Goal: Task Accomplishment & Management: Manage account settings

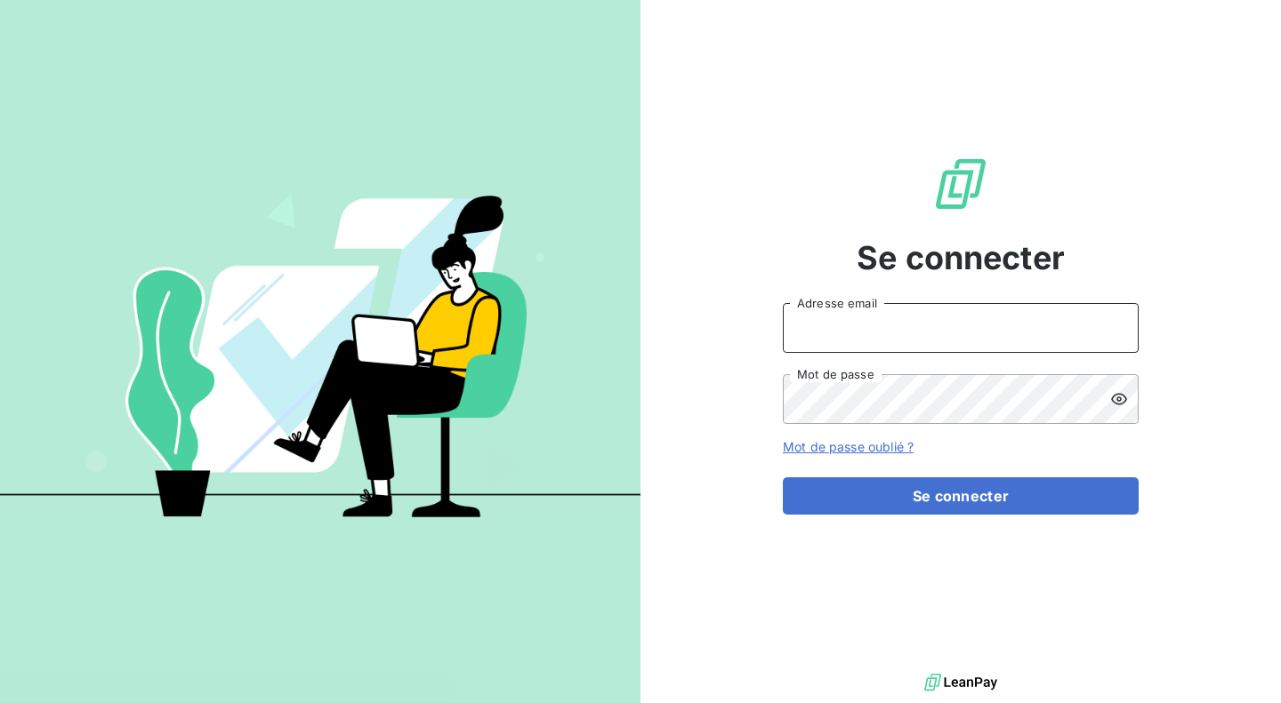
click at [863, 331] on input "Adresse email" at bounding box center [961, 328] width 356 height 50
click at [0, 703] on com-1password-button at bounding box center [0, 703] width 0 height 0
type input "[EMAIL_ADDRESS][DOMAIN_NAME]"
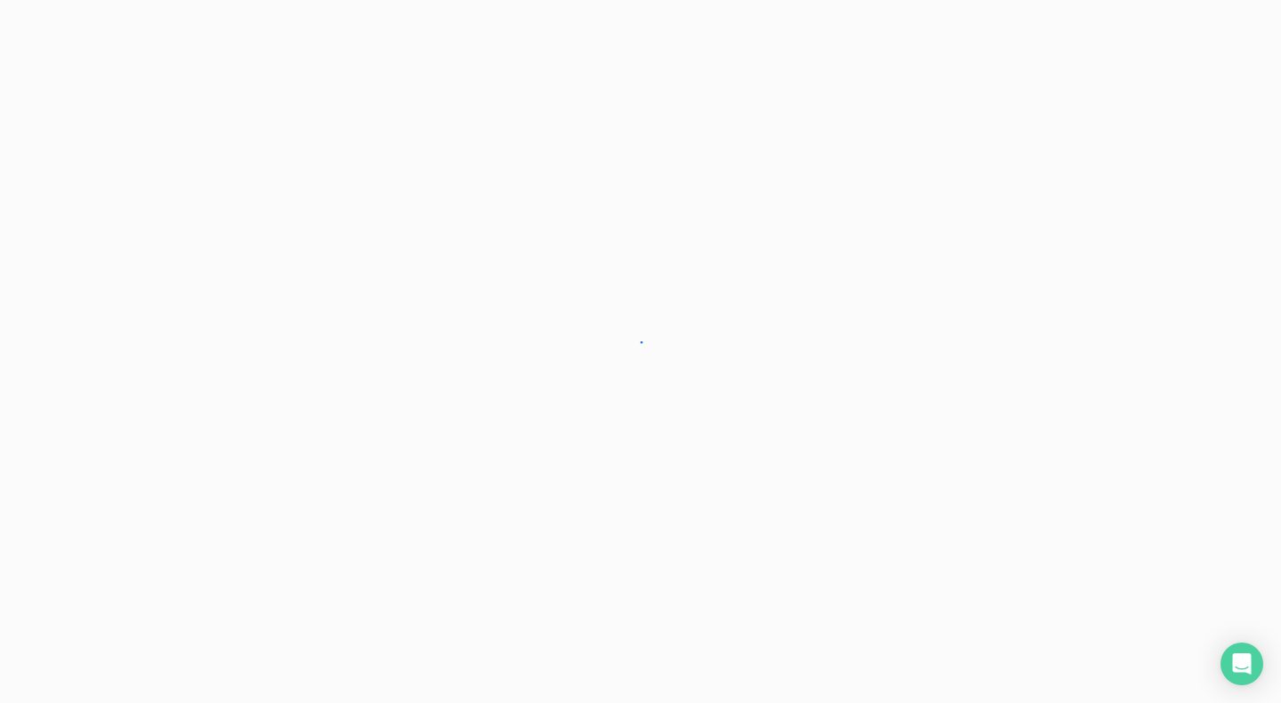
click at [863, 501] on div at bounding box center [640, 351] width 1281 height 703
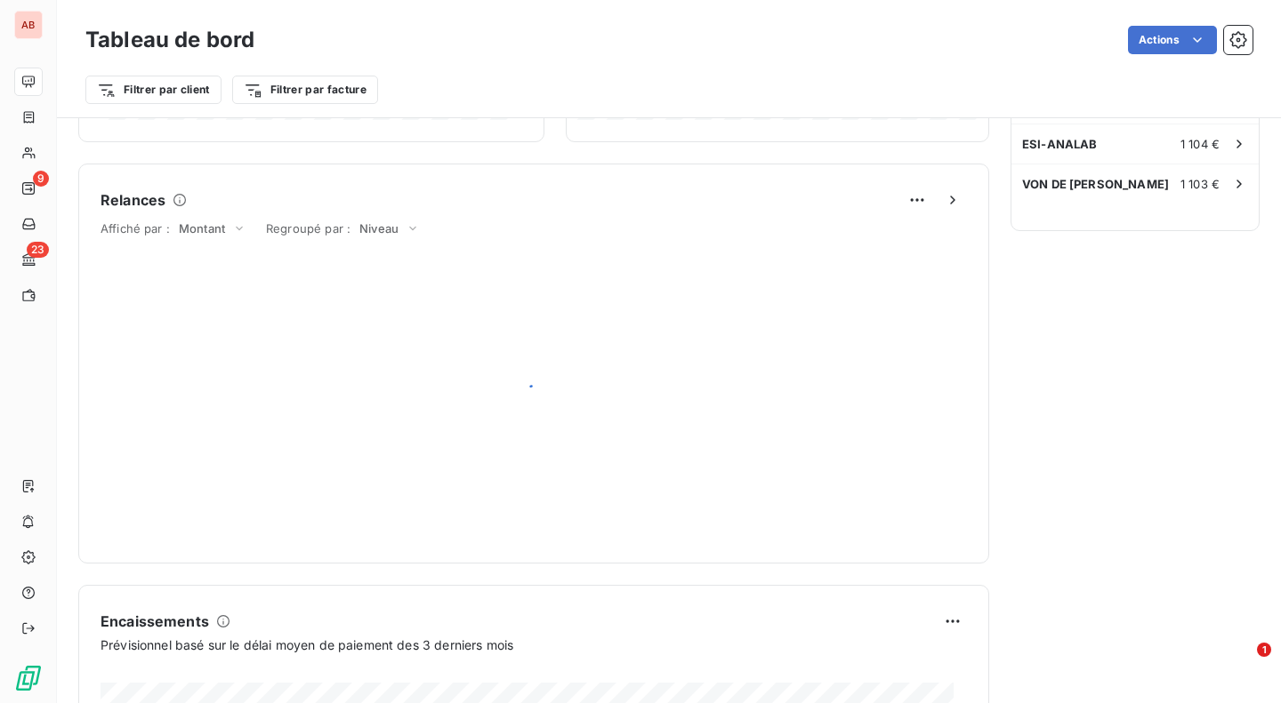
scroll to position [1030, 0]
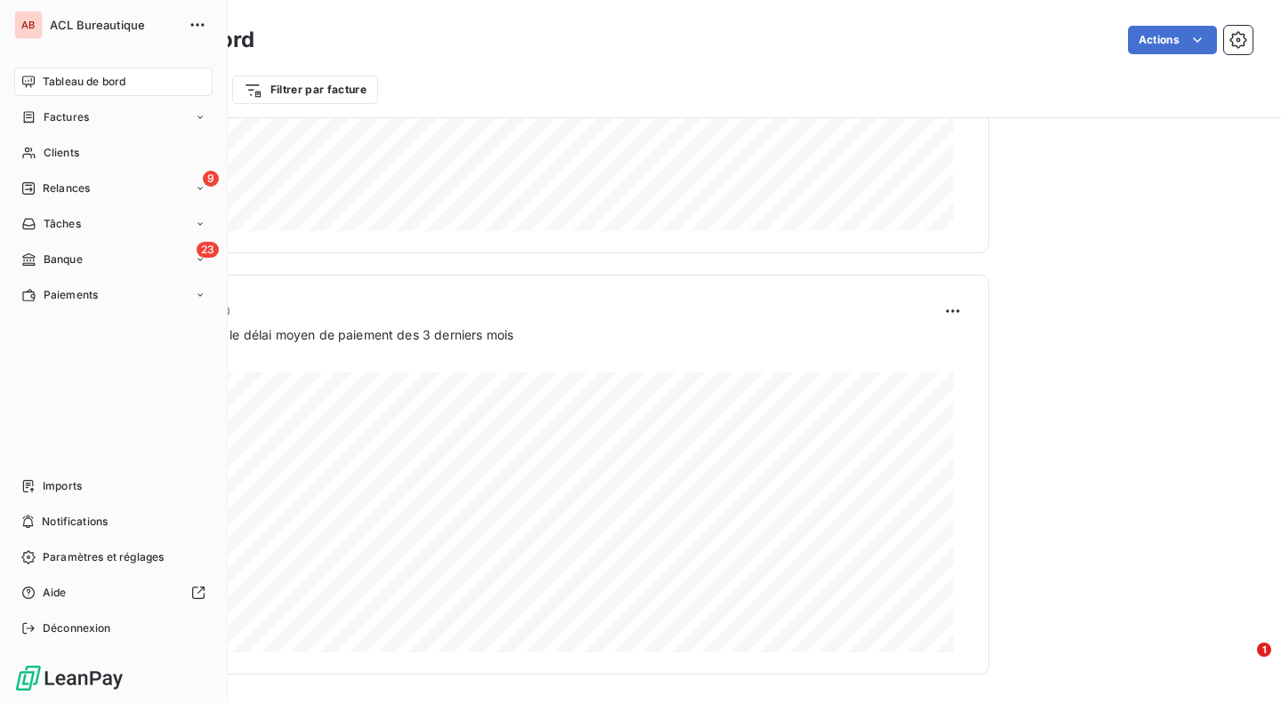
click at [71, 256] on span "Banque" at bounding box center [63, 260] width 39 height 16
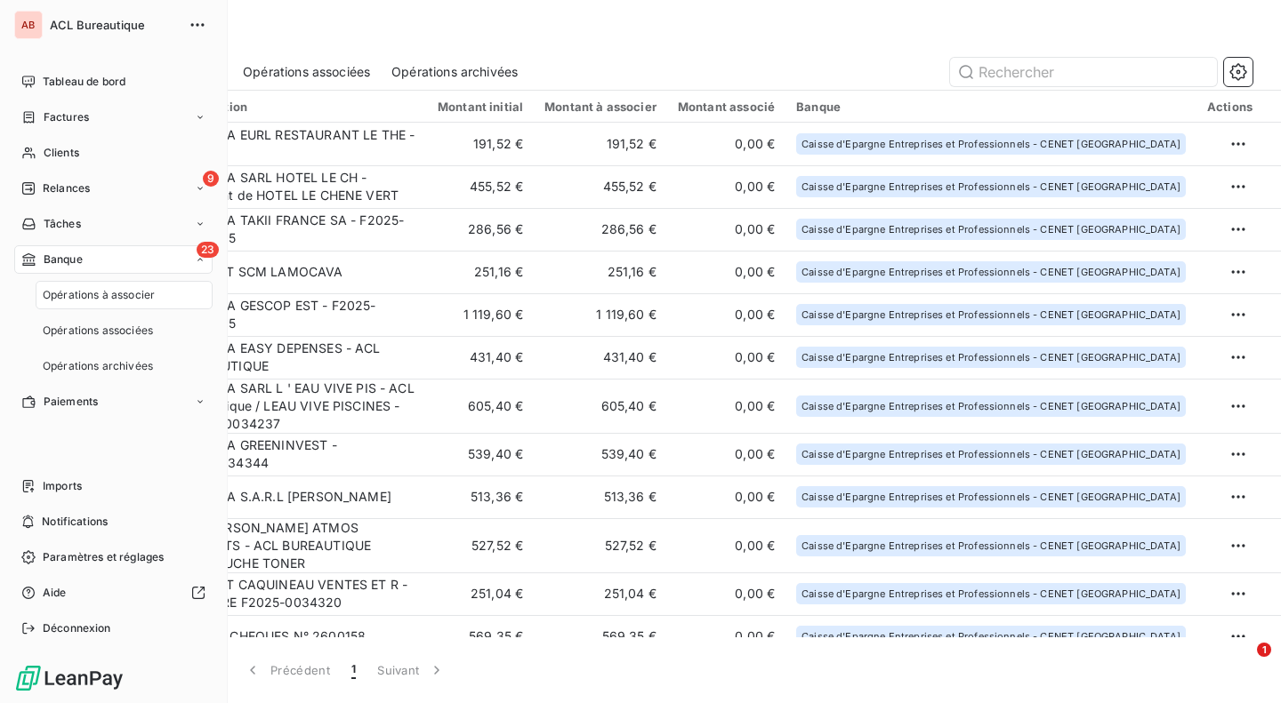
click at [76, 292] on span "Opérations à associer" at bounding box center [99, 295] width 112 height 16
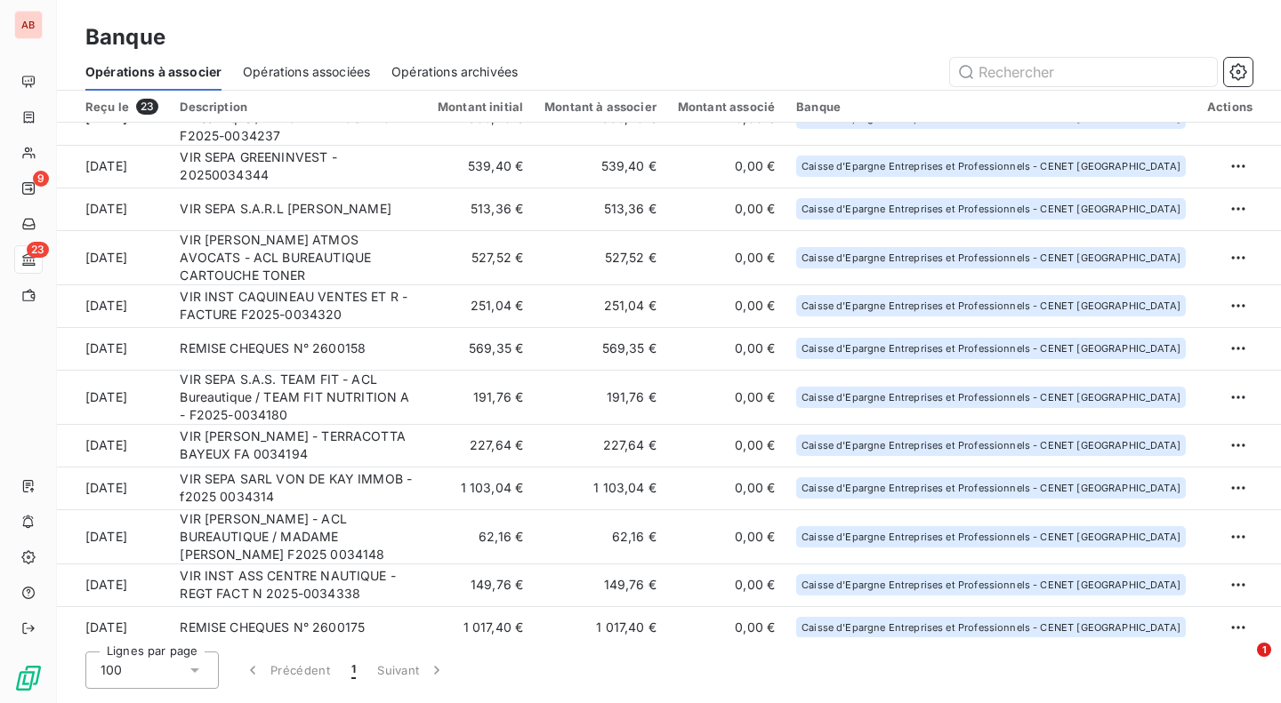
scroll to position [502, 0]
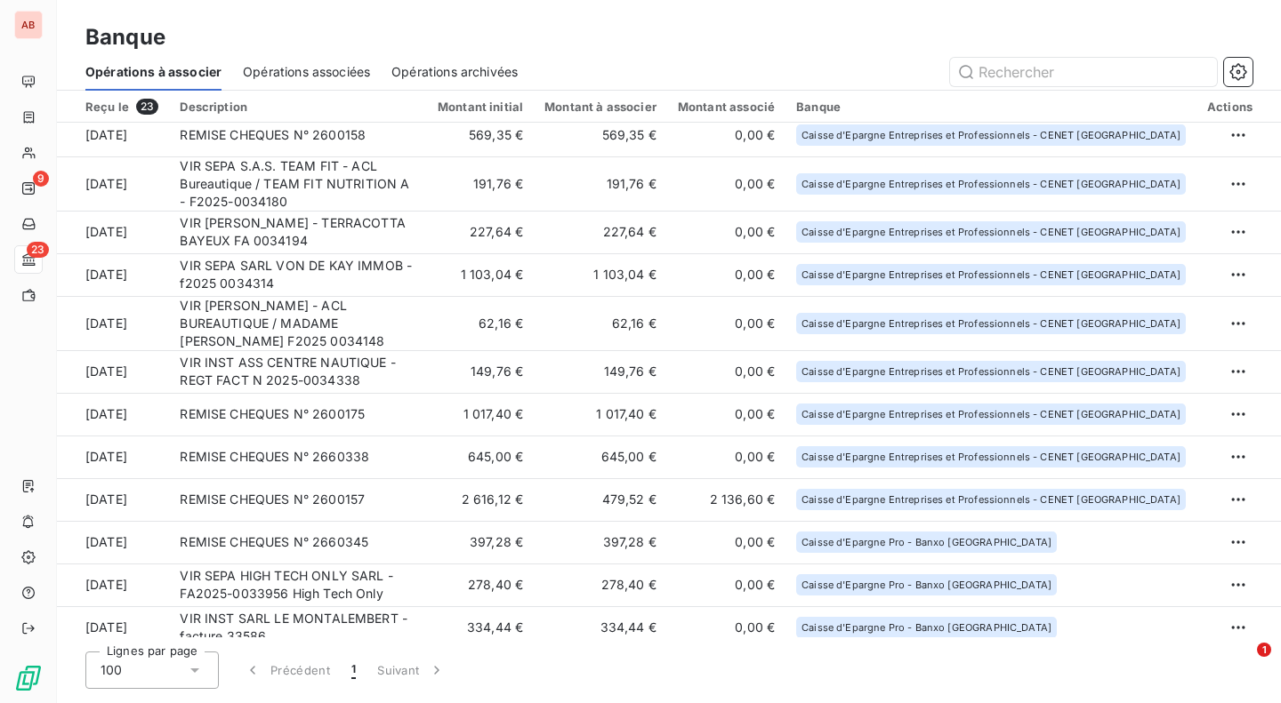
click at [427, 357] on td "VIR INST ASS CENTRE NAUTIQUE - REGT FACT N 2025-0034338" at bounding box center [298, 371] width 258 height 43
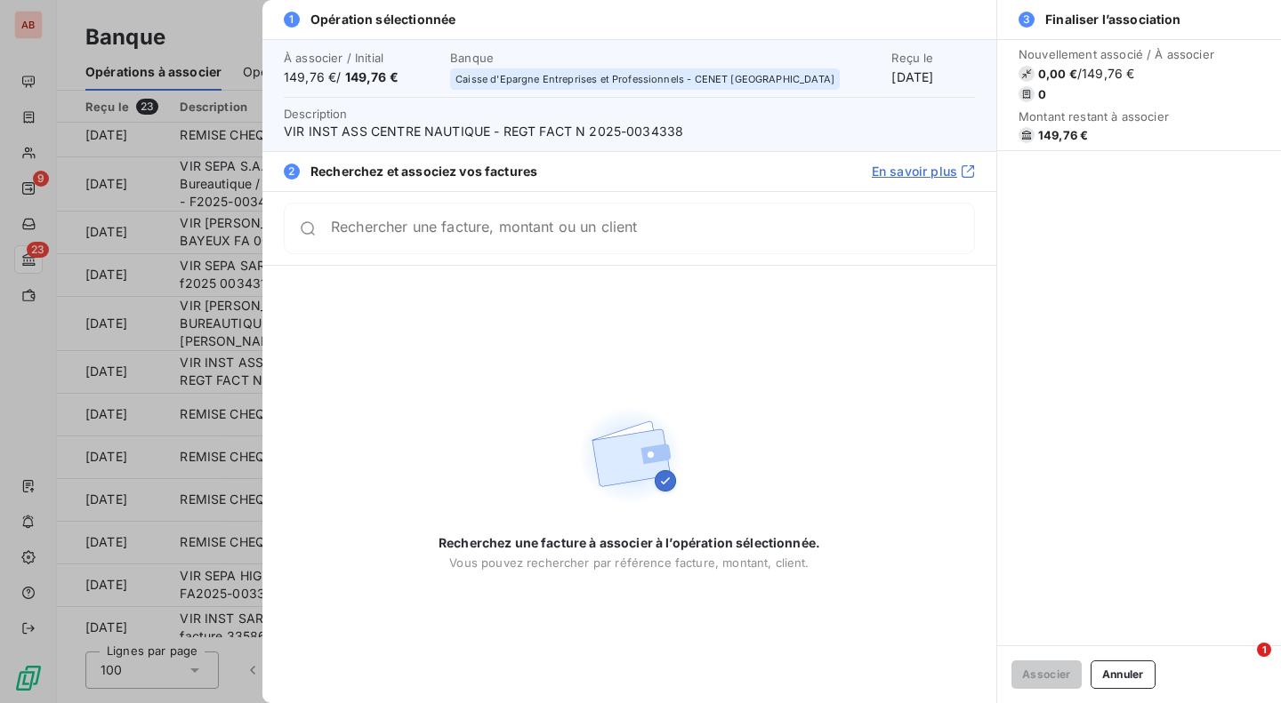
click at [649, 127] on span "VIR INST ASS CENTRE NAUTIQUE - REGT FACT N 2025-0034338" at bounding box center [629, 132] width 691 height 18
copy span "0034338"
click at [656, 237] on div "Rechercher une facture, montant ou un client" at bounding box center [629, 229] width 691 height 52
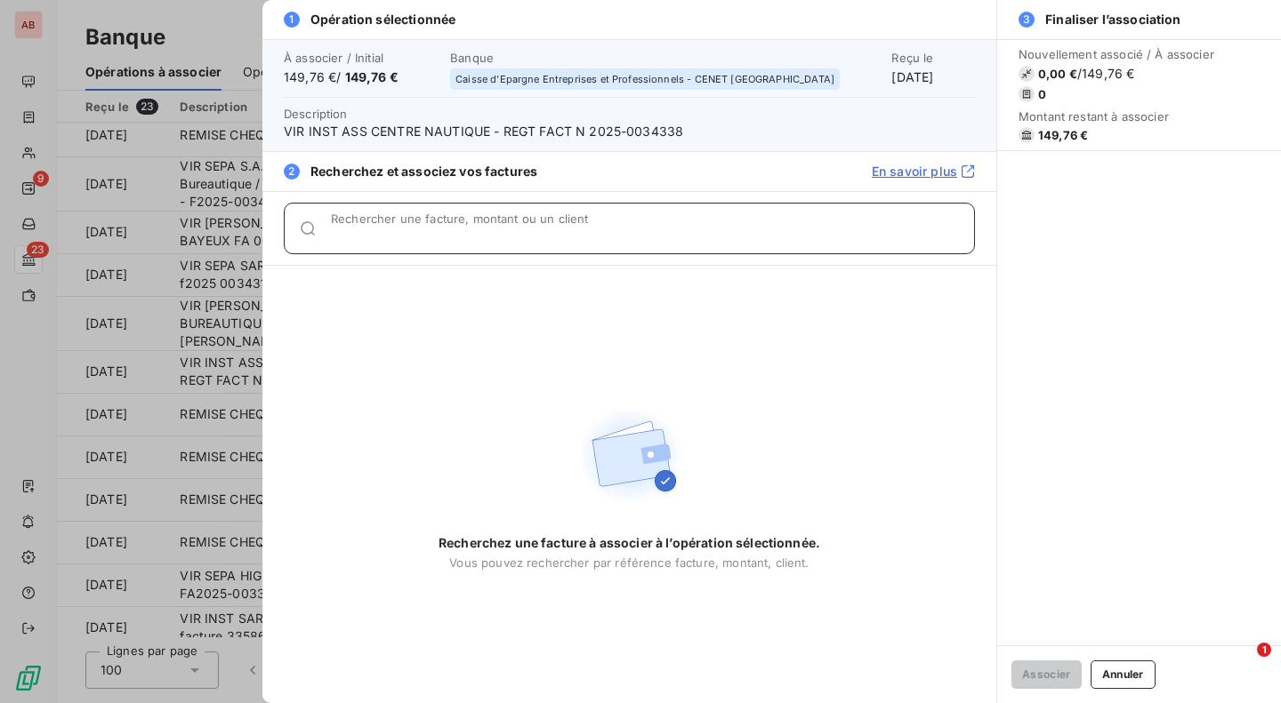
paste input "0034338"
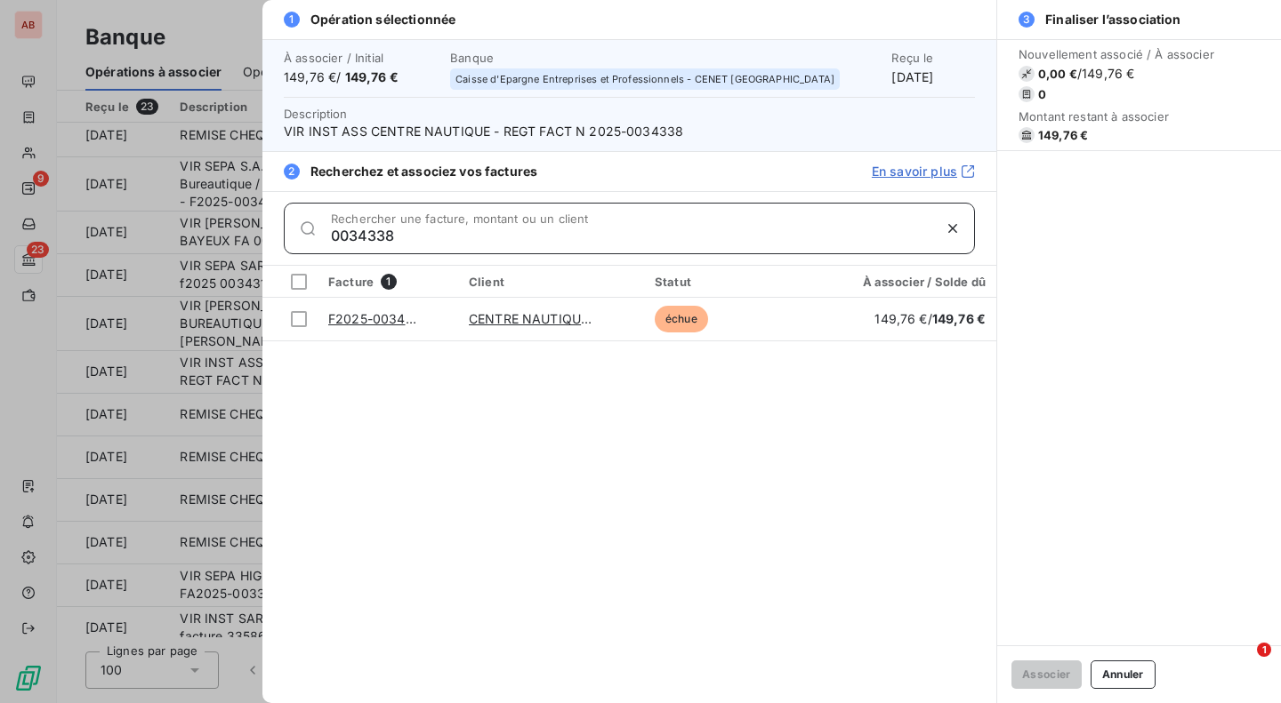
type input "0034338"
click at [300, 318] on div at bounding box center [299, 319] width 16 height 16
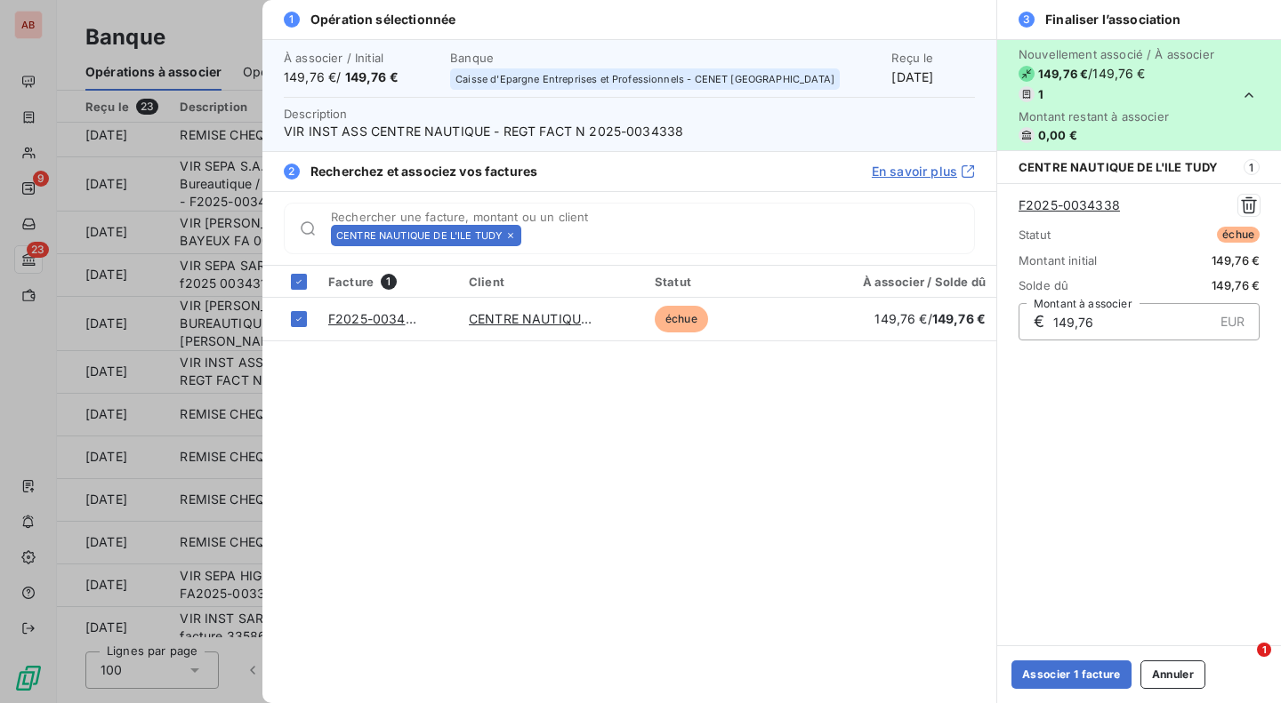
click at [1066, 684] on button "Associer 1 facture" at bounding box center [1071, 675] width 120 height 28
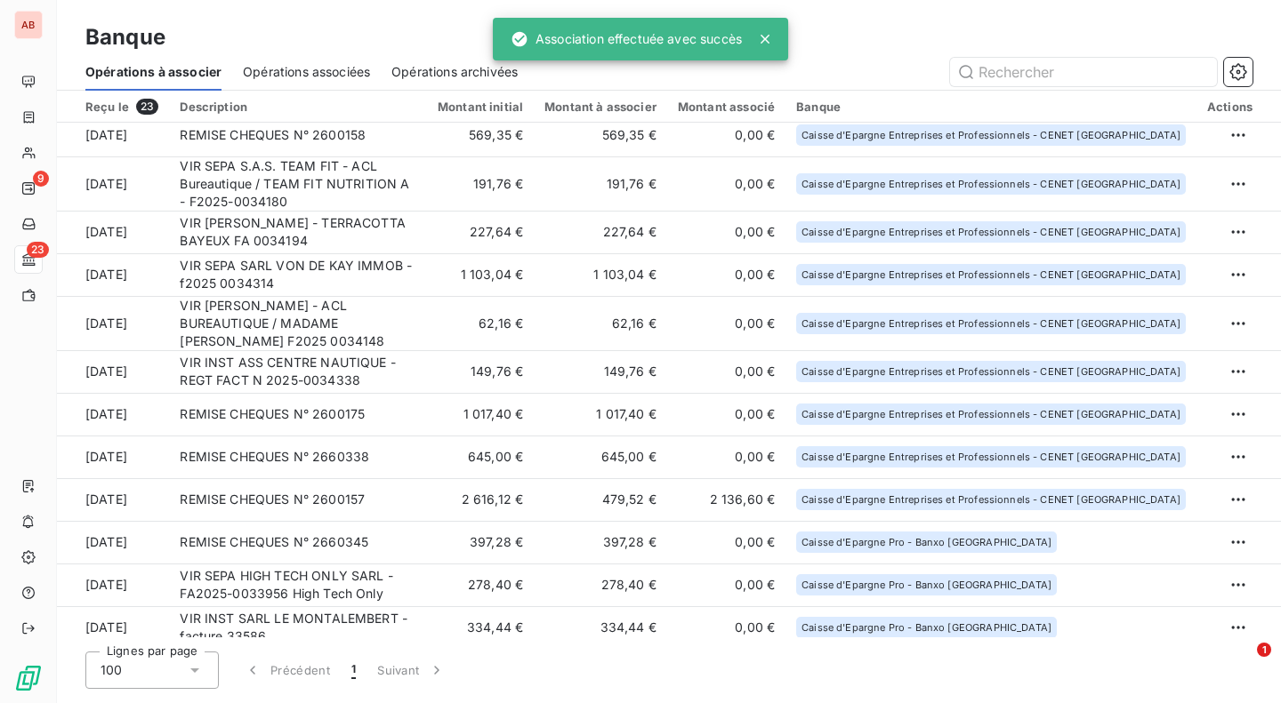
scroll to position [459, 0]
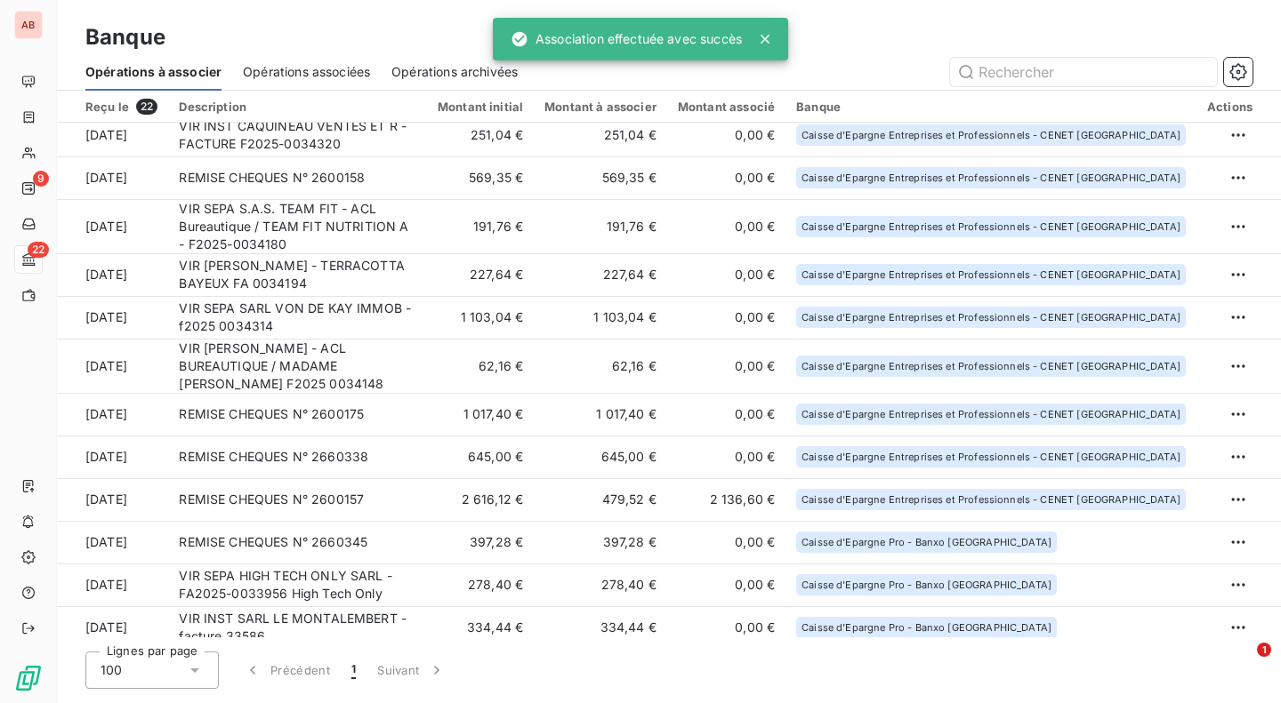
click at [463, 366] on td "62,16 €" at bounding box center [480, 366] width 107 height 54
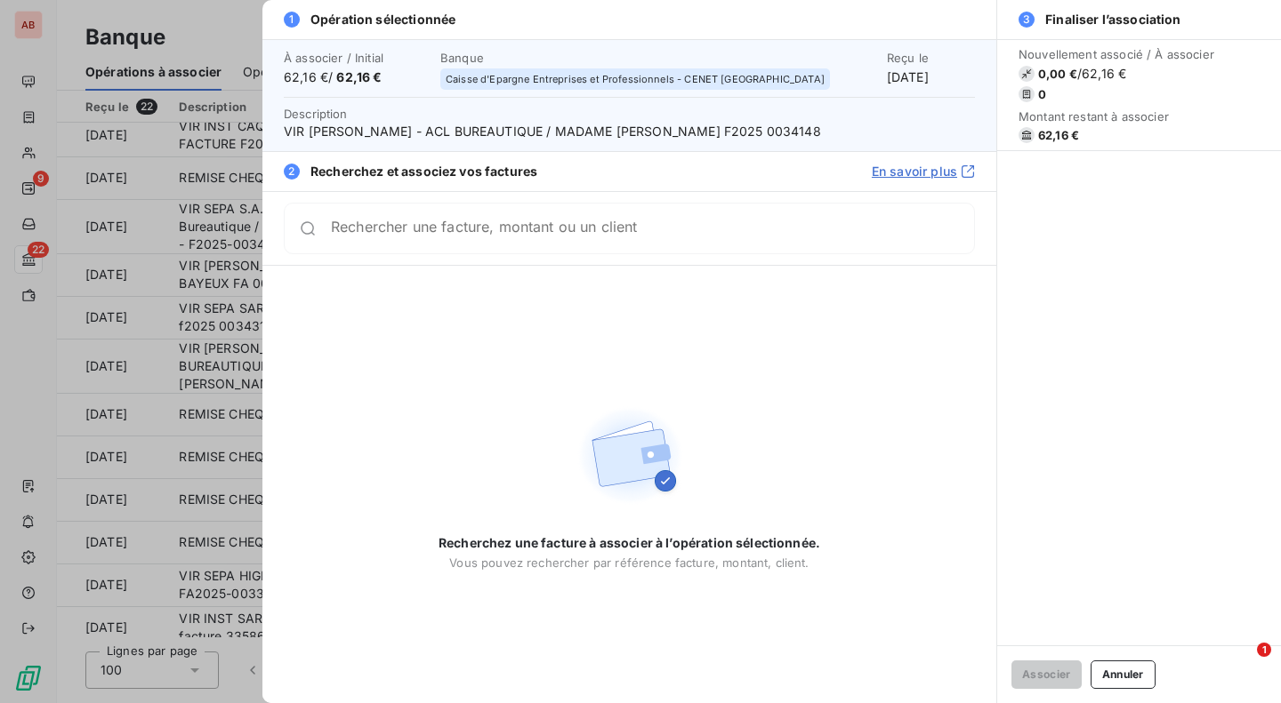
click at [812, 128] on span "VIR [PERSON_NAME] - ACL BUREAUTIQUE / MADAME [PERSON_NAME] F2025 0034148" at bounding box center [629, 132] width 691 height 18
copy span "0034148"
click at [767, 242] on div "Rechercher une facture, montant ou un client" at bounding box center [629, 229] width 691 height 52
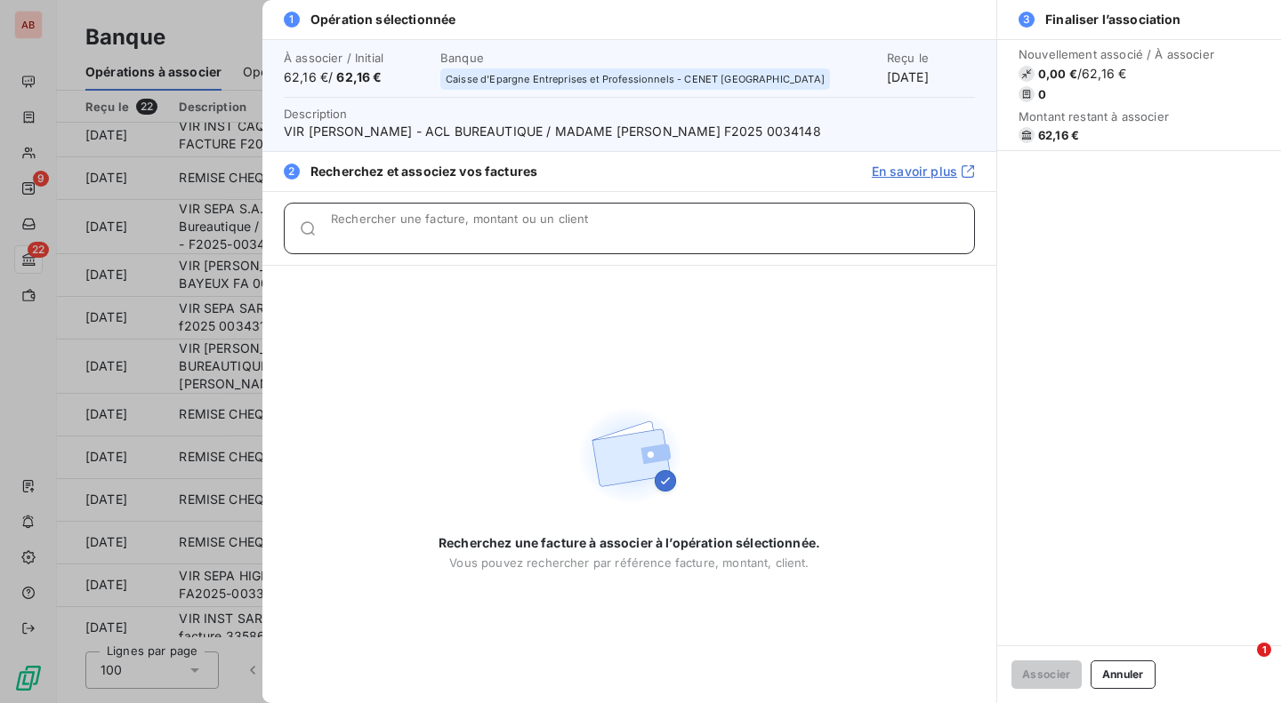
paste input "0034148"
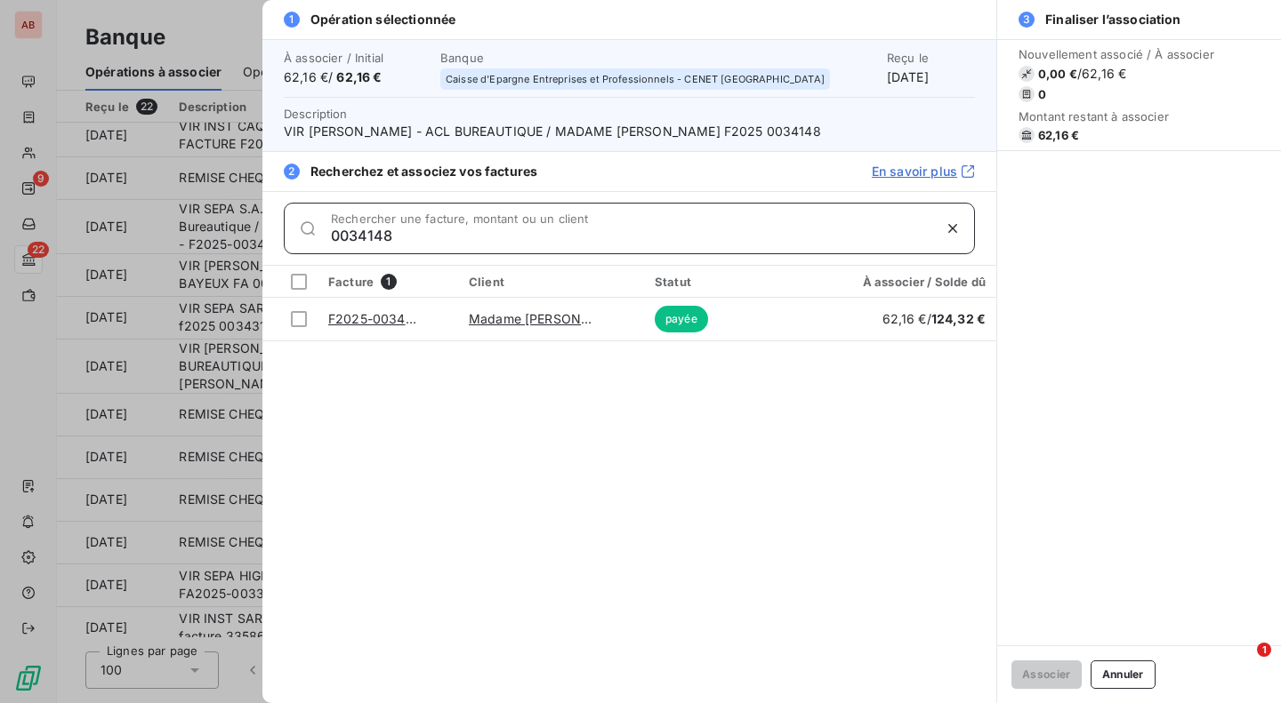
type input "0034148"
click at [298, 319] on div at bounding box center [299, 319] width 16 height 16
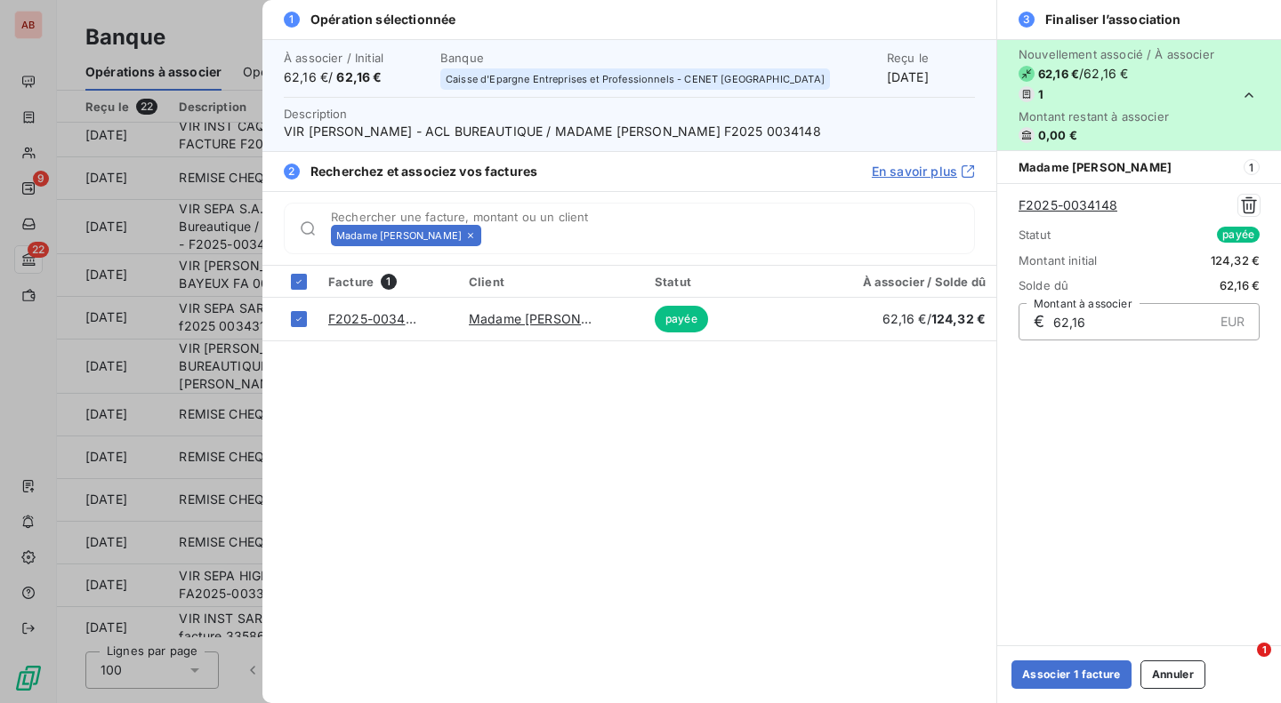
click at [1050, 668] on button "Associer 1 facture" at bounding box center [1071, 675] width 120 height 28
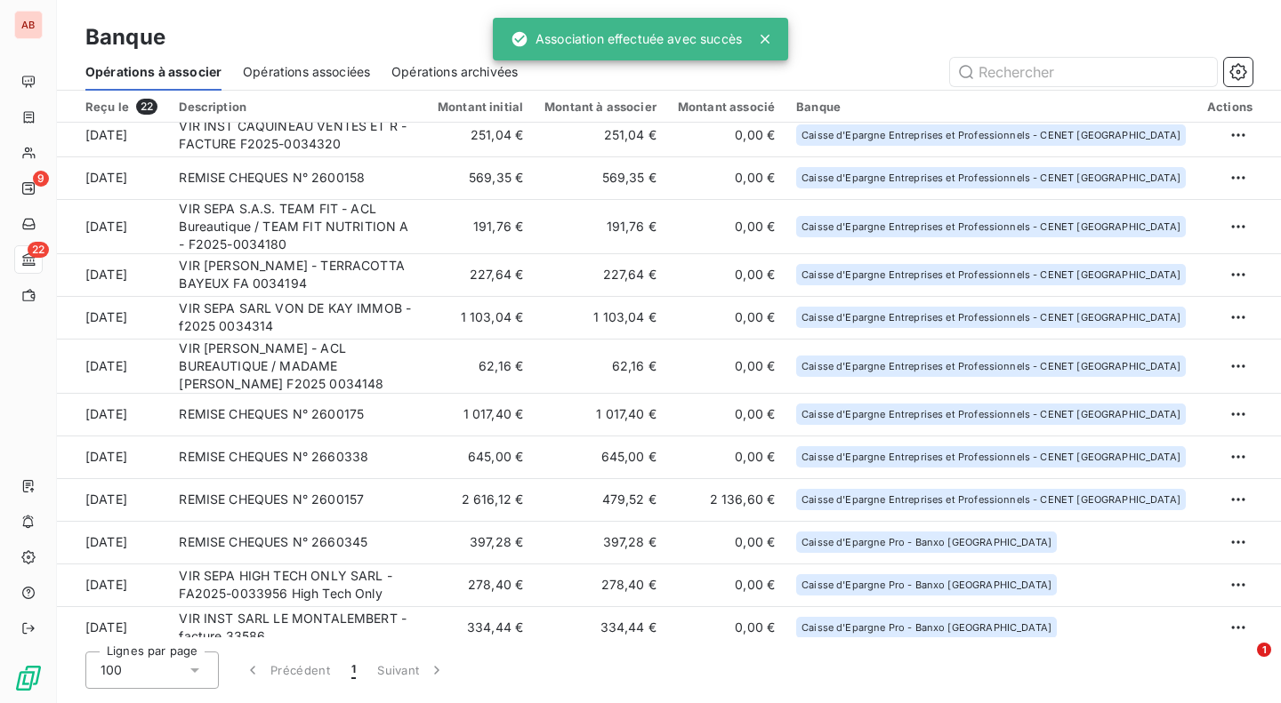
click at [479, 326] on td "1 103,04 €" at bounding box center [480, 317] width 107 height 43
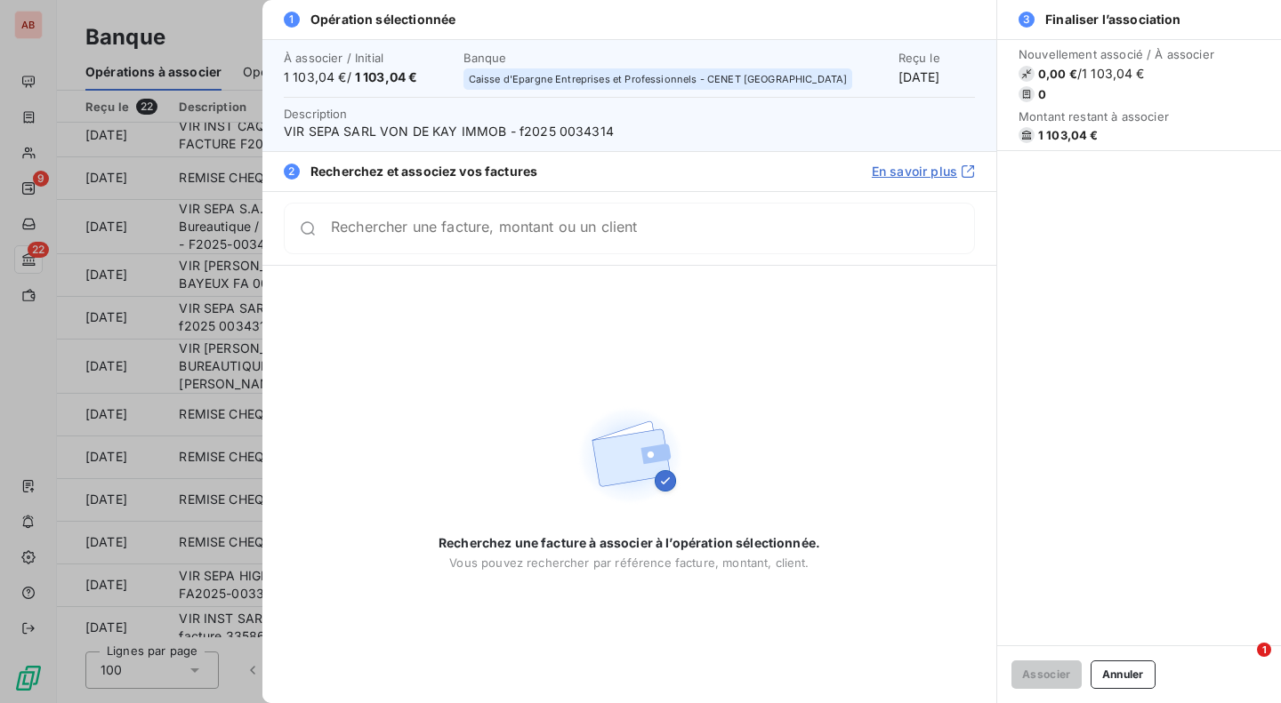
click at [579, 135] on span "VIR SEPA SARL VON DE KAY IMMOB - f2025 0034314" at bounding box center [629, 132] width 691 height 18
copy span "0034314"
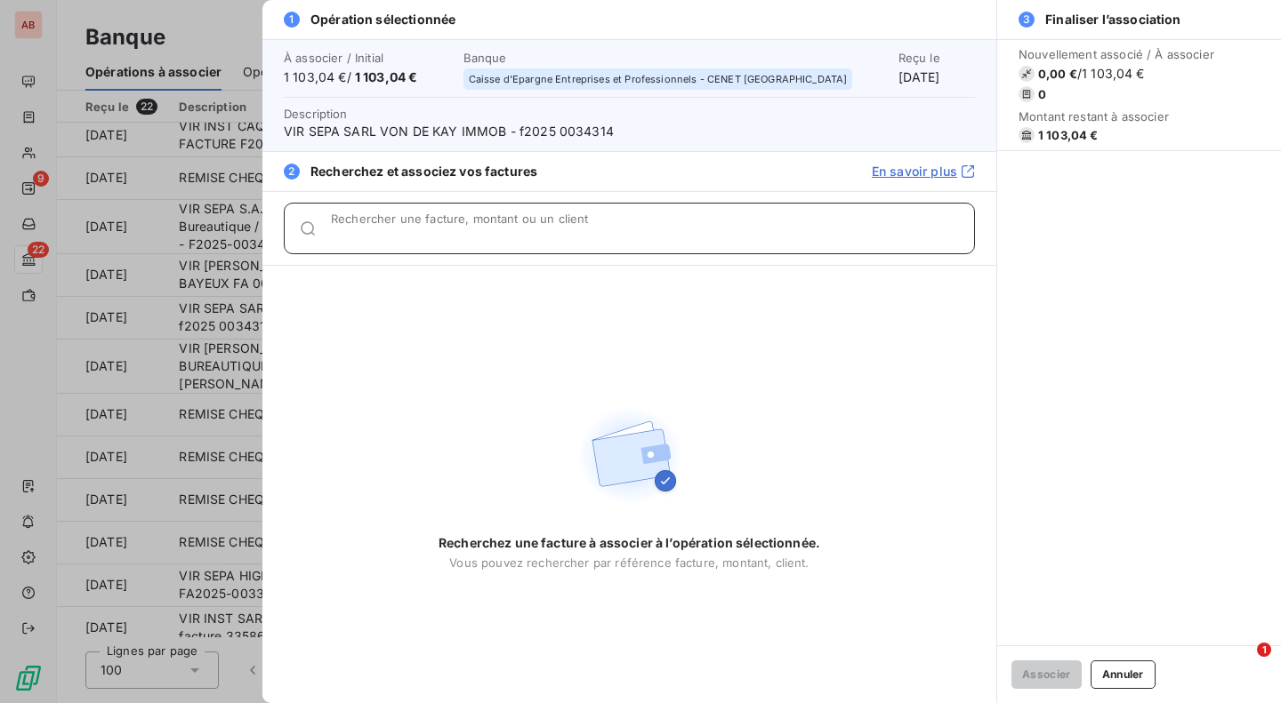
click at [572, 224] on div "Rechercher une facture, montant ou un client" at bounding box center [652, 229] width 643 height 18
paste input "0034314"
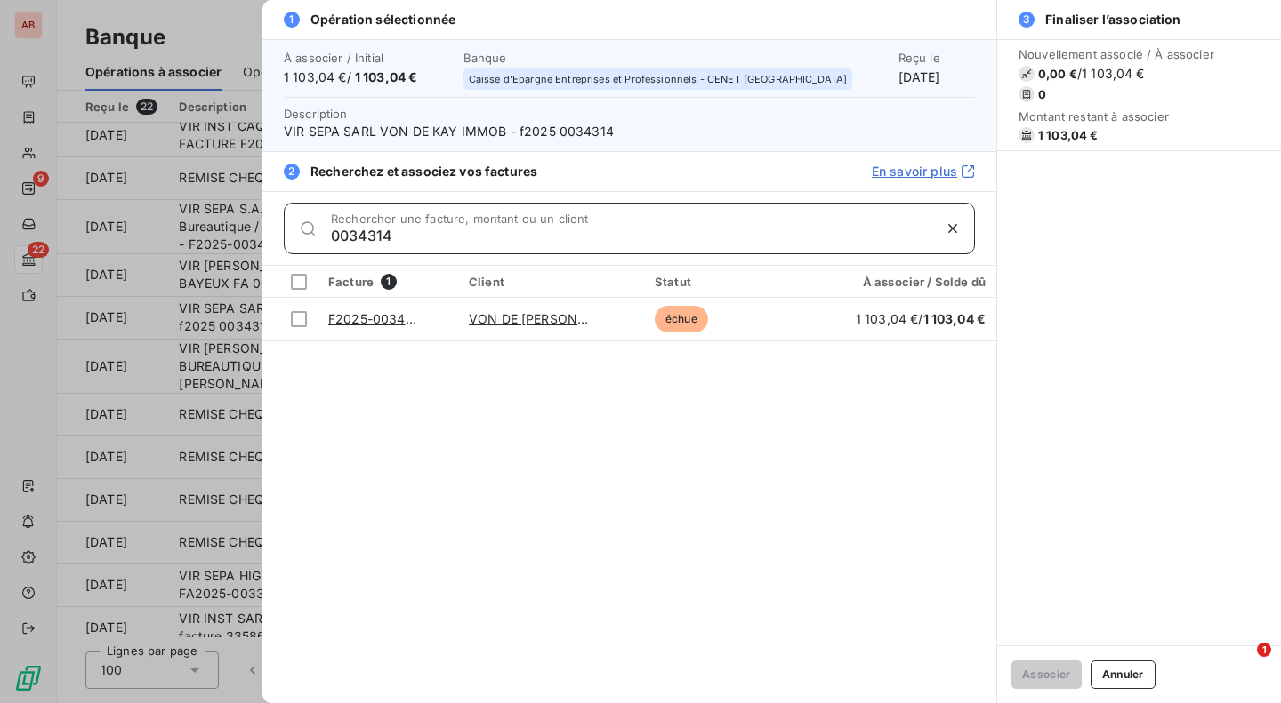
type input "0034314"
click at [298, 319] on div at bounding box center [299, 319] width 16 height 16
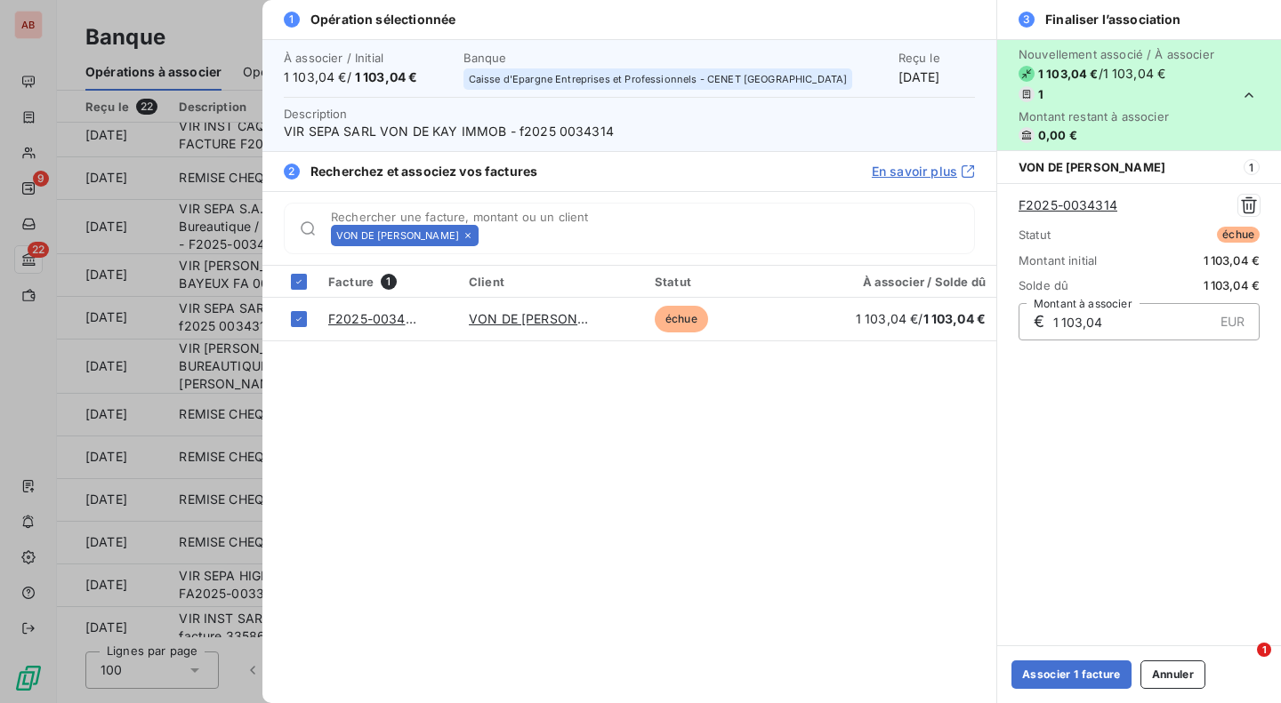
click at [1054, 676] on button "Associer 1 facture" at bounding box center [1071, 675] width 120 height 28
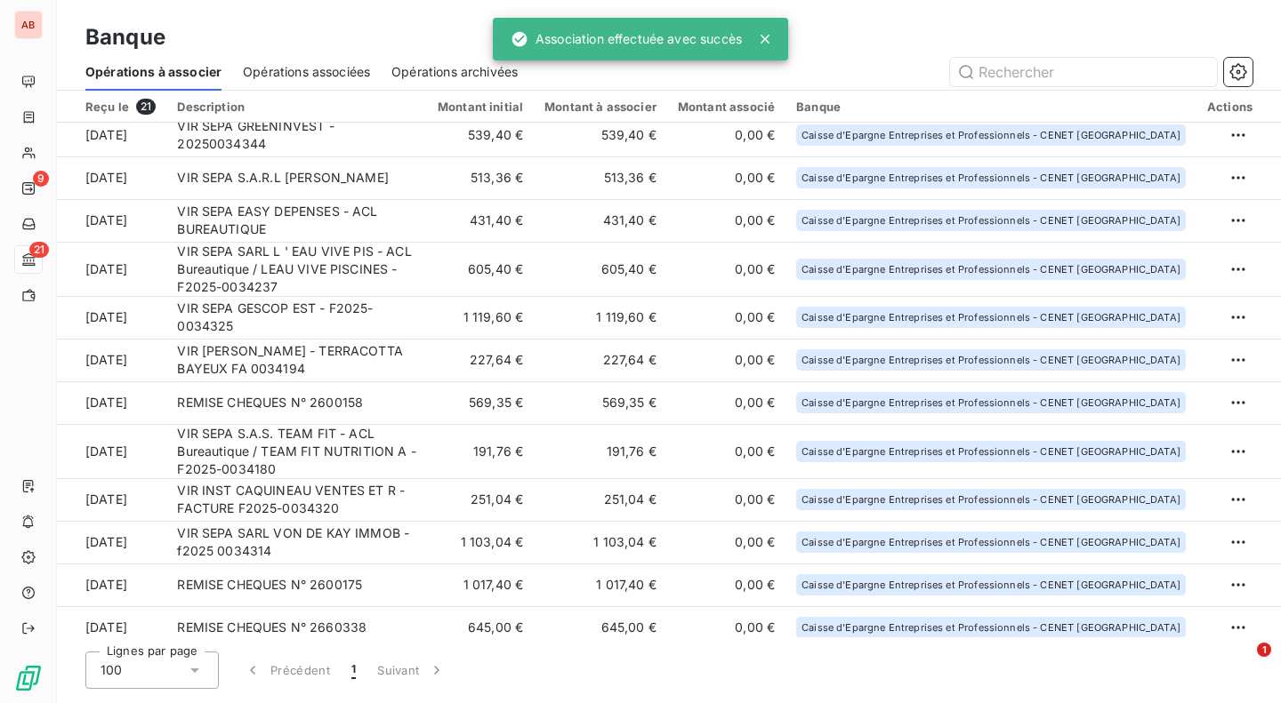
click at [534, 311] on td "1 119,60 €" at bounding box center [480, 317] width 107 height 43
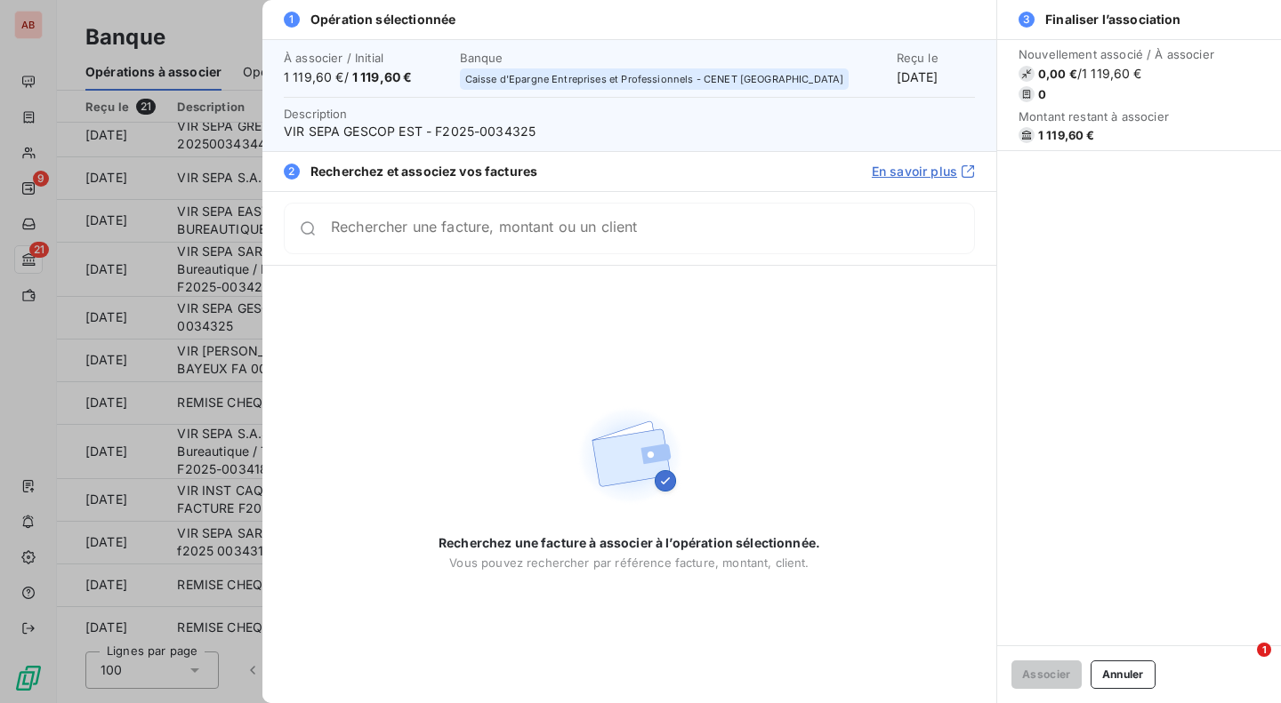
click at [514, 136] on span "VIR SEPA GESCOP EST - F2025-0034325" at bounding box center [629, 132] width 691 height 18
copy span "0034325"
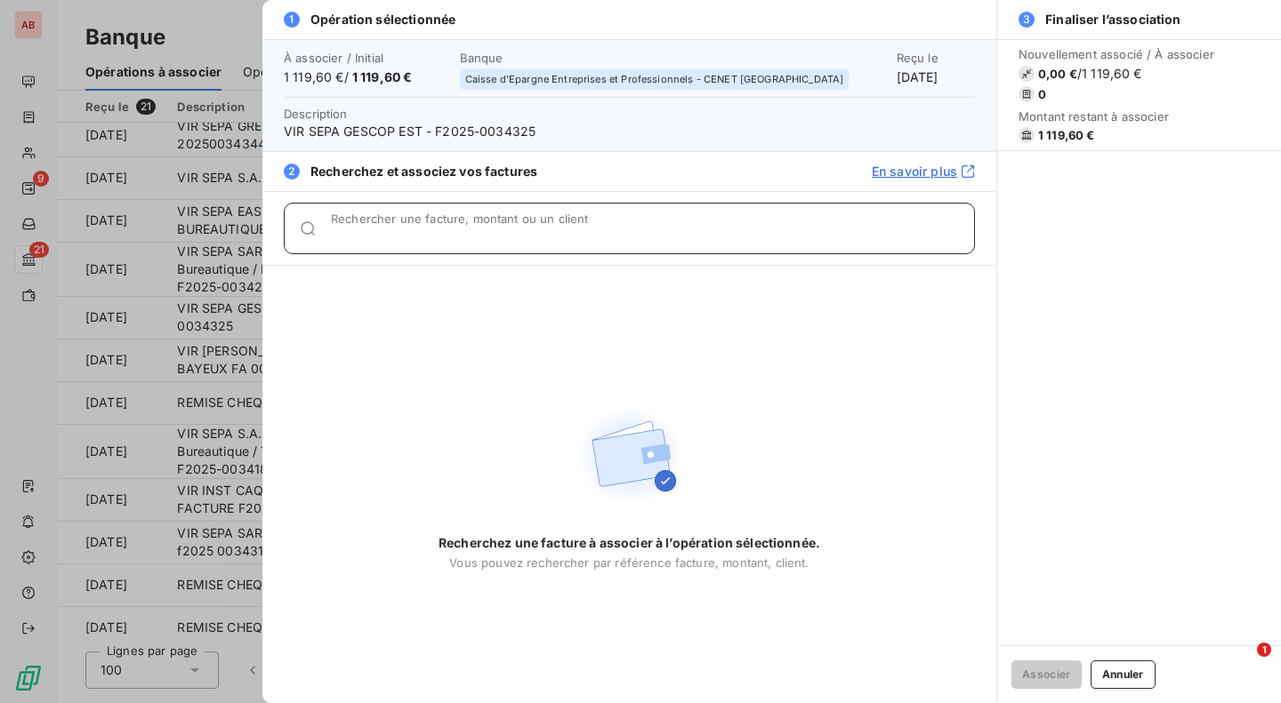
click at [537, 234] on input "Rechercher une facture, montant ou un client" at bounding box center [652, 236] width 643 height 18
paste input "0034325"
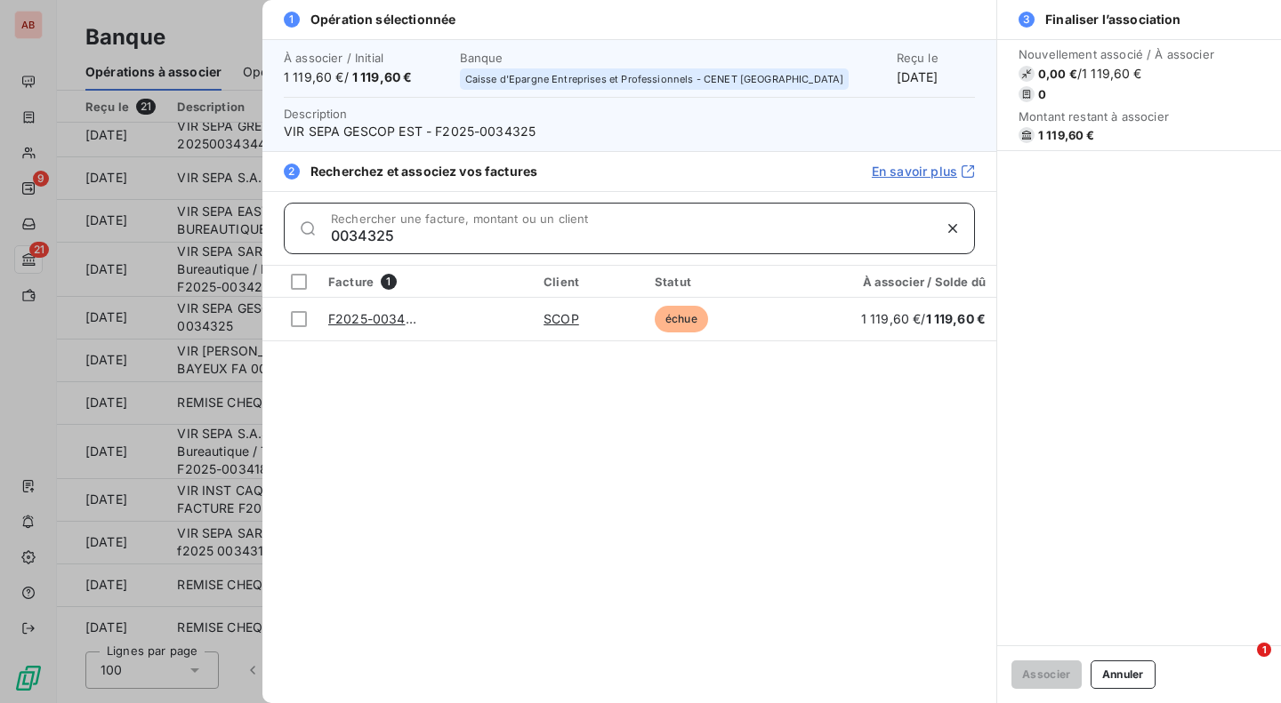
type input "0034325"
click at [301, 326] on div at bounding box center [299, 319] width 16 height 16
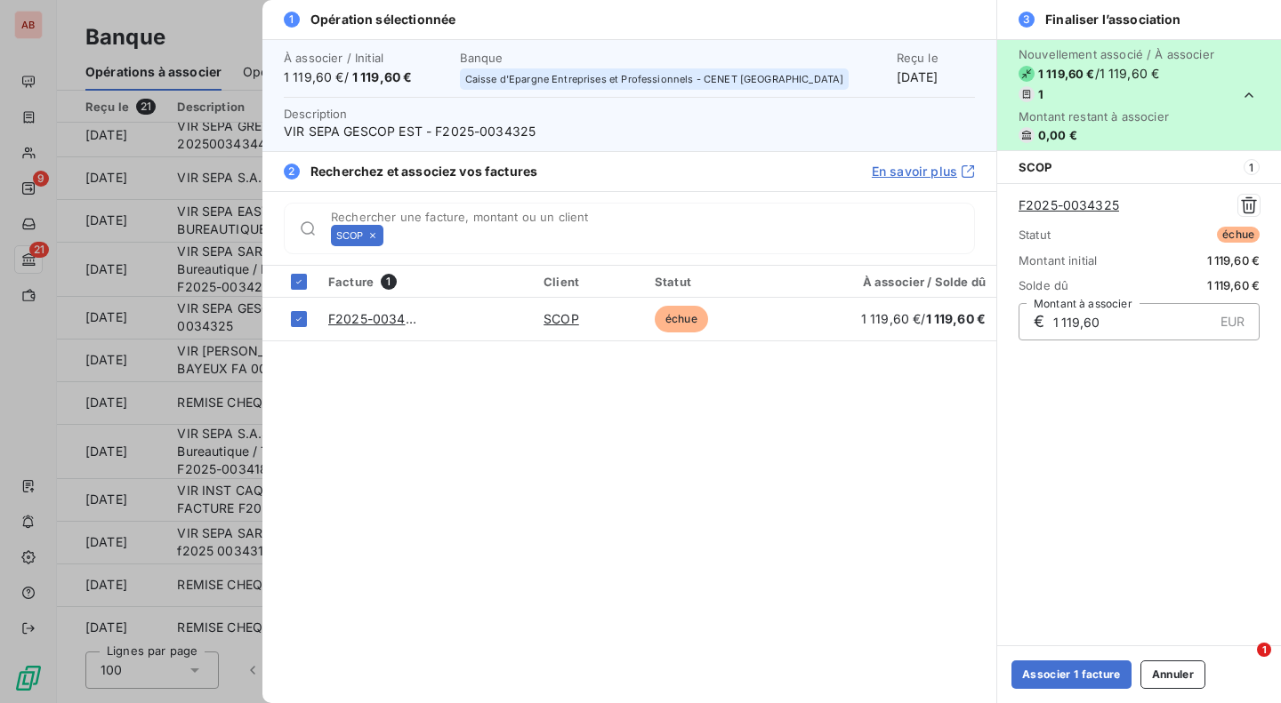
click at [1077, 665] on button "Associer 1 facture" at bounding box center [1071, 675] width 120 height 28
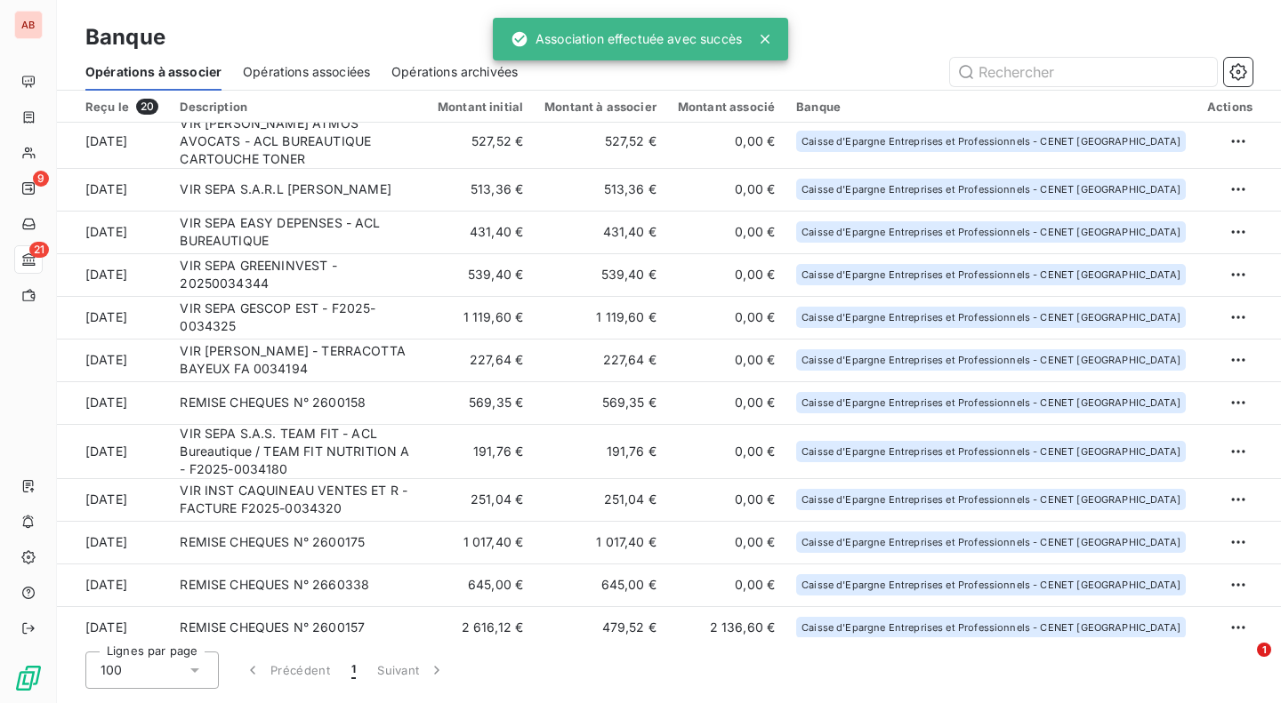
scroll to position [63, 0]
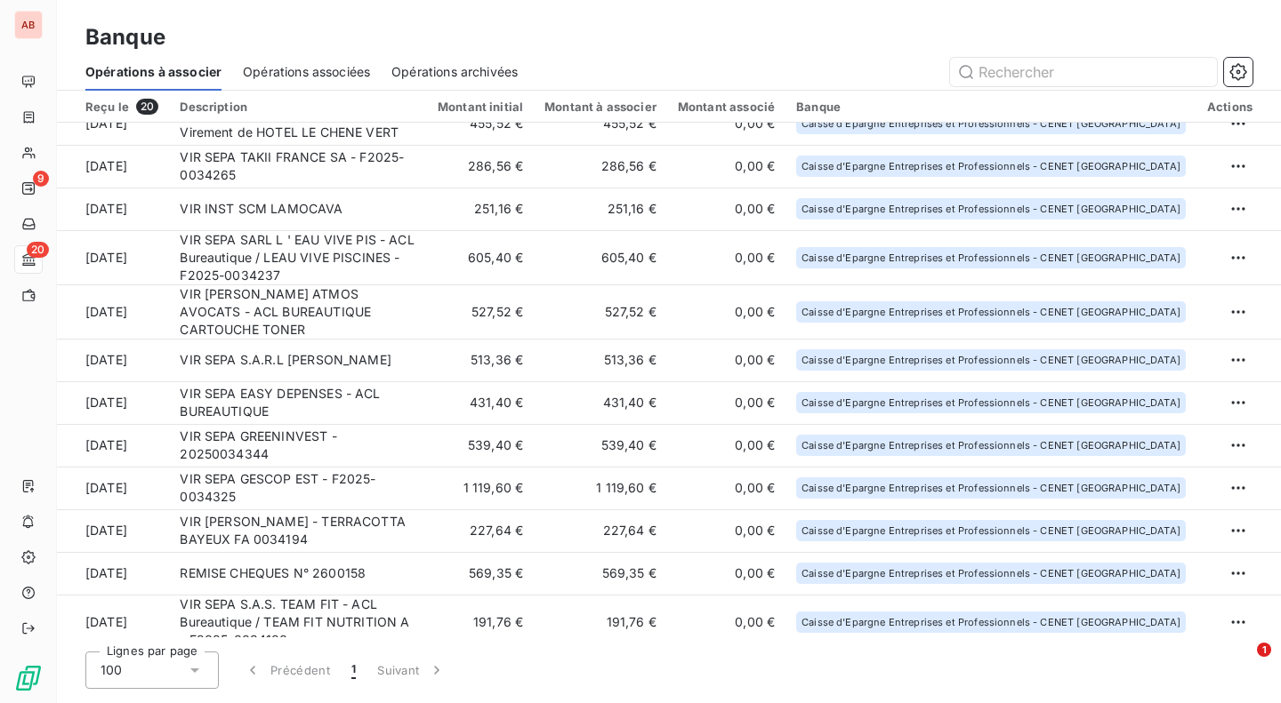
click at [502, 285] on td "527,52 €" at bounding box center [480, 312] width 107 height 54
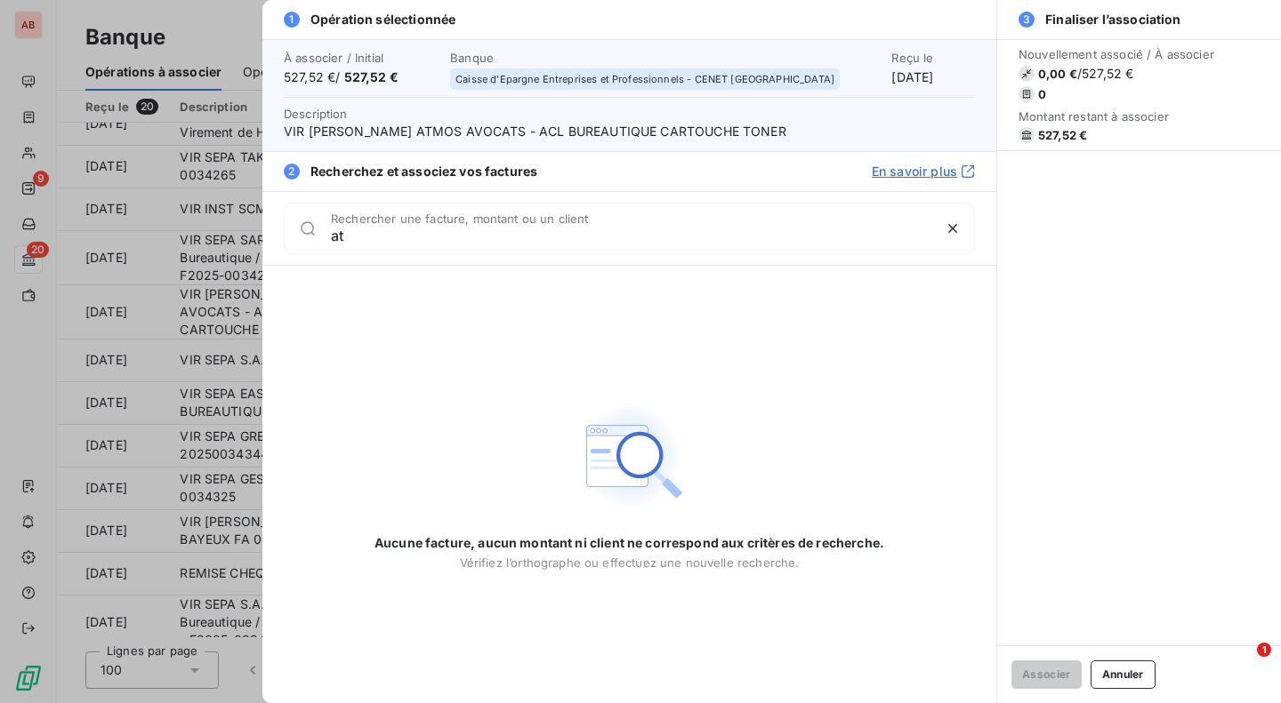
type input "a"
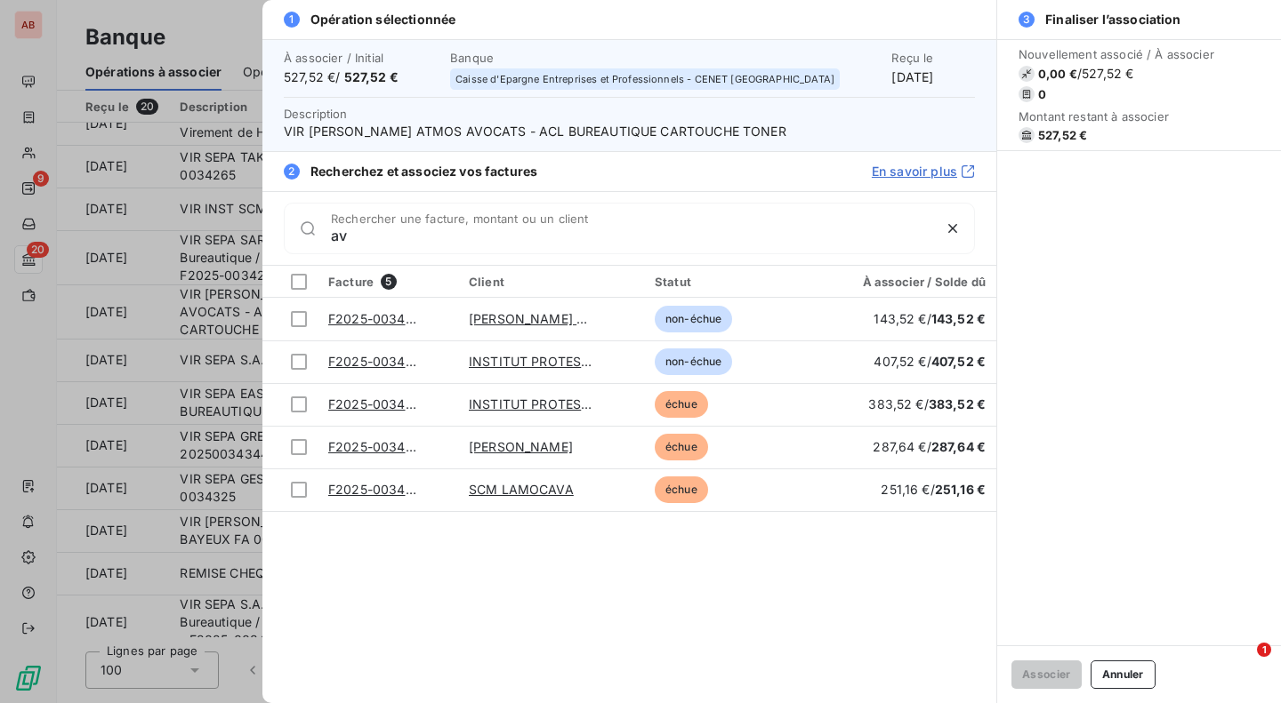
type input "a"
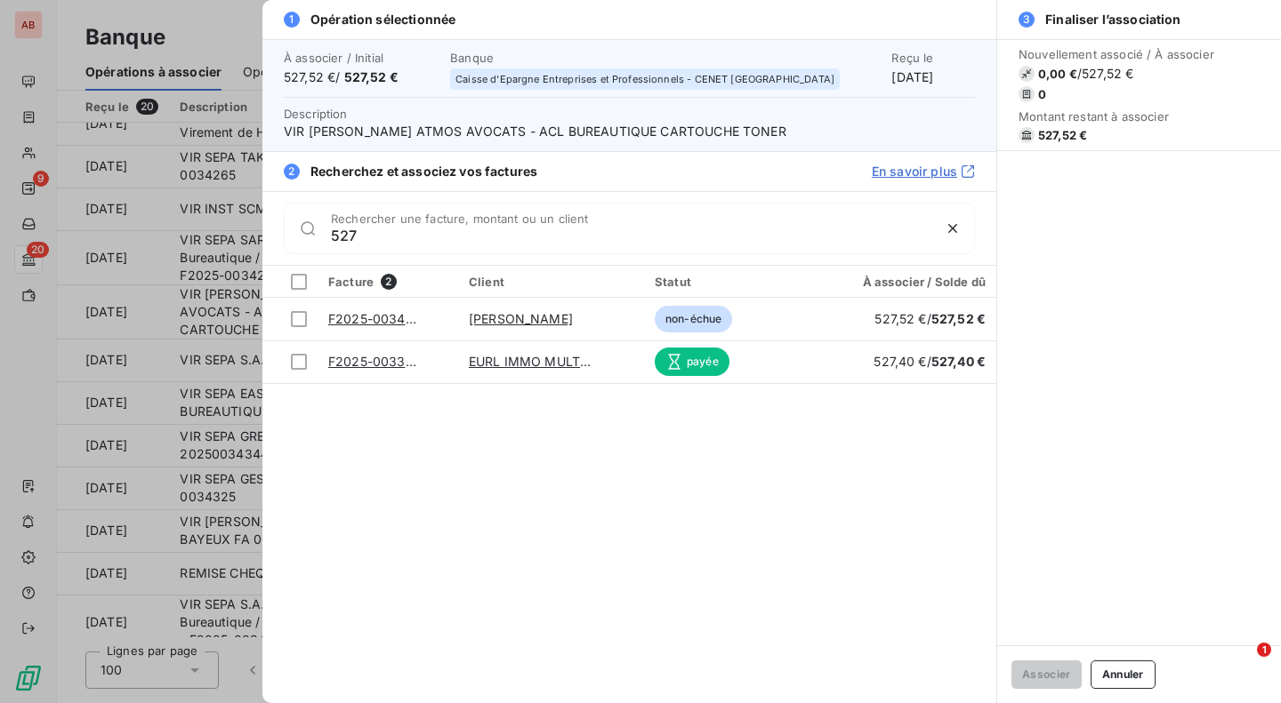
click at [508, 365] on link "EURL IMMO MULTI SERVICES" at bounding box center [559, 361] width 180 height 15
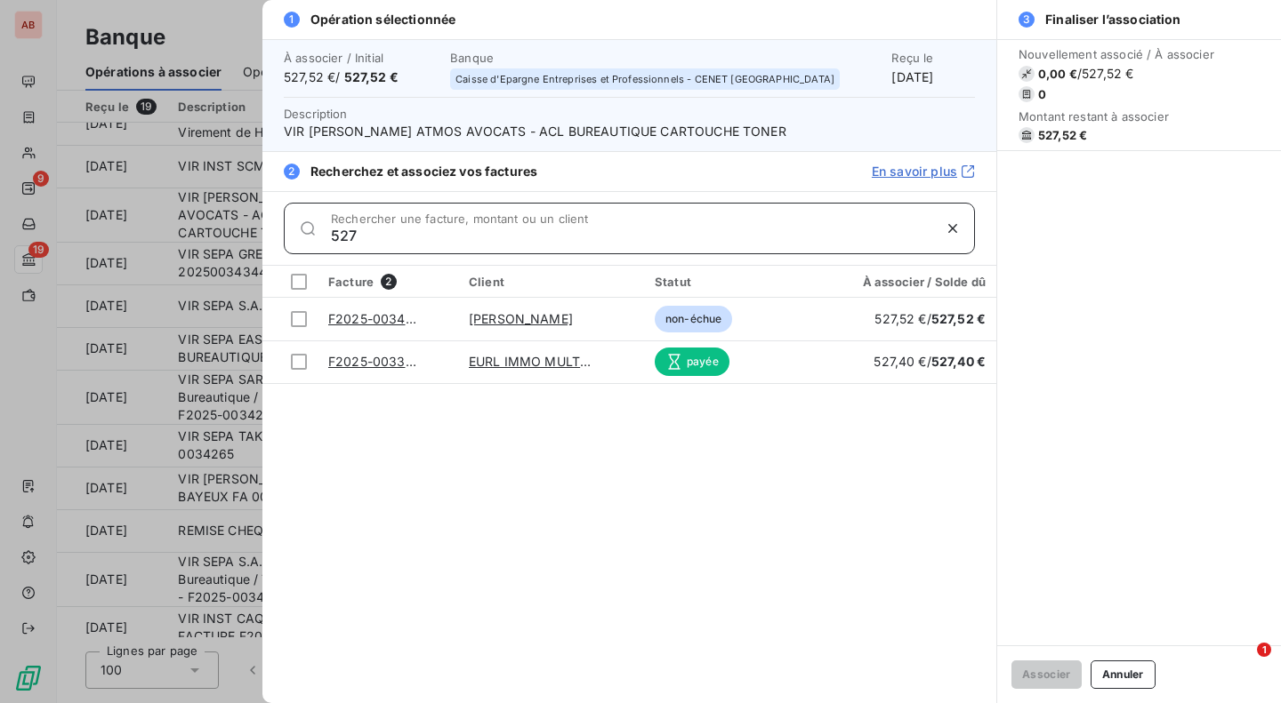
click at [333, 238] on input "527" at bounding box center [631, 236] width 600 height 18
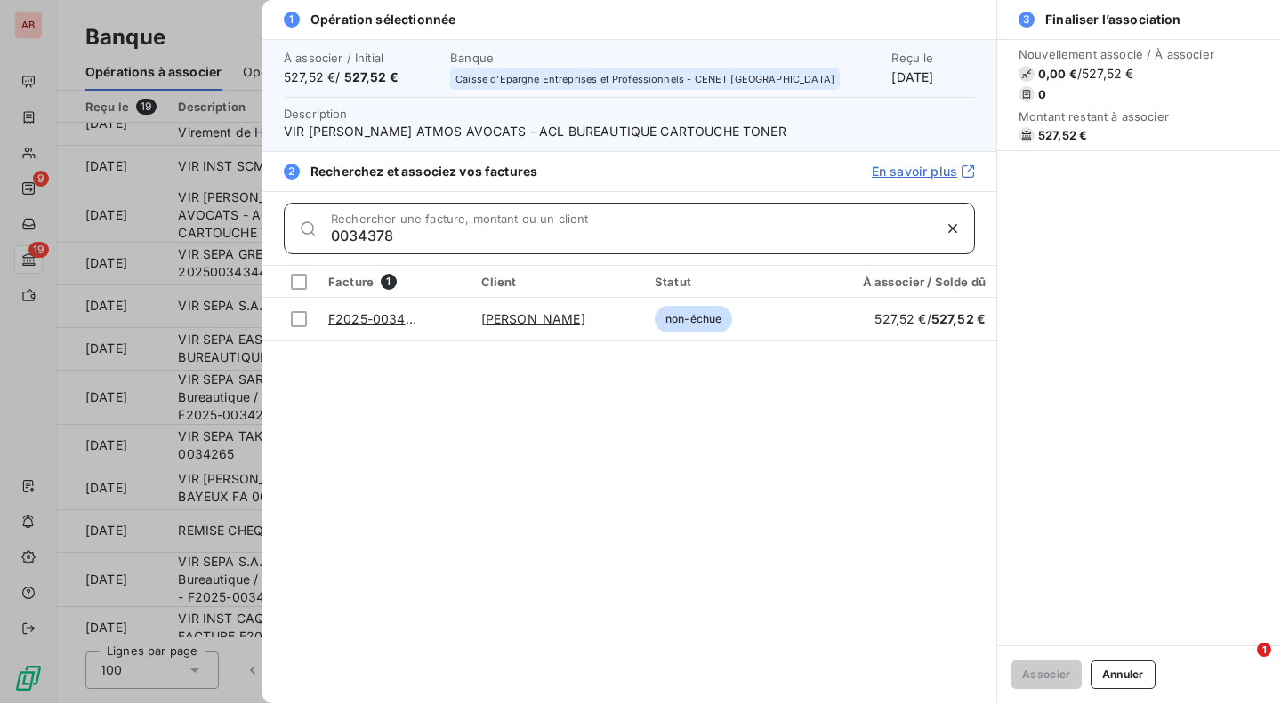
type input "0034378"
click at [294, 318] on div at bounding box center [299, 319] width 16 height 16
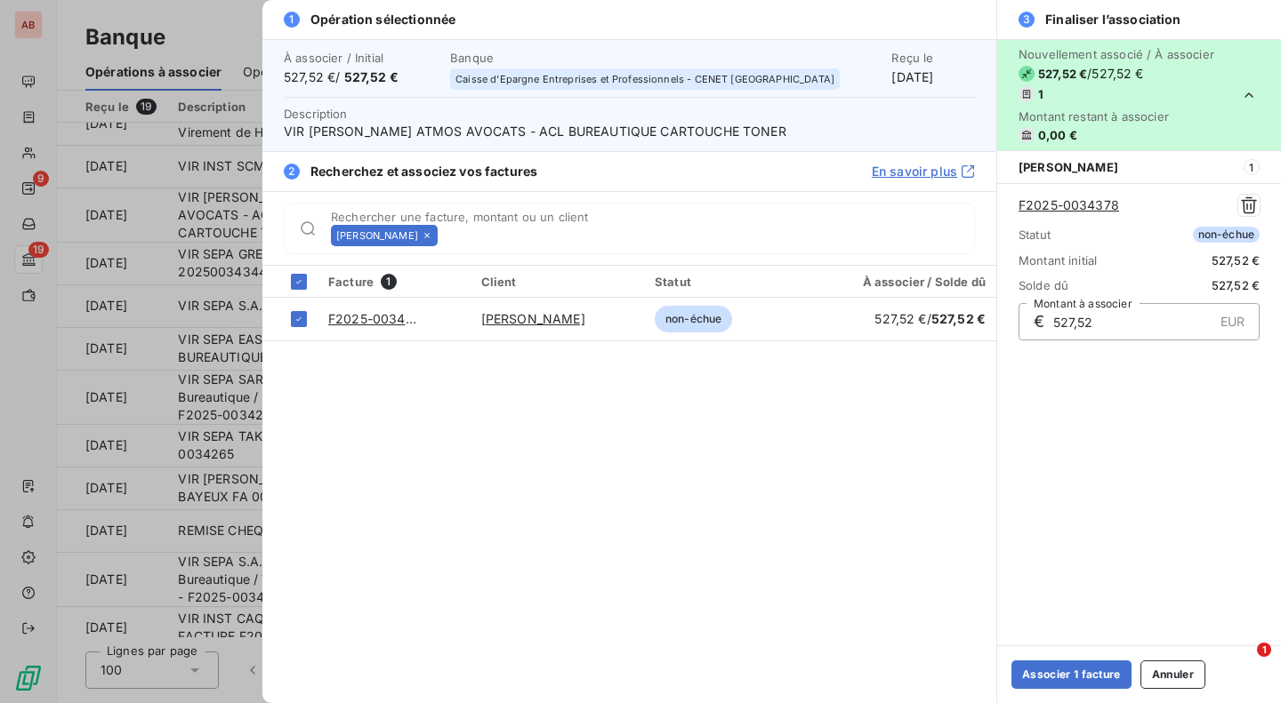
click at [1077, 669] on button "Associer 1 facture" at bounding box center [1071, 675] width 120 height 28
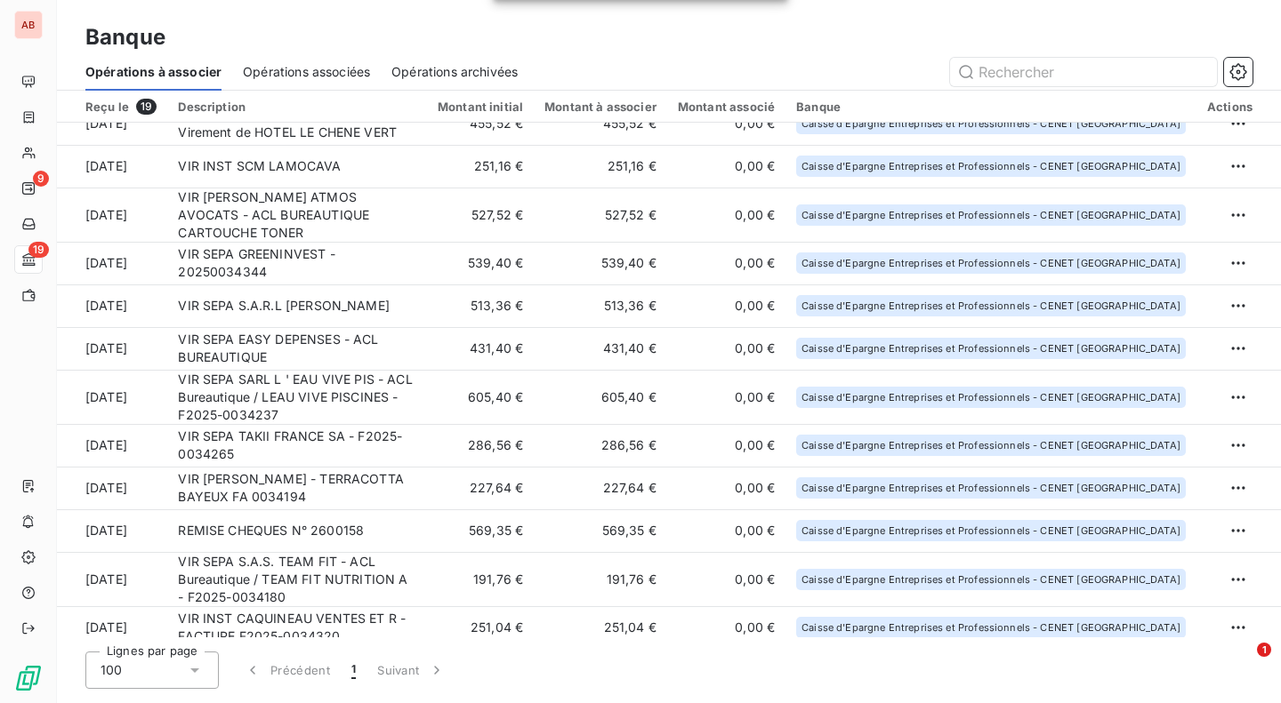
click at [462, 371] on td "605,40 €" at bounding box center [480, 397] width 107 height 54
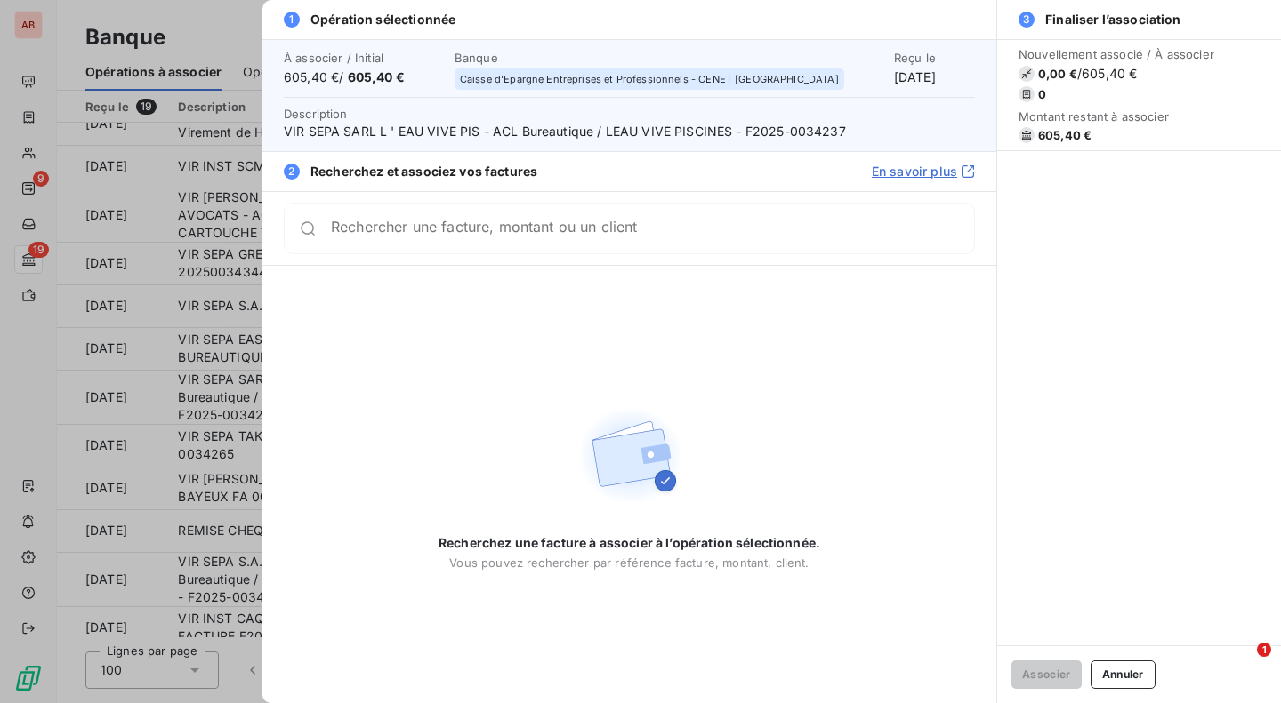
click at [802, 131] on span "VIR SEPA SARL L ' EAU VIVE PIS - ACL Bureautique / LEAU VIVE PISCINES - F2025-0…" at bounding box center [629, 132] width 691 height 18
copy span "0034237"
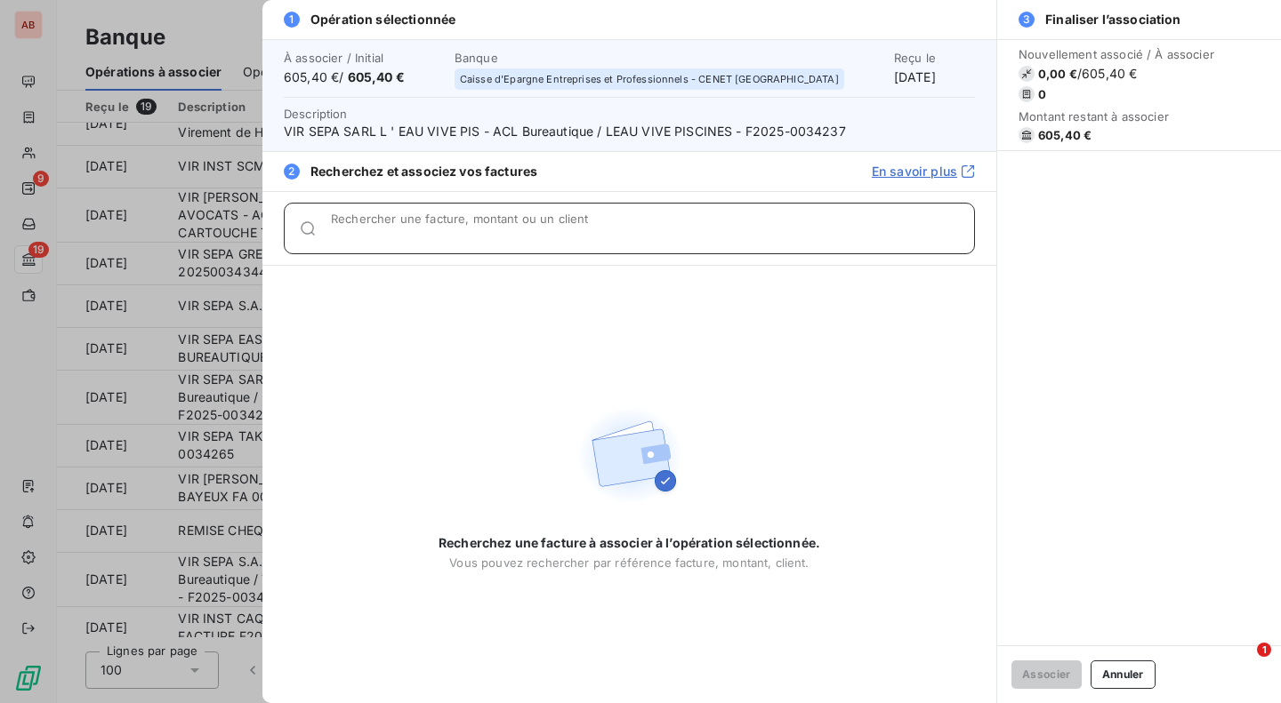
click at [681, 221] on div "Rechercher une facture, montant ou un client" at bounding box center [652, 229] width 643 height 18
paste input "0034237"
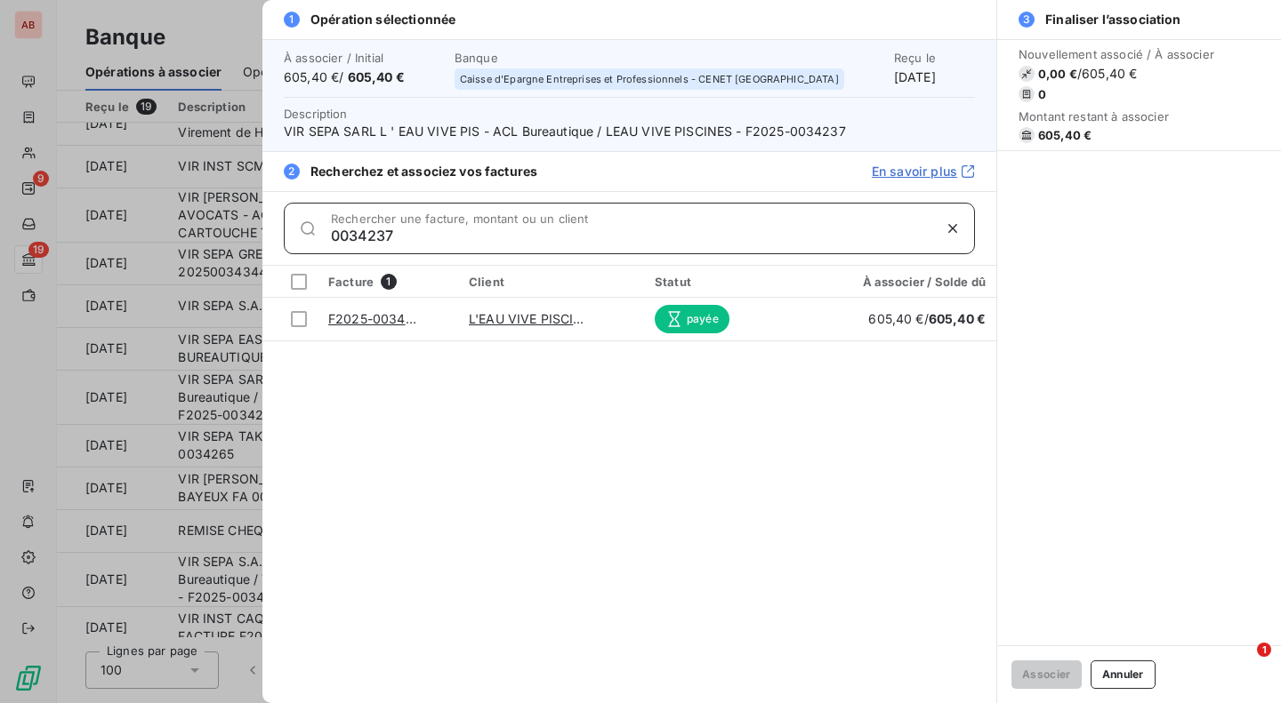
type input "0034237"
click at [300, 319] on div at bounding box center [299, 319] width 16 height 16
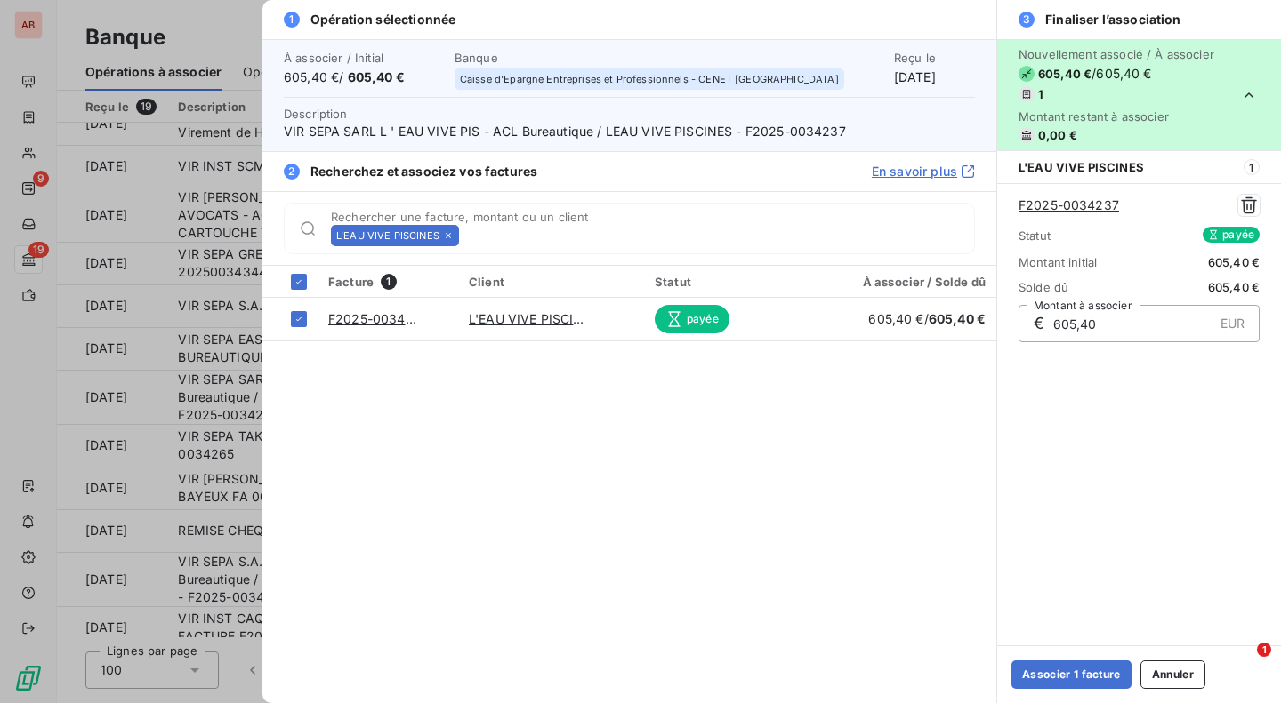
click at [1089, 671] on button "Associer 1 facture" at bounding box center [1071, 675] width 120 height 28
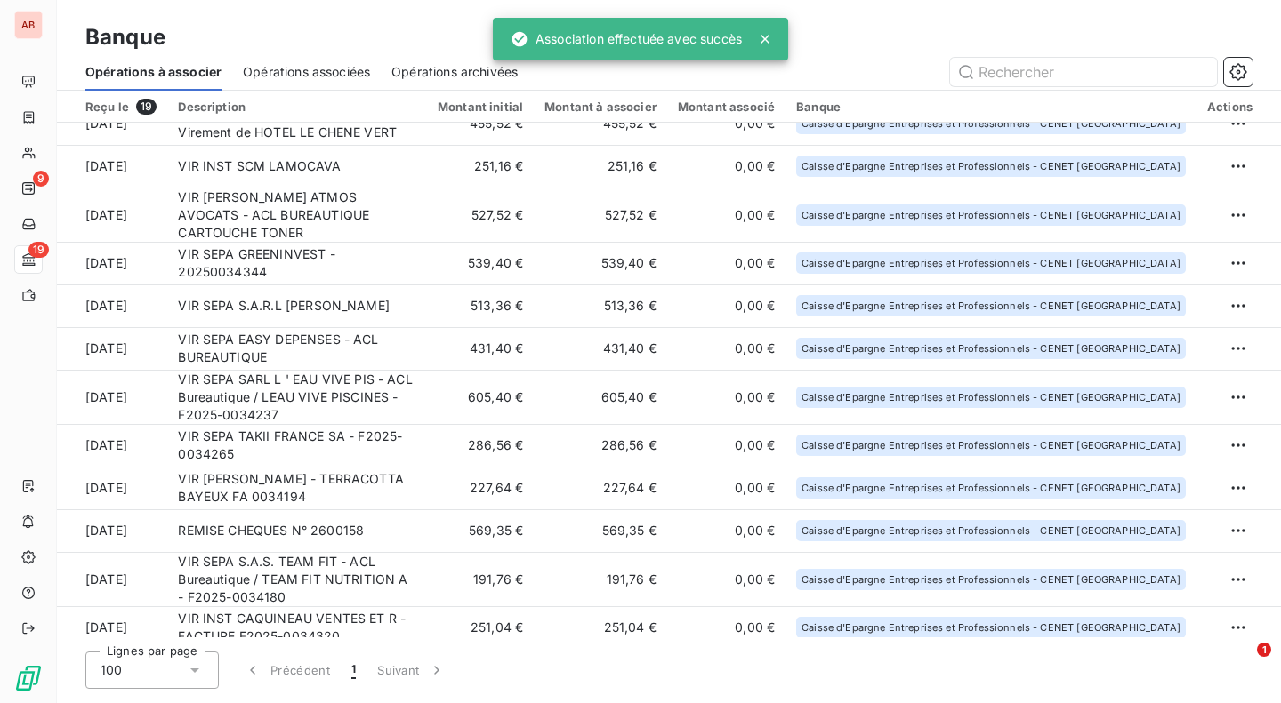
scroll to position [20, 0]
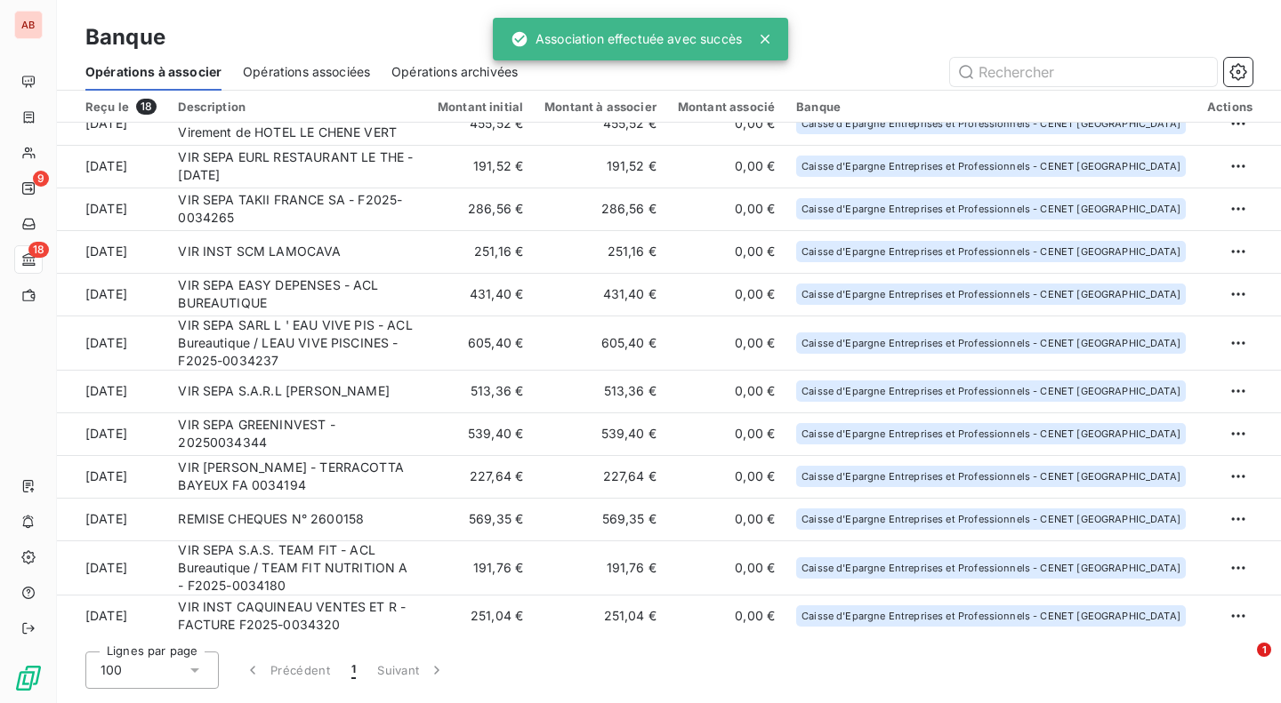
click at [534, 431] on td "539,40 €" at bounding box center [480, 434] width 107 height 43
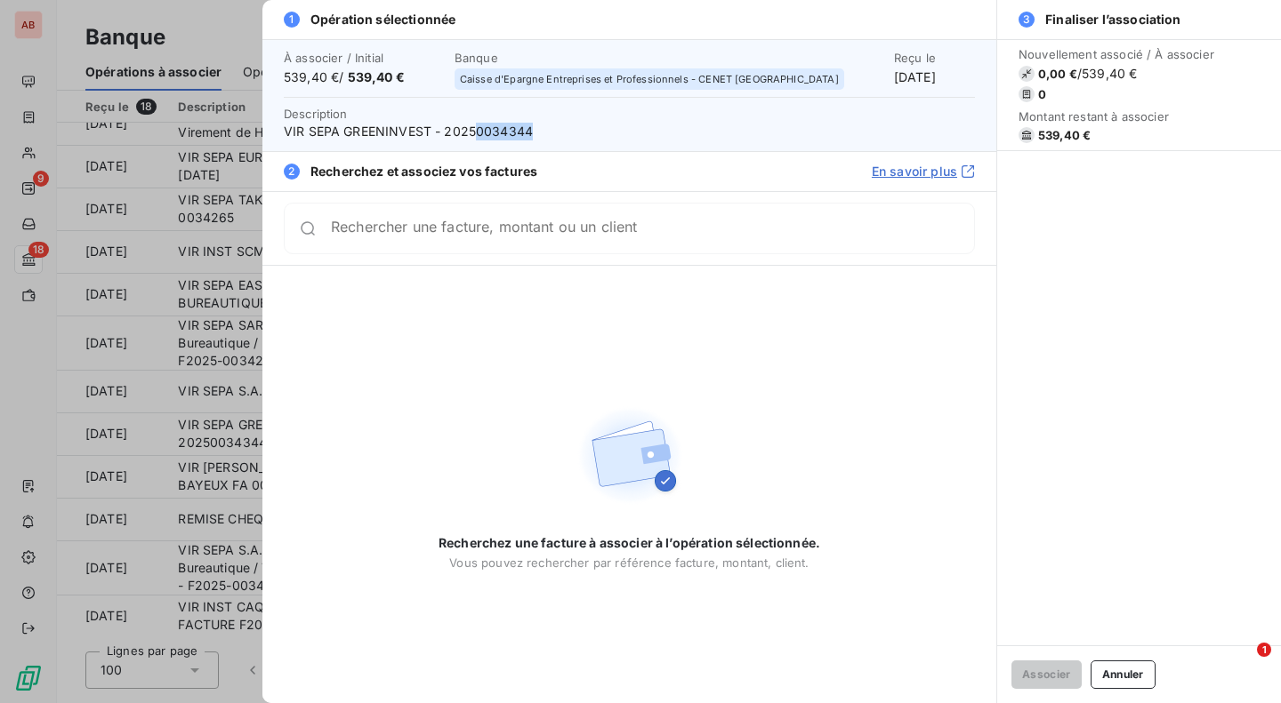
drag, startPoint x: 475, startPoint y: 133, endPoint x: 528, endPoint y: 137, distance: 53.5
click at [528, 137] on span "VIR SEPA GREENINVEST - 20250034344" at bounding box center [629, 132] width 691 height 18
copy span "0034344"
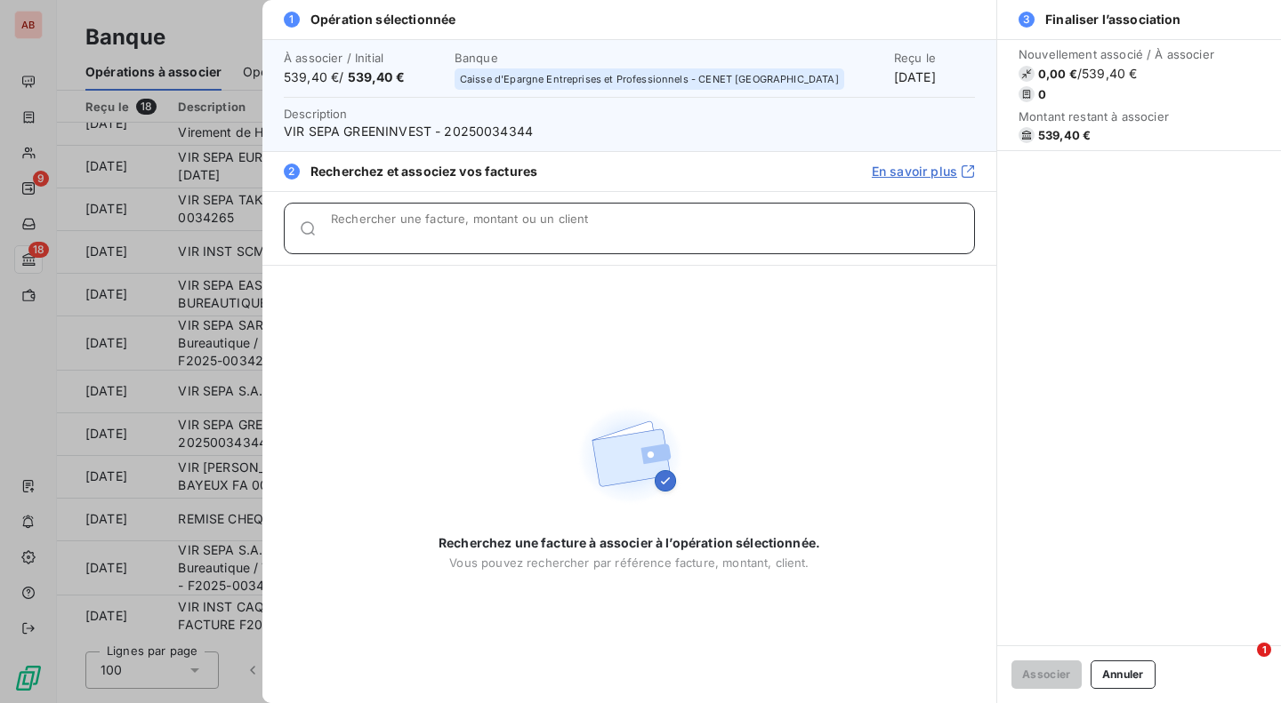
click at [512, 221] on div "Rechercher une facture, montant ou un client" at bounding box center [652, 229] width 643 height 18
paste input "0034344"
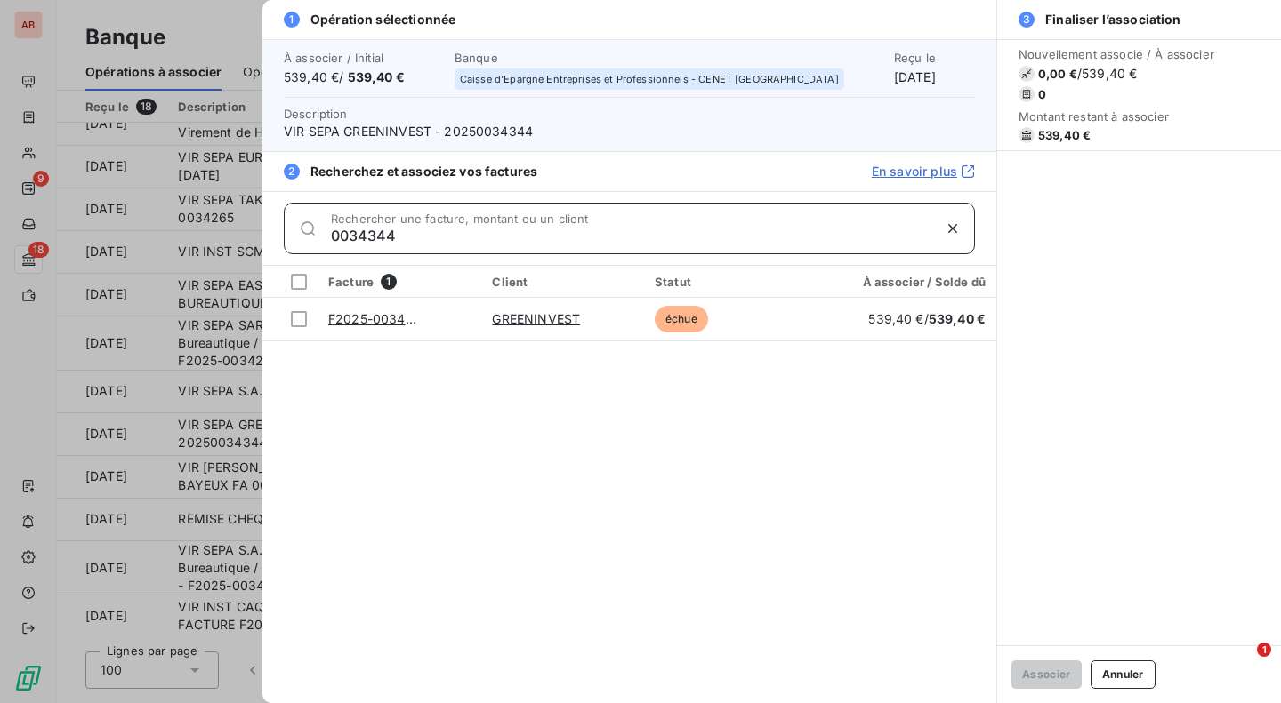
type input "0034344"
click at [302, 320] on div at bounding box center [299, 319] width 16 height 16
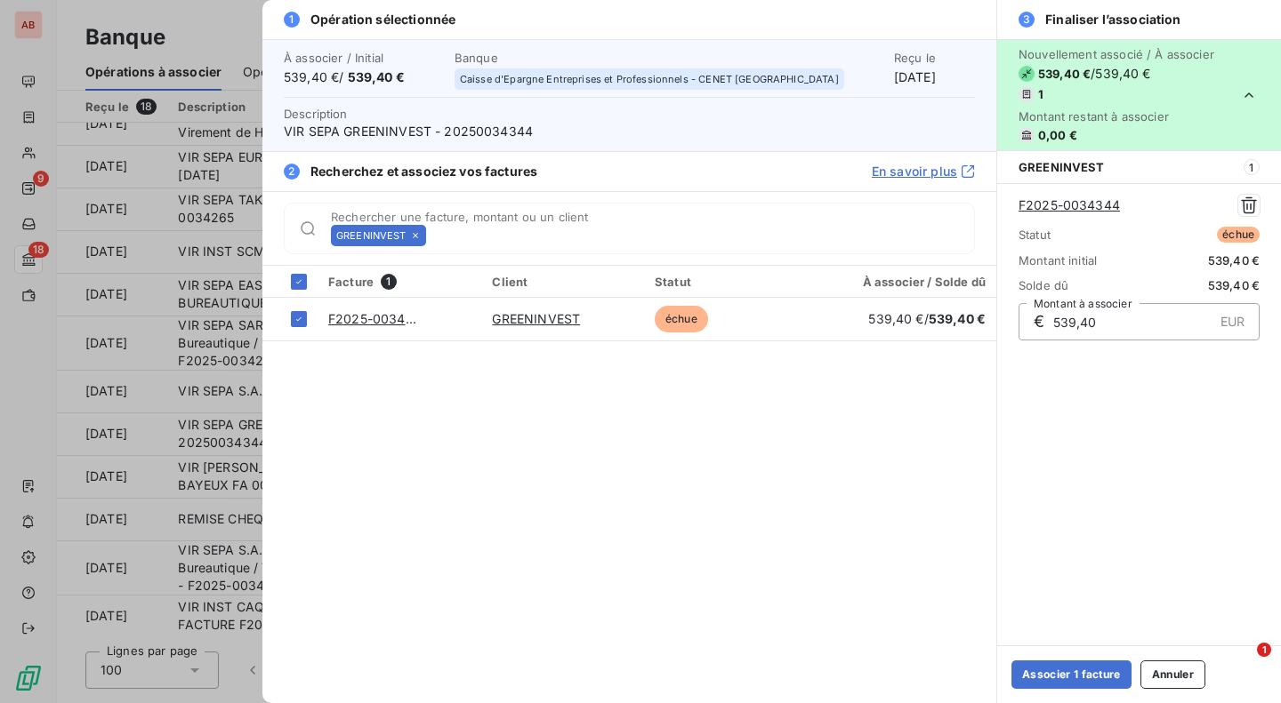
click at [1074, 663] on button "Associer 1 facture" at bounding box center [1071, 675] width 120 height 28
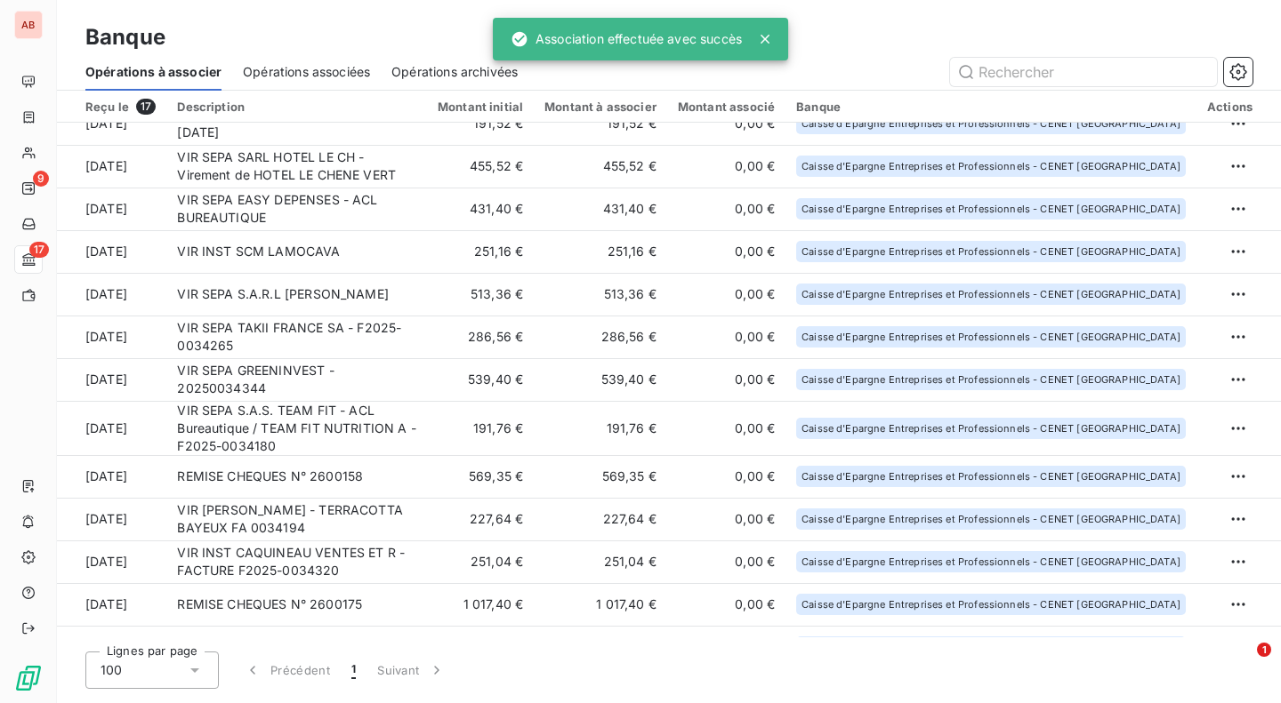
click at [423, 421] on td "VIR SEPA S.A.S. TEAM FIT - ACL Bureautique / TEAM FIT NUTRITION A - F2025-00341…" at bounding box center [296, 428] width 261 height 54
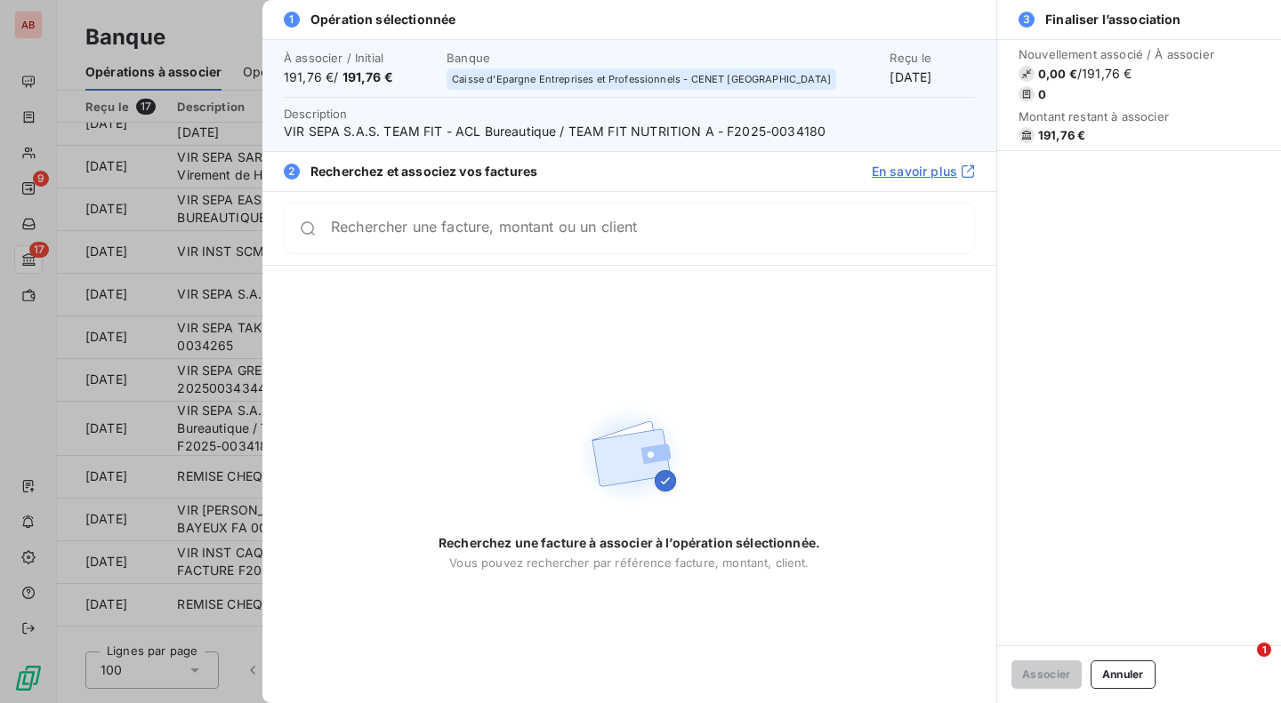
click at [794, 133] on span "VIR SEPA S.A.S. TEAM FIT - ACL Bureautique / TEAM FIT NUTRITION A - F2025-00341…" at bounding box center [629, 132] width 691 height 18
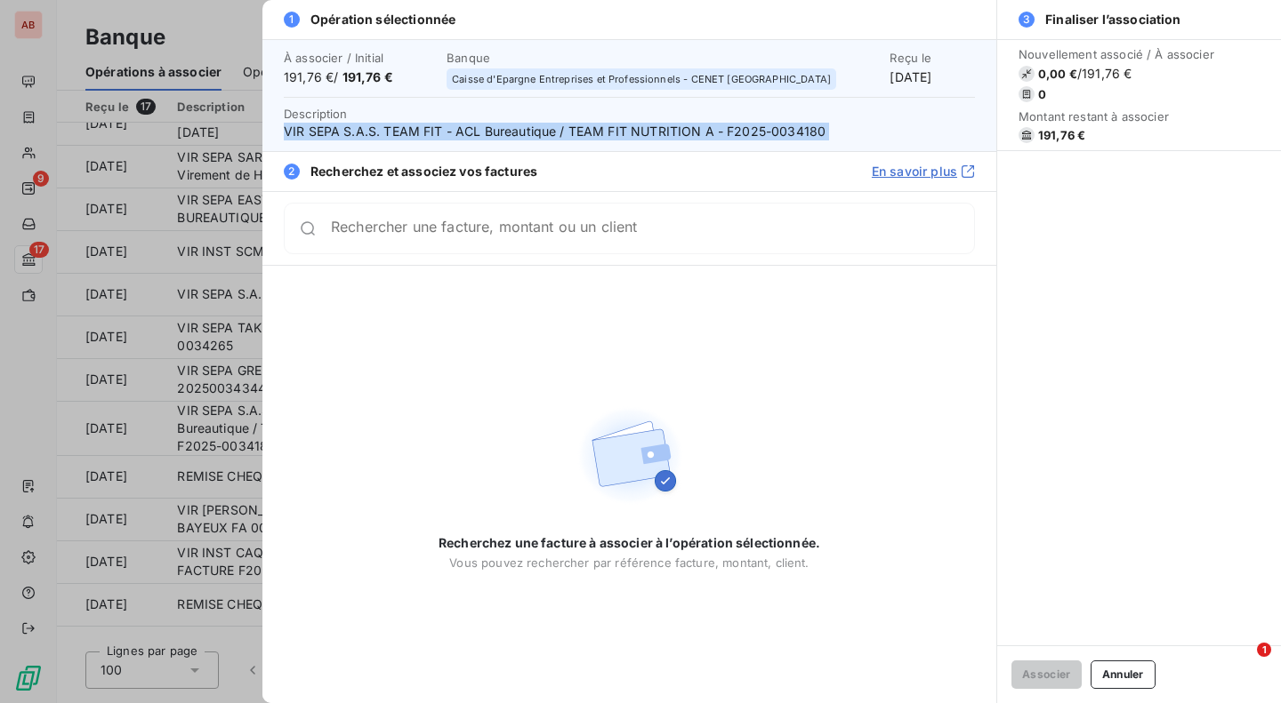
click at [794, 133] on span "VIR SEPA S.A.S. TEAM FIT - ACL Bureautique / TEAM FIT NUTRITION A - F2025-00341…" at bounding box center [629, 132] width 691 height 18
copy span "VIR SEPA S.A.S. TEAM FIT - ACL Bureautique / TEAM FIT NUTRITION A - F2025-00341…"
click at [792, 139] on span "VIR SEPA S.A.S. TEAM FIT - ACL Bureautique / TEAM FIT NUTRITION A - F2025-00341…" at bounding box center [629, 132] width 691 height 18
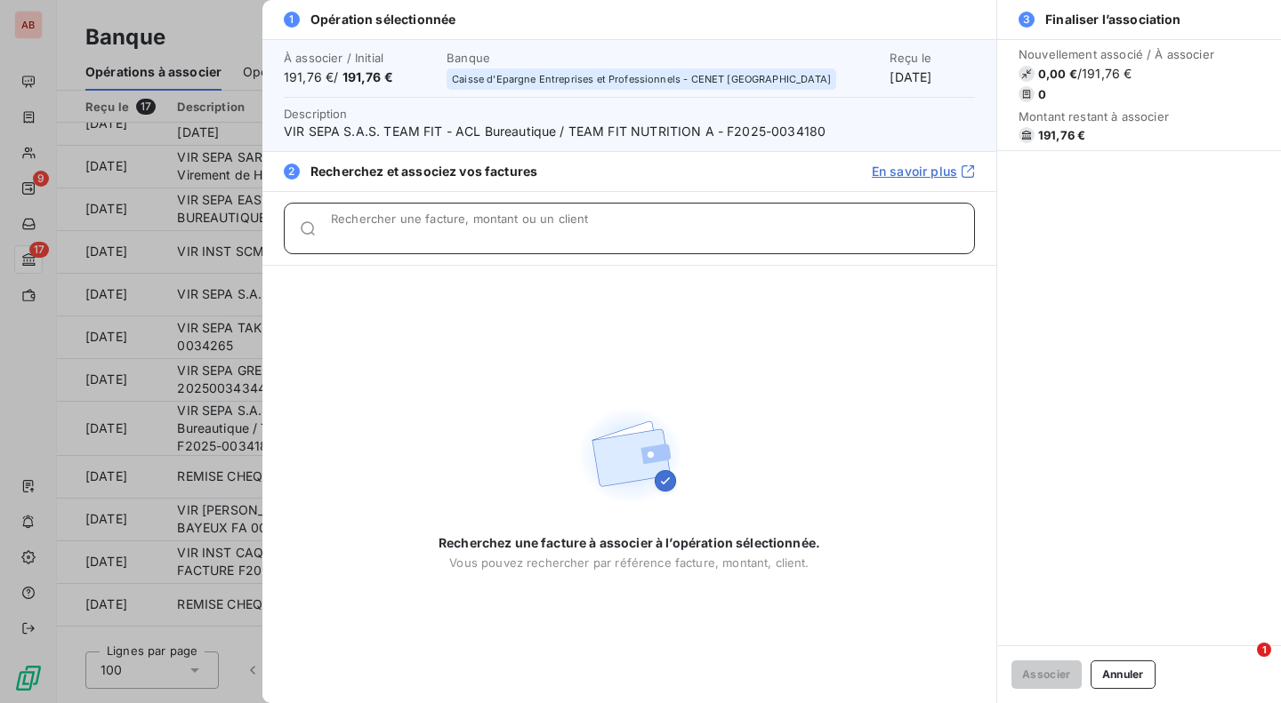
click at [726, 234] on input "Rechercher une facture, montant ou un client" at bounding box center [652, 236] width 643 height 18
paste input "0034180"
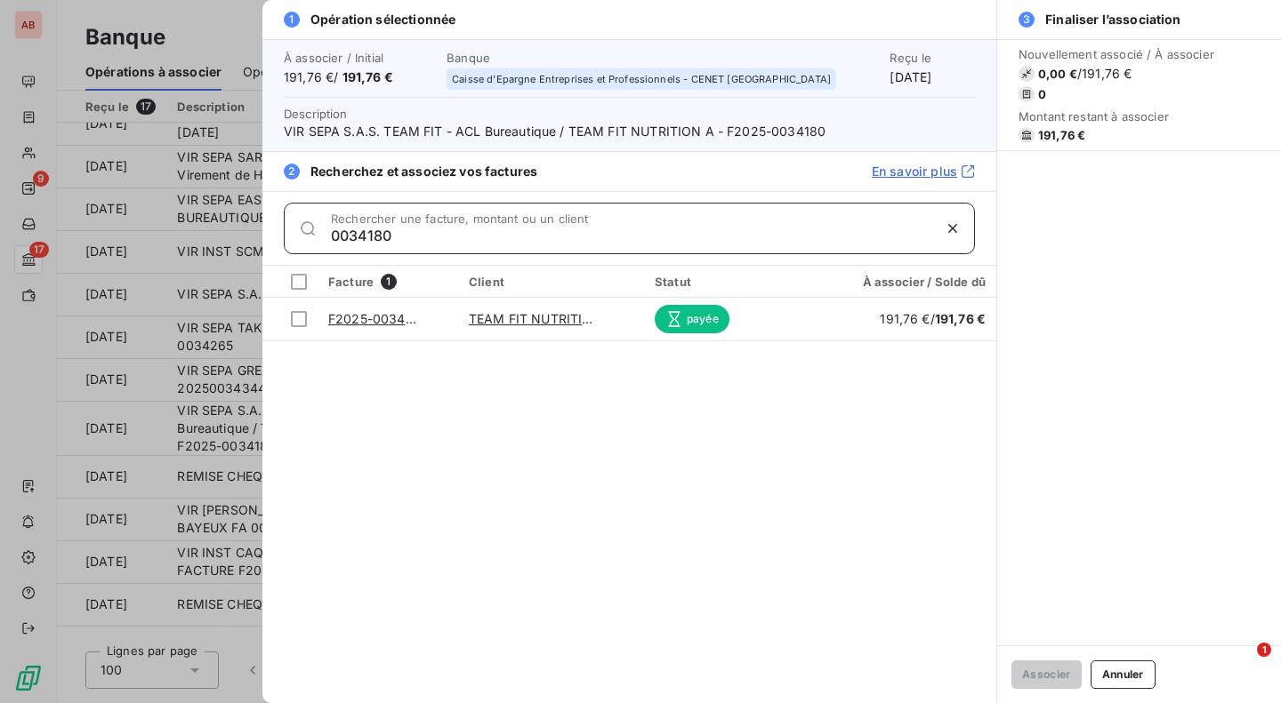
type input "0034180"
click at [303, 323] on div at bounding box center [299, 319] width 16 height 16
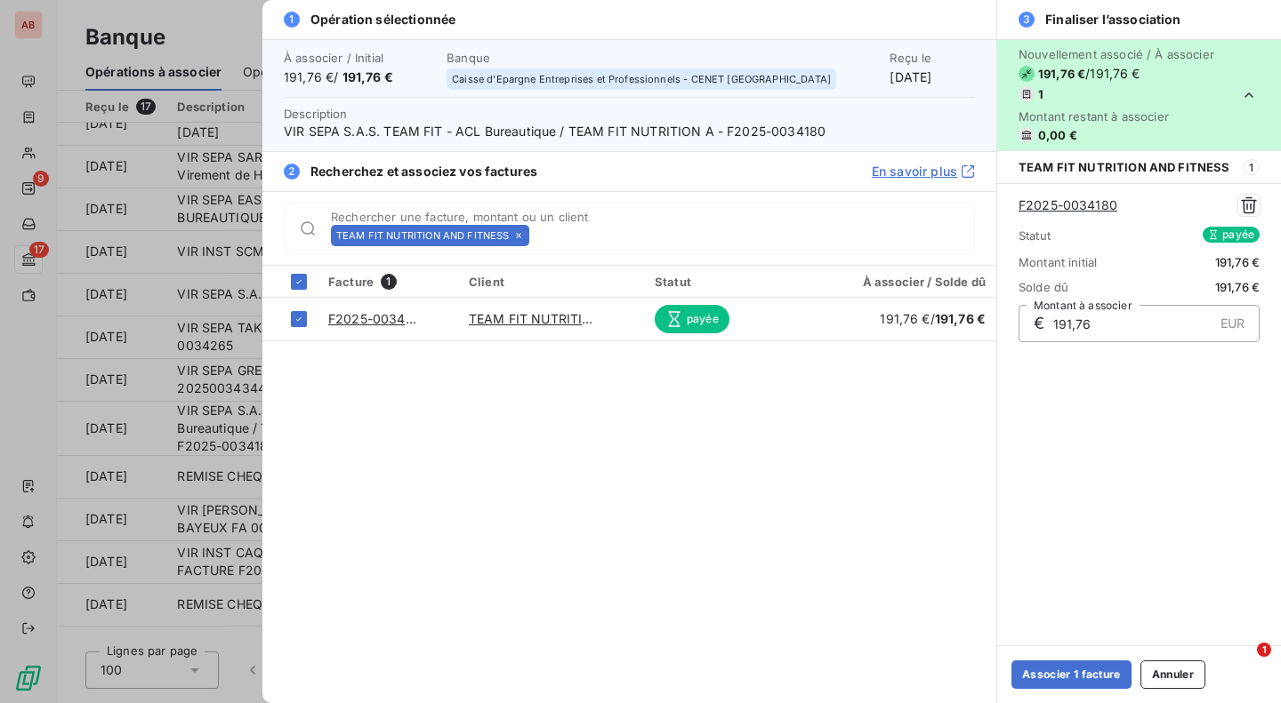
click at [1062, 681] on button "Associer 1 facture" at bounding box center [1071, 675] width 120 height 28
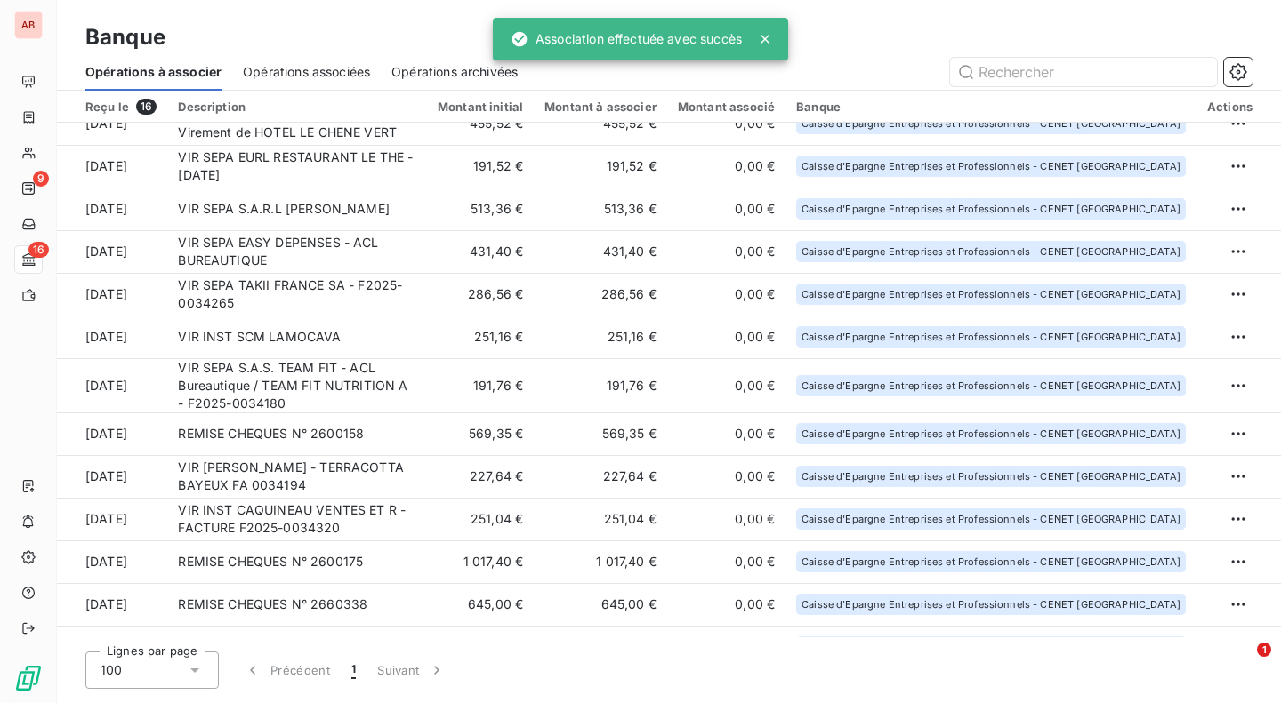
click at [502, 494] on td "227,64 €" at bounding box center [480, 476] width 107 height 43
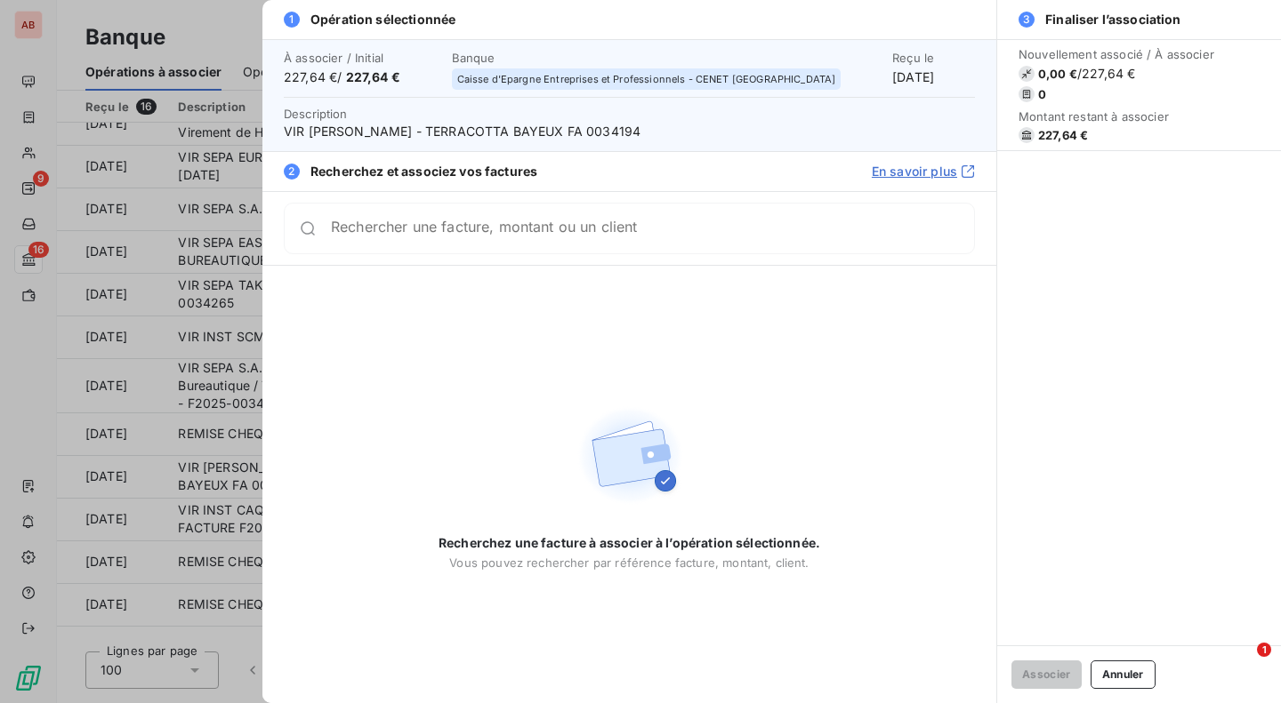
click at [670, 135] on span "VIR [PERSON_NAME] - TERRACOTTA BAYEUX FA 0034194" at bounding box center [629, 132] width 691 height 18
copy span "0034194"
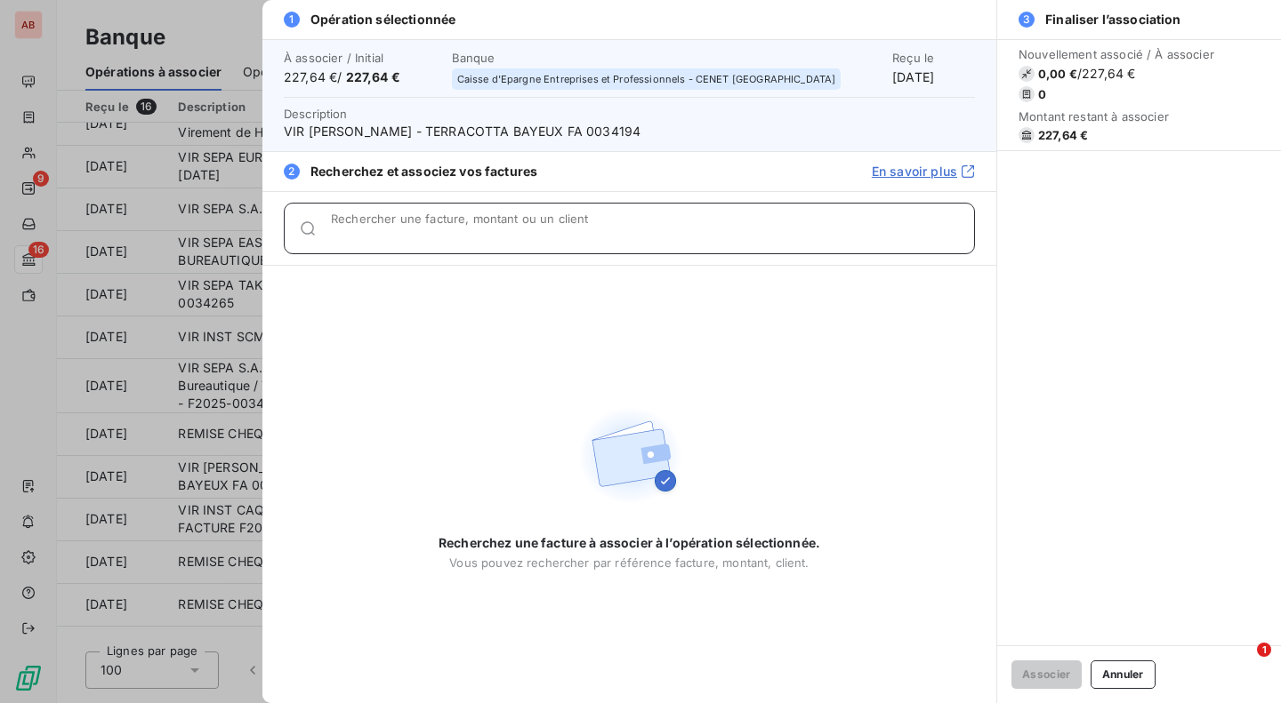
click at [638, 225] on div "Rechercher une facture, montant ou un client" at bounding box center [652, 229] width 643 height 18
paste input "0034194"
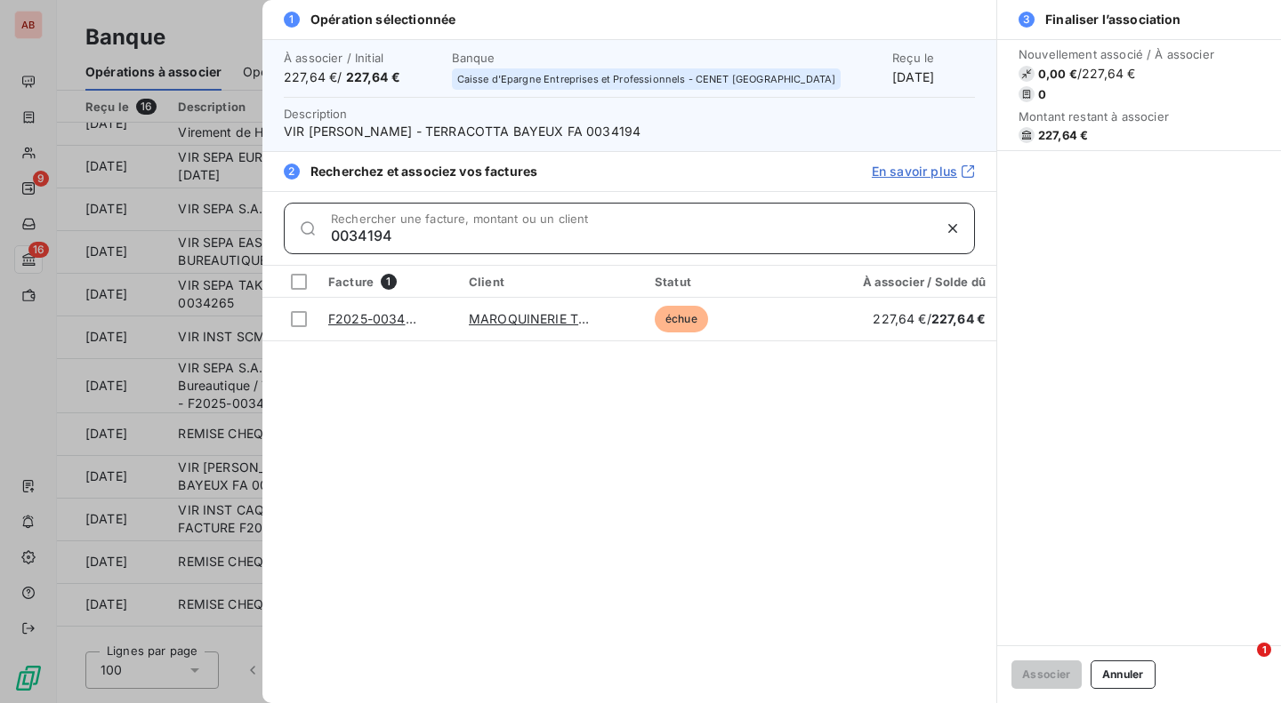
type input "0034194"
click at [298, 320] on div at bounding box center [299, 319] width 16 height 16
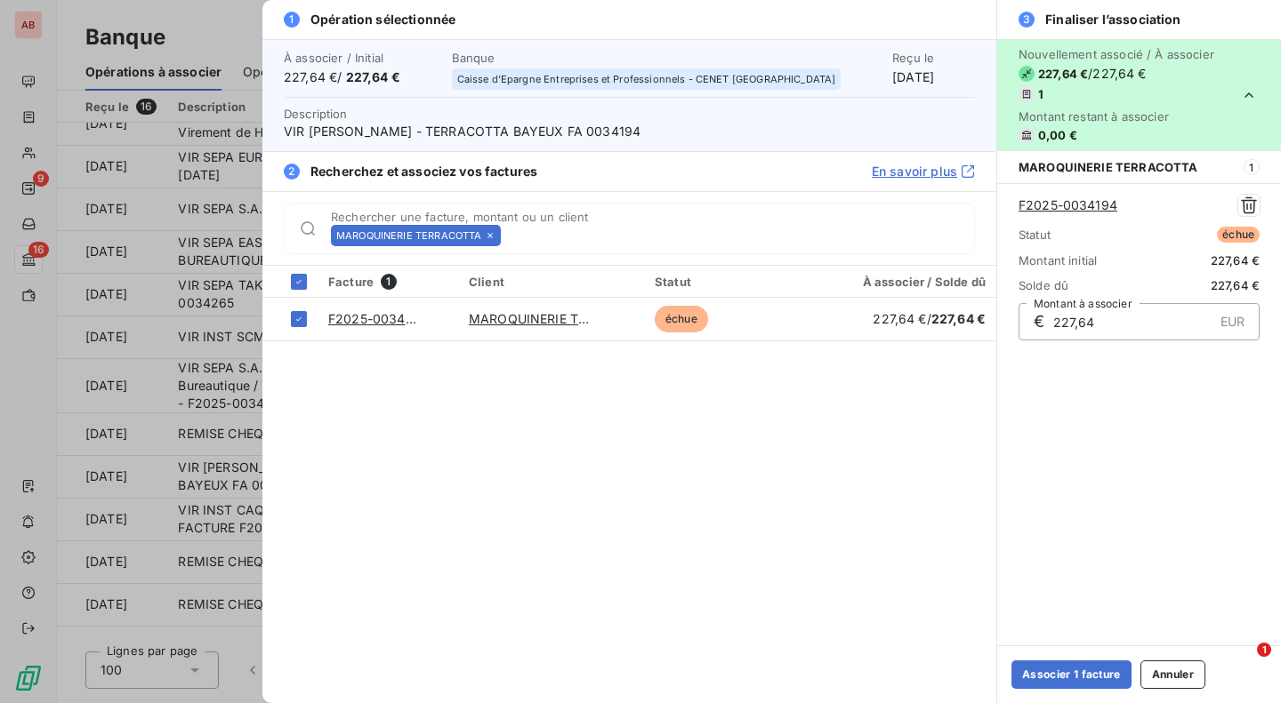
click at [1050, 665] on button "Associer 1 facture" at bounding box center [1071, 675] width 120 height 28
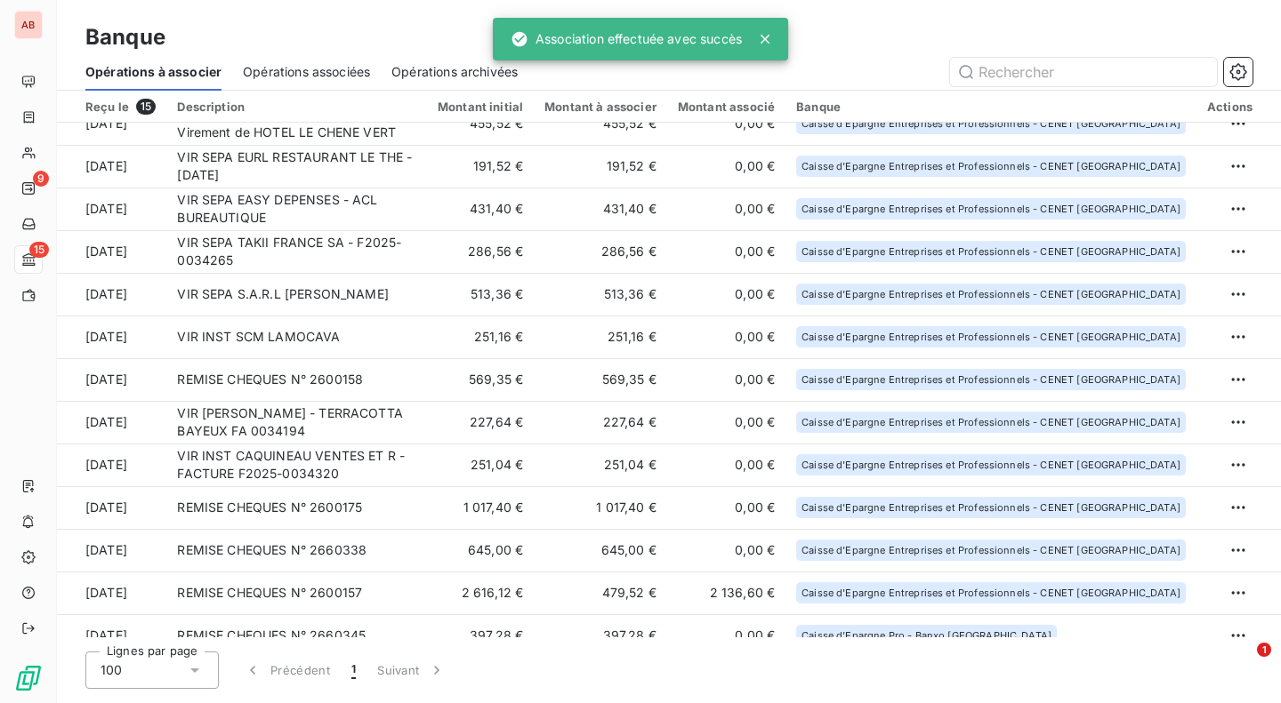
click at [534, 456] on td "251,04 €" at bounding box center [480, 465] width 107 height 43
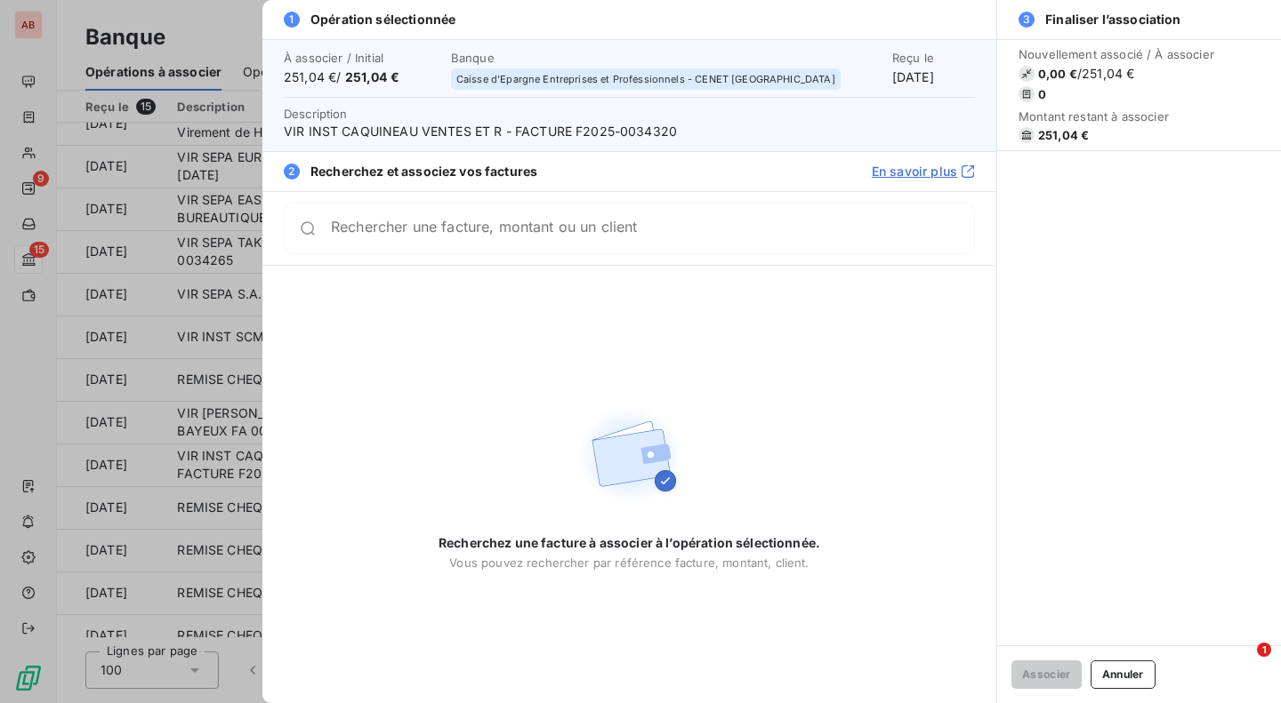
click at [653, 126] on span "VIR INST CAQUINEAU VENTES ET R - FACTURE F2025-0034320" at bounding box center [629, 132] width 691 height 18
copy span "0034320"
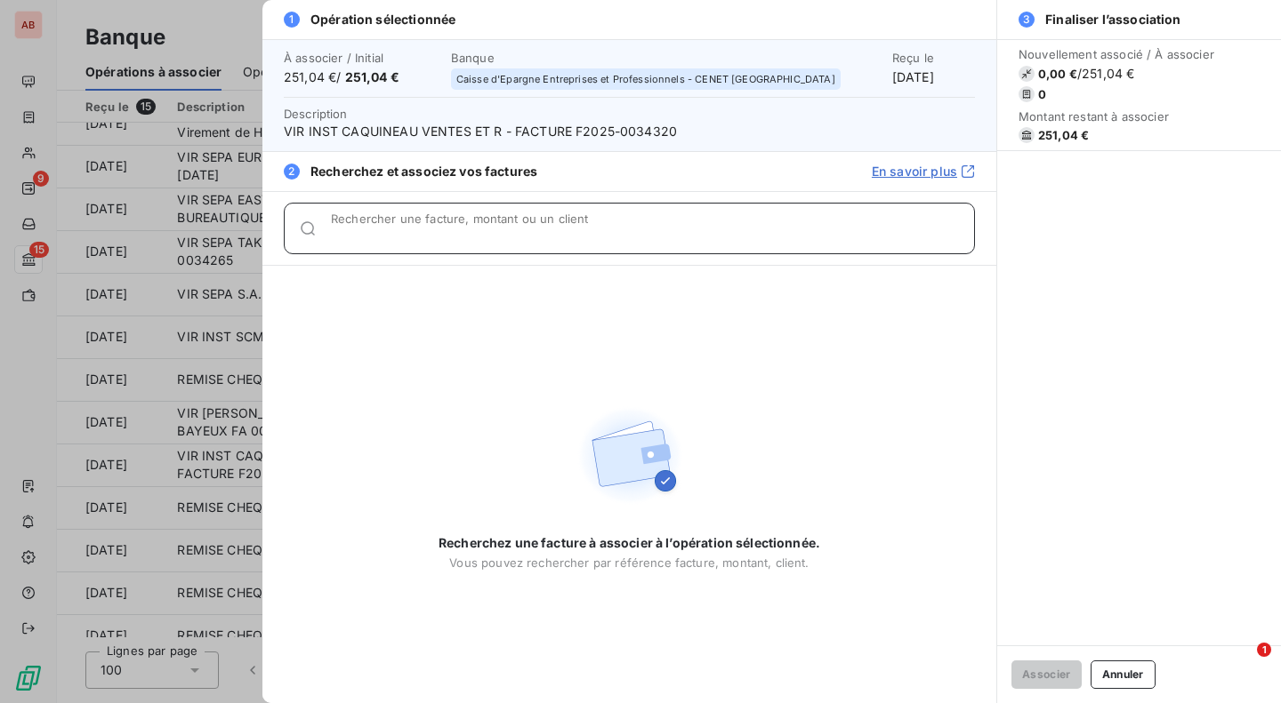
click at [586, 232] on input "Rechercher une facture, montant ou un client" at bounding box center [652, 236] width 643 height 18
paste input "0034320"
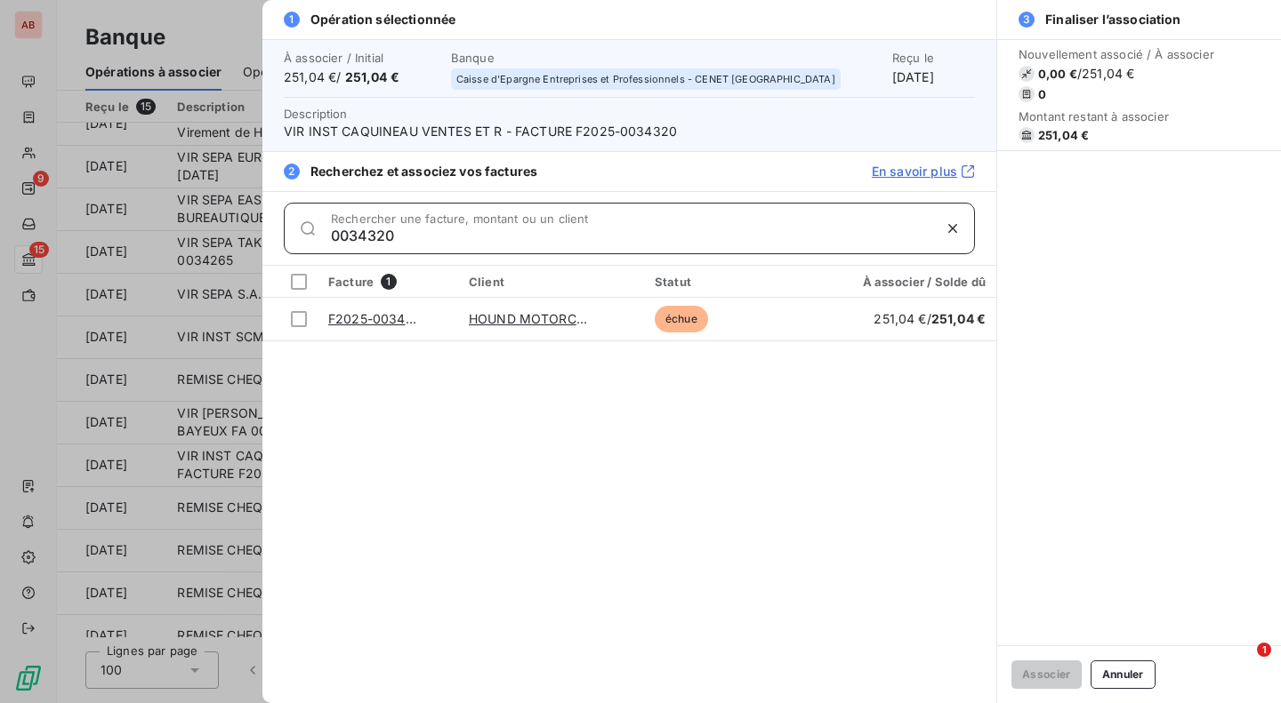
type input "0034320"
click at [298, 323] on div at bounding box center [299, 319] width 16 height 16
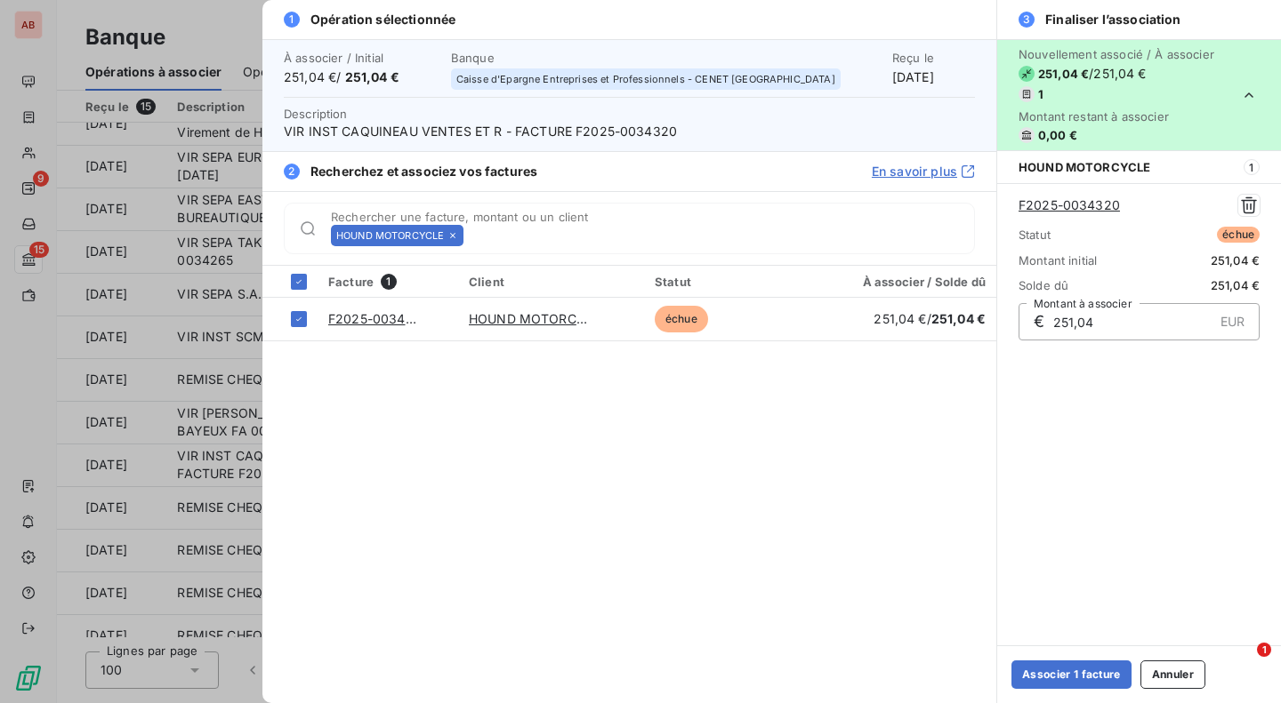
click at [1049, 671] on button "Associer 1 facture" at bounding box center [1071, 675] width 120 height 28
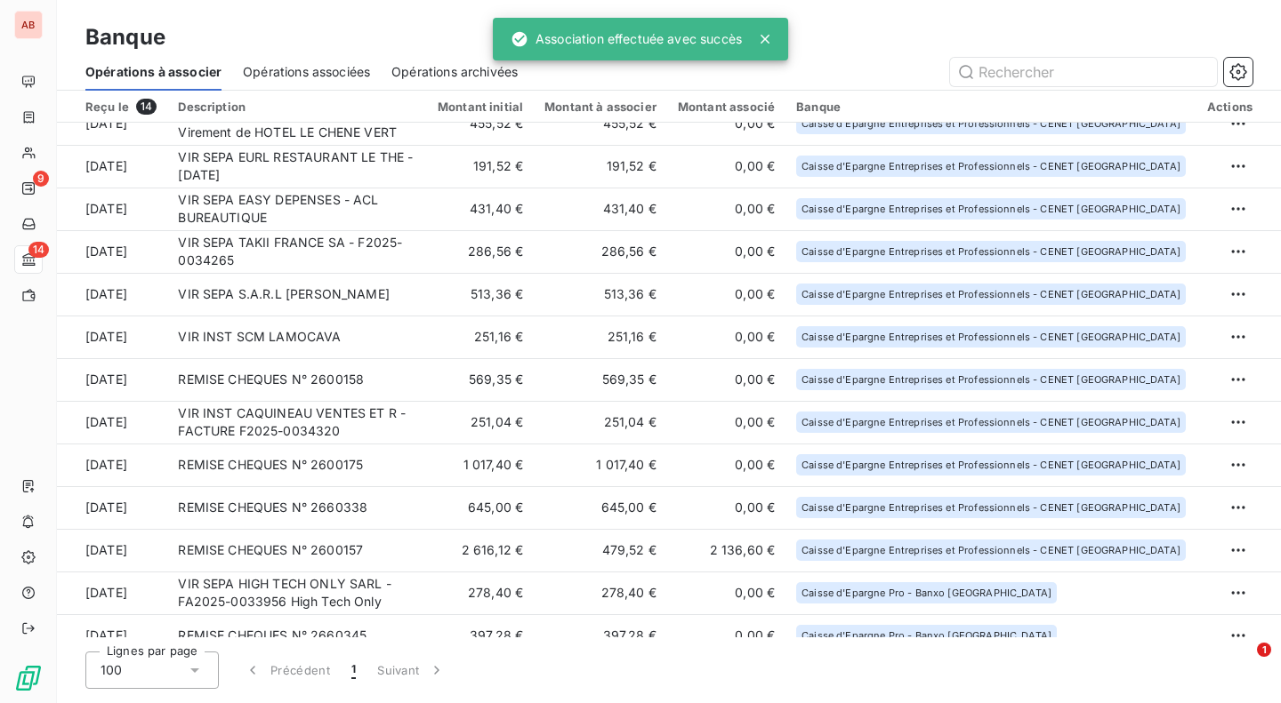
click at [486, 436] on td "251,04 €" at bounding box center [480, 422] width 107 height 43
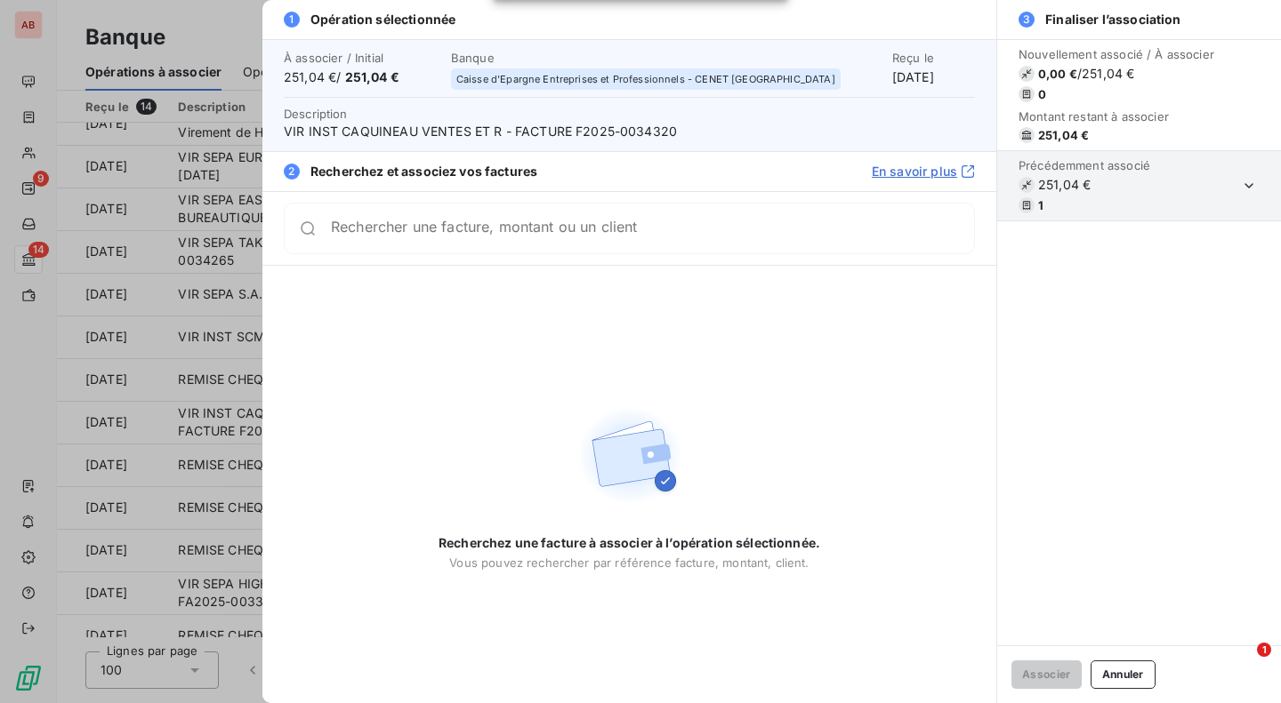
click at [650, 132] on span "VIR INST CAQUINEAU VENTES ET R - FACTURE F2025-0034320" at bounding box center [629, 132] width 691 height 18
copy span "0034320"
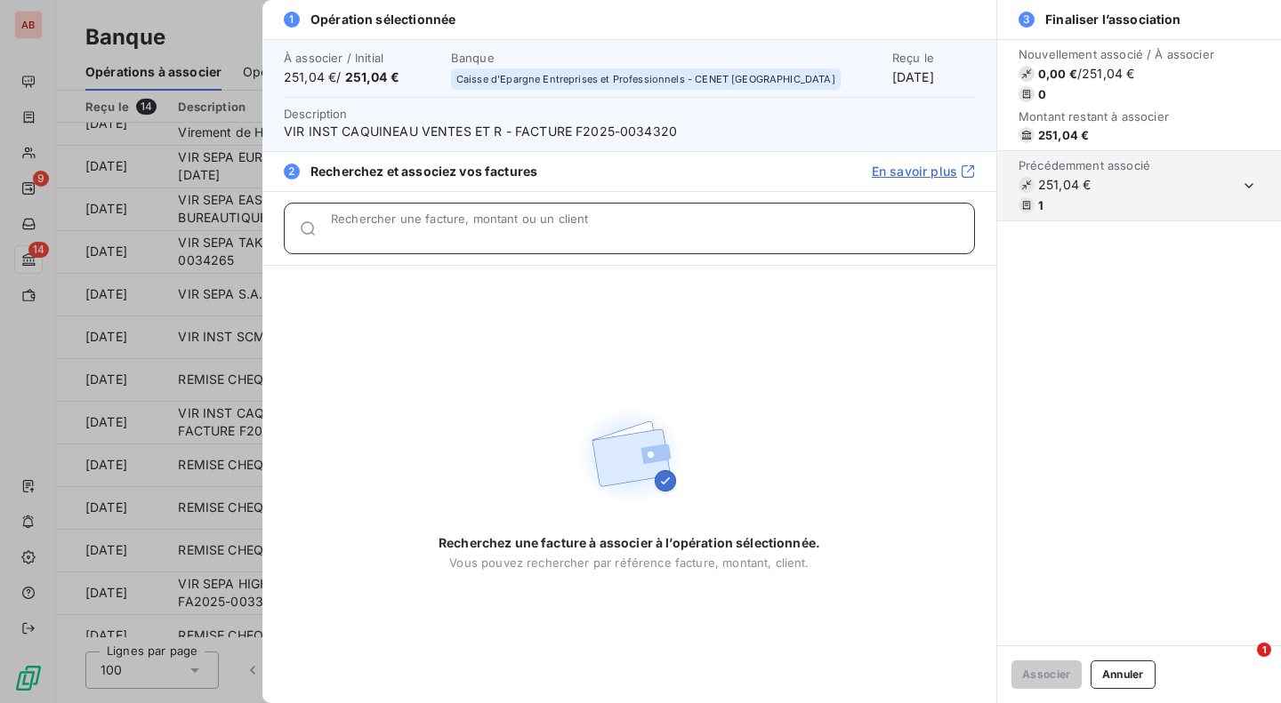
click at [608, 227] on input "Rechercher une facture, montant ou un client" at bounding box center [652, 236] width 643 height 18
paste input "0034320"
type input "0034320"
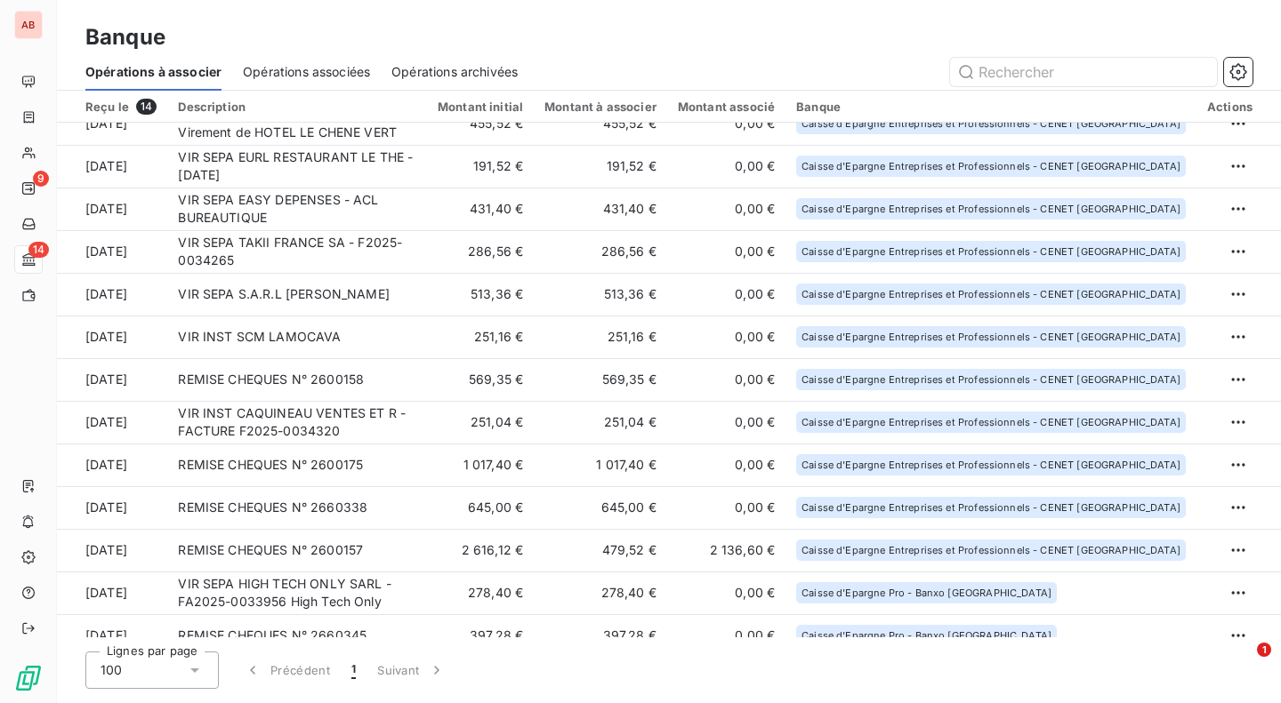
scroll to position [0, 0]
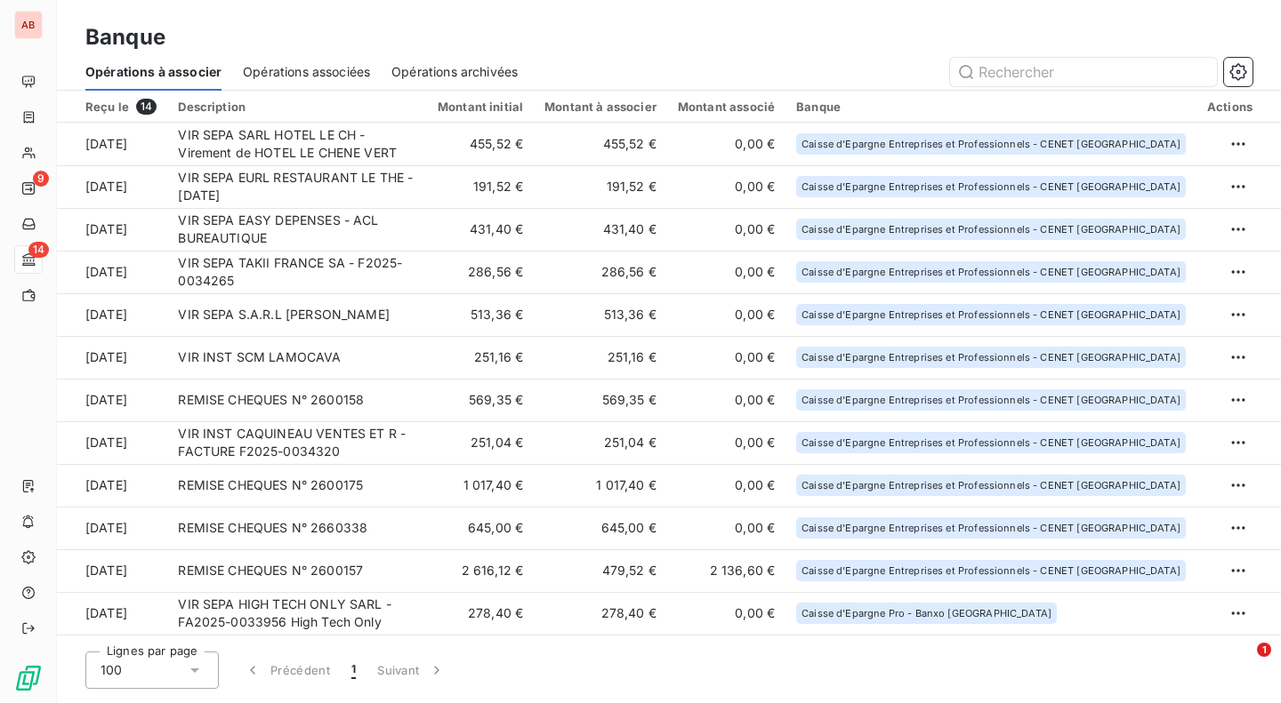
click at [497, 358] on td "251,16 €" at bounding box center [480, 357] width 107 height 43
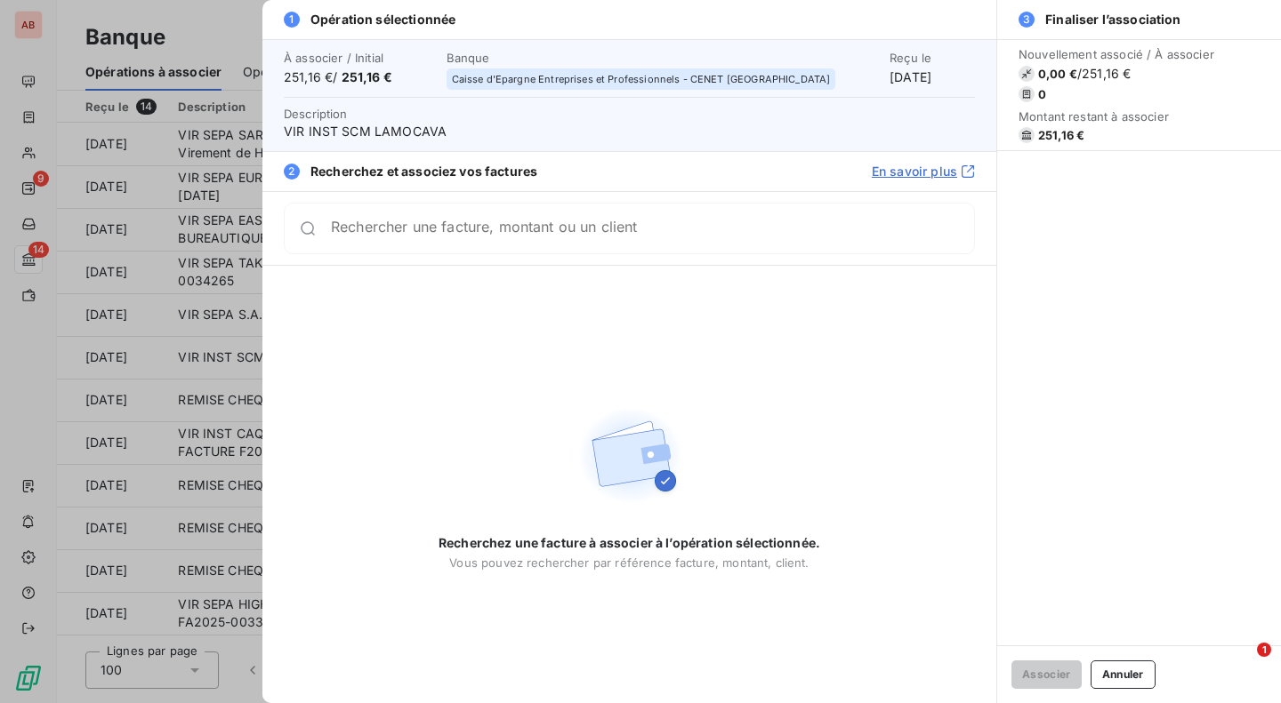
click at [497, 358] on div "Recherchez une facture à associer à l’opération sélectionnée. Vous pouvez reche…" at bounding box center [629, 485] width 734 height 438
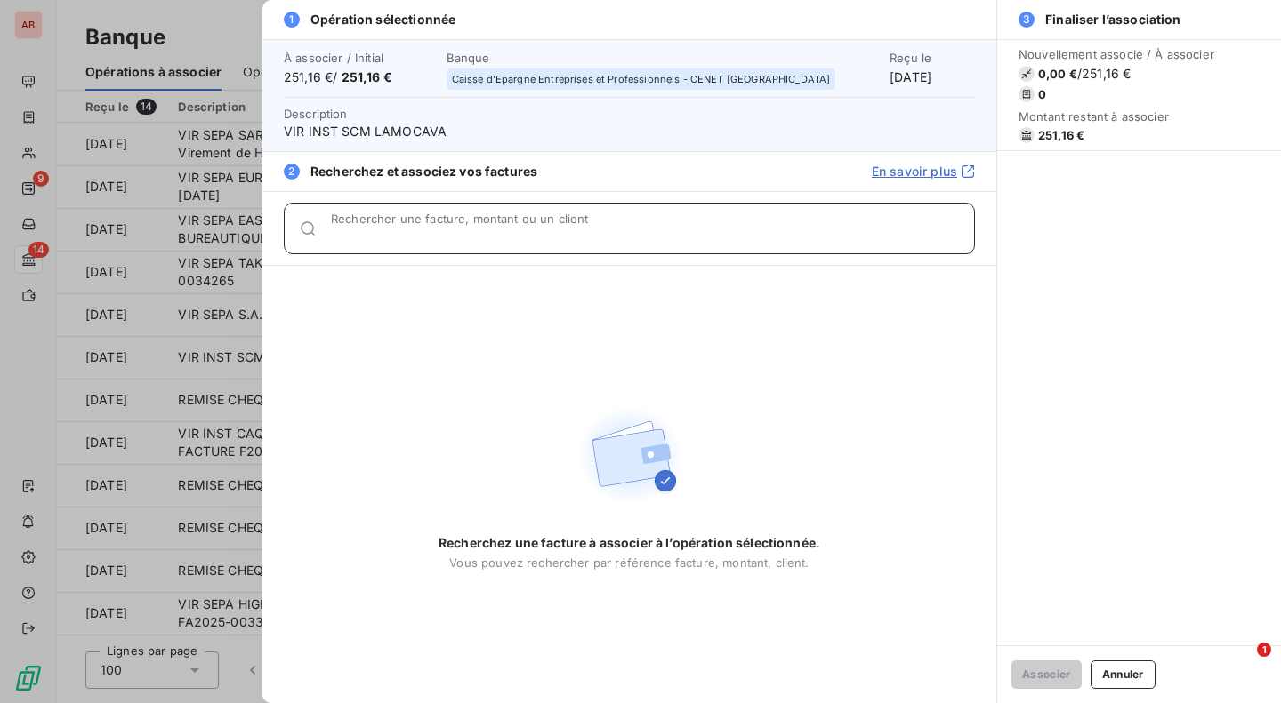
click at [531, 221] on div "Rechercher une facture, montant ou un client" at bounding box center [652, 229] width 643 height 18
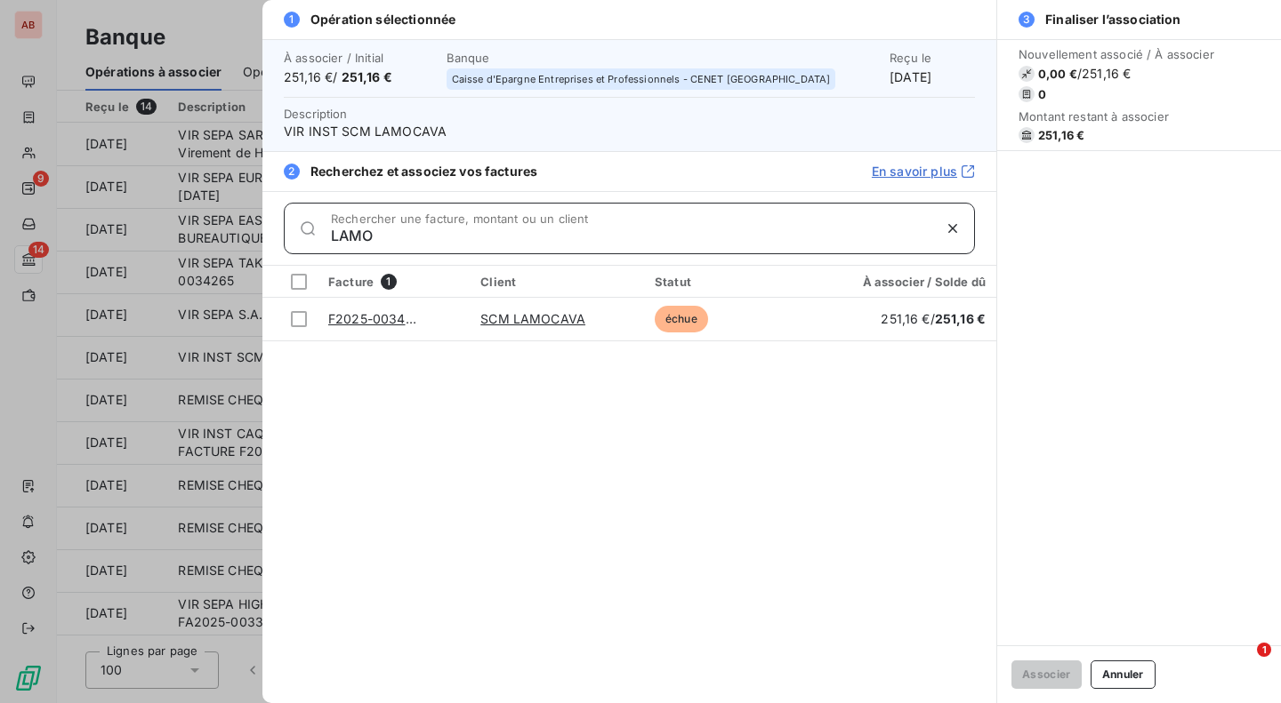
type input "LAMO"
click at [303, 318] on div at bounding box center [299, 319] width 16 height 16
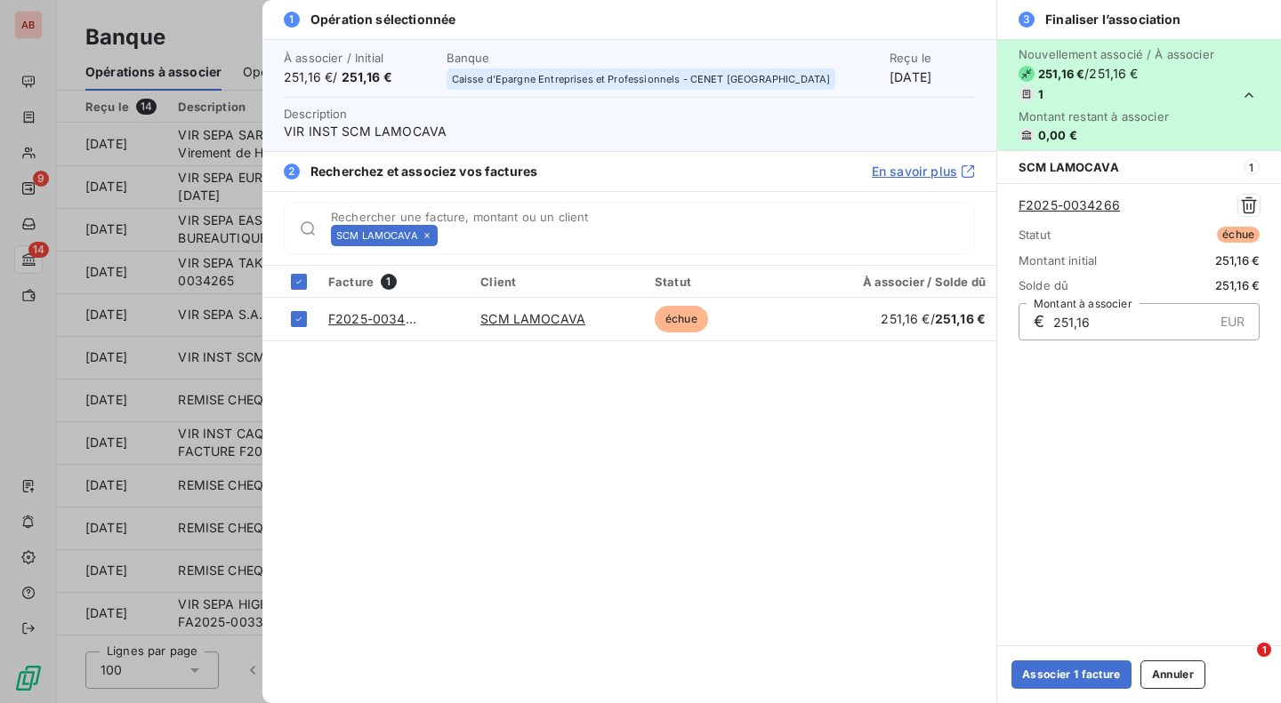
click at [1027, 671] on button "Associer 1 facture" at bounding box center [1071, 675] width 120 height 28
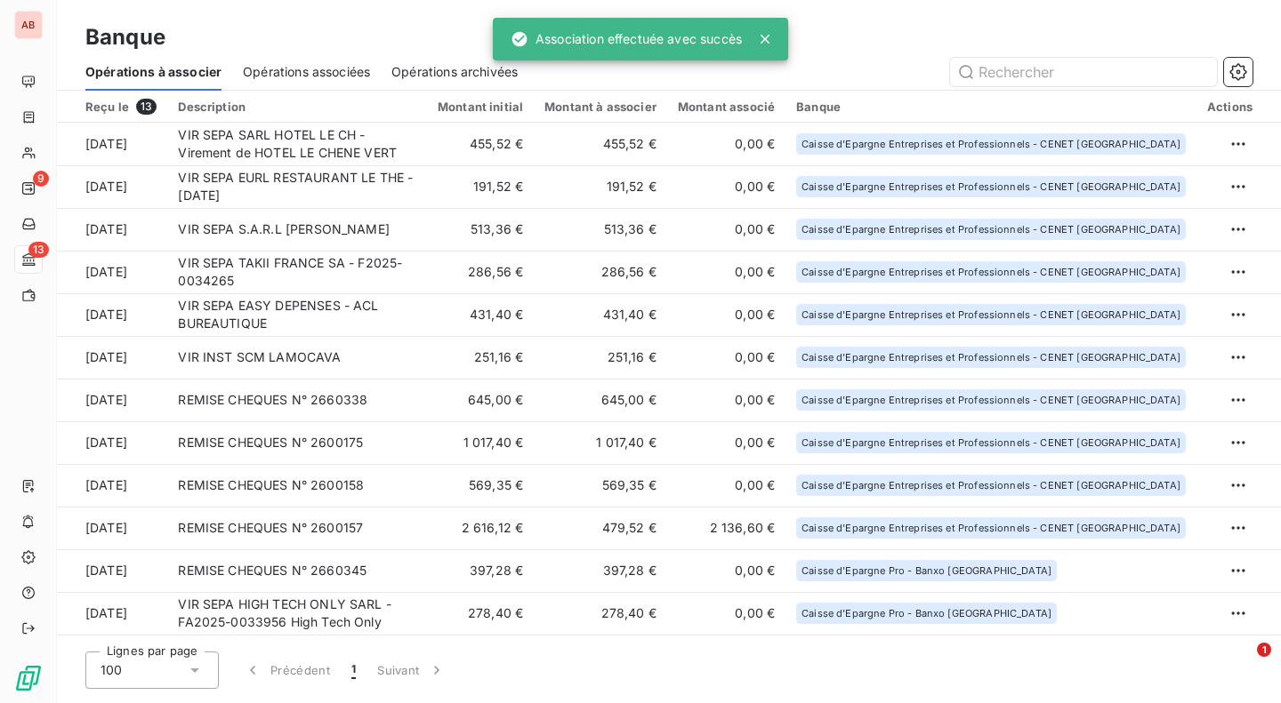
click at [483, 317] on td "431,40 €" at bounding box center [480, 314] width 107 height 43
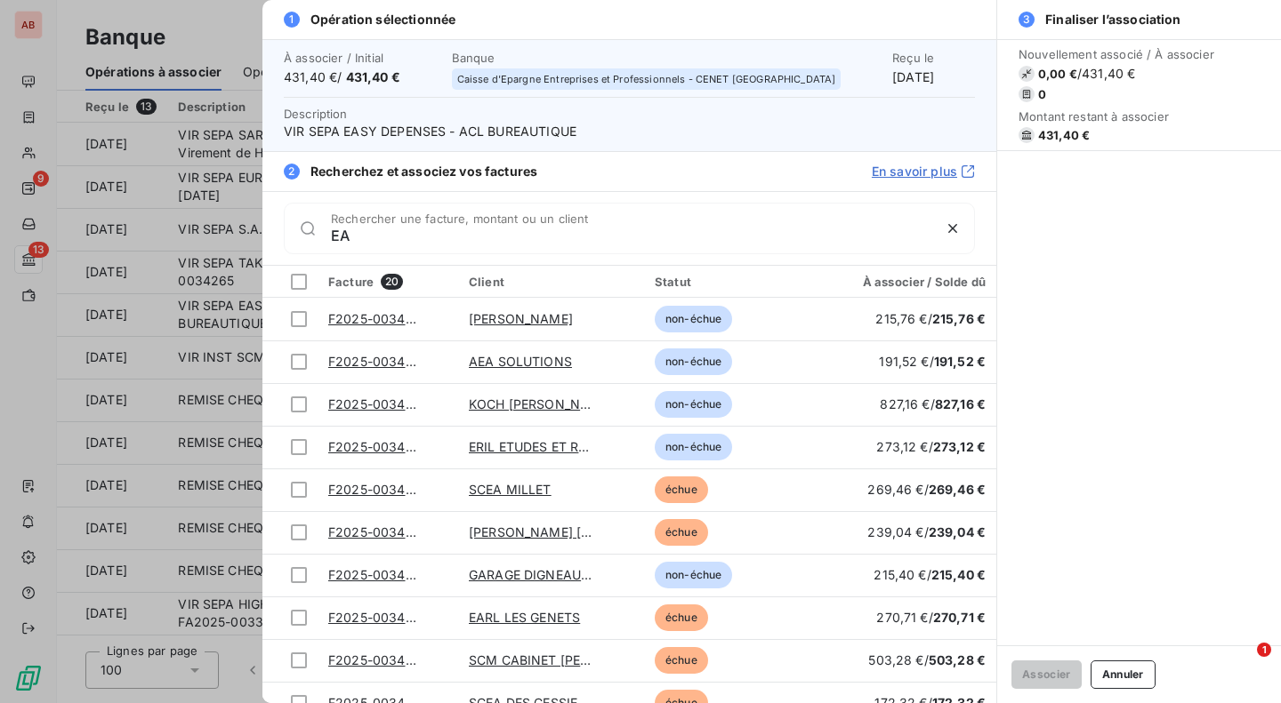
type input "E"
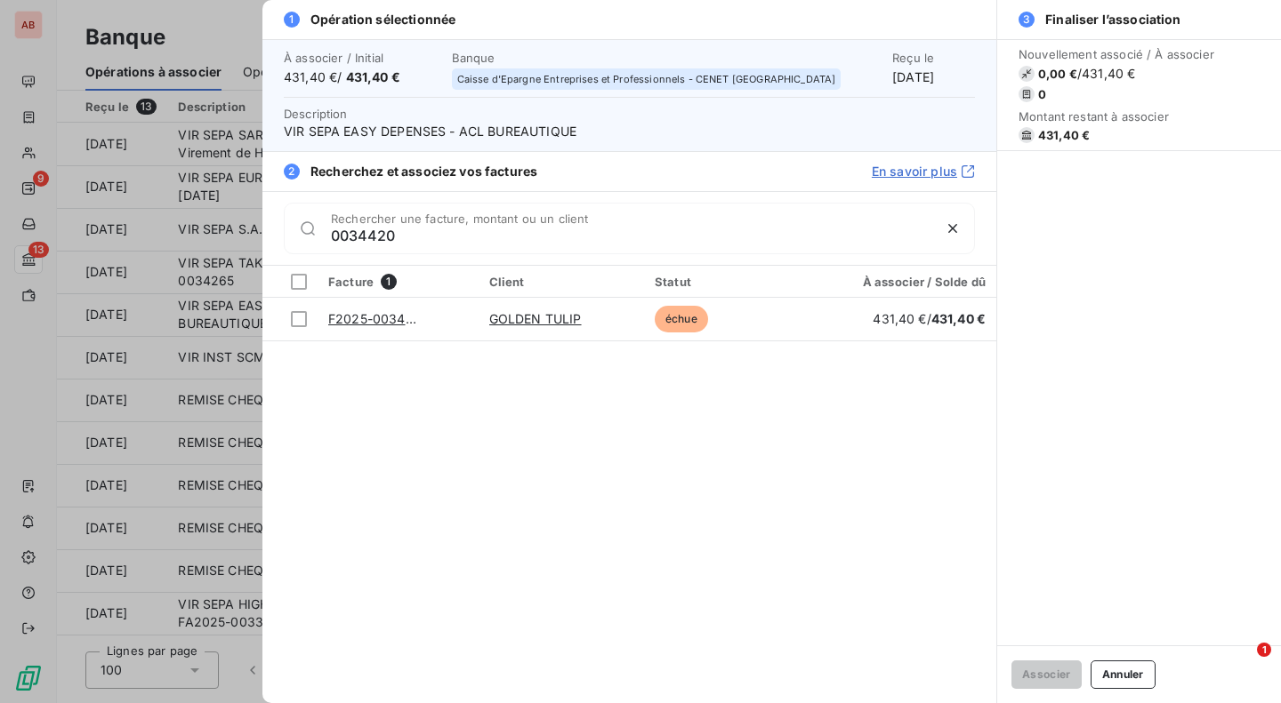
type input "0034420"
click at [296, 319] on div at bounding box center [299, 319] width 16 height 16
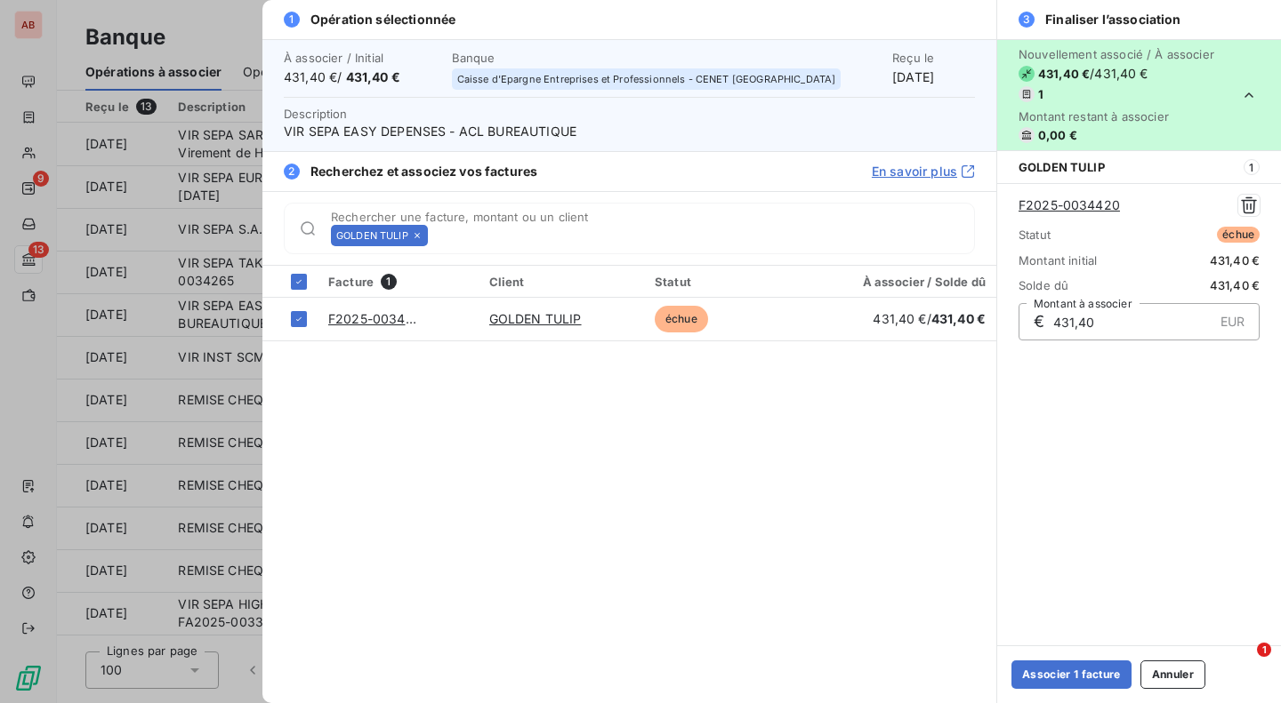
click at [1029, 679] on button "Associer 1 facture" at bounding box center [1071, 675] width 120 height 28
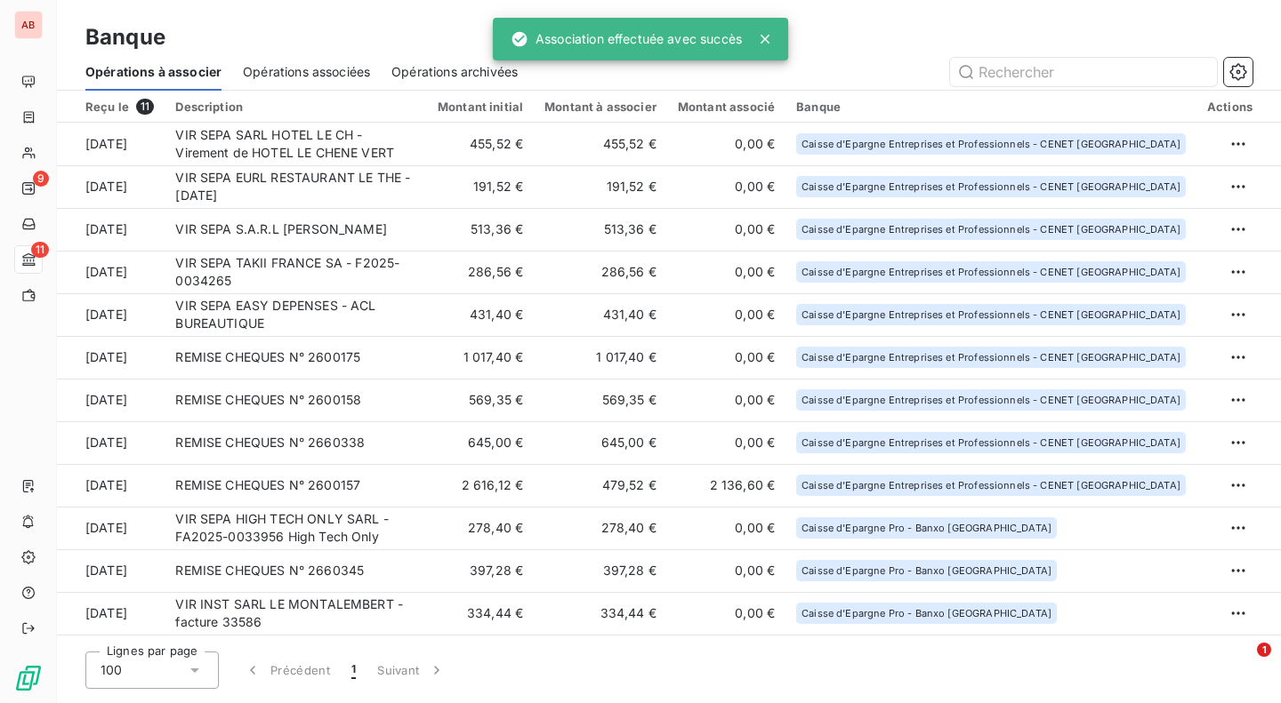
click at [534, 279] on td "286,56 €" at bounding box center [480, 272] width 107 height 43
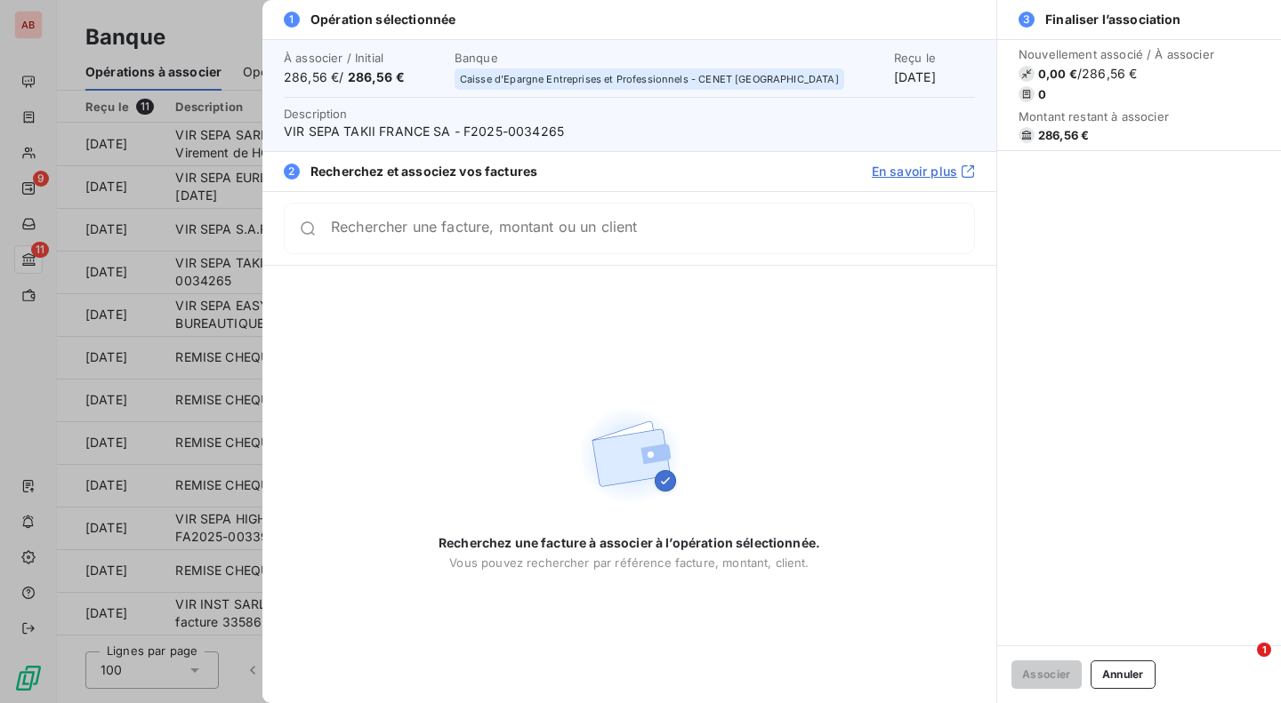
click at [543, 126] on span "VIR SEPA TAKII FRANCE SA - F2025-0034265" at bounding box center [629, 132] width 691 height 18
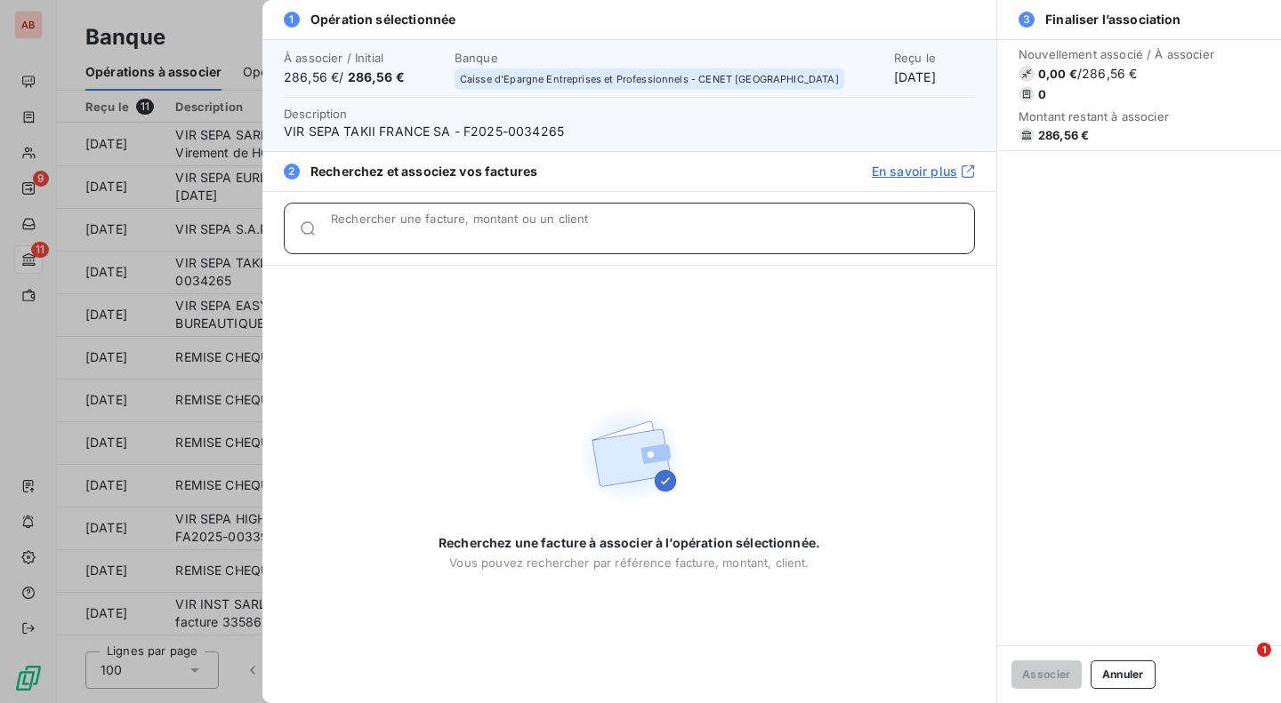
click at [533, 231] on input "Rechercher une facture, montant ou un client" at bounding box center [652, 236] width 643 height 18
paste input "0034320"
type input "0034320"
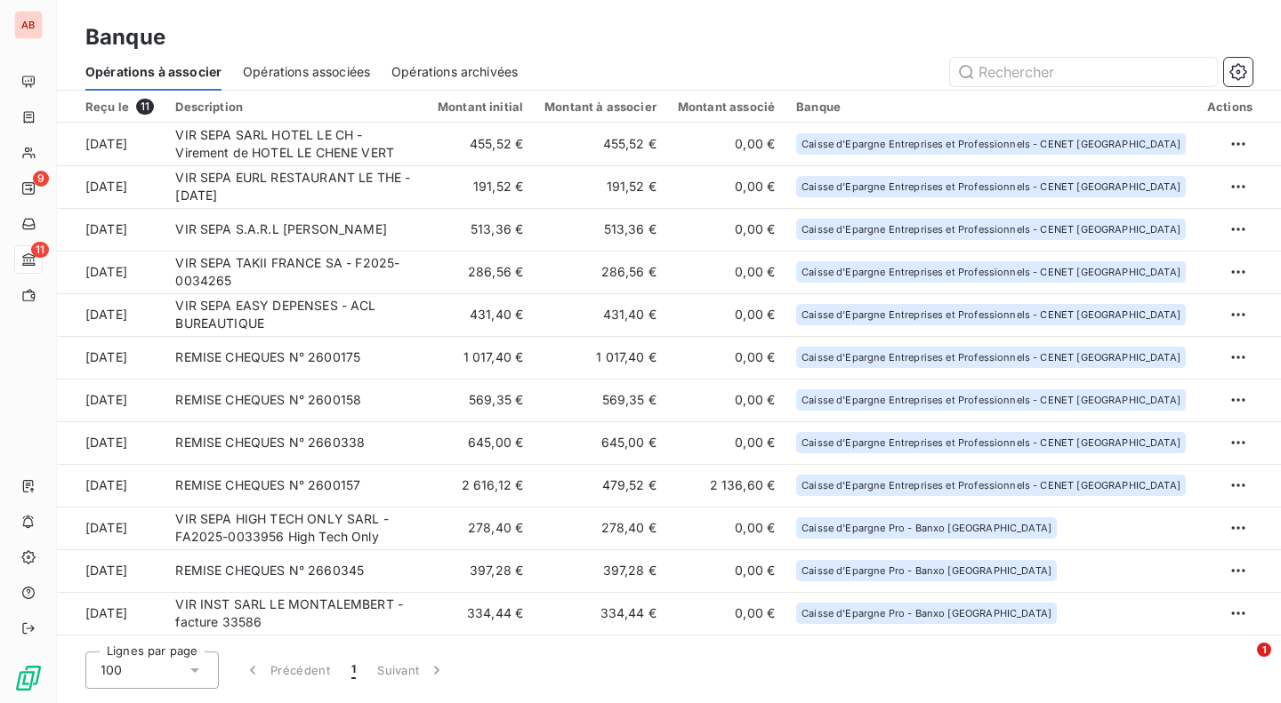
click at [427, 230] on td "VIR SEPA S.A.R.L [PERSON_NAME]" at bounding box center [296, 229] width 262 height 43
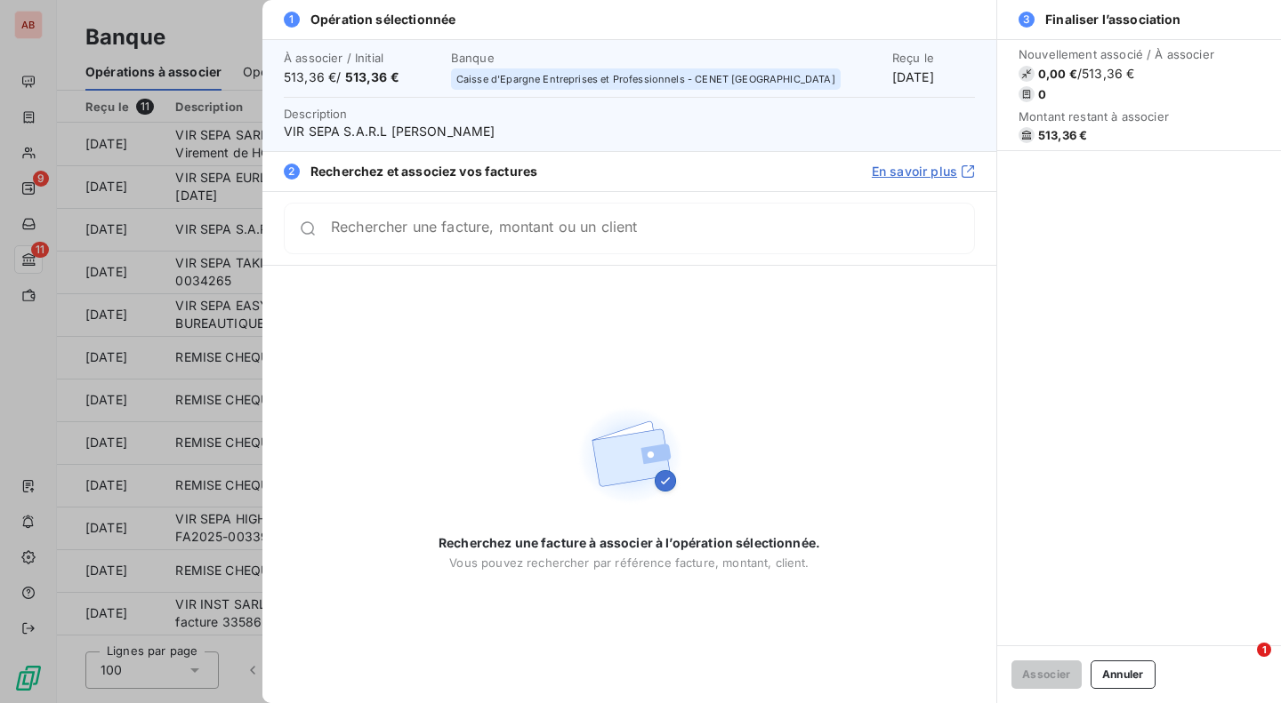
click at [221, 221] on div at bounding box center [640, 351] width 1281 height 703
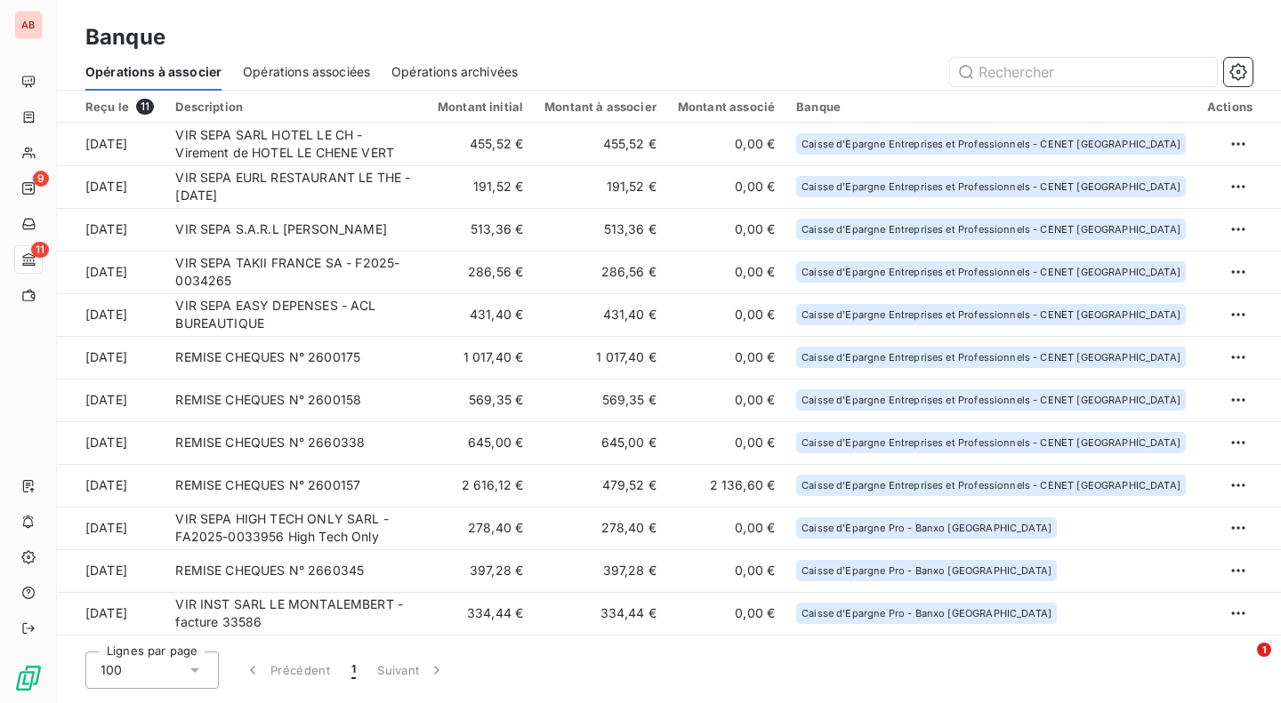
click at [322, 70] on span "Opérations associées" at bounding box center [306, 72] width 127 height 18
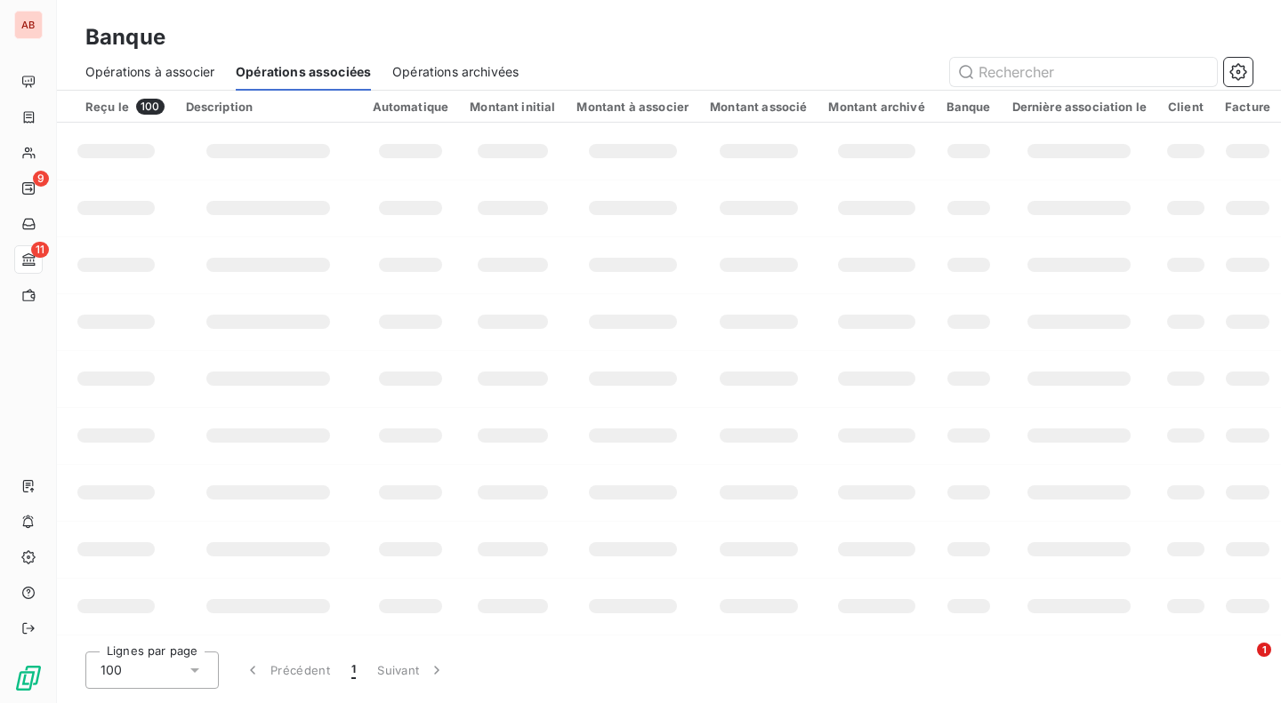
click at [190, 69] on span "Opérations à associer" at bounding box center [149, 72] width 129 height 18
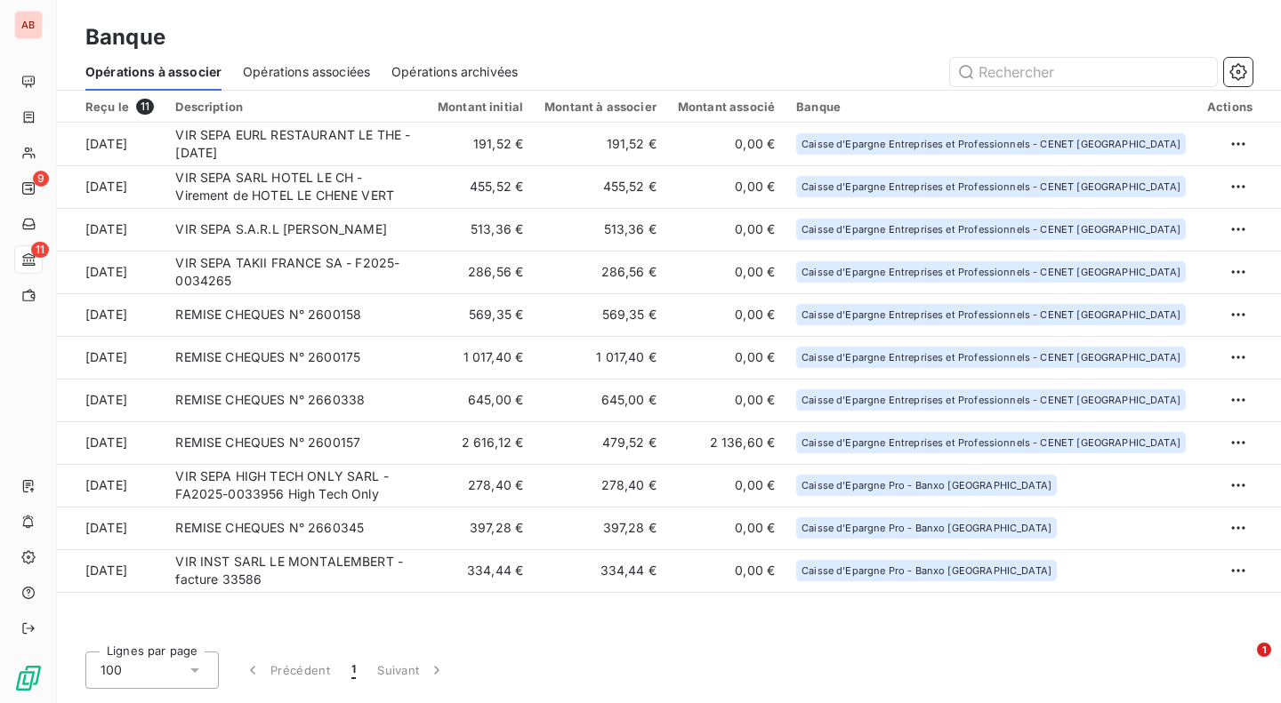
click at [482, 62] on div "Opérations archivées" at bounding box center [454, 71] width 126 height 37
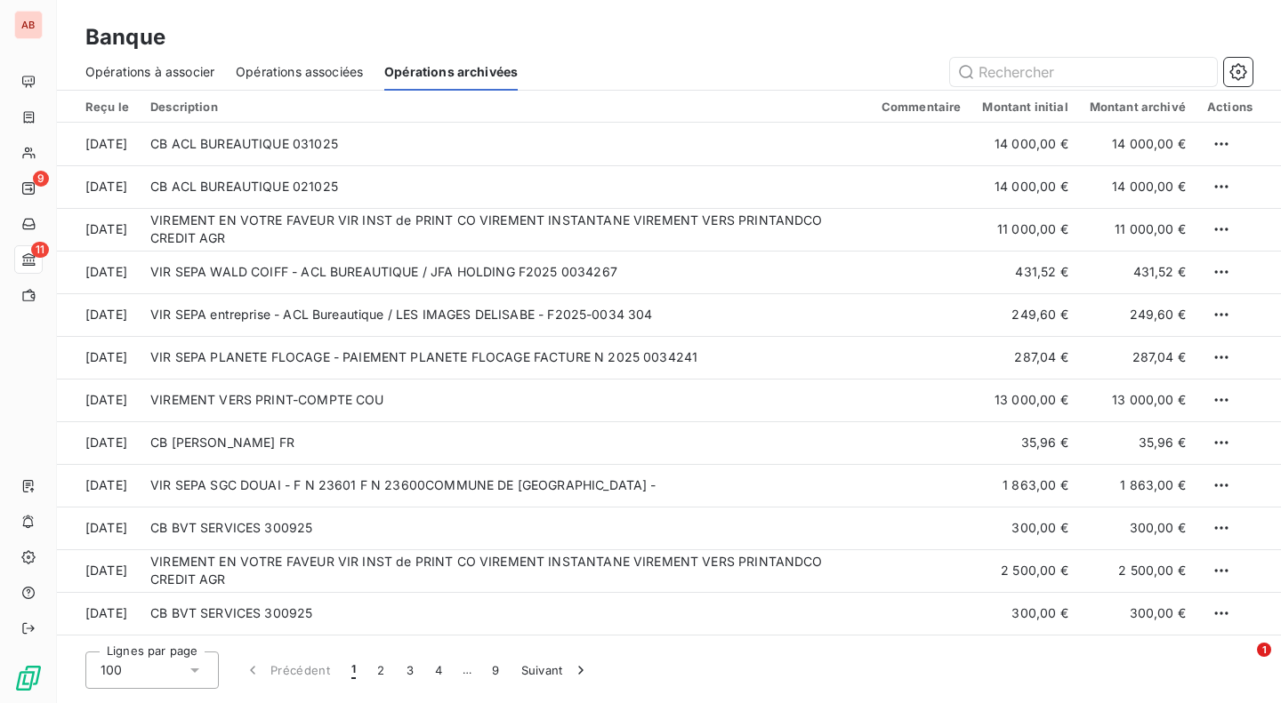
click at [202, 63] on span "Opérations à associer" at bounding box center [149, 72] width 129 height 18
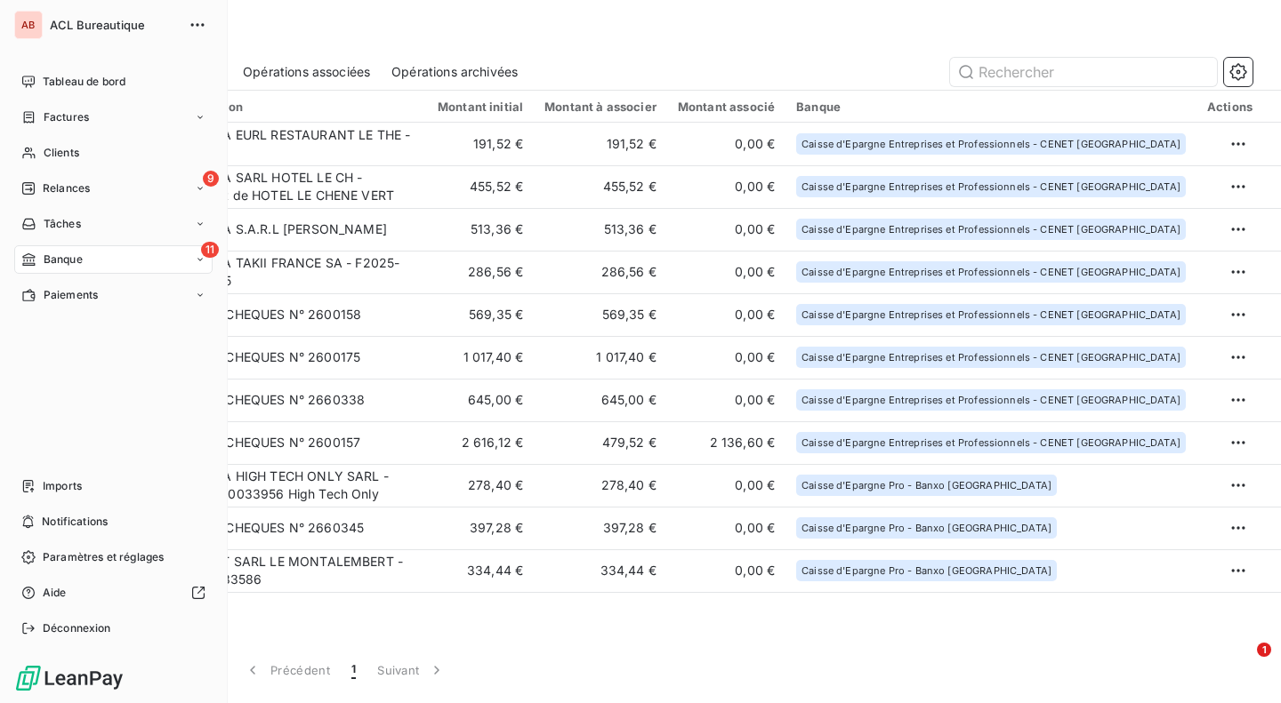
click at [49, 476] on div "Imports" at bounding box center [113, 486] width 198 height 28
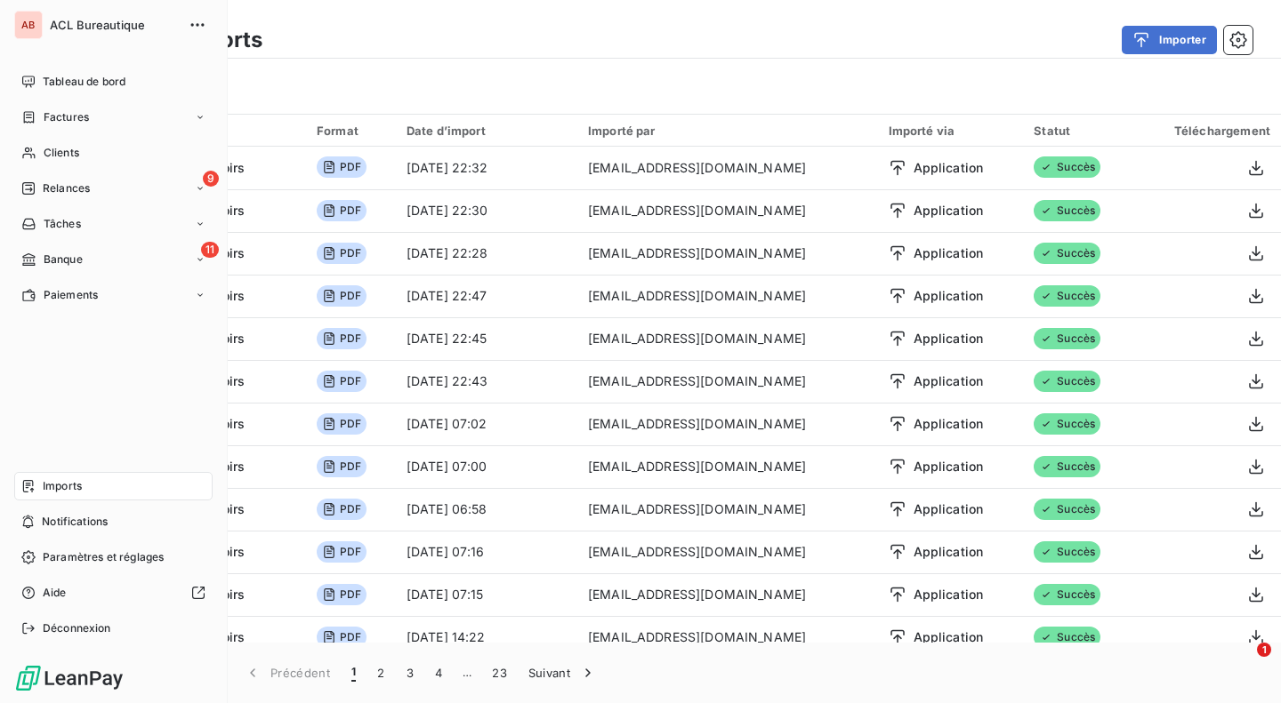
click at [92, 287] on span "Paiements" at bounding box center [71, 295] width 54 height 16
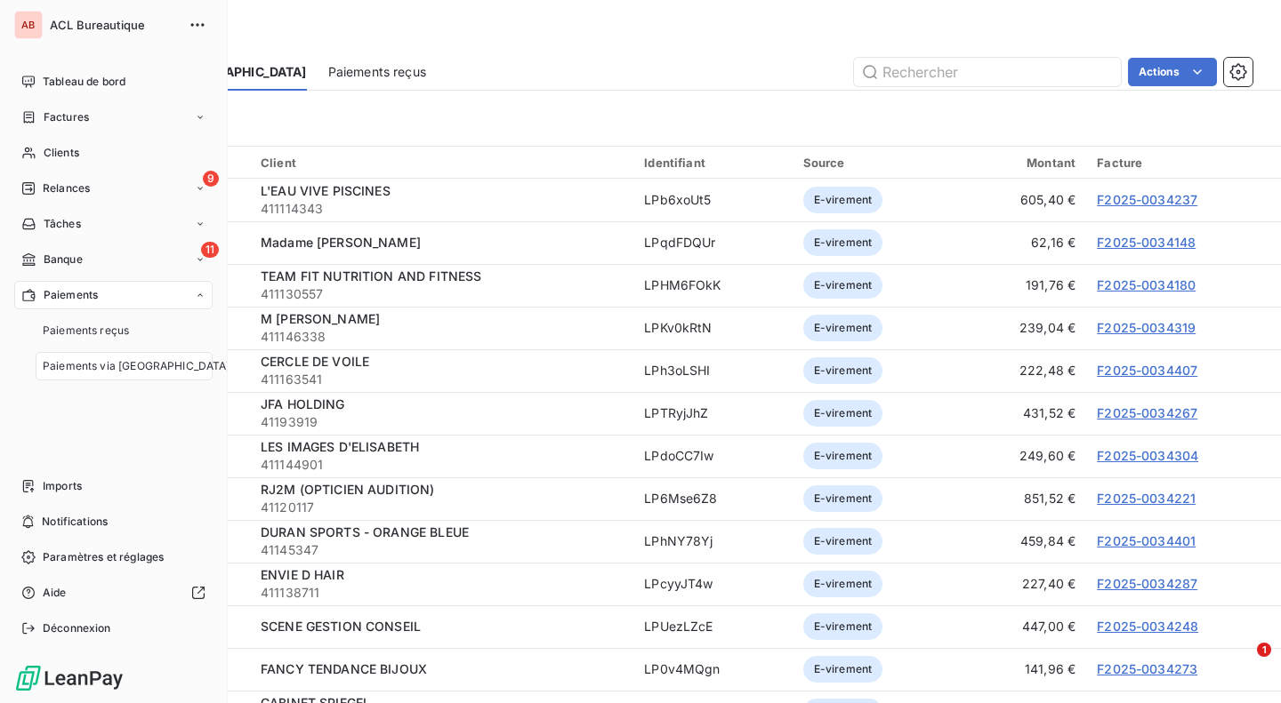
click at [108, 258] on div "11 Banque" at bounding box center [113, 259] width 198 height 28
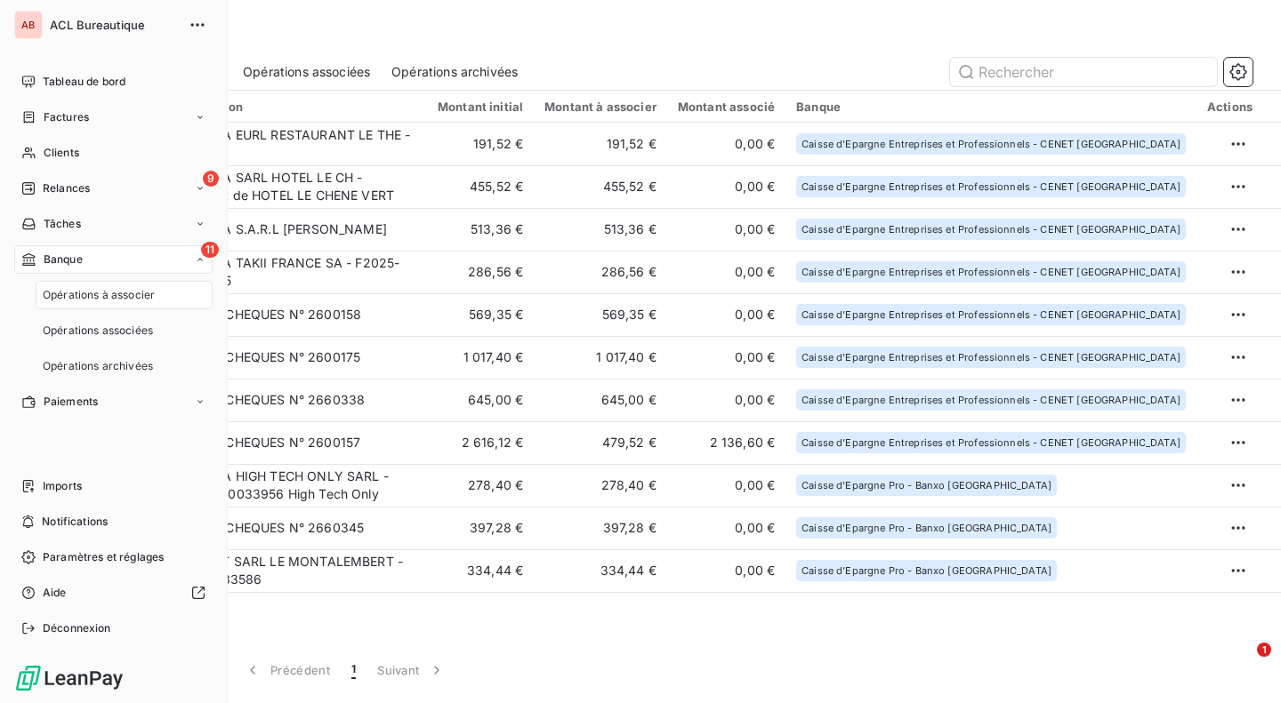
click at [115, 298] on span "Opérations à associer" at bounding box center [99, 295] width 112 height 16
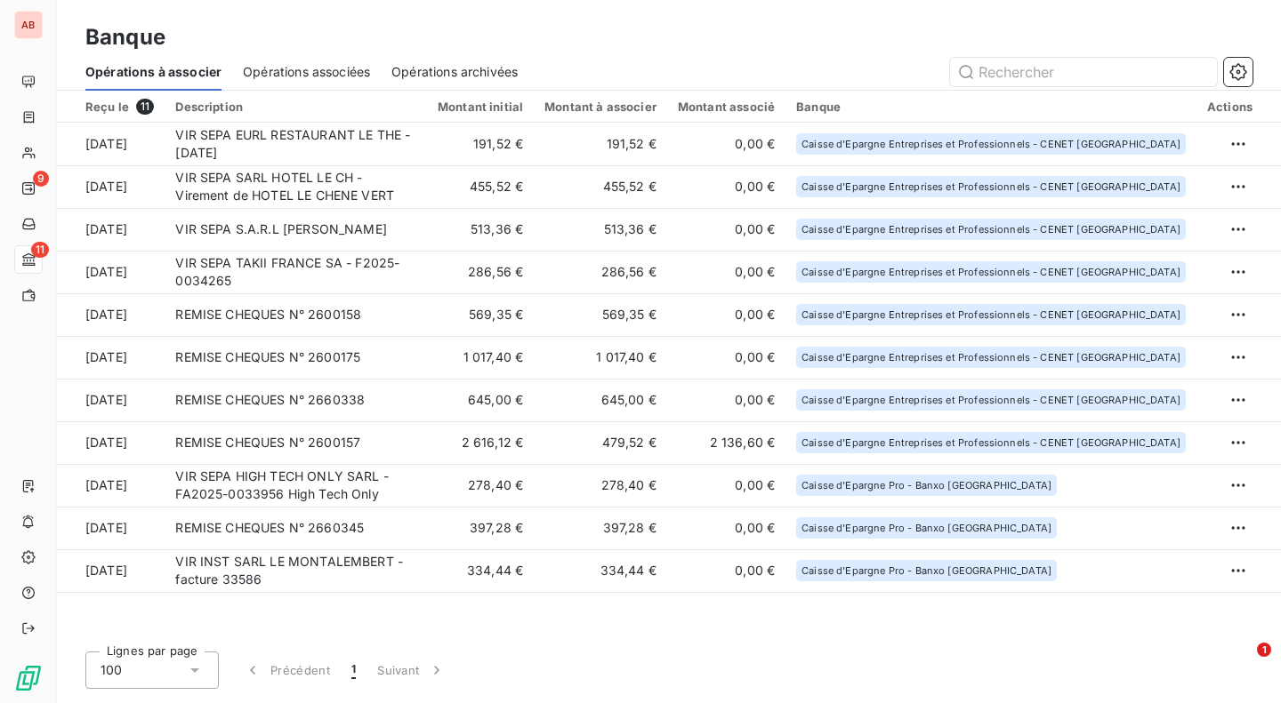
click at [505, 142] on td "191,52 €" at bounding box center [480, 144] width 107 height 43
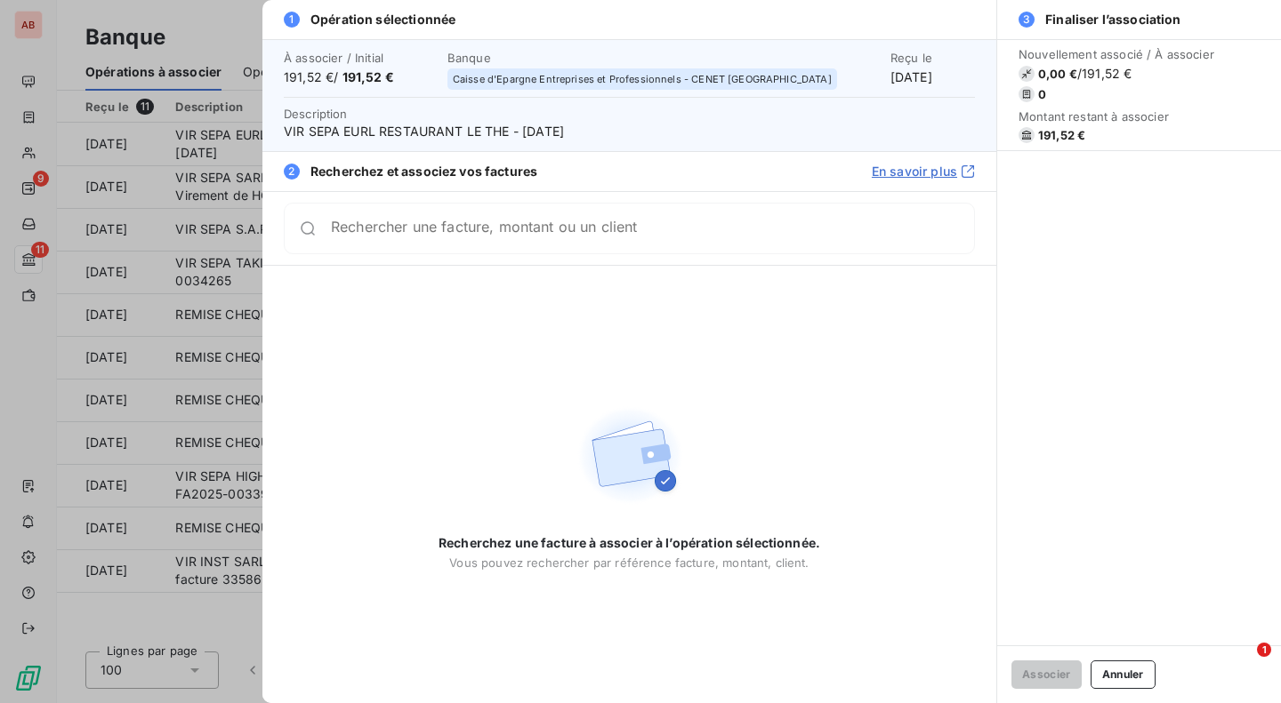
click at [245, 191] on div at bounding box center [640, 351] width 1281 height 703
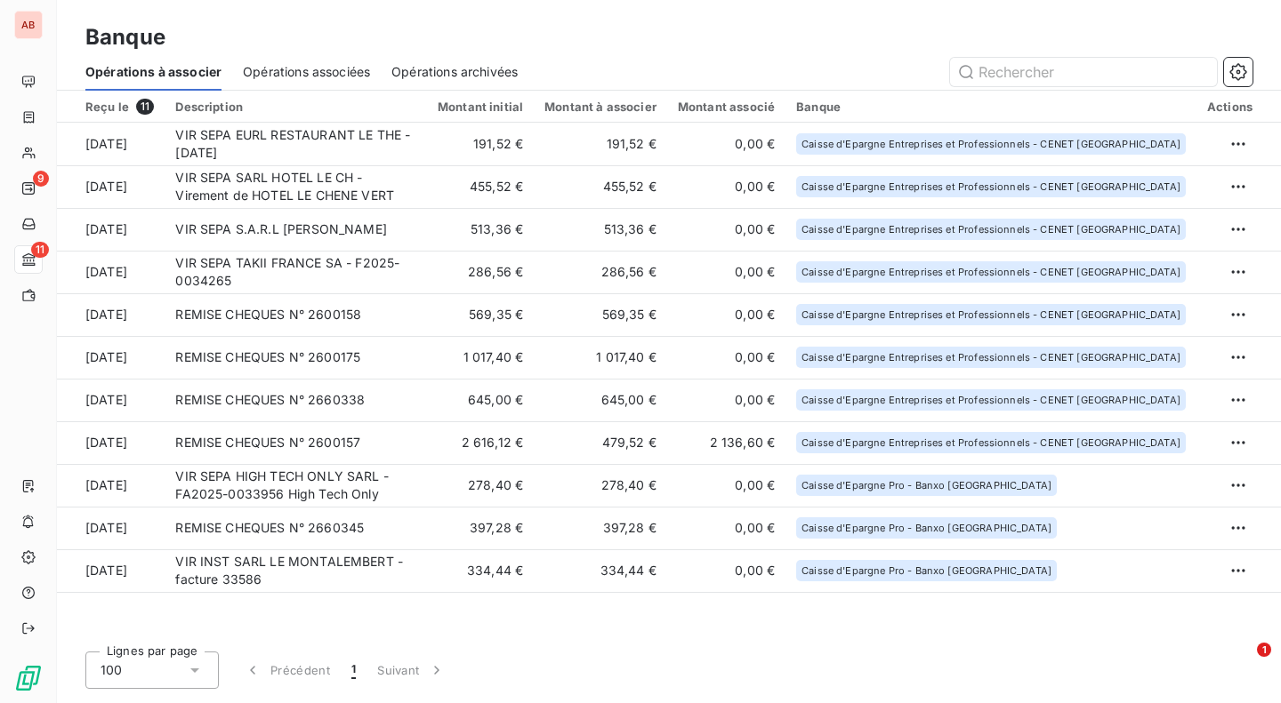
click at [245, 191] on td "VIR SEPA SARL HOTEL LE CH - Virement de HOTEL LE CHENE VERT" at bounding box center [296, 186] width 262 height 43
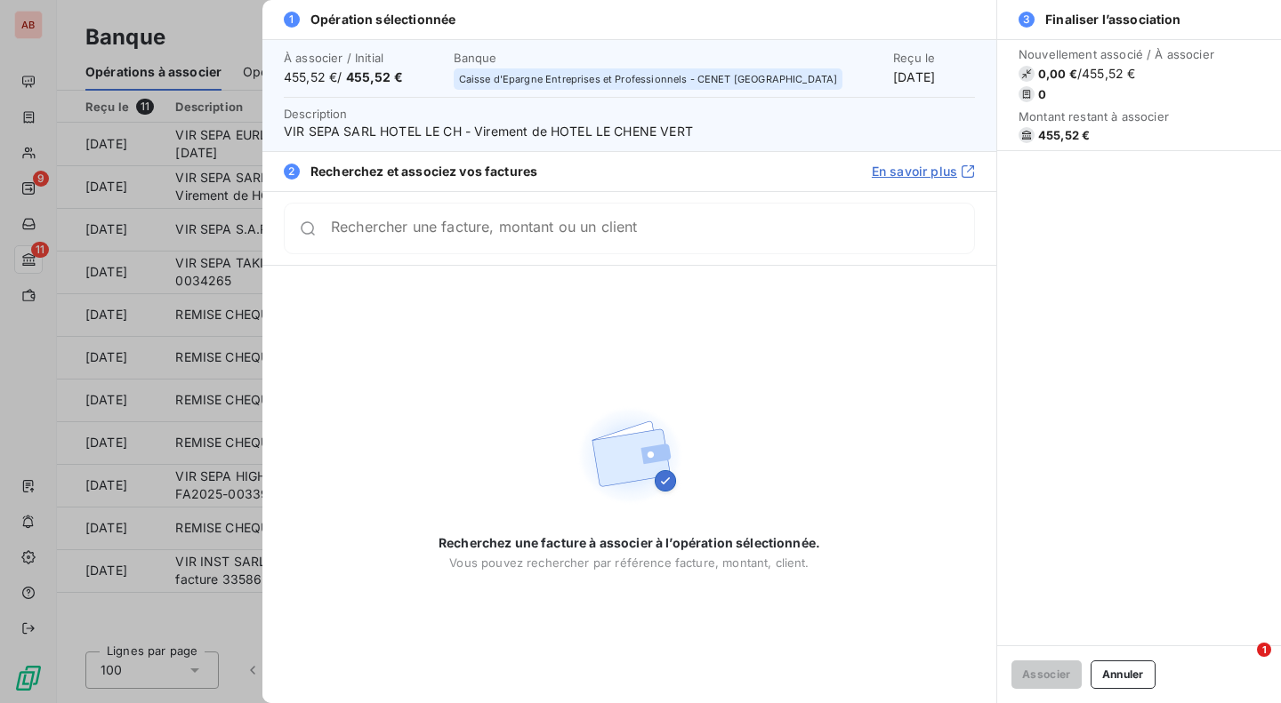
click at [237, 189] on div at bounding box center [640, 351] width 1281 height 703
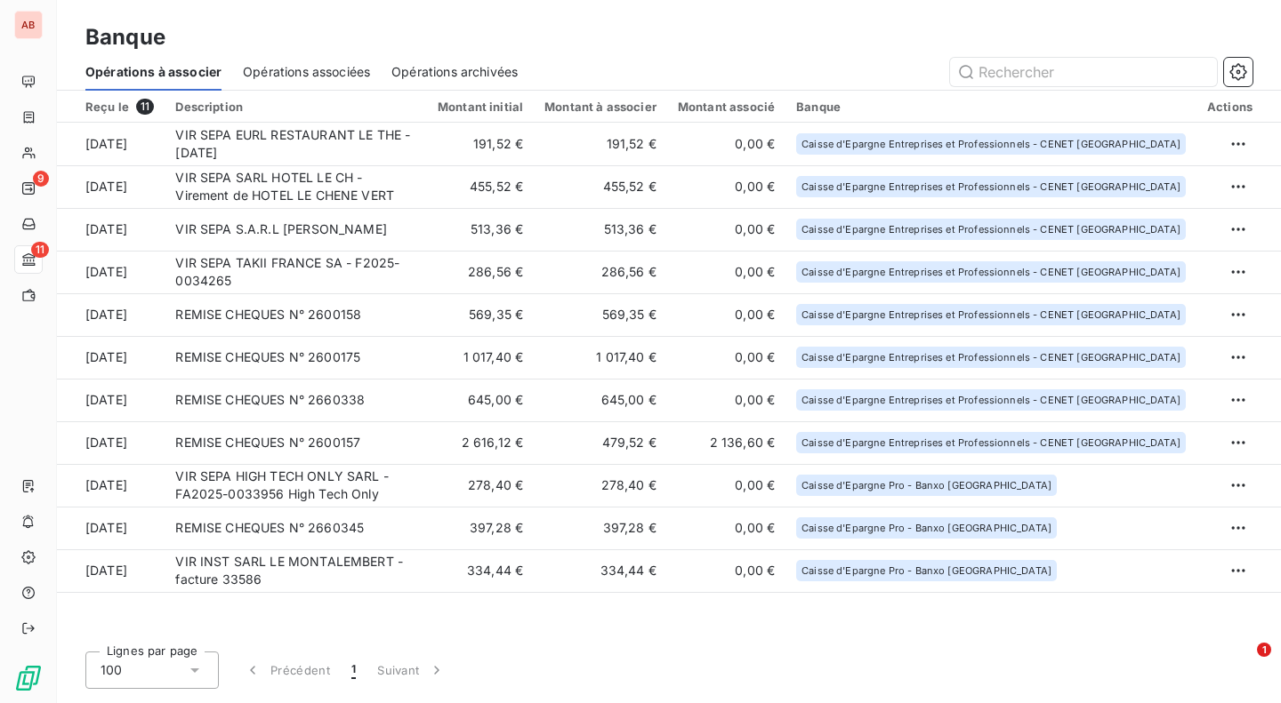
click at [243, 229] on td "VIR SEPA S.A.R.L [PERSON_NAME]" at bounding box center [296, 229] width 262 height 43
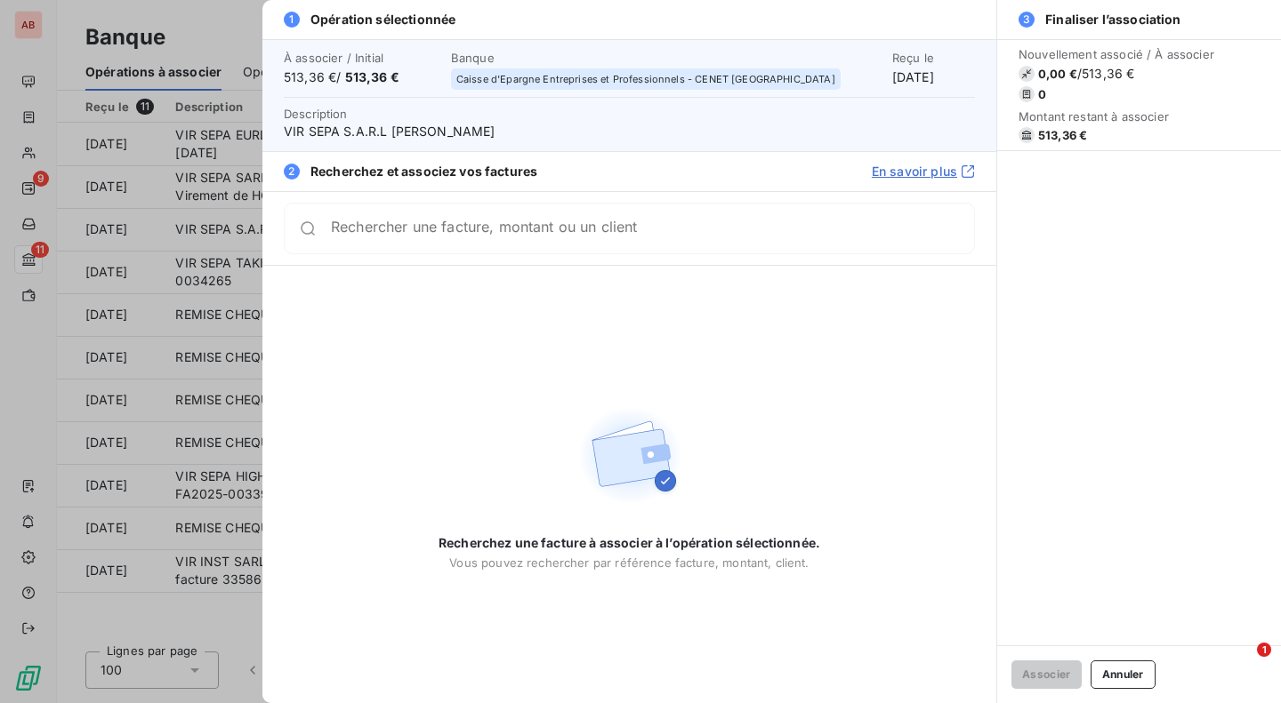
click at [243, 229] on div at bounding box center [640, 351] width 1281 height 703
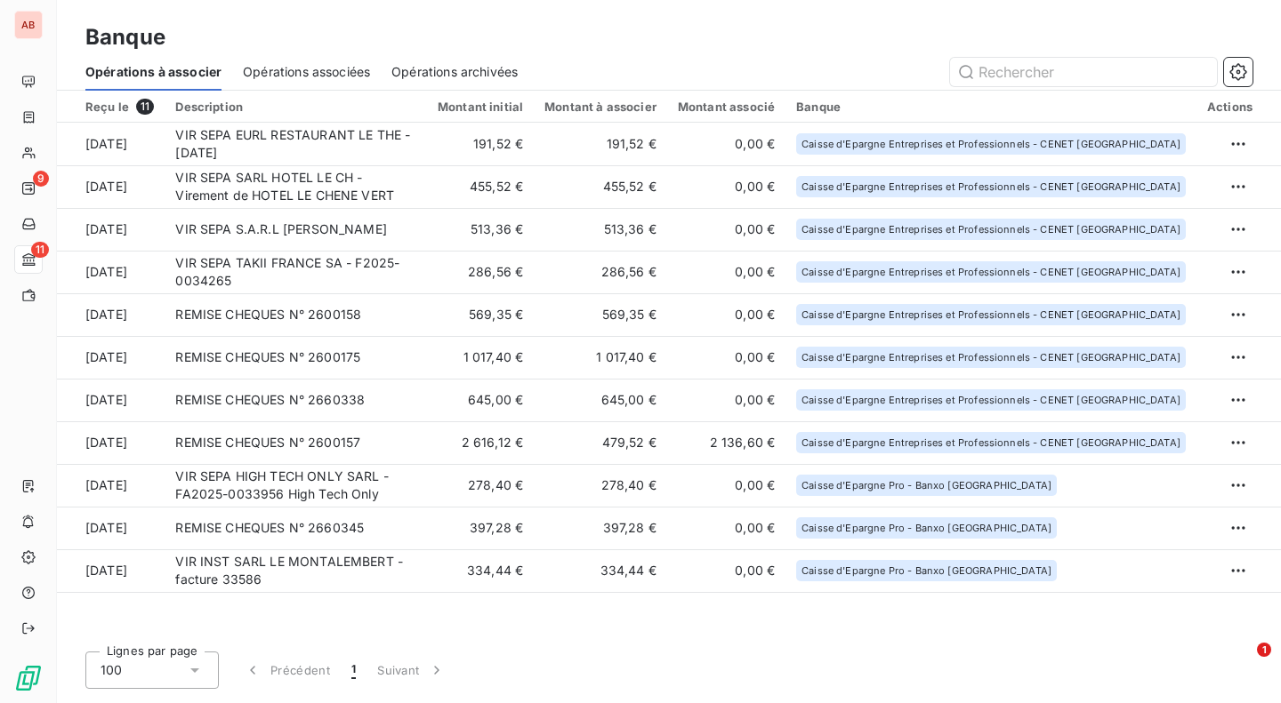
click at [250, 272] on td "VIR SEPA TAKII FRANCE SA - F2025-0034265" at bounding box center [296, 272] width 262 height 43
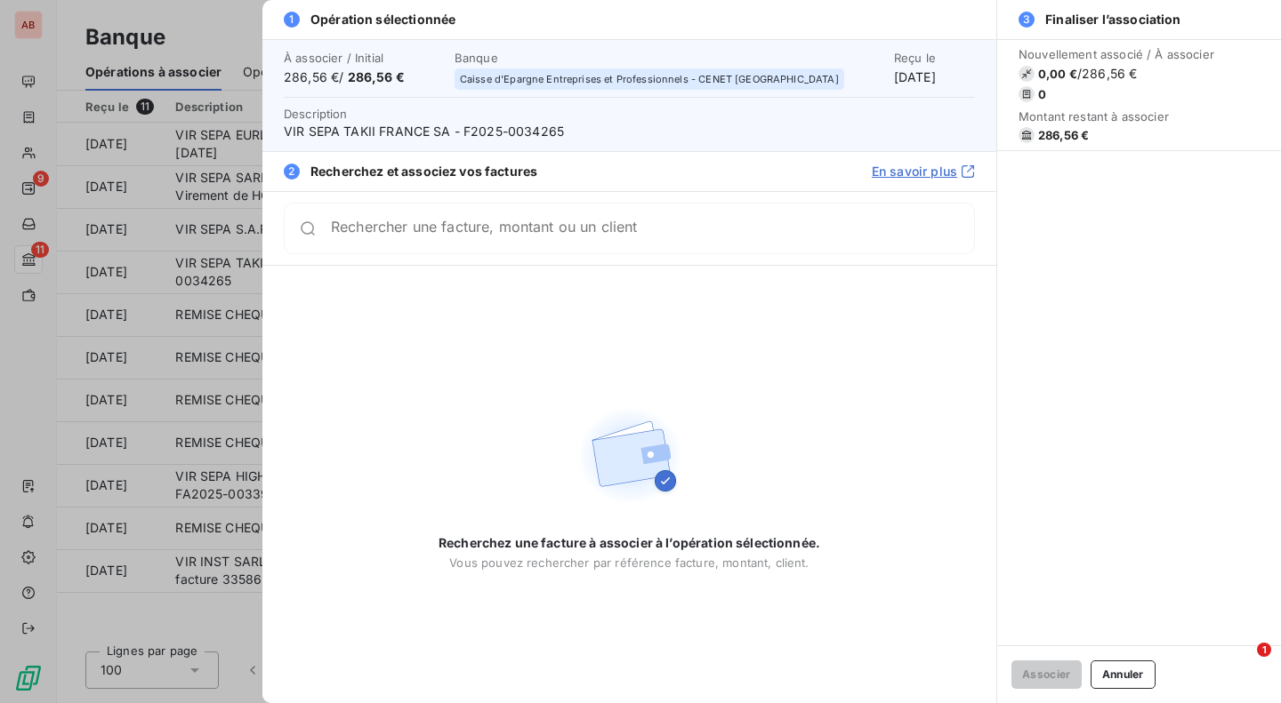
click at [540, 129] on span "VIR SEPA TAKII FRANCE SA - F2025-0034265" at bounding box center [629, 132] width 691 height 18
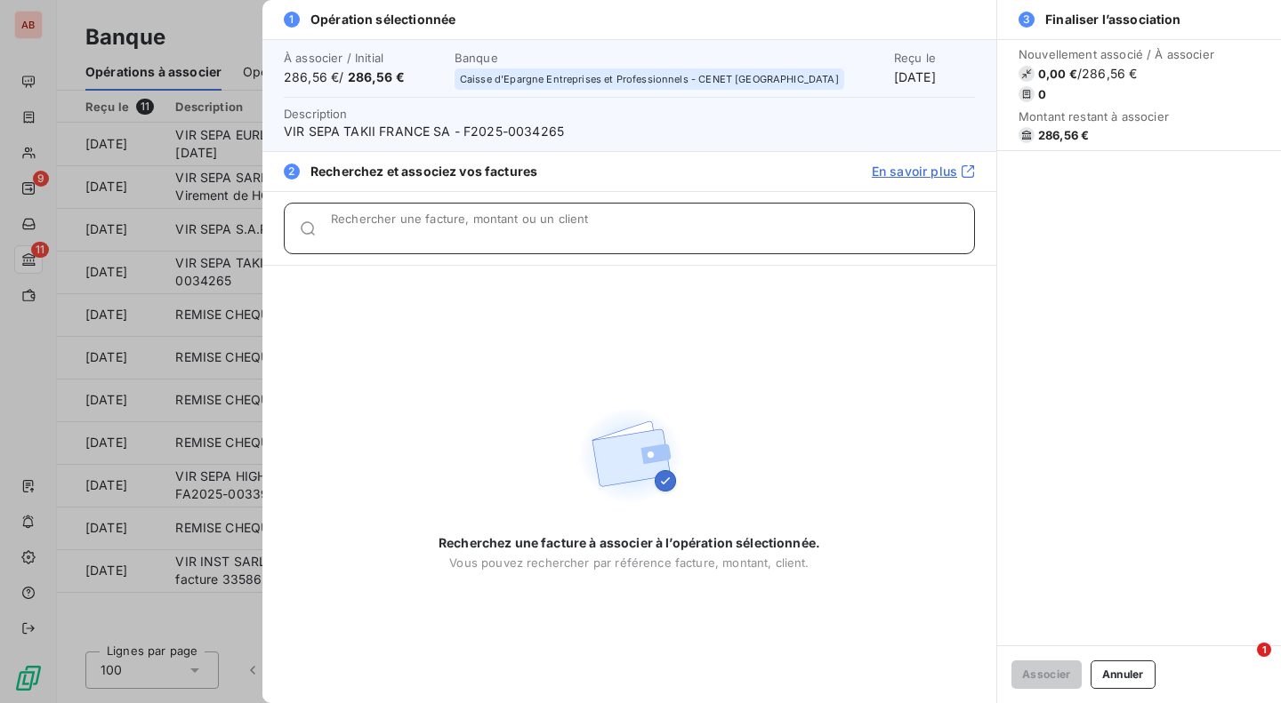
click at [515, 227] on input "Rechercher une facture, montant ou un client" at bounding box center [652, 236] width 643 height 18
paste input "0034265"
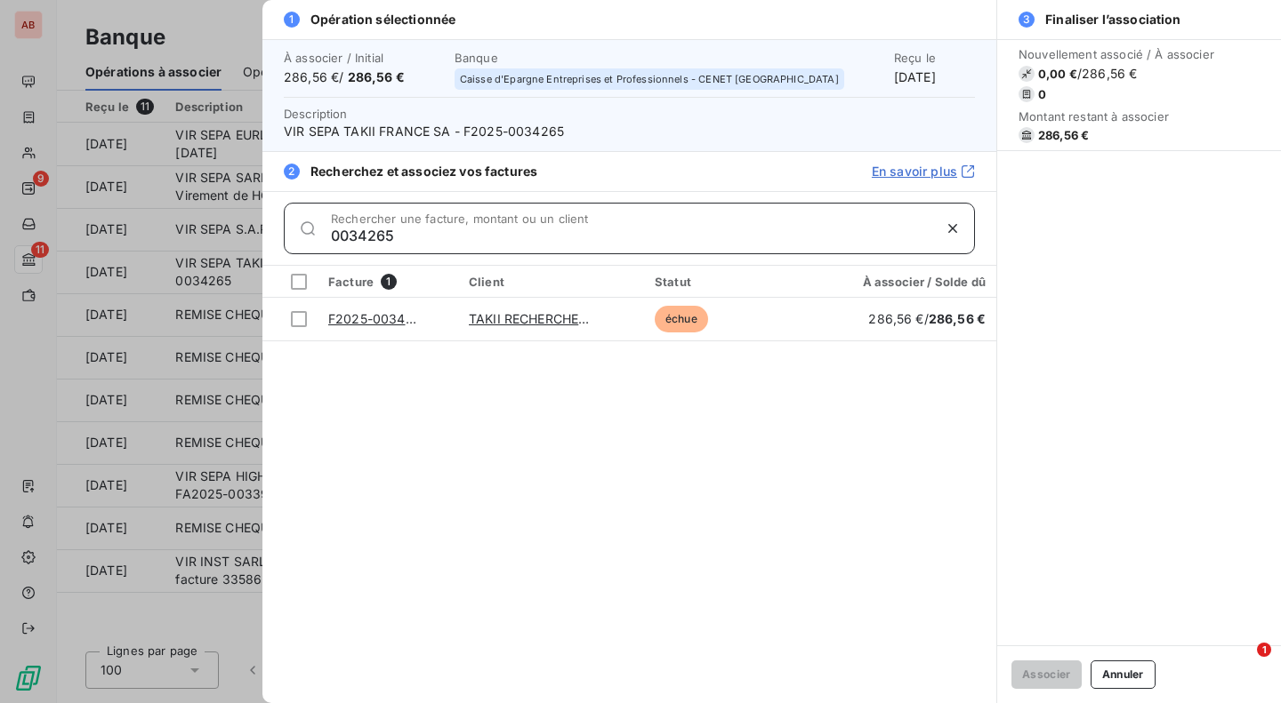
type input "0034265"
click at [301, 320] on div at bounding box center [299, 319] width 16 height 16
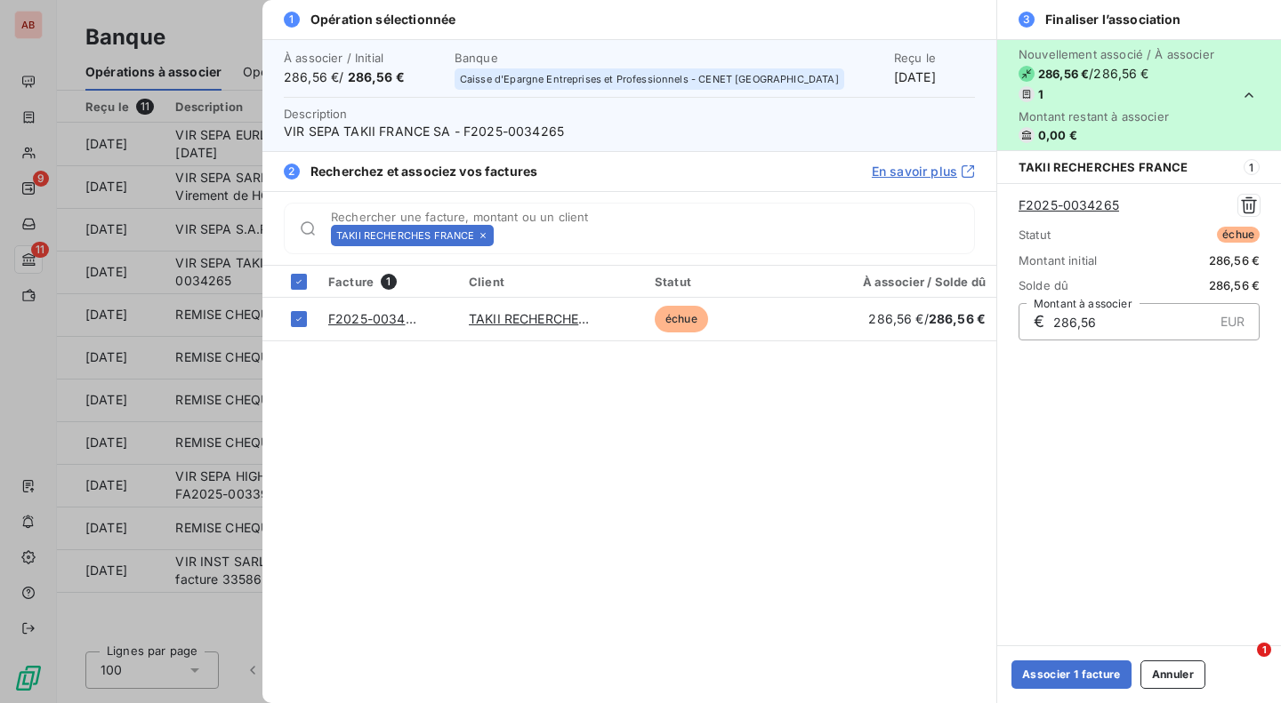
click at [1024, 671] on button "Associer 1 facture" at bounding box center [1071, 675] width 120 height 28
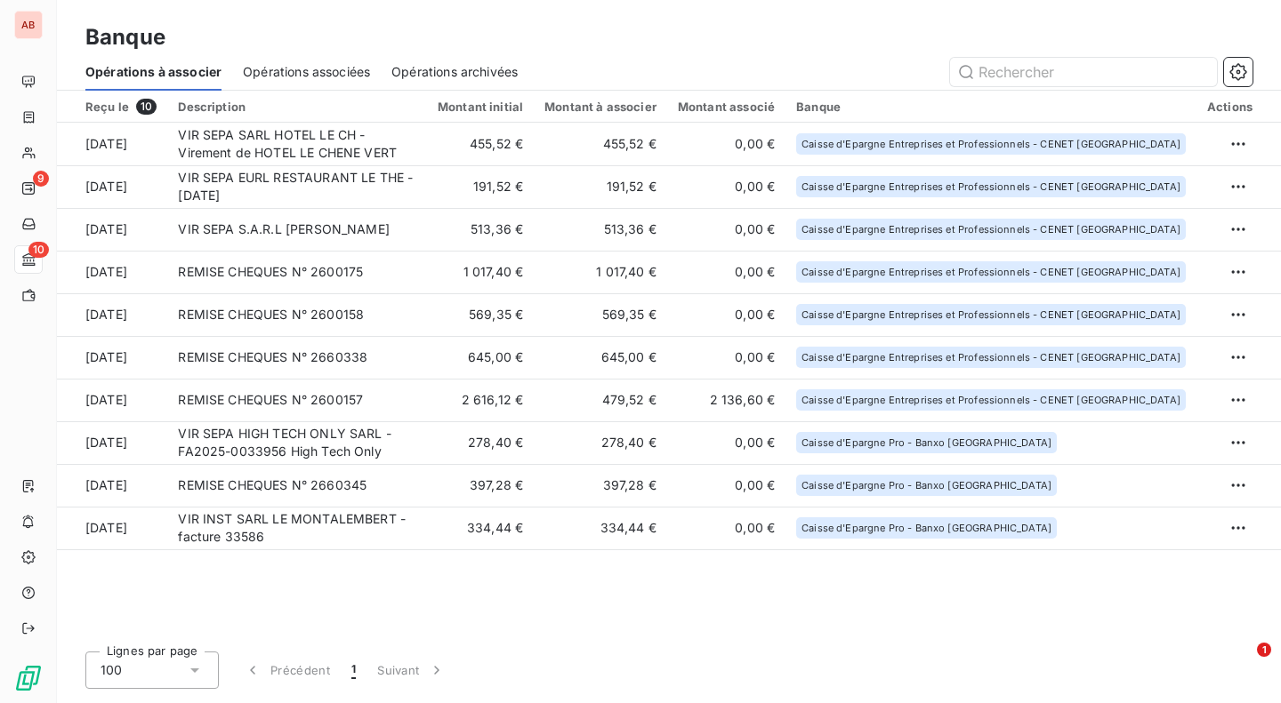
click at [399, 227] on td "VIR SEPA S.A.R.L [PERSON_NAME]" at bounding box center [297, 229] width 260 height 43
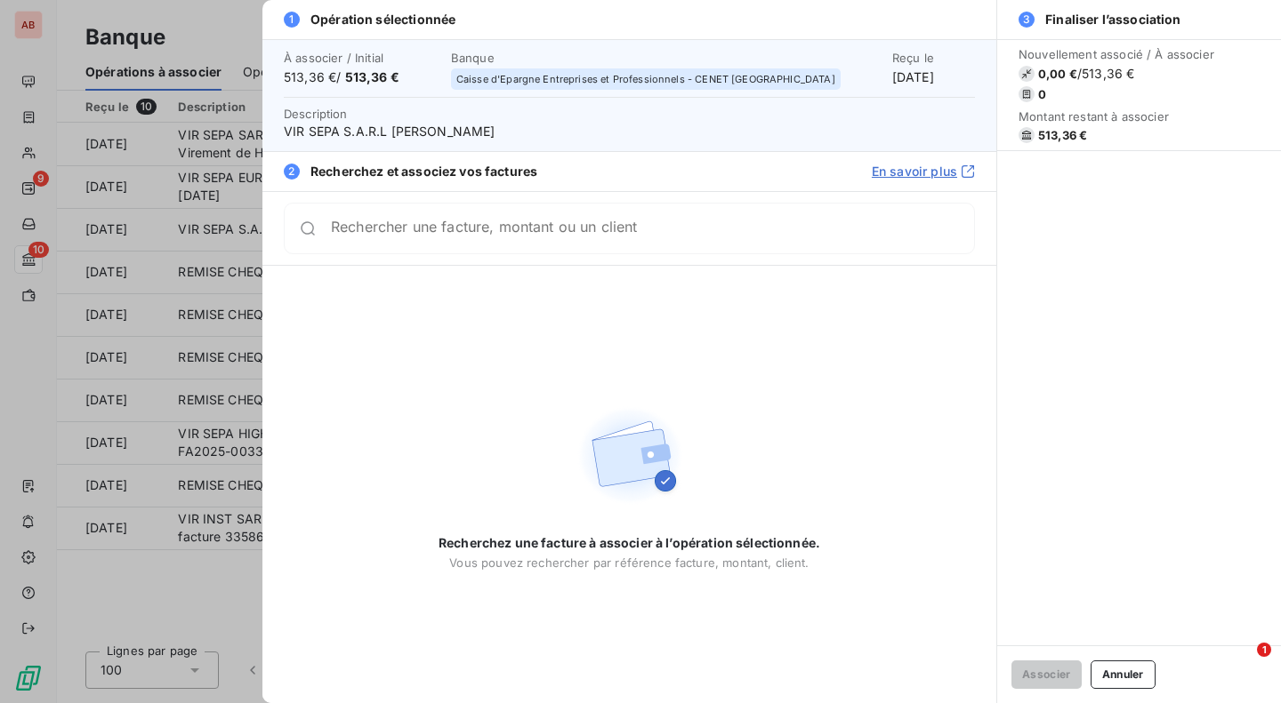
click at [459, 129] on span "VIR SEPA S.A.R.L [PERSON_NAME]" at bounding box center [629, 132] width 691 height 18
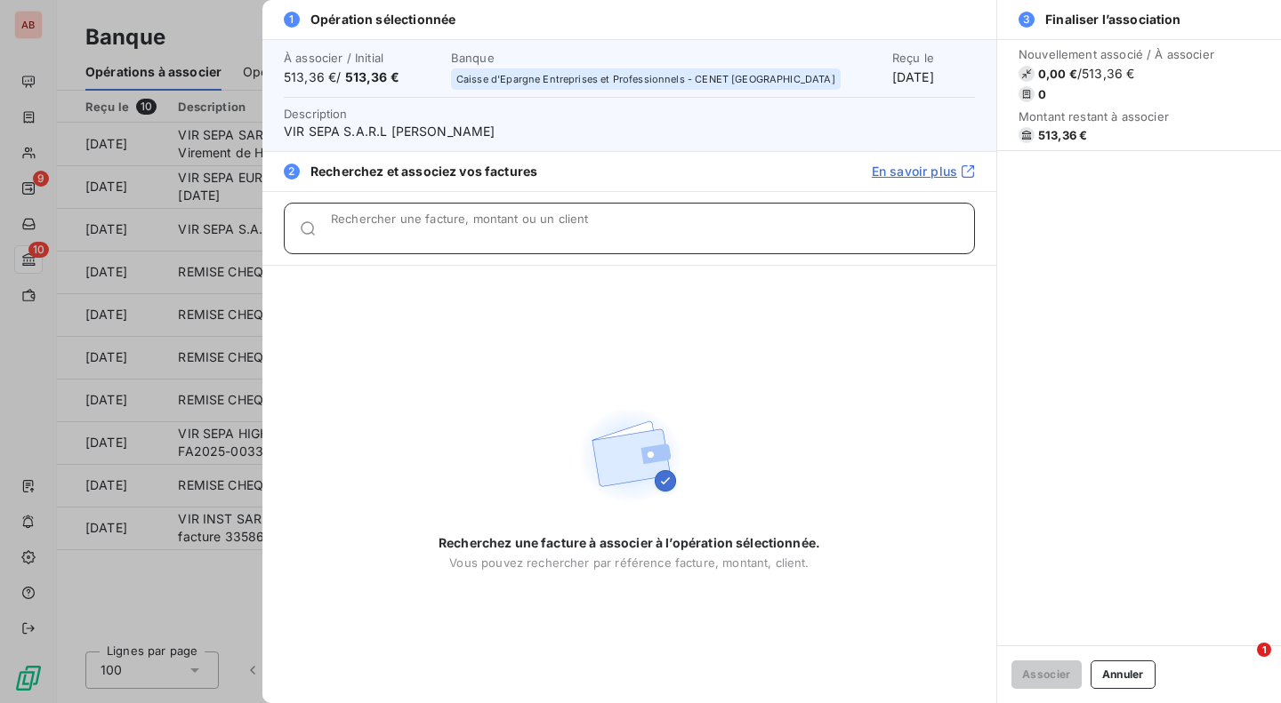
click at [467, 221] on div "Rechercher une facture, montant ou un client" at bounding box center [652, 229] width 643 height 18
paste input "0034306"
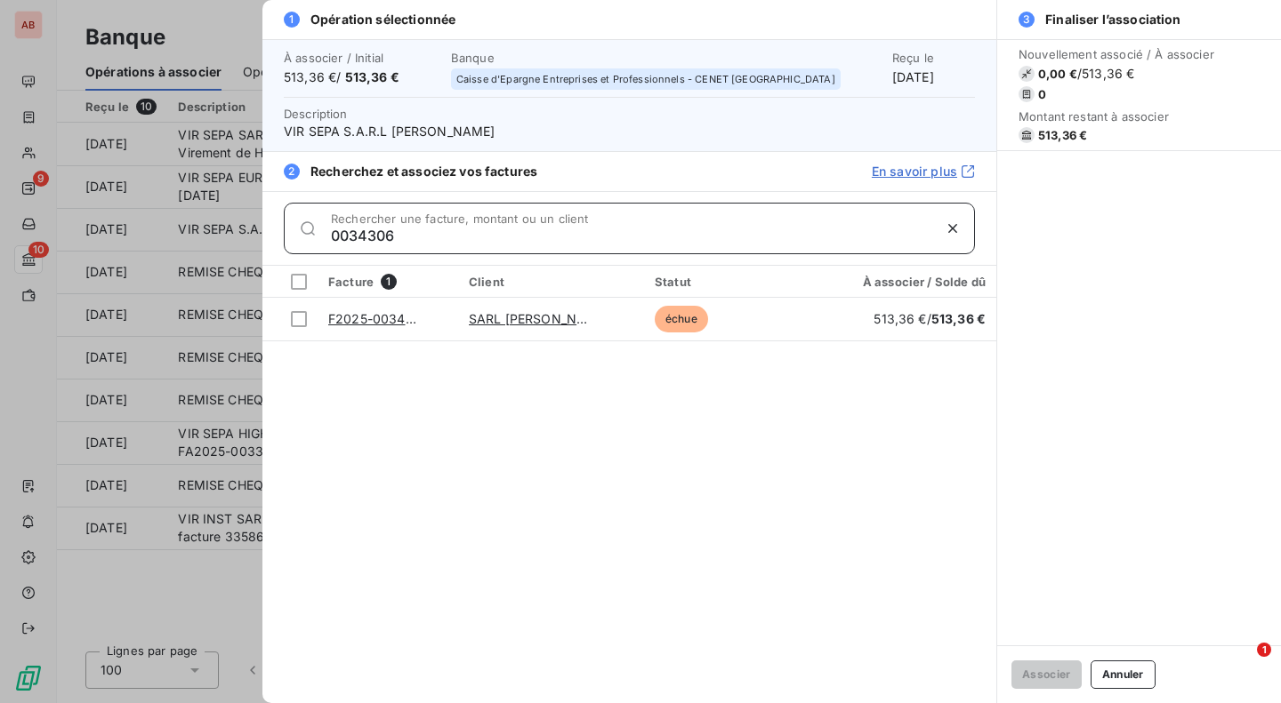
type input "0034306"
click at [295, 319] on div at bounding box center [299, 319] width 16 height 16
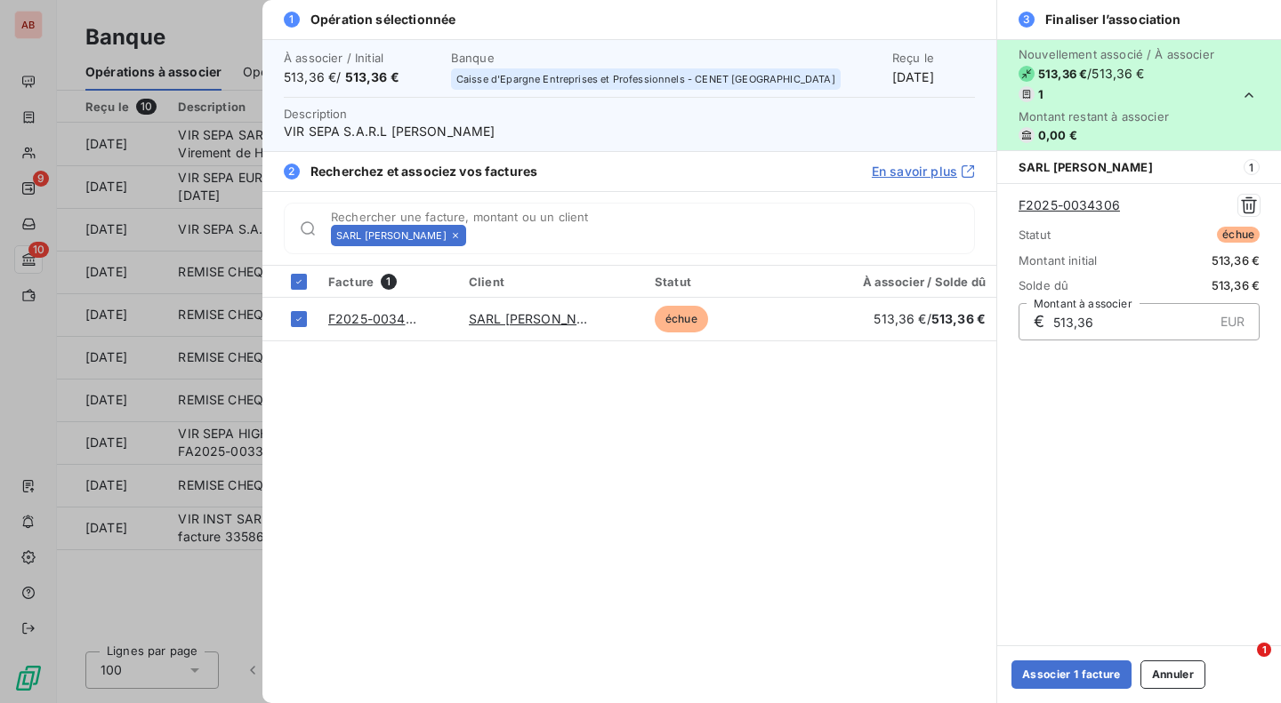
click at [1080, 676] on button "Associer 1 facture" at bounding box center [1071, 675] width 120 height 28
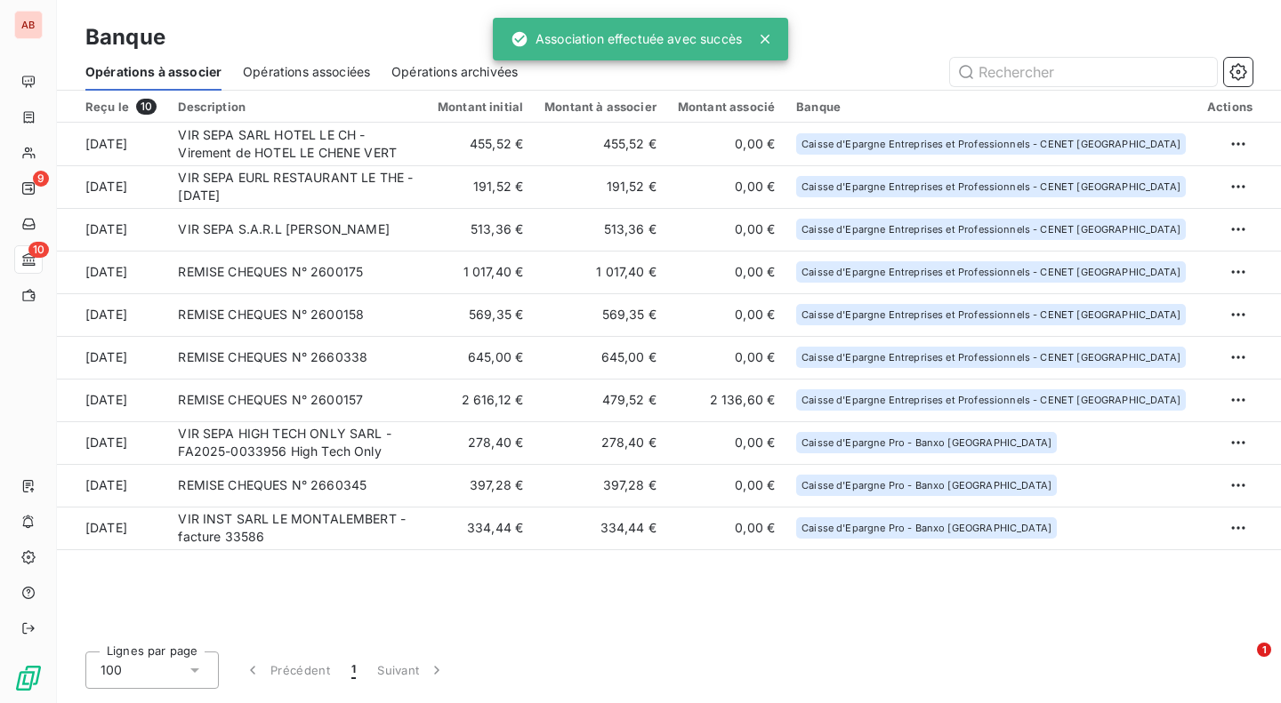
click at [502, 184] on td "191,52 €" at bounding box center [480, 186] width 107 height 43
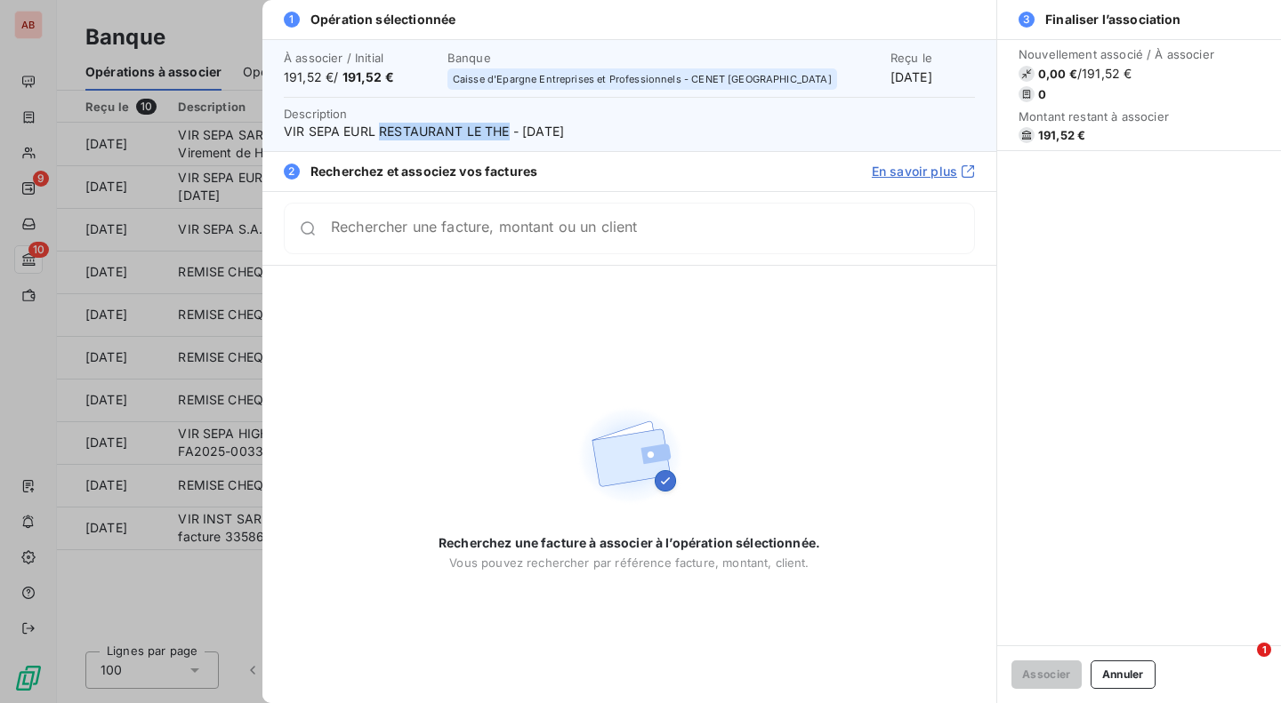
drag, startPoint x: 382, startPoint y: 134, endPoint x: 507, endPoint y: 136, distance: 124.5
click at [507, 136] on span "VIR SEPA EURL RESTAURANT LE THE - [DATE]" at bounding box center [629, 132] width 691 height 18
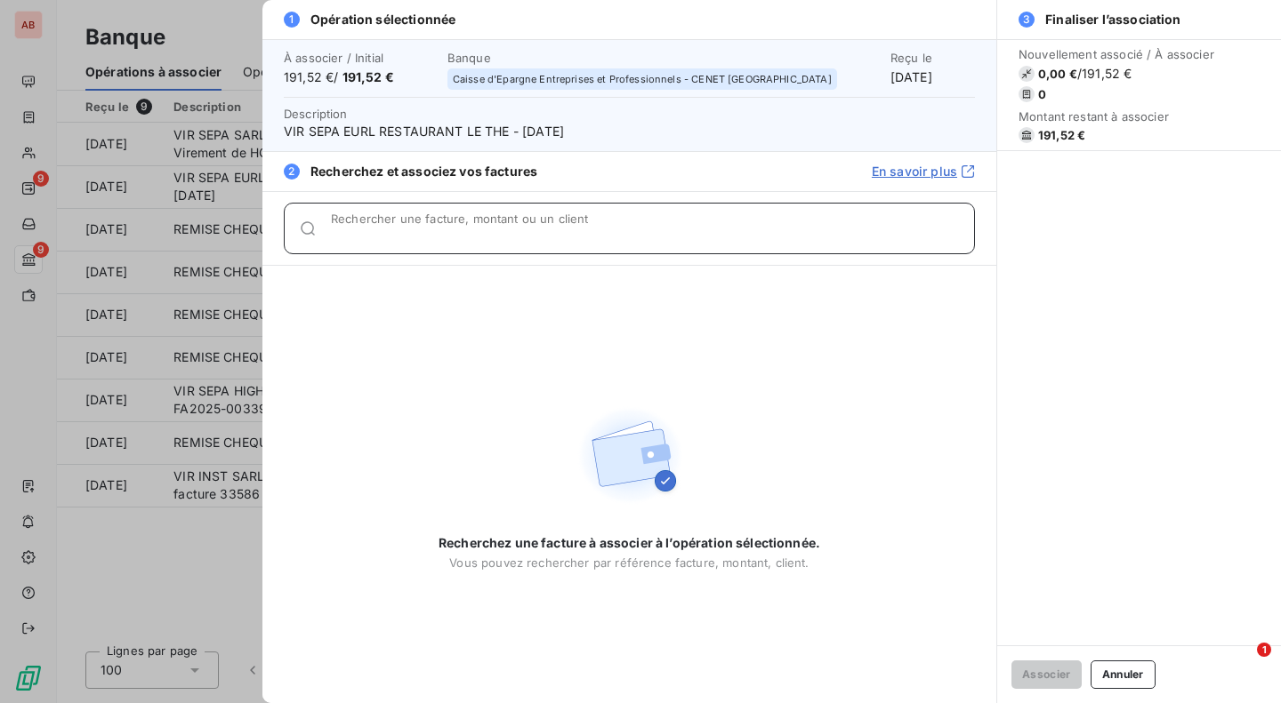
click at [414, 233] on input "Rechercher une facture, montant ou un client" at bounding box center [652, 236] width 643 height 18
paste input "0034297"
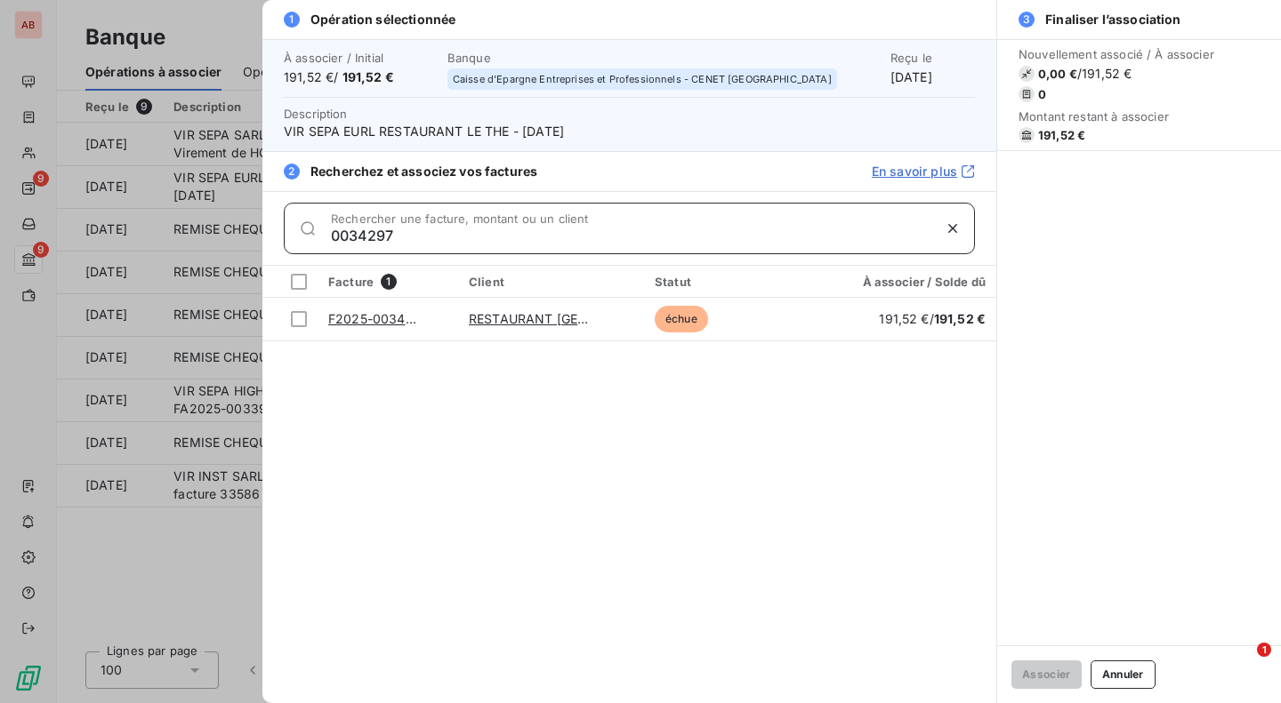
type input "0034297"
click at [301, 323] on div at bounding box center [299, 319] width 16 height 16
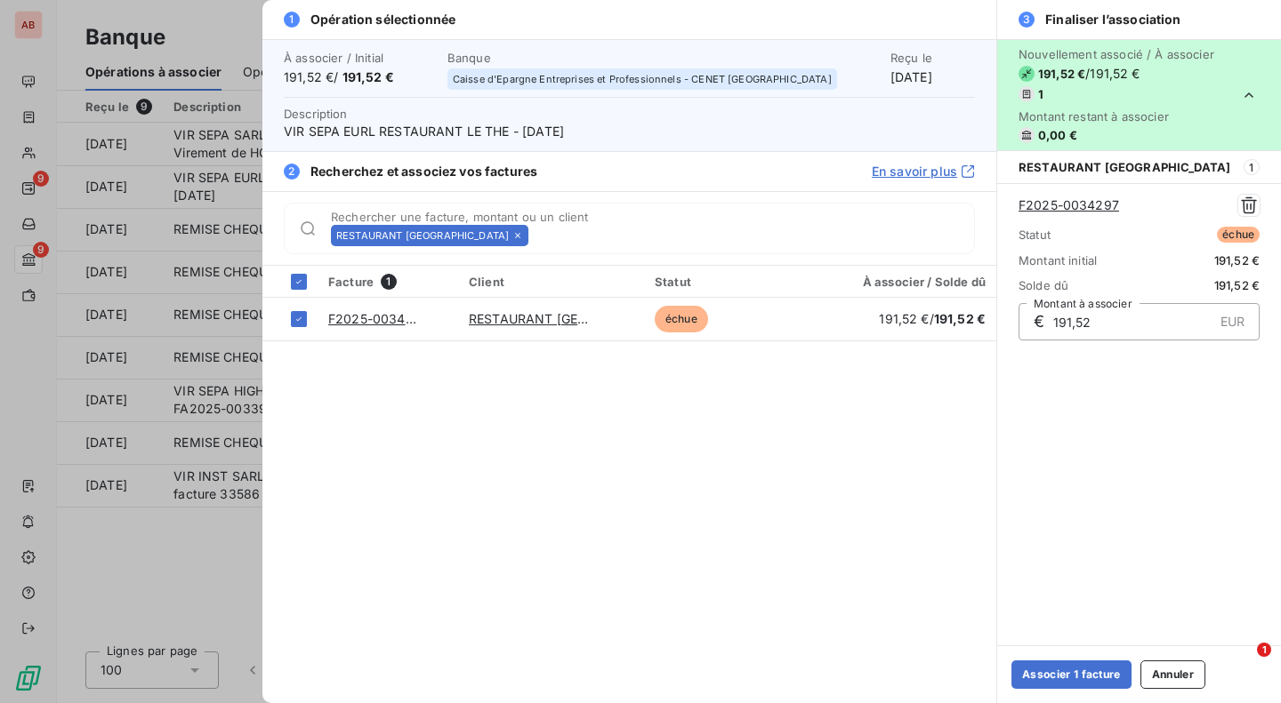
click at [1036, 675] on button "Associer 1 facture" at bounding box center [1071, 675] width 120 height 28
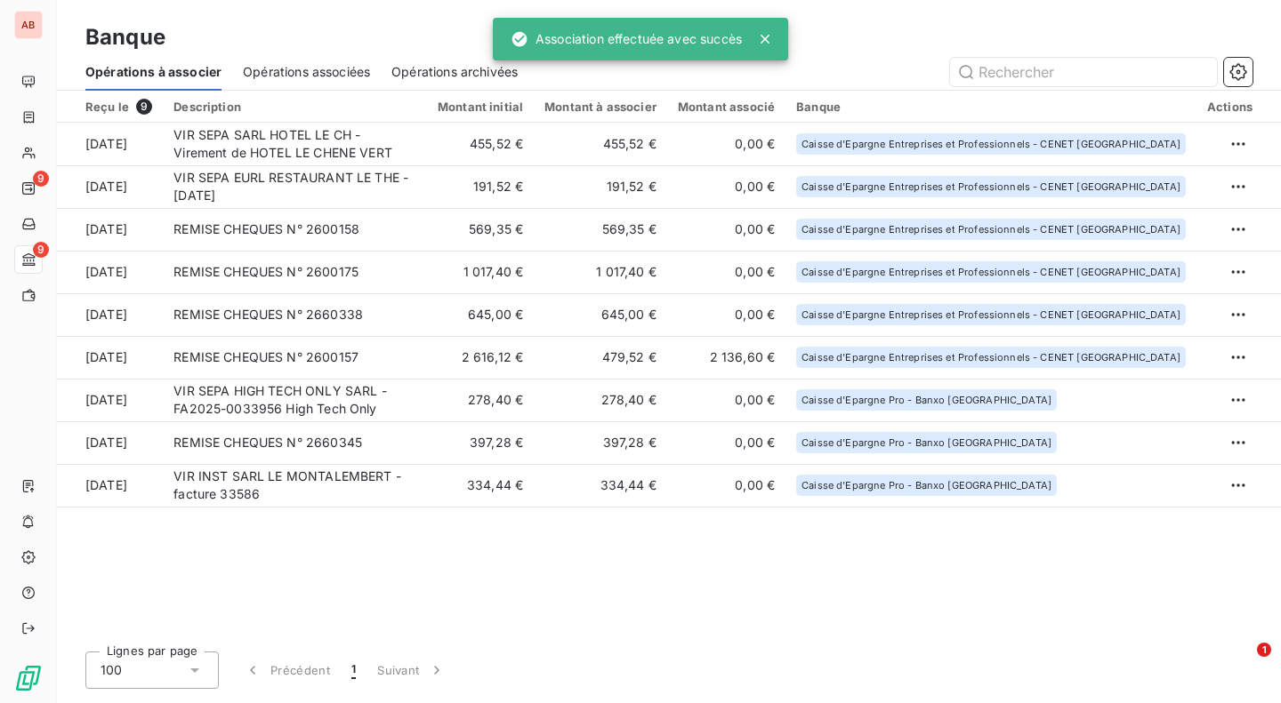
click at [427, 148] on td "VIR SEPA SARL HOTEL LE CH - Virement de HOTEL LE CHENE VERT" at bounding box center [295, 144] width 264 height 43
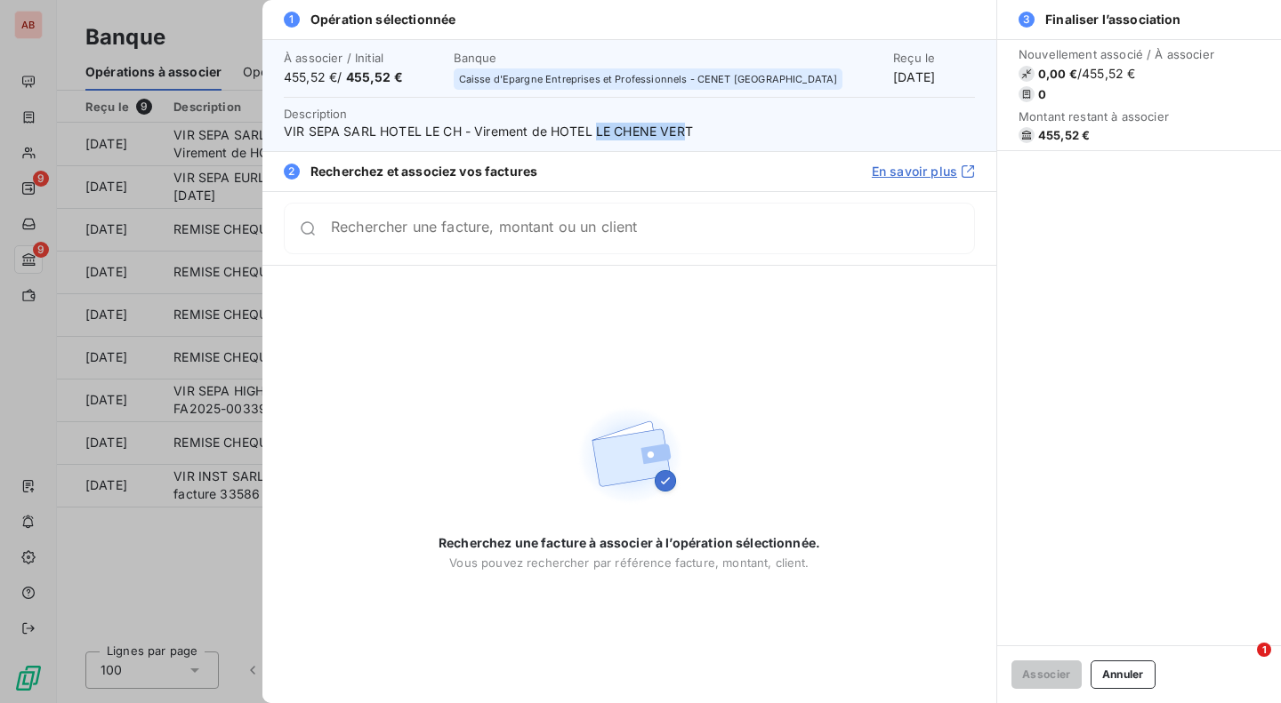
drag, startPoint x: 596, startPoint y: 134, endPoint x: 689, endPoint y: 137, distance: 93.4
click at [689, 137] on span "VIR SEPA SARL HOTEL LE CH - Virement de HOTEL LE CHENE VERT" at bounding box center [629, 132] width 691 height 18
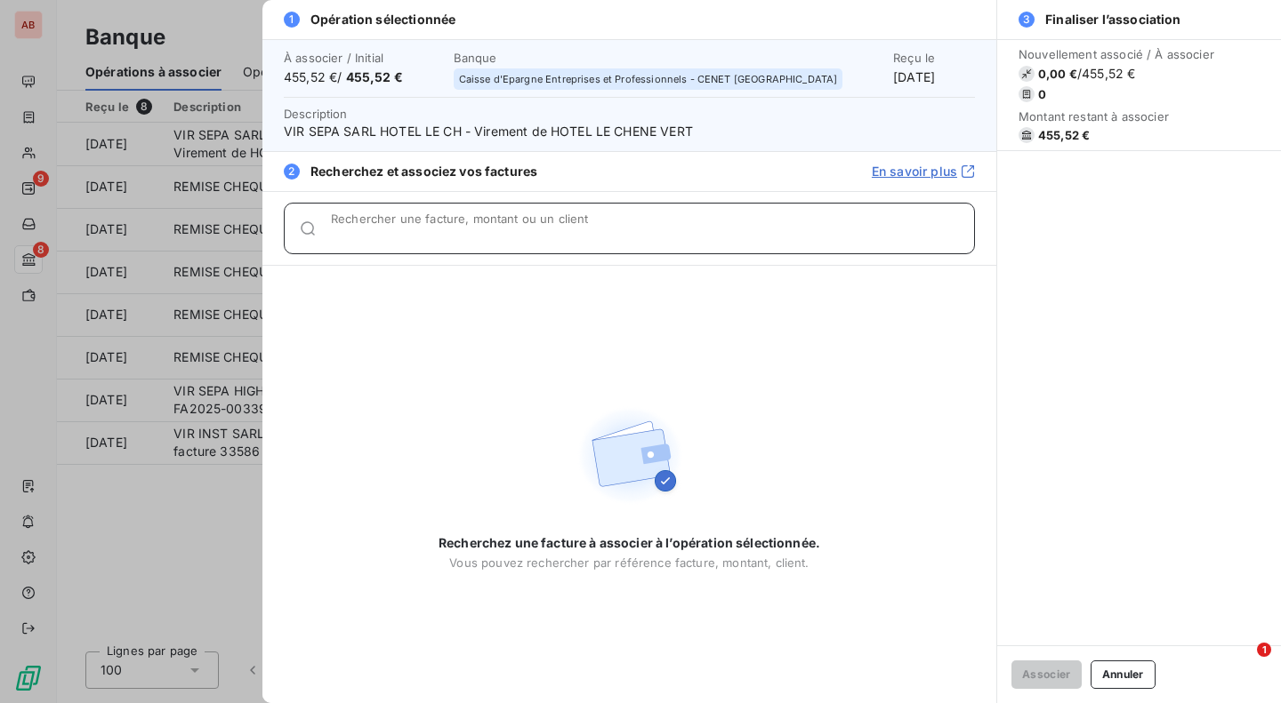
click at [366, 229] on input "Rechercher une facture, montant ou un client" at bounding box center [652, 236] width 643 height 18
paste input "0034352"
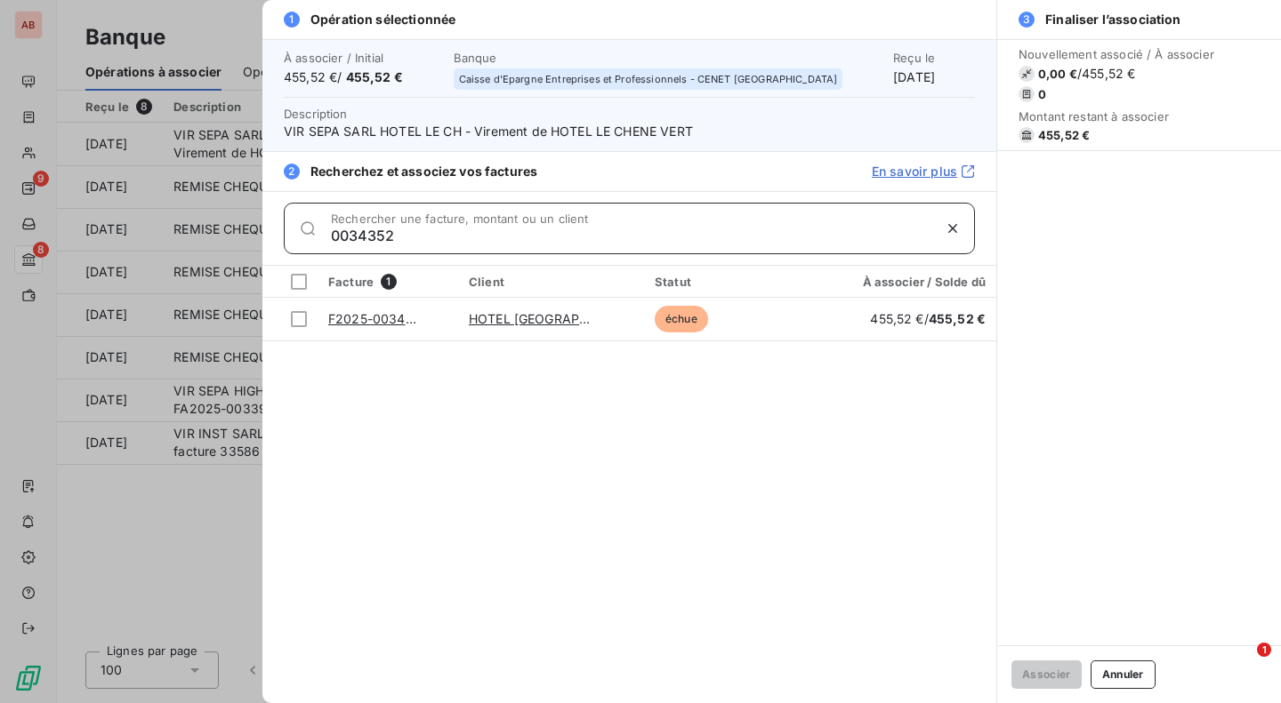
type input "0034352"
click at [299, 322] on div at bounding box center [299, 319] width 16 height 16
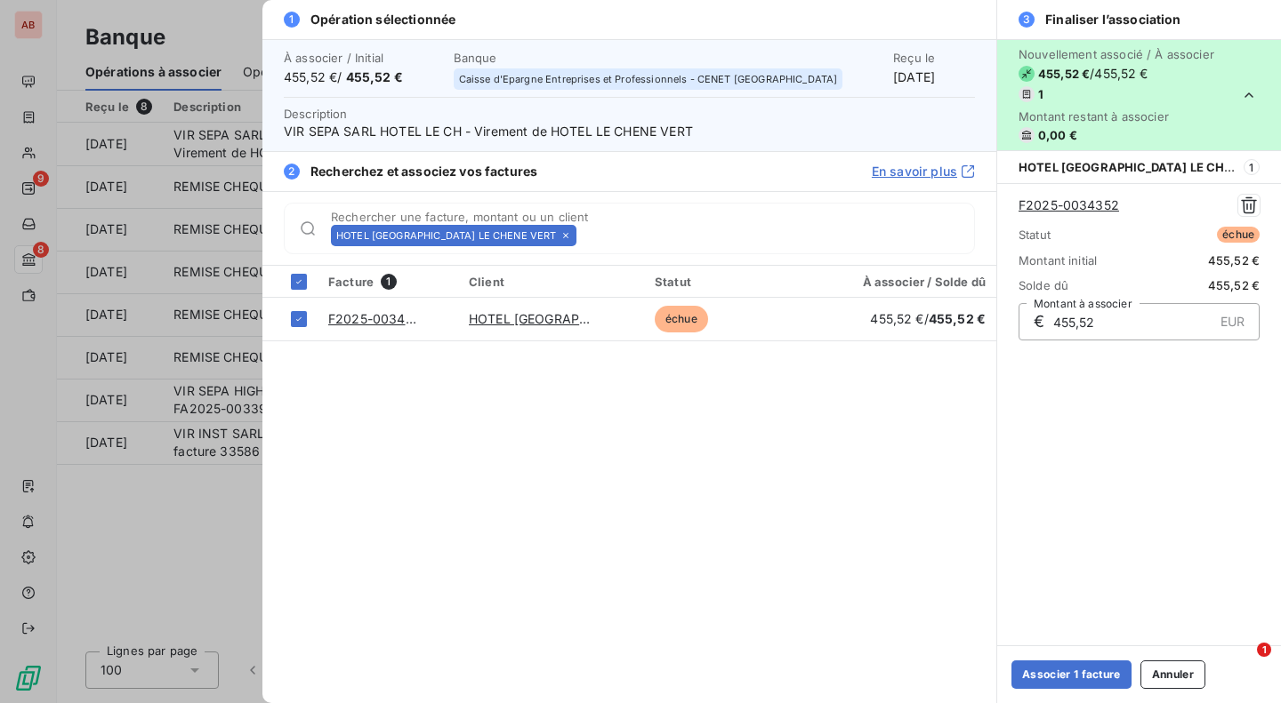
click at [1033, 675] on button "Associer 1 facture" at bounding box center [1071, 675] width 120 height 28
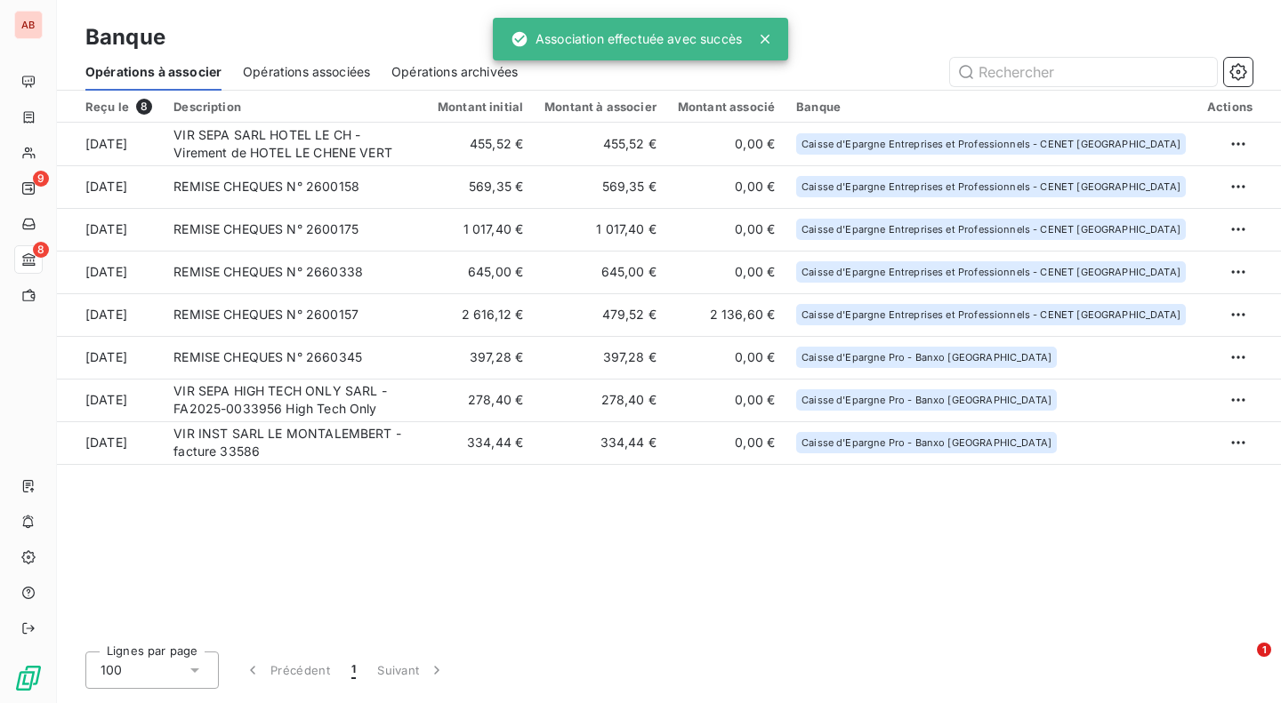
click at [367, 194] on td "REMISE CHEQUES N° 2600158" at bounding box center [295, 186] width 264 height 43
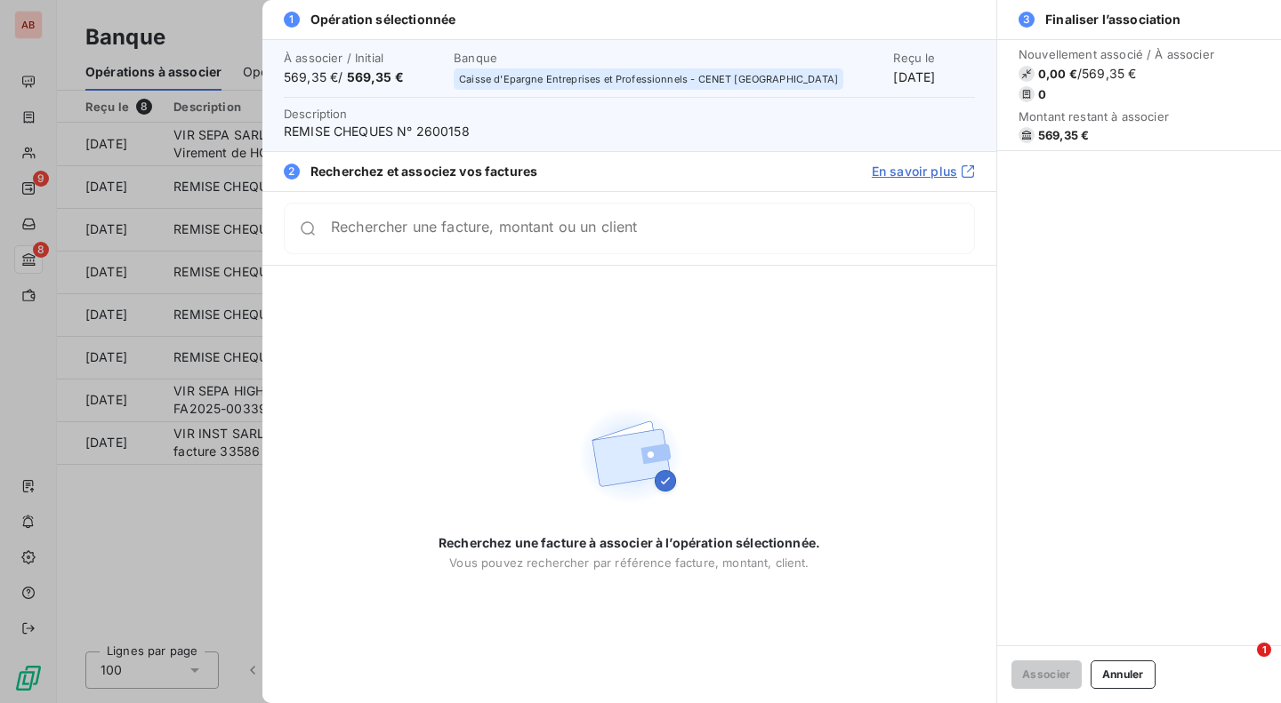
click at [191, 483] on div at bounding box center [640, 351] width 1281 height 703
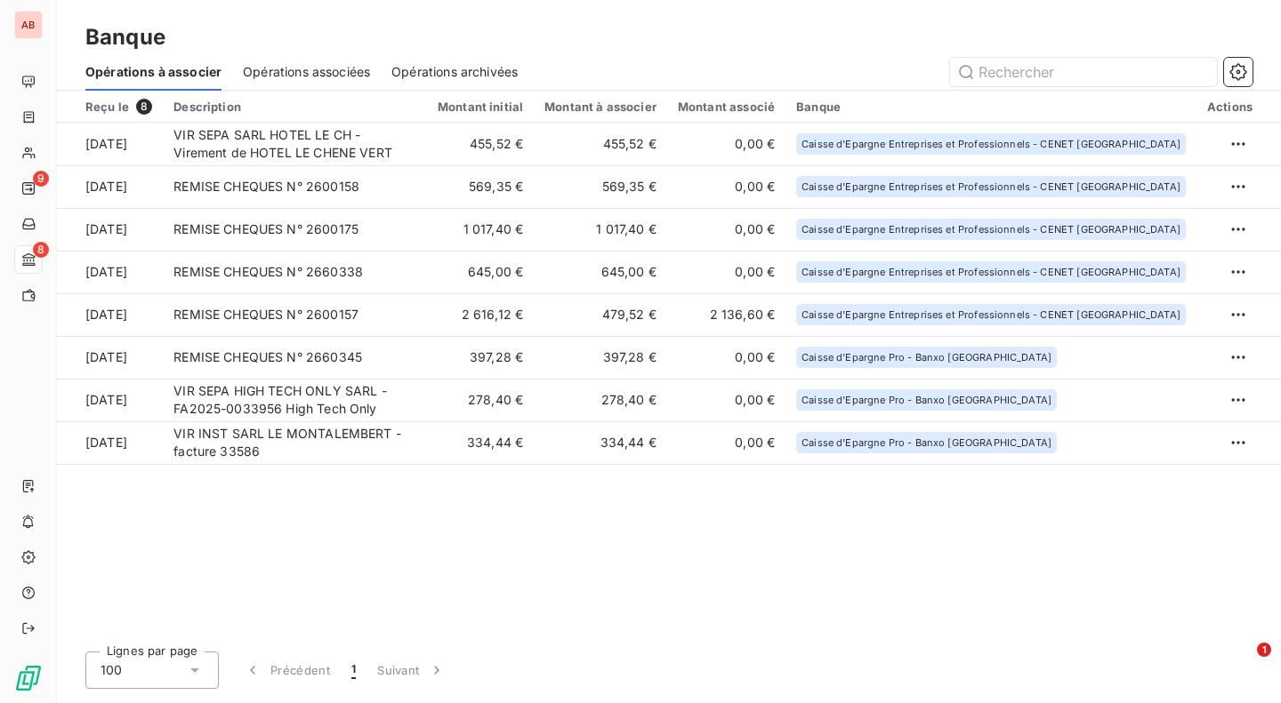
click at [534, 237] on td "1 017,40 €" at bounding box center [480, 229] width 107 height 43
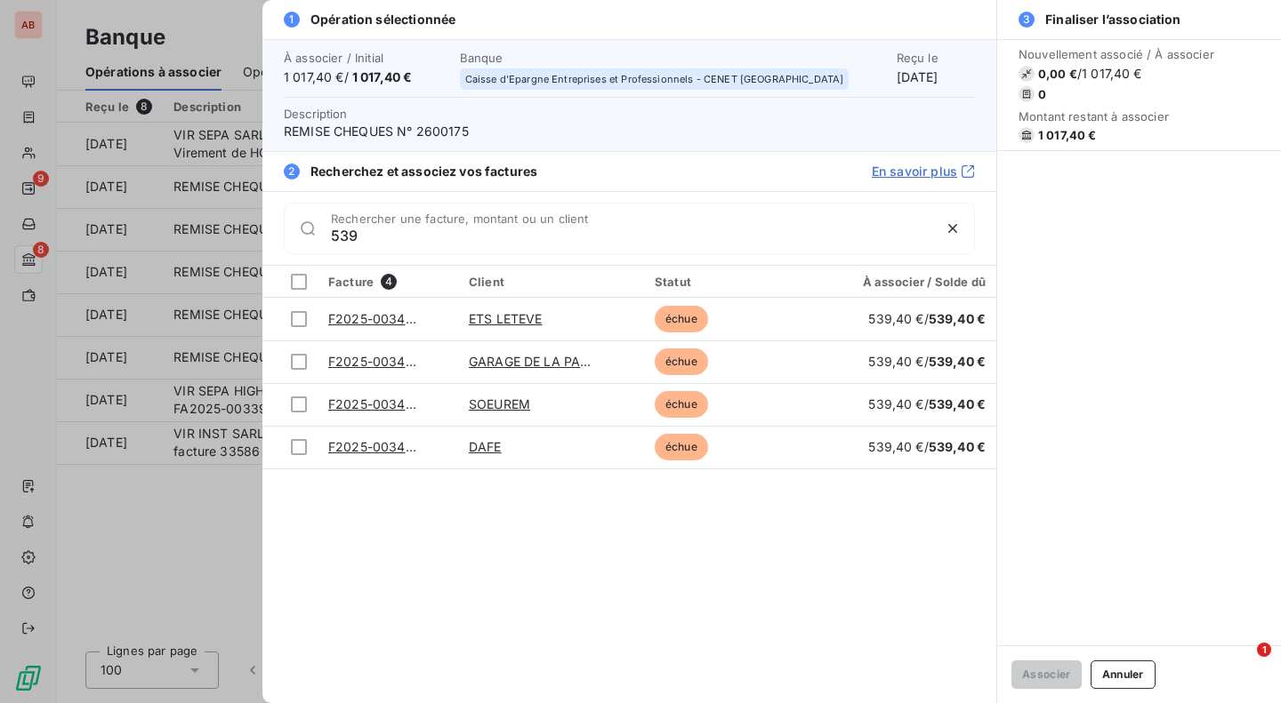
type input "539"
click at [526, 314] on link "ETS LETEVE" at bounding box center [506, 318] width 74 height 15
click at [478, 446] on link "DAFE" at bounding box center [485, 446] width 33 height 15
click at [301, 449] on div at bounding box center [299, 447] width 16 height 16
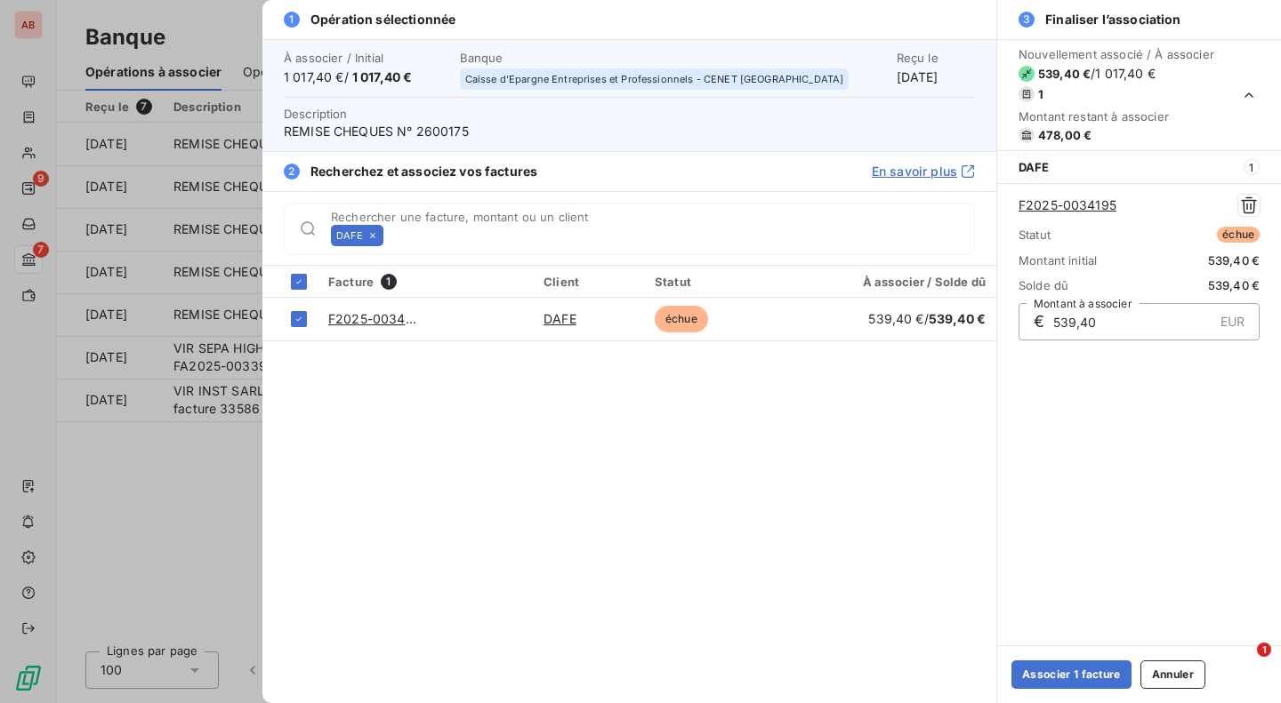
click at [1064, 672] on button "Associer 1 facture" at bounding box center [1071, 675] width 120 height 28
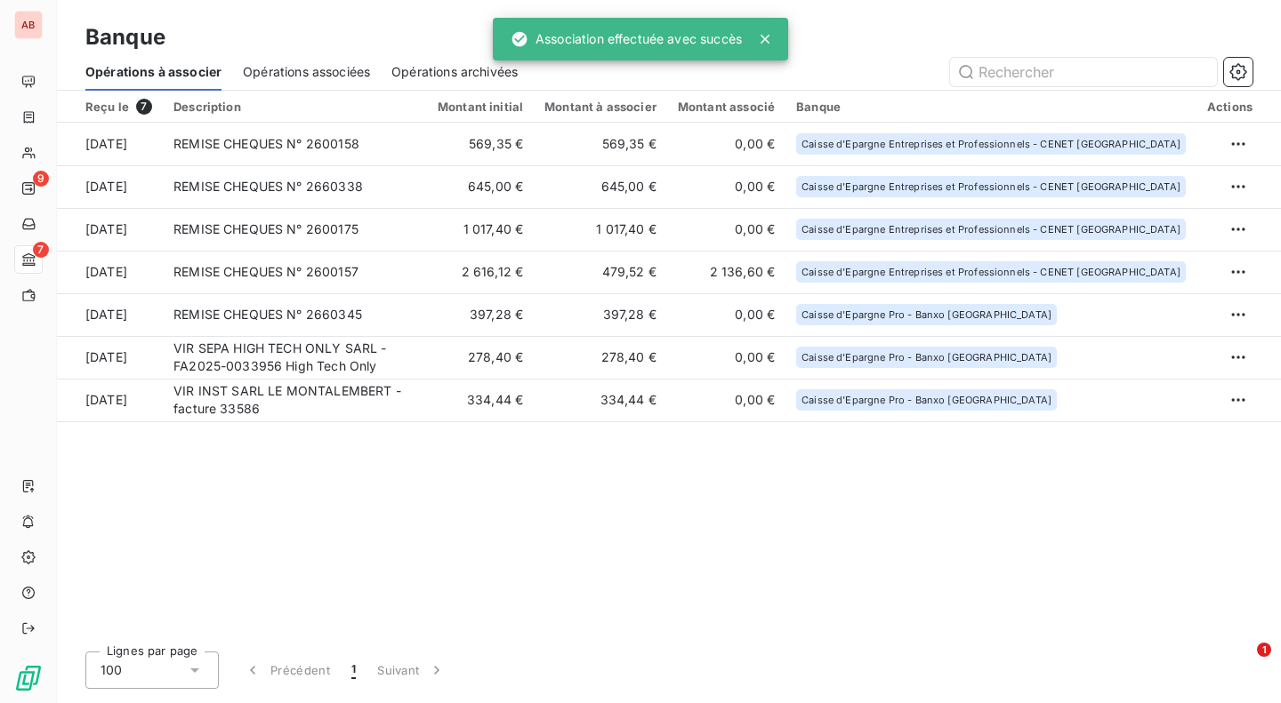
click at [534, 229] on td "1 017,40 €" at bounding box center [480, 229] width 107 height 43
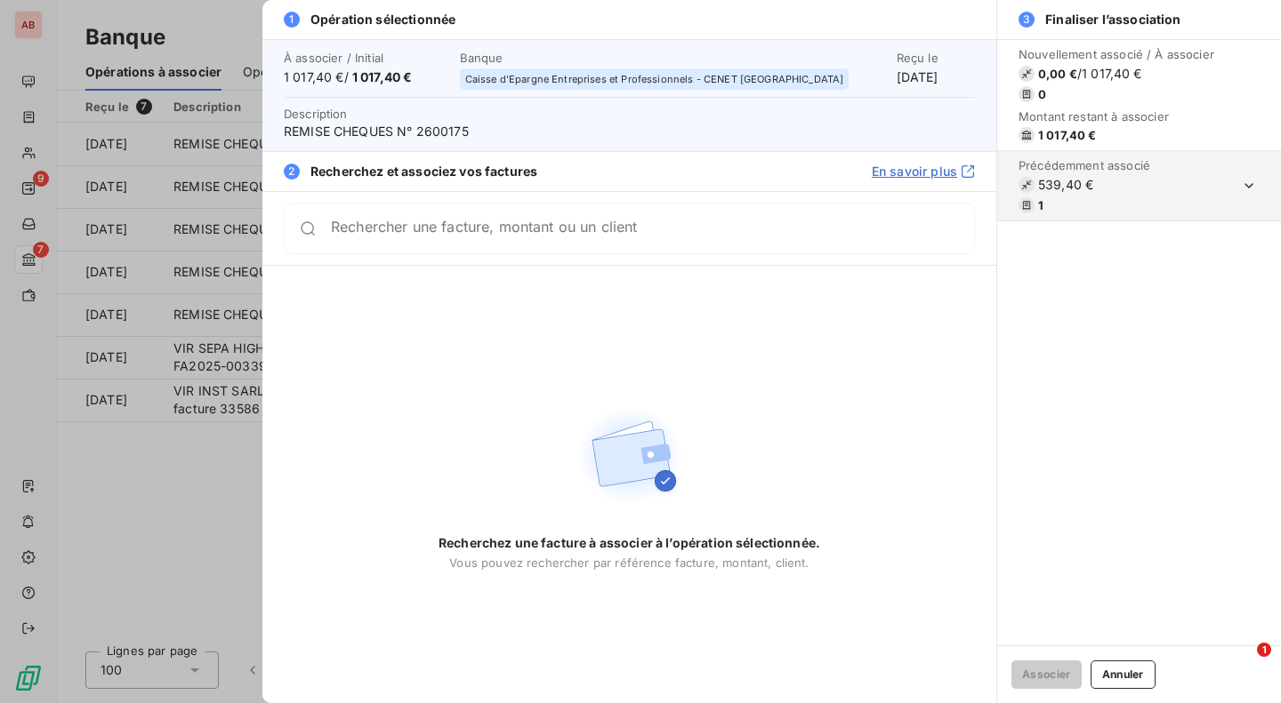
click at [534, 229] on input "Rechercher une facture, montant ou un client" at bounding box center [652, 229] width 643 height 18
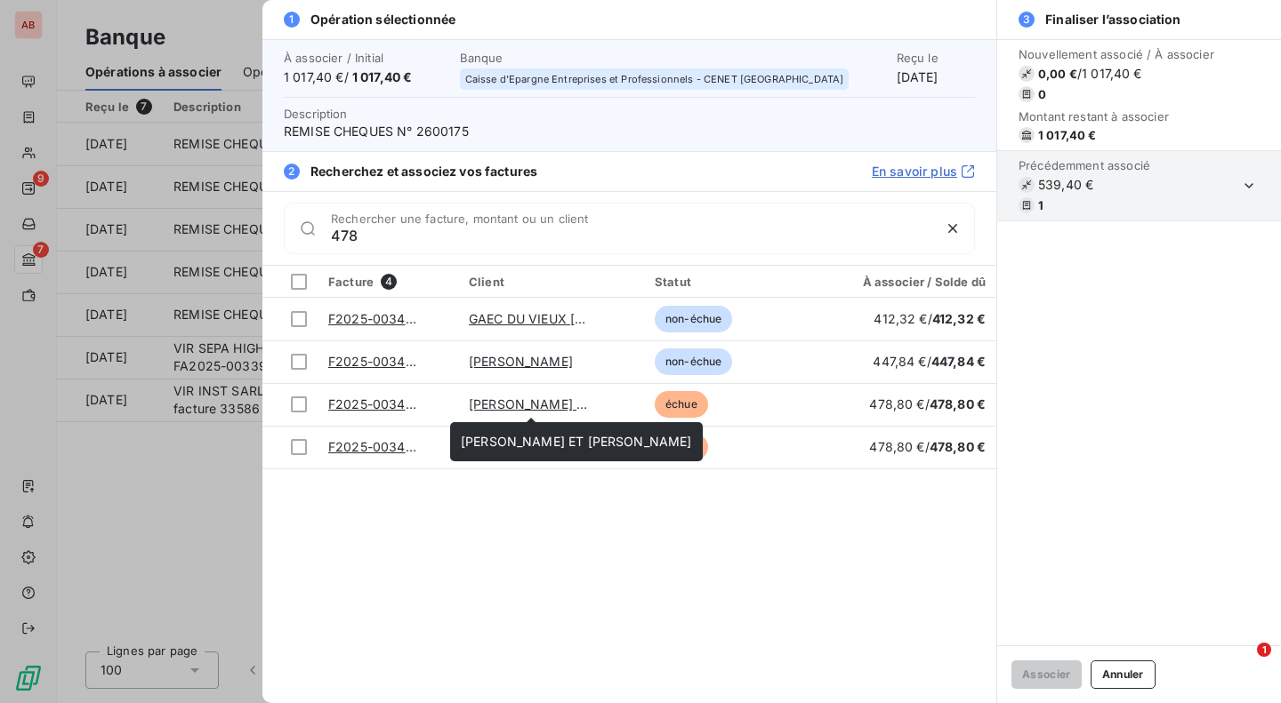
type input "478"
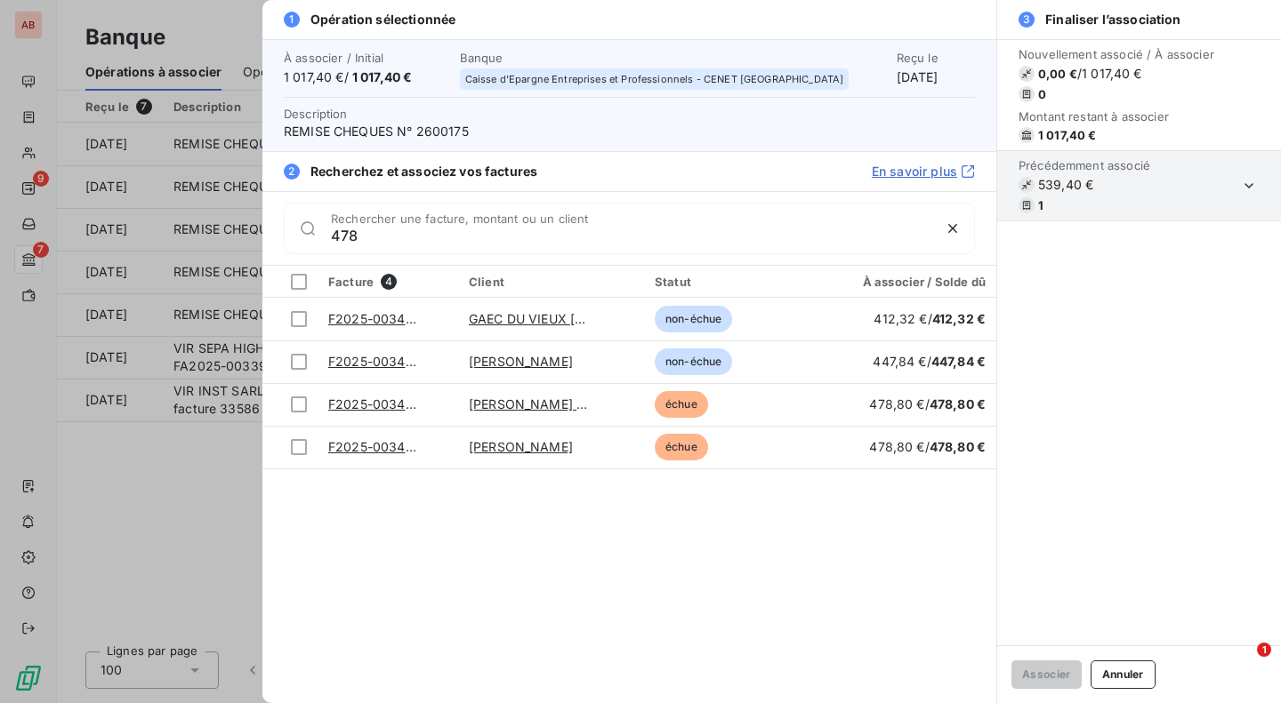
click at [230, 510] on div at bounding box center [640, 351] width 1281 height 703
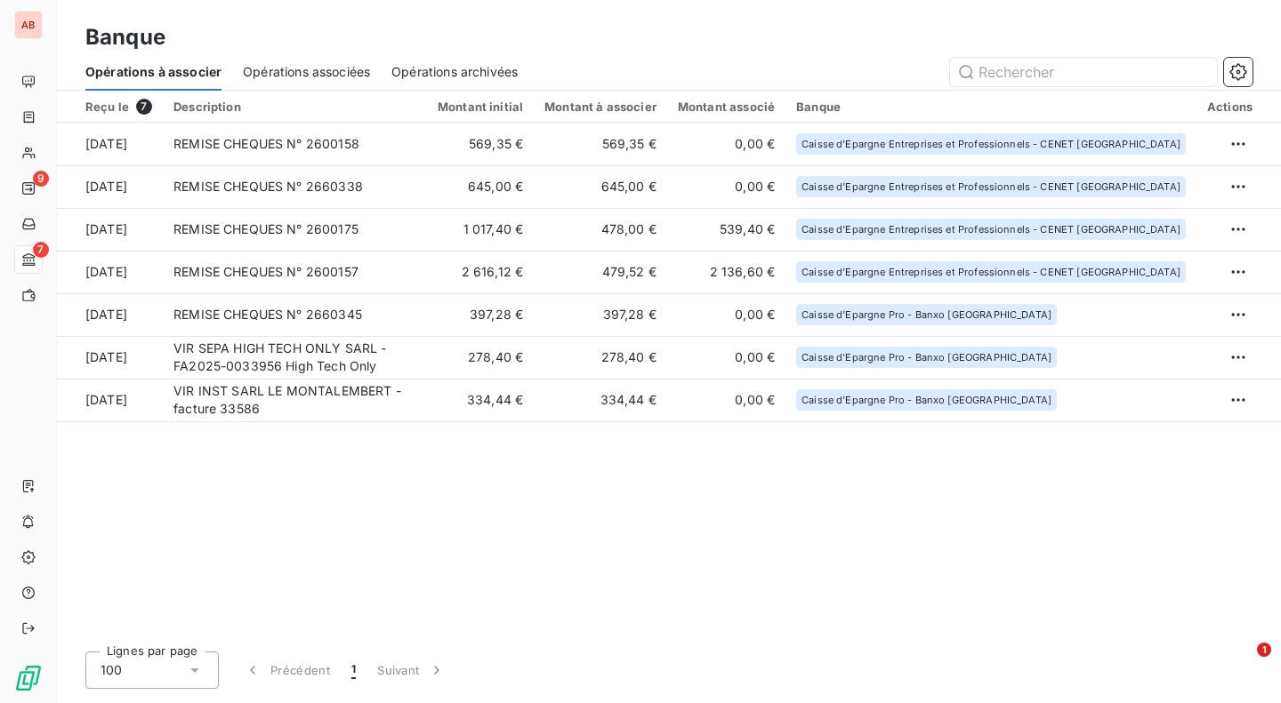
click at [569, 188] on td "645,00 €" at bounding box center [600, 186] width 133 height 43
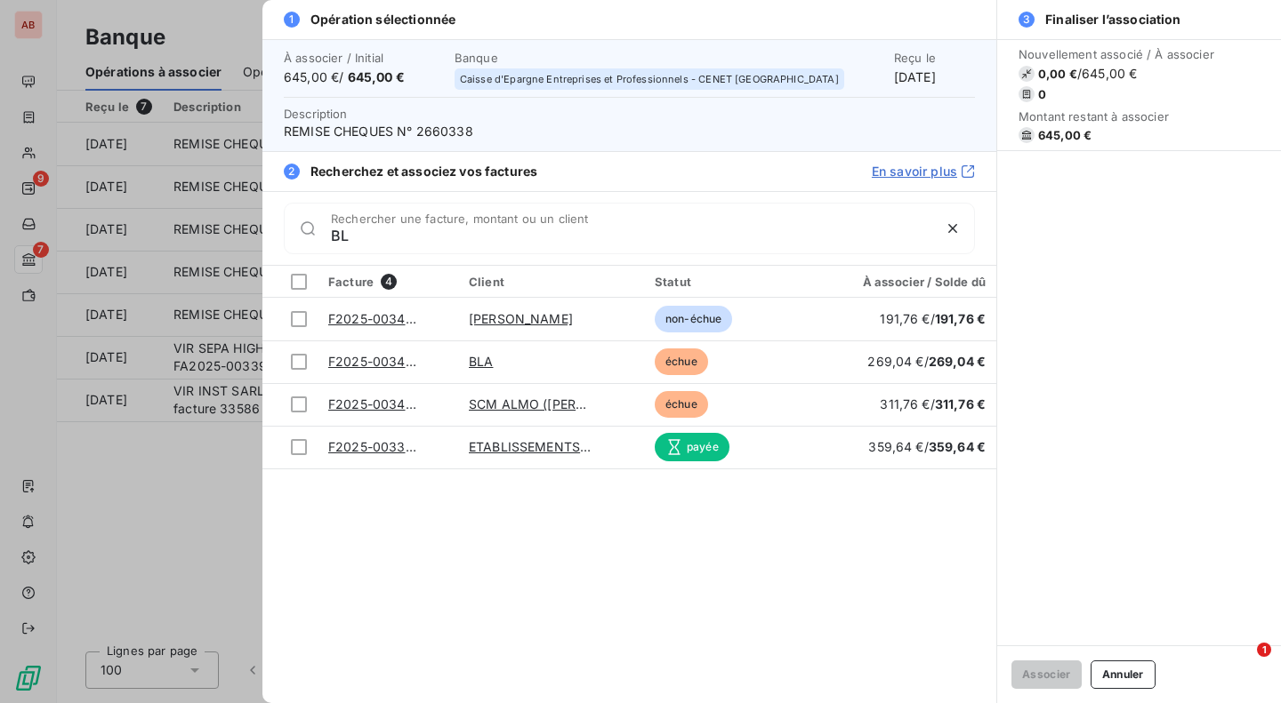
type input "B"
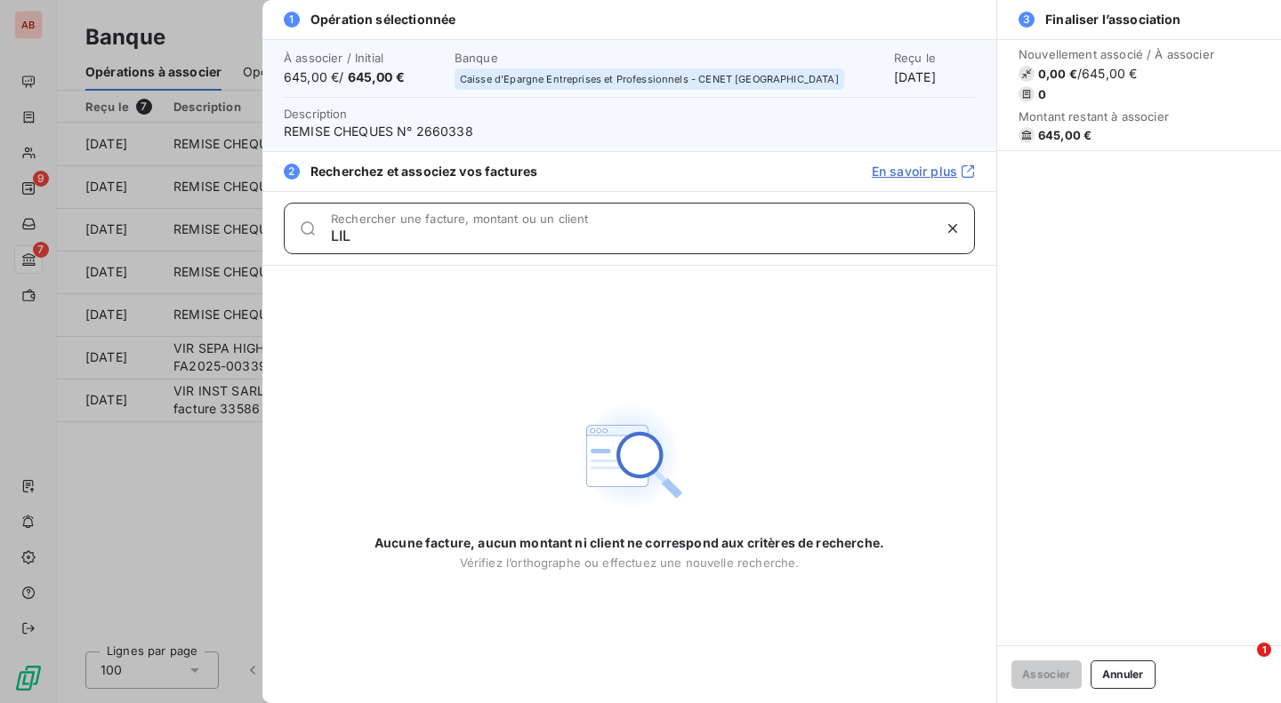
click at [341, 230] on input "LIL" at bounding box center [631, 236] width 600 height 18
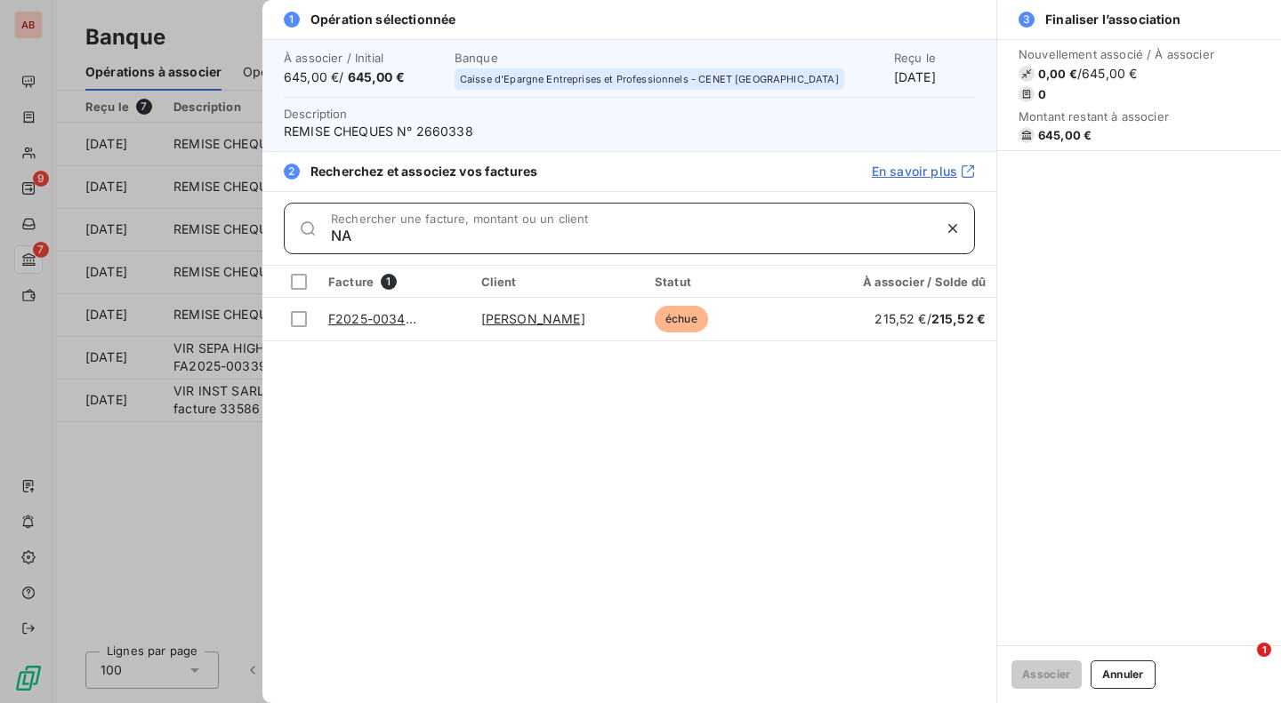
type input "N"
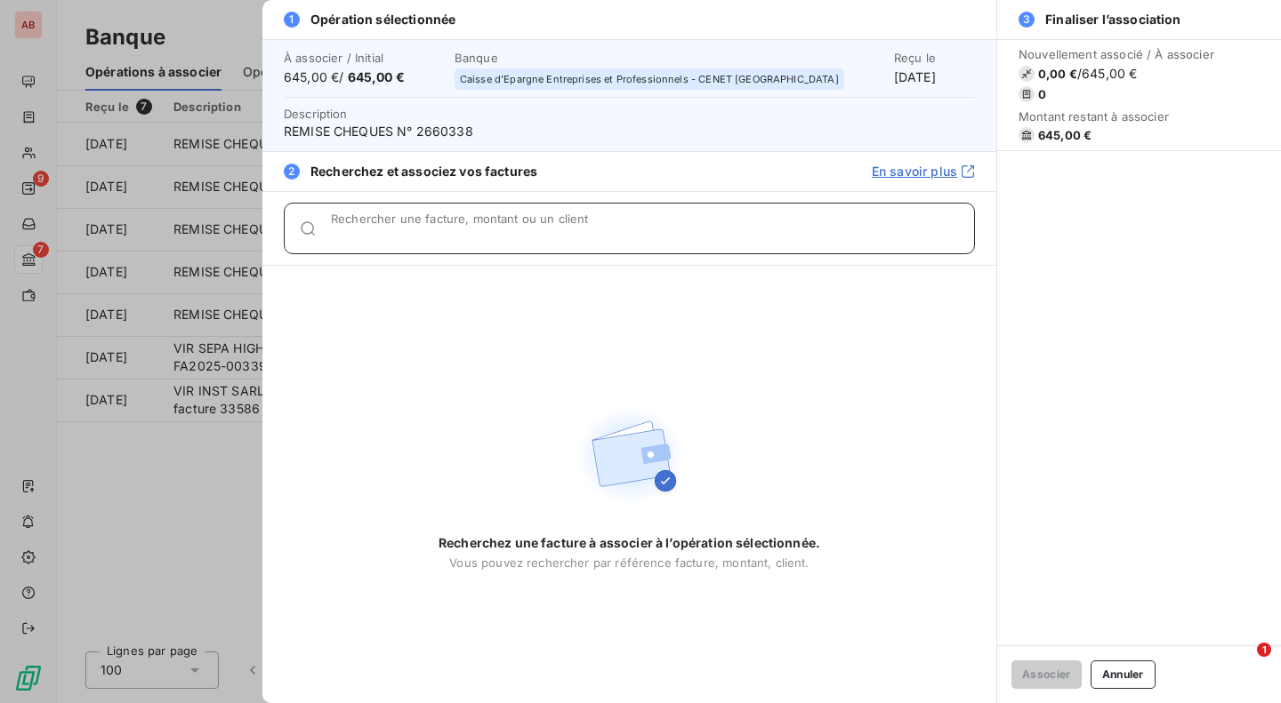
paste input "0034255"
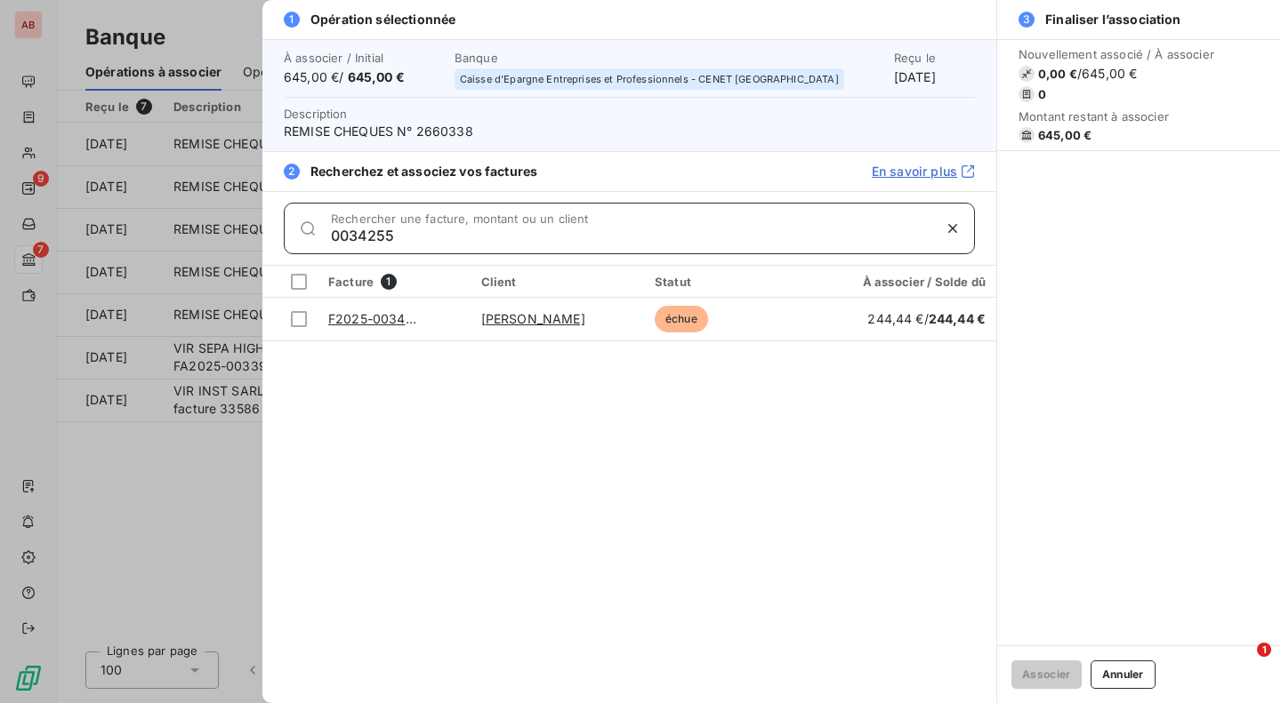
type input "0034255"
click at [295, 321] on div at bounding box center [299, 319] width 16 height 16
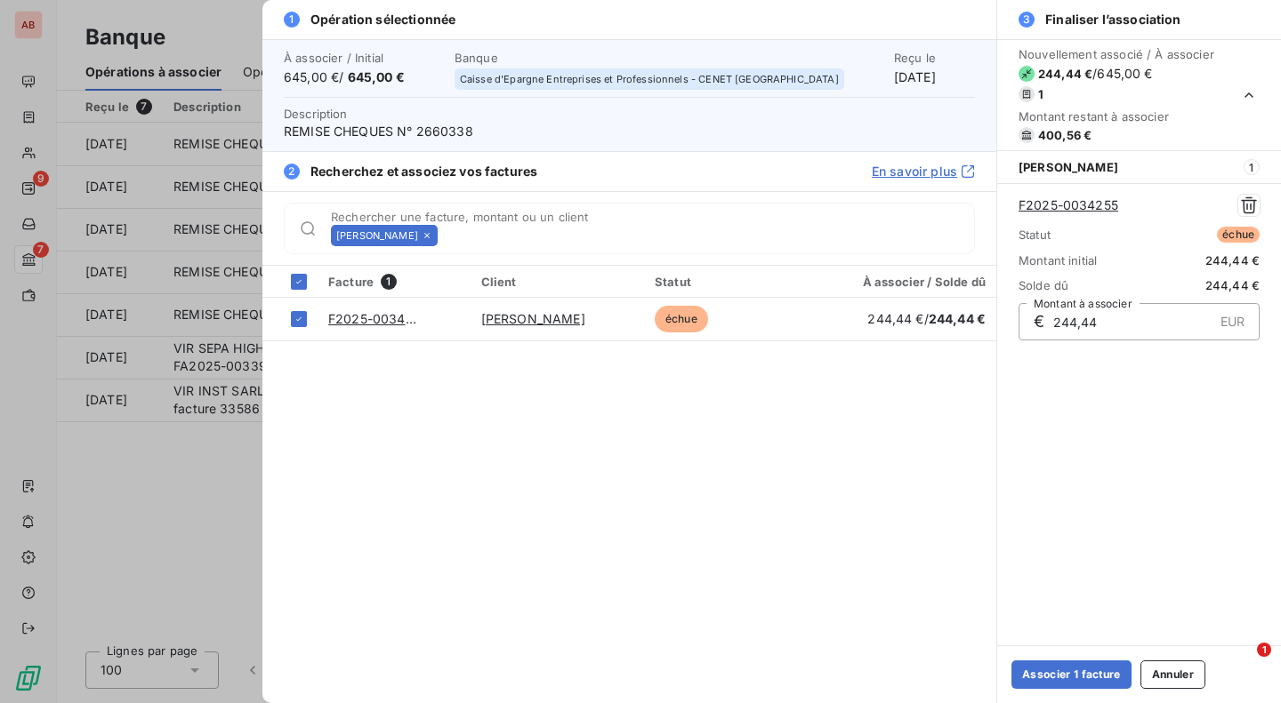
click at [1087, 677] on button "Associer 1 facture" at bounding box center [1071, 675] width 120 height 28
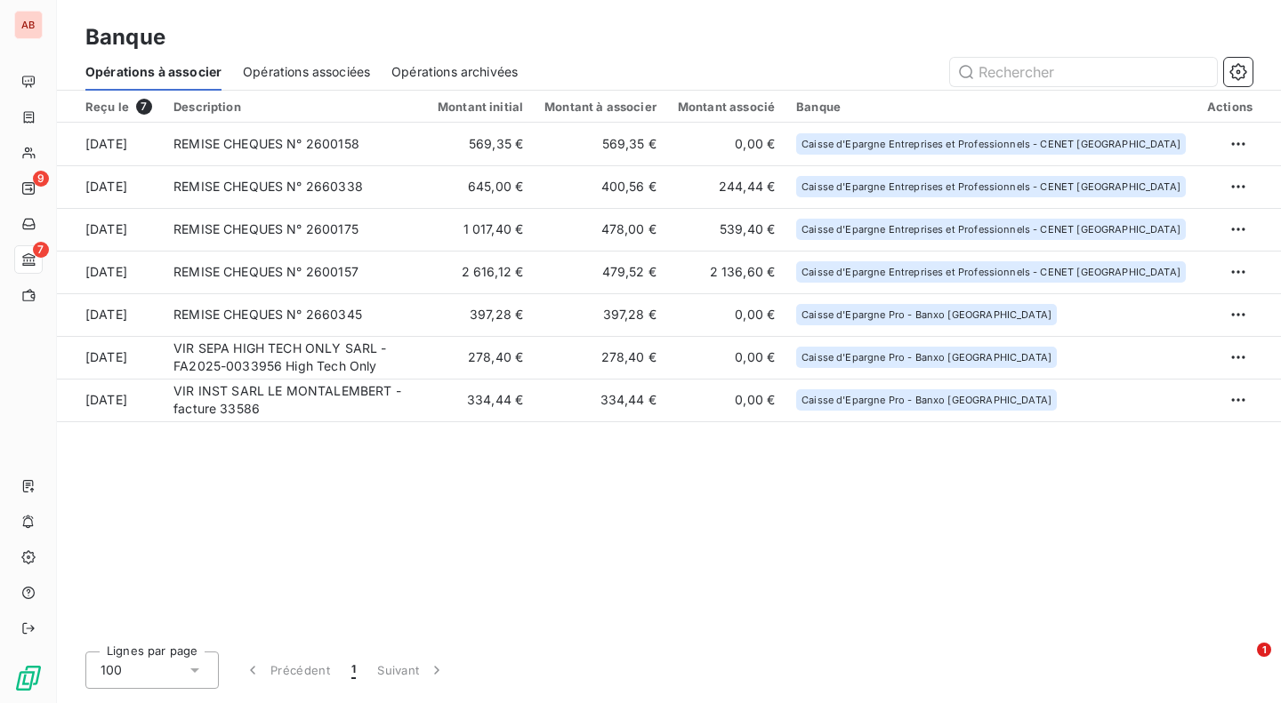
click at [513, 186] on td "645,00 €" at bounding box center [480, 186] width 107 height 43
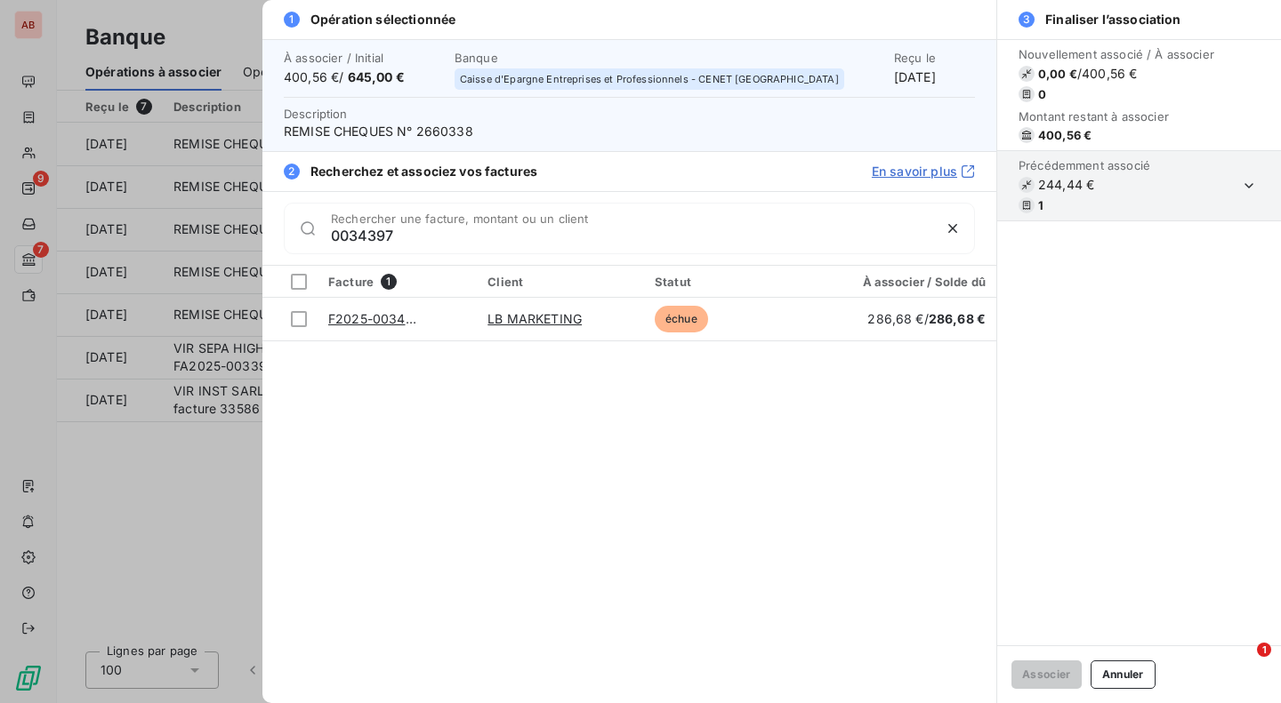
type input "0034397"
click at [300, 318] on div at bounding box center [299, 319] width 16 height 16
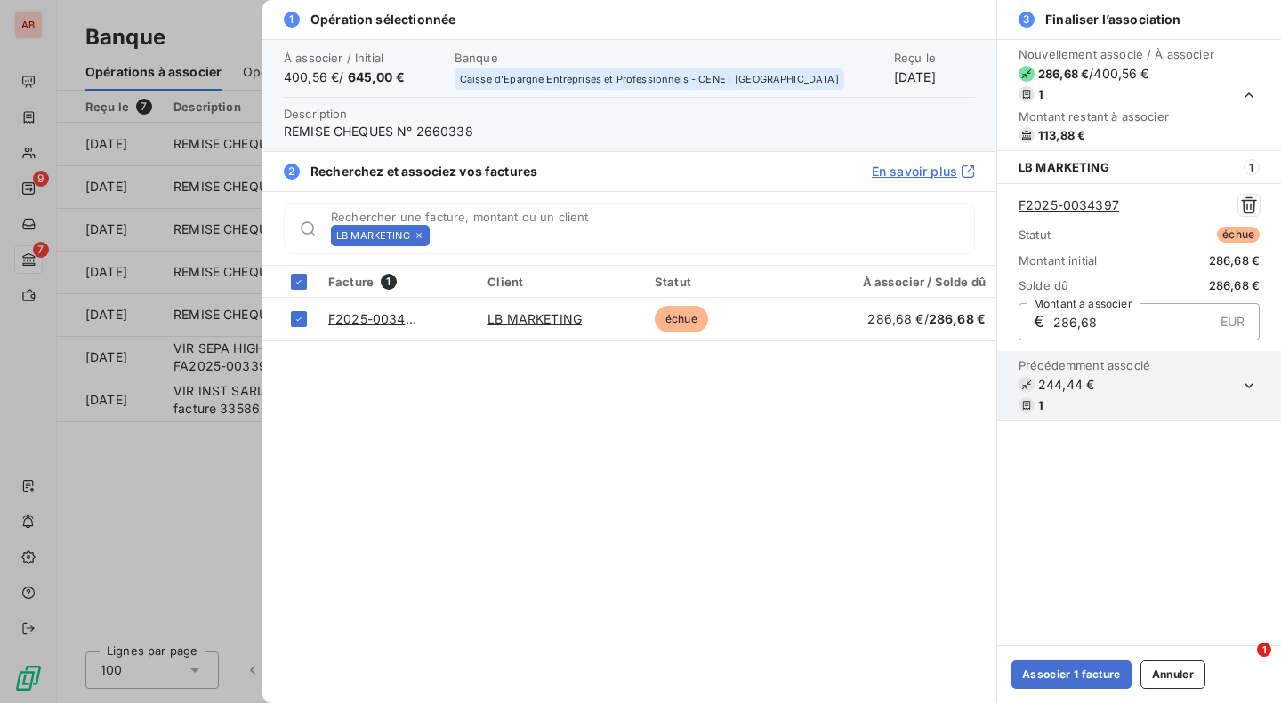
click at [1061, 676] on button "Associer 1 facture" at bounding box center [1071, 675] width 120 height 28
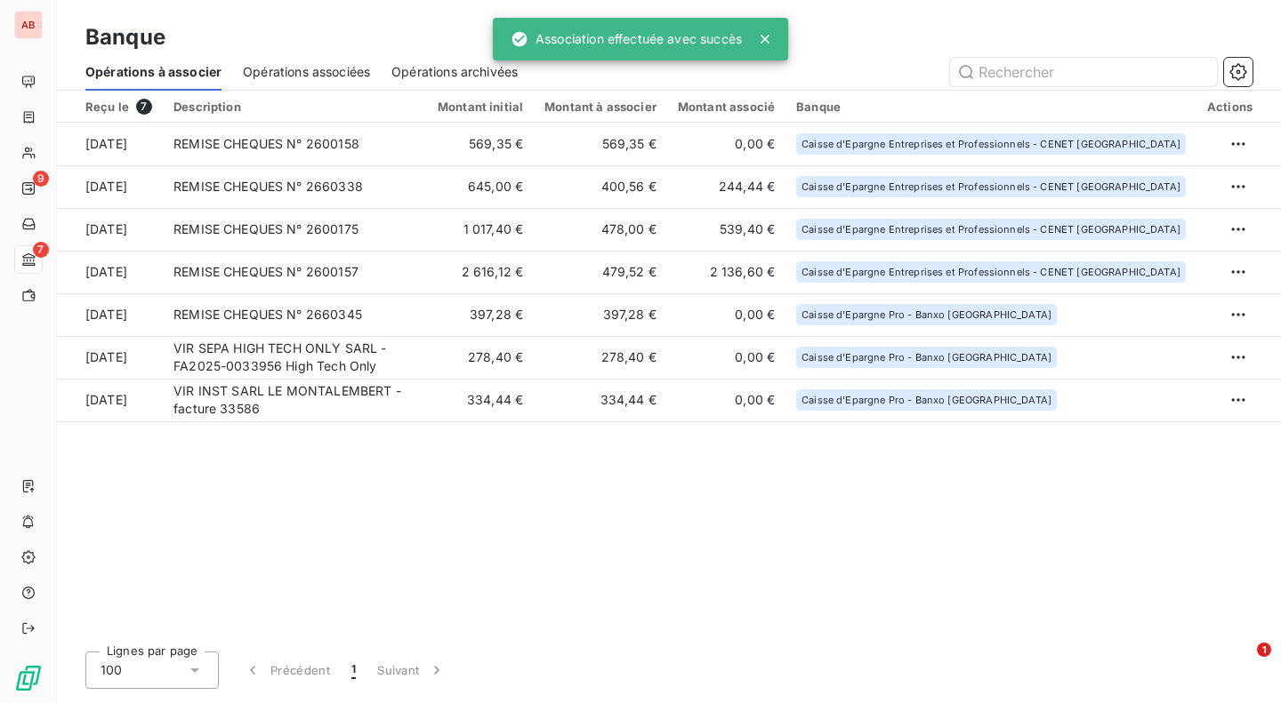
click at [593, 200] on td "400,56 €" at bounding box center [600, 186] width 133 height 43
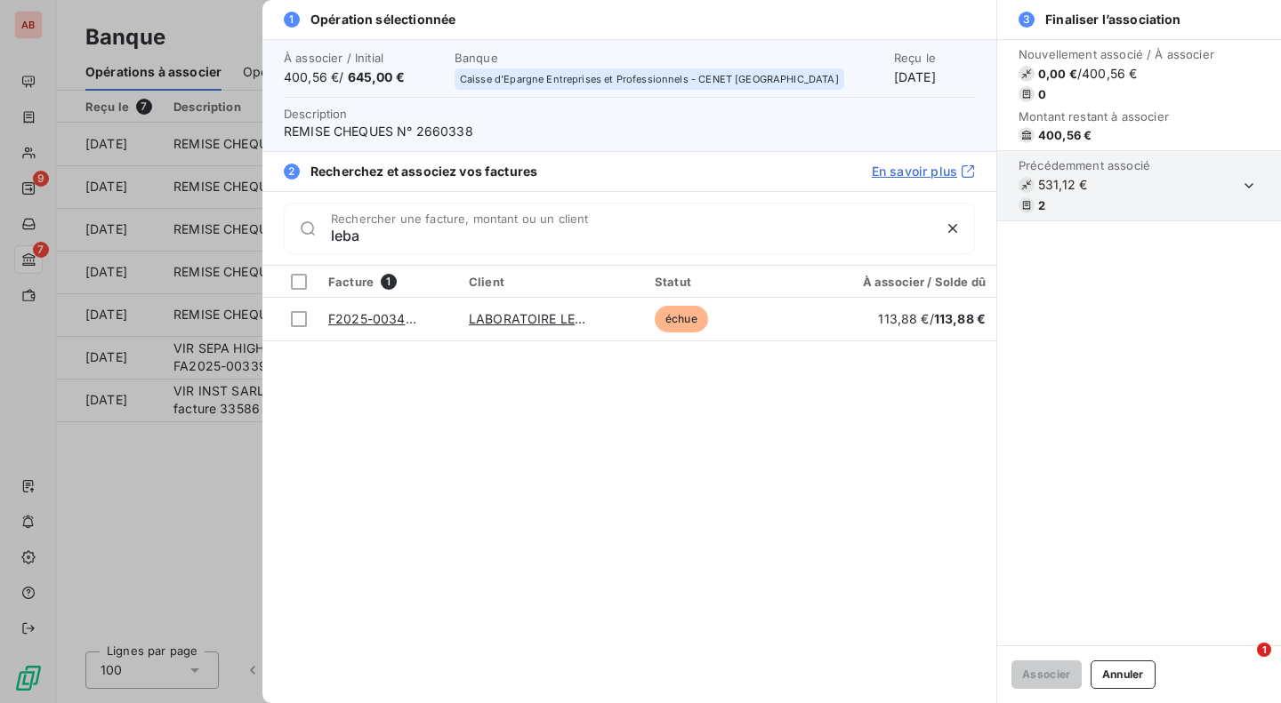
type input "leba"
click at [294, 318] on div at bounding box center [299, 319] width 16 height 16
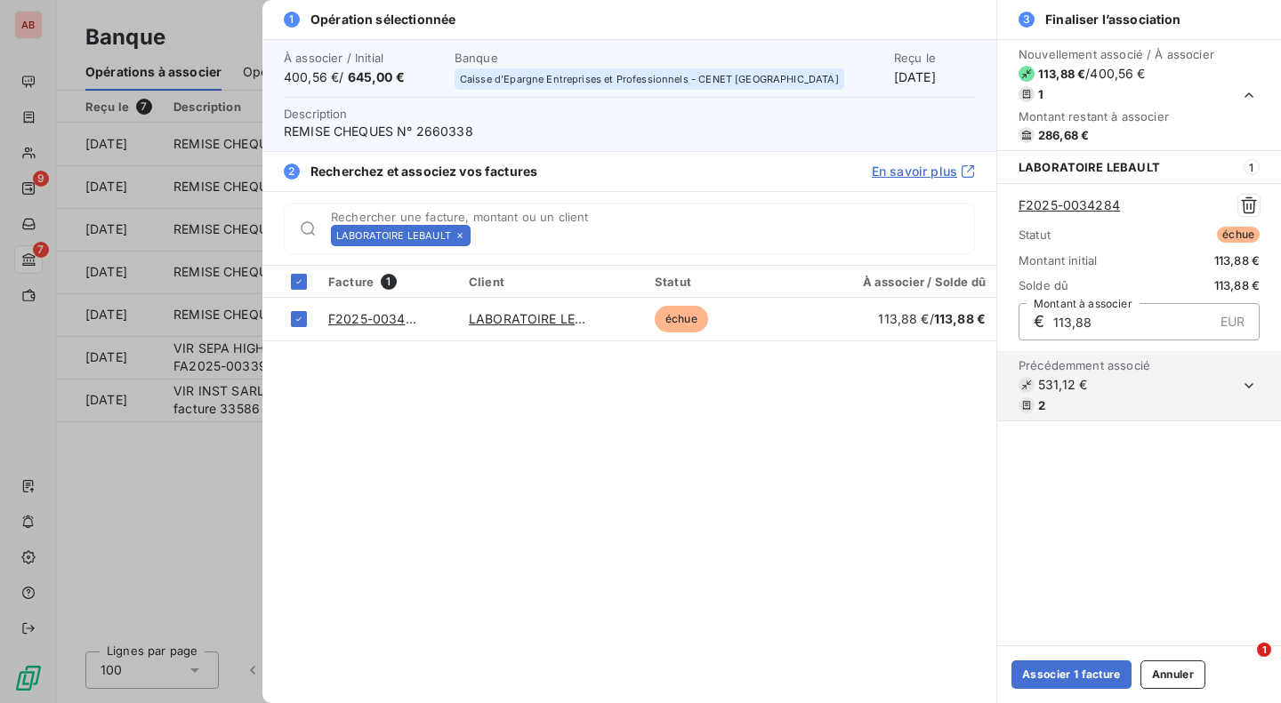
click at [1059, 663] on button "Associer 1 facture" at bounding box center [1071, 675] width 120 height 28
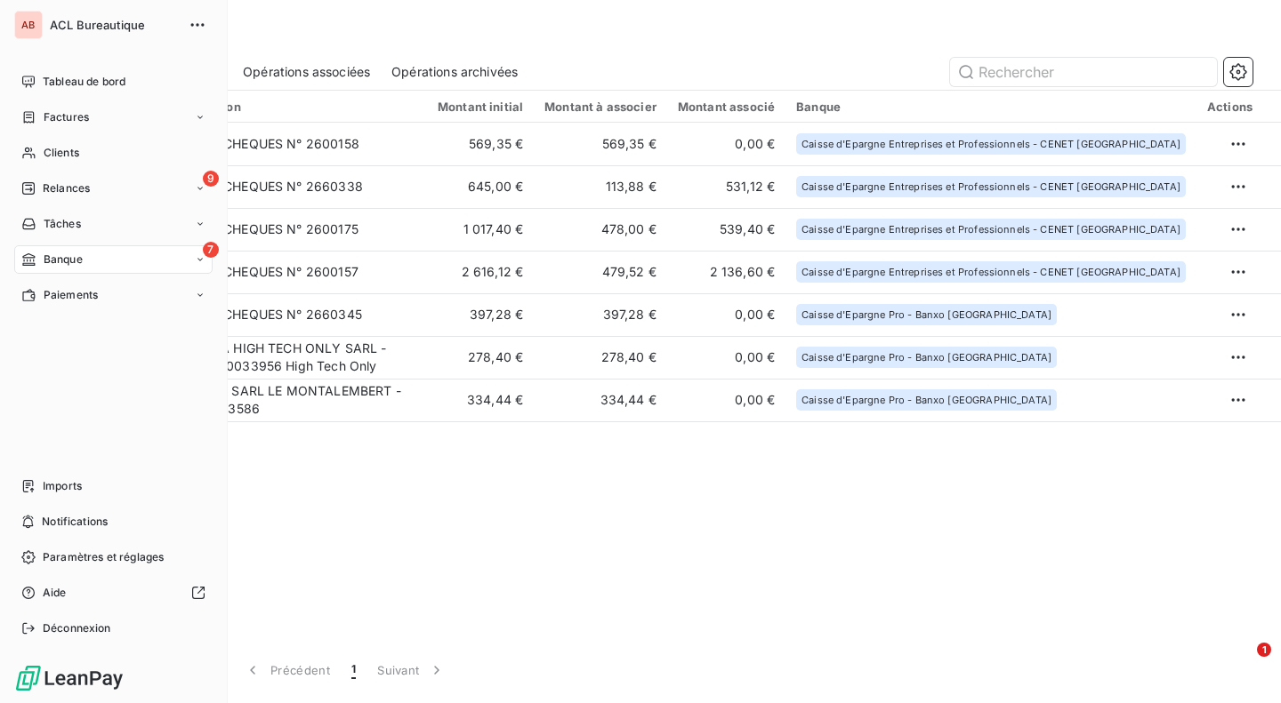
click at [88, 84] on span "Tableau de bord" at bounding box center [84, 82] width 83 height 16
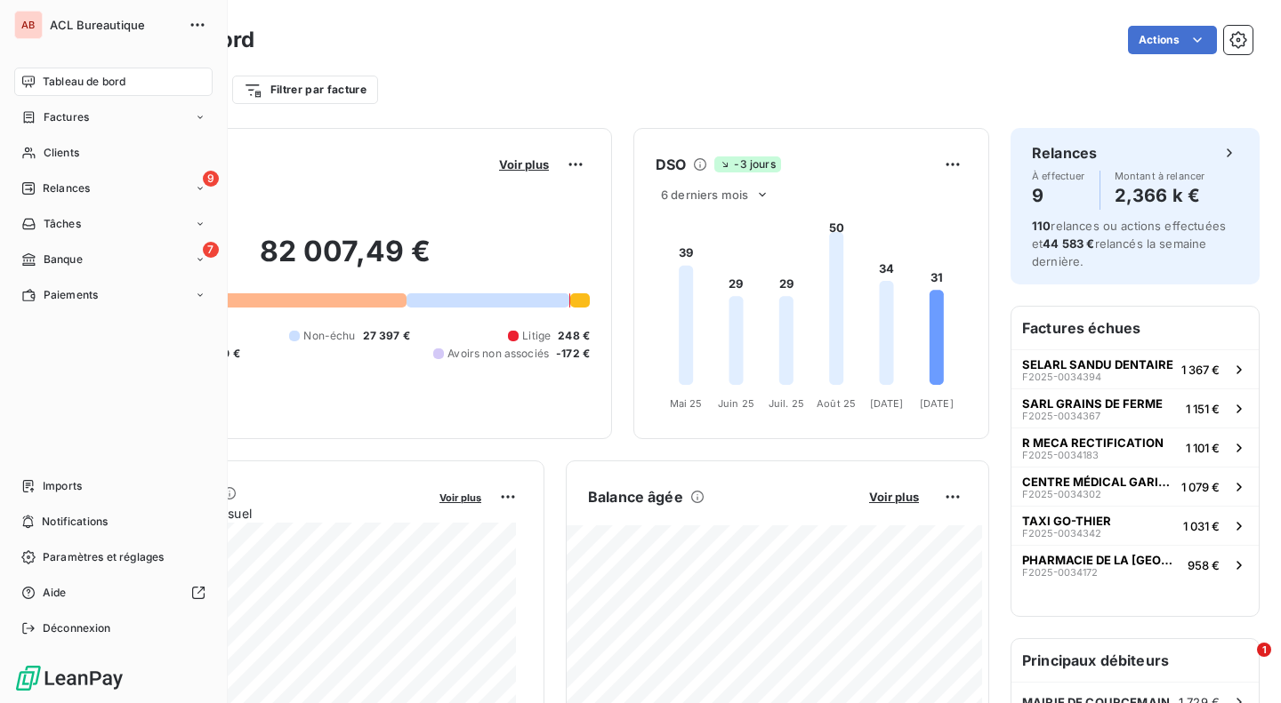
click at [136, 124] on div "Factures" at bounding box center [113, 117] width 198 height 28
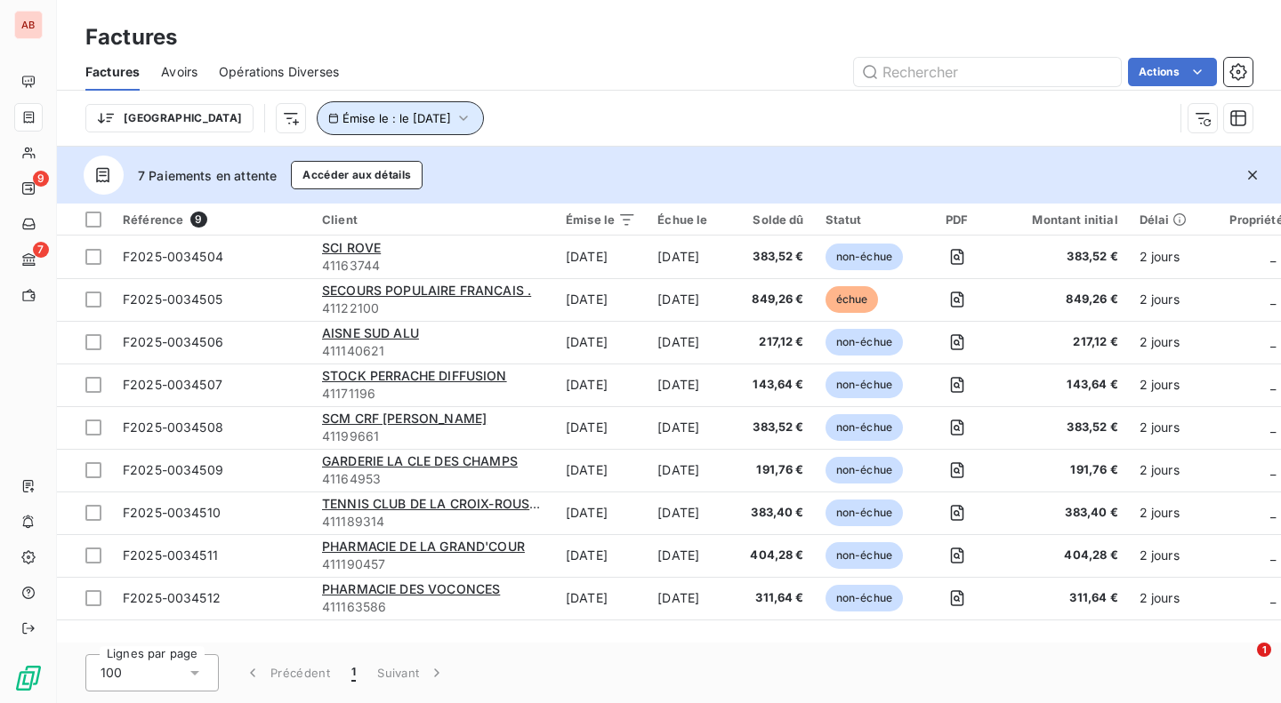
click at [366, 114] on span "Émise le : le [DATE]" at bounding box center [396, 118] width 108 height 14
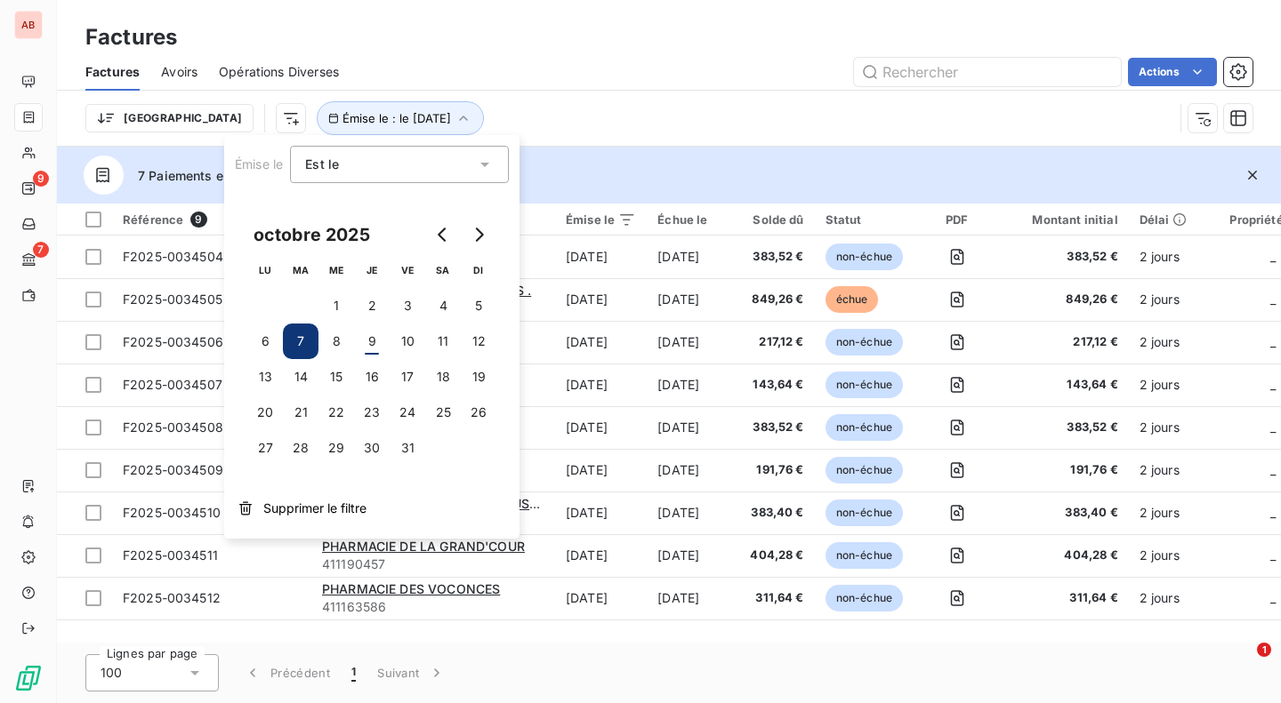
click at [336, 341] on button "8" at bounding box center [336, 342] width 36 height 36
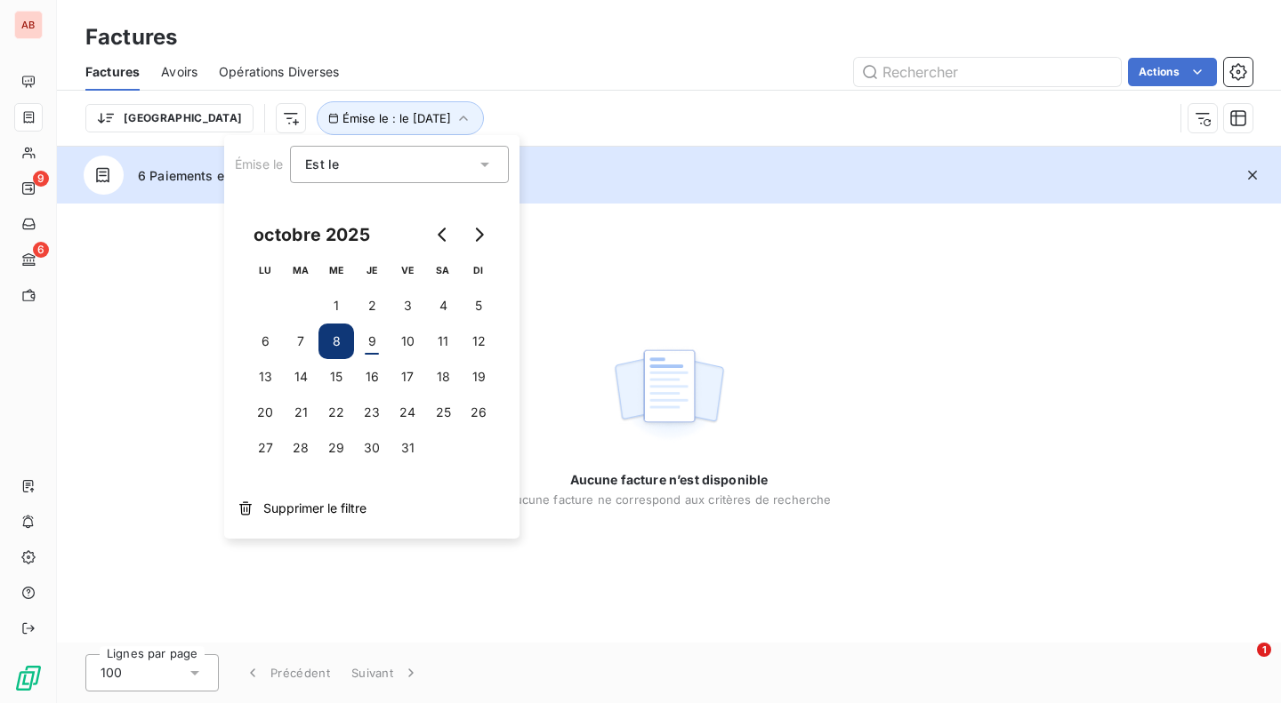
click at [305, 341] on button "7" at bounding box center [301, 342] width 36 height 36
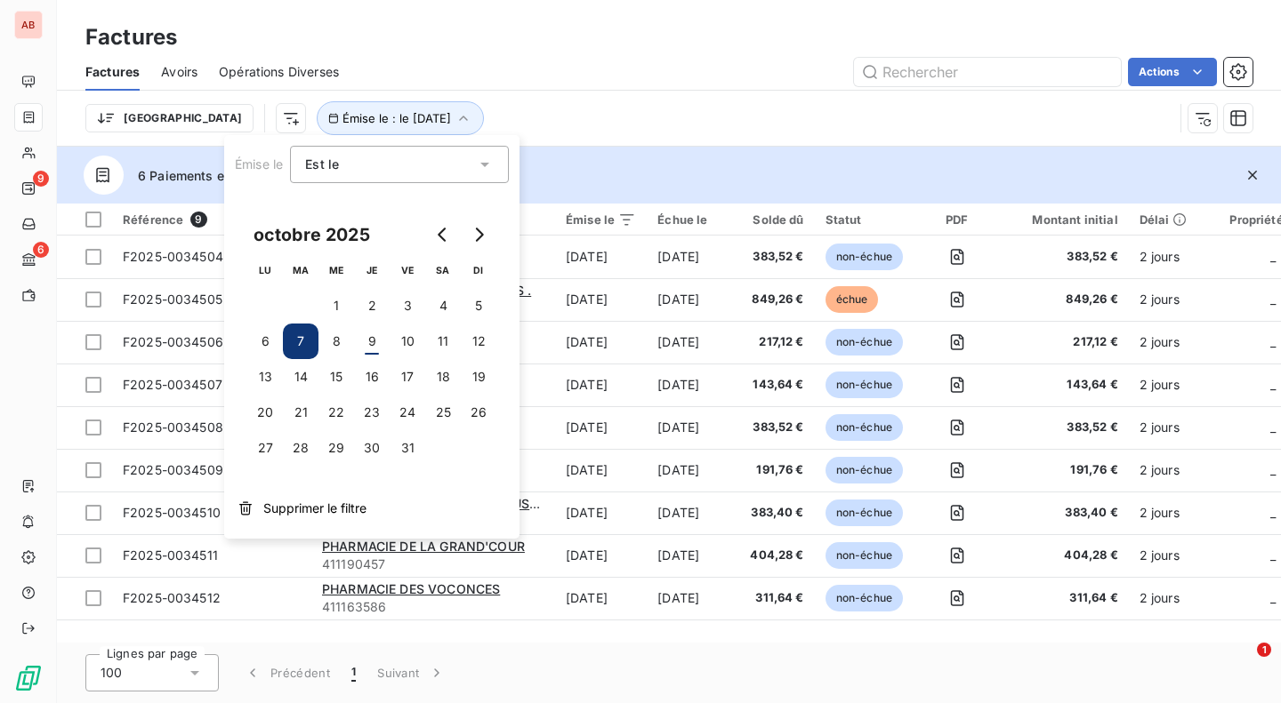
click at [338, 339] on button "8" at bounding box center [336, 342] width 36 height 36
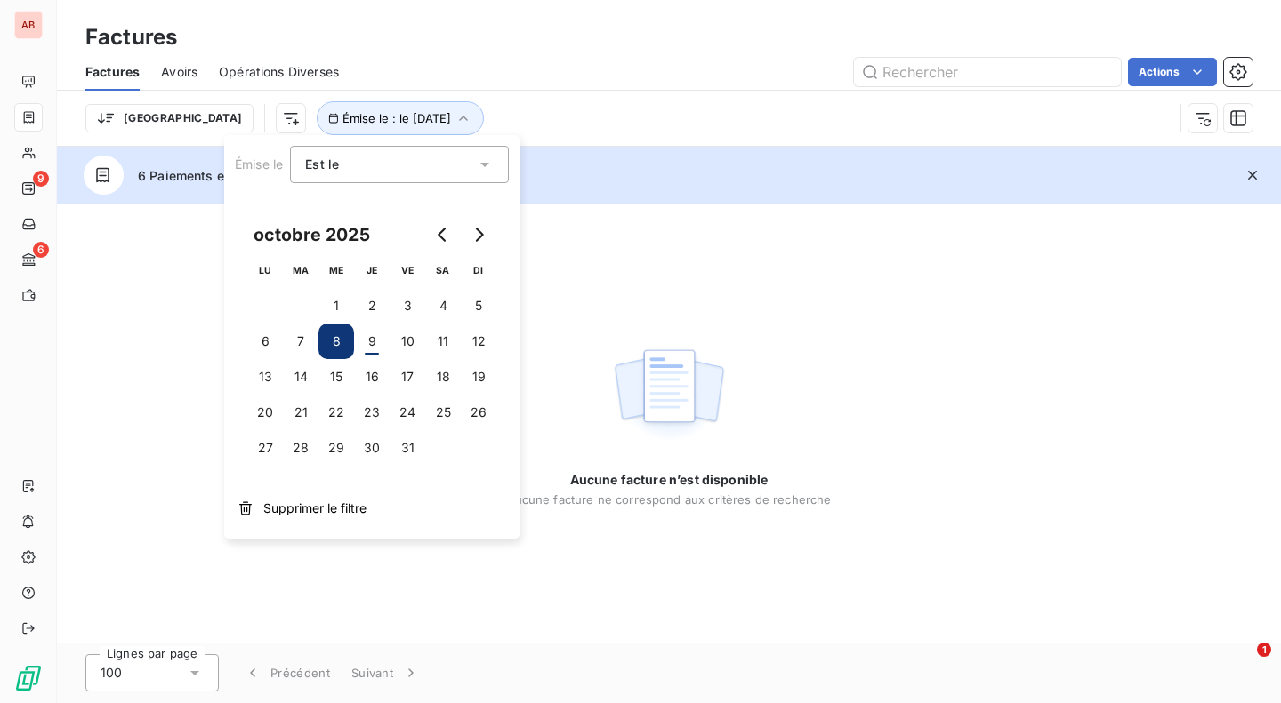
click at [294, 334] on button "7" at bounding box center [301, 342] width 36 height 36
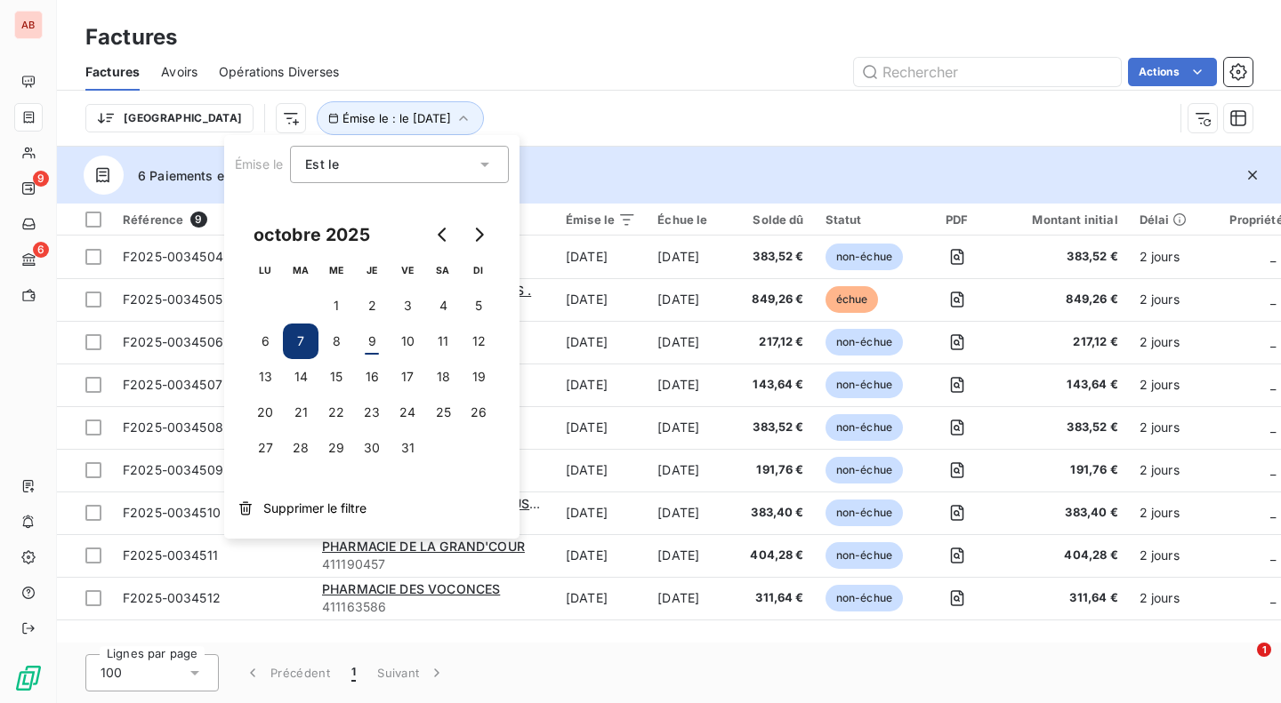
click at [749, 296] on td "849,26 €" at bounding box center [776, 299] width 75 height 43
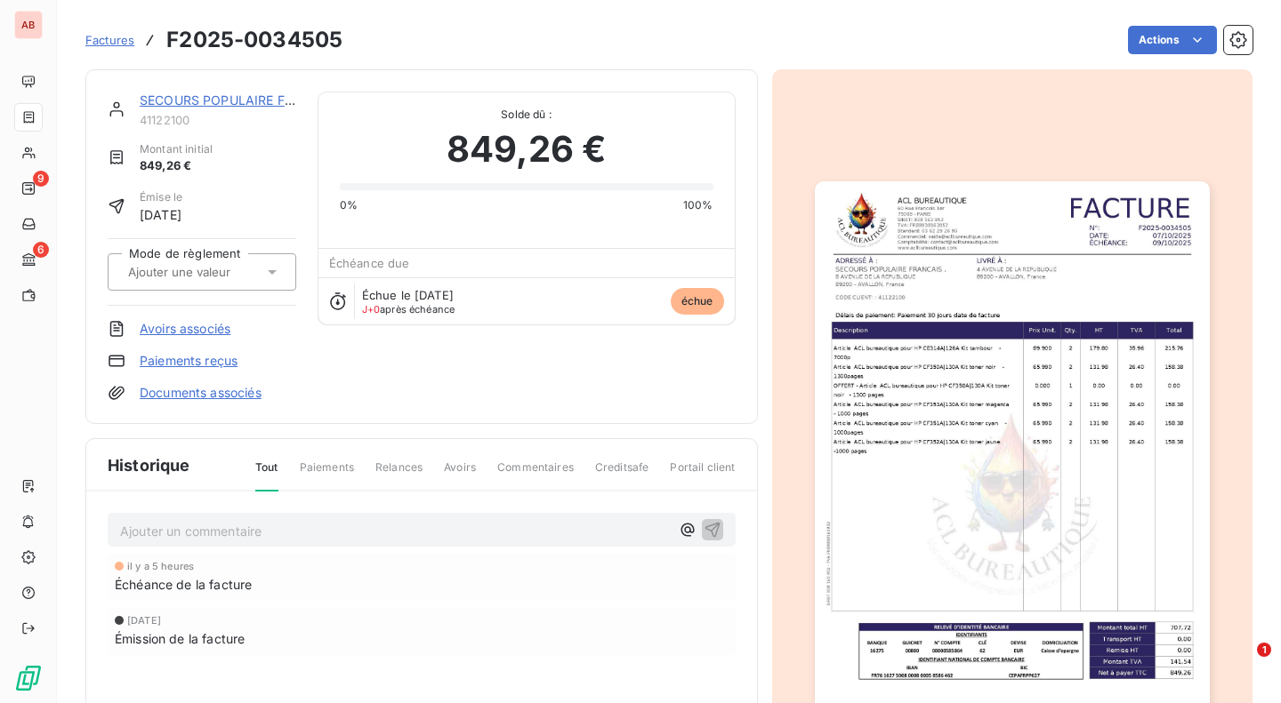
click at [1170, 41] on html "AB 9 6 Factures F2025-0034505 Actions SECOURS POPULAIRE FRANCAIS . 41122100 Mon…" at bounding box center [640, 351] width 1281 height 703
click at [510, 366] on html "AB 9 6 Factures F2025-0034505 Actions SECOURS POPULAIRE FRANCAIS . 41122100 Mon…" at bounding box center [640, 351] width 1281 height 703
click at [333, 301] on icon at bounding box center [338, 302] width 18 height 18
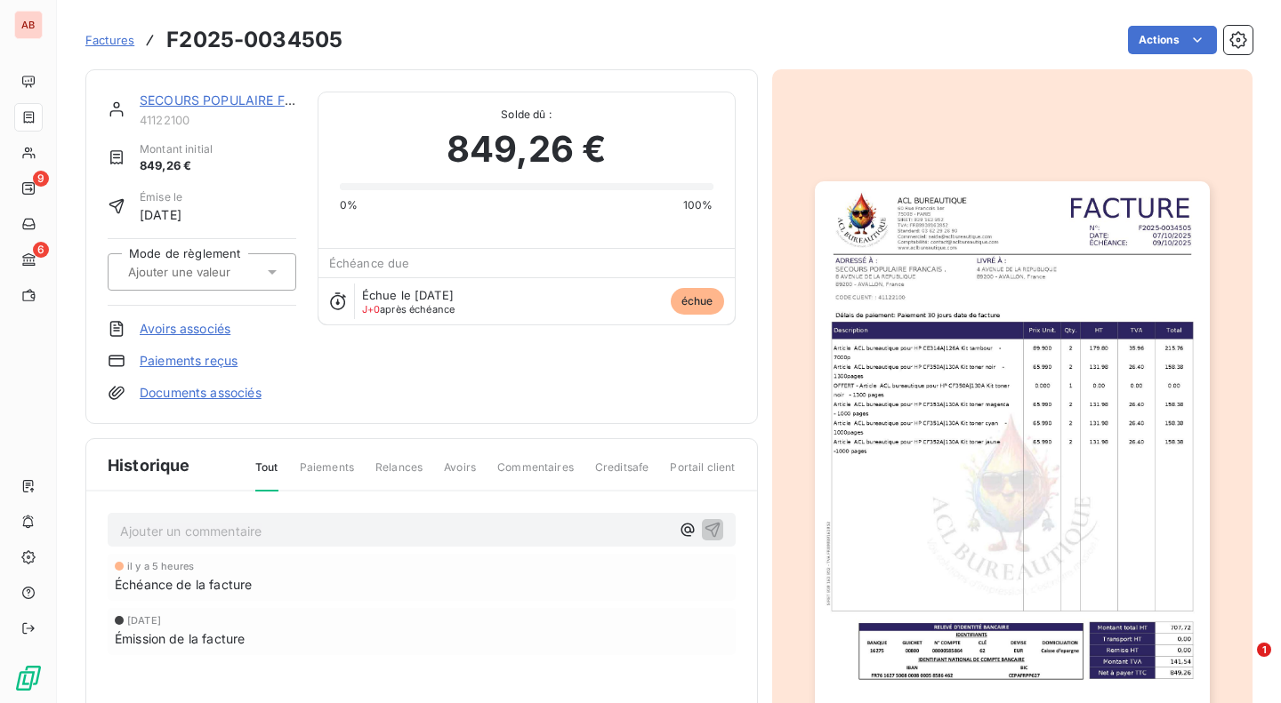
click at [390, 312] on span "J+0 après échéance" at bounding box center [408, 309] width 93 height 11
click at [378, 264] on span "Échéance due" at bounding box center [369, 263] width 81 height 14
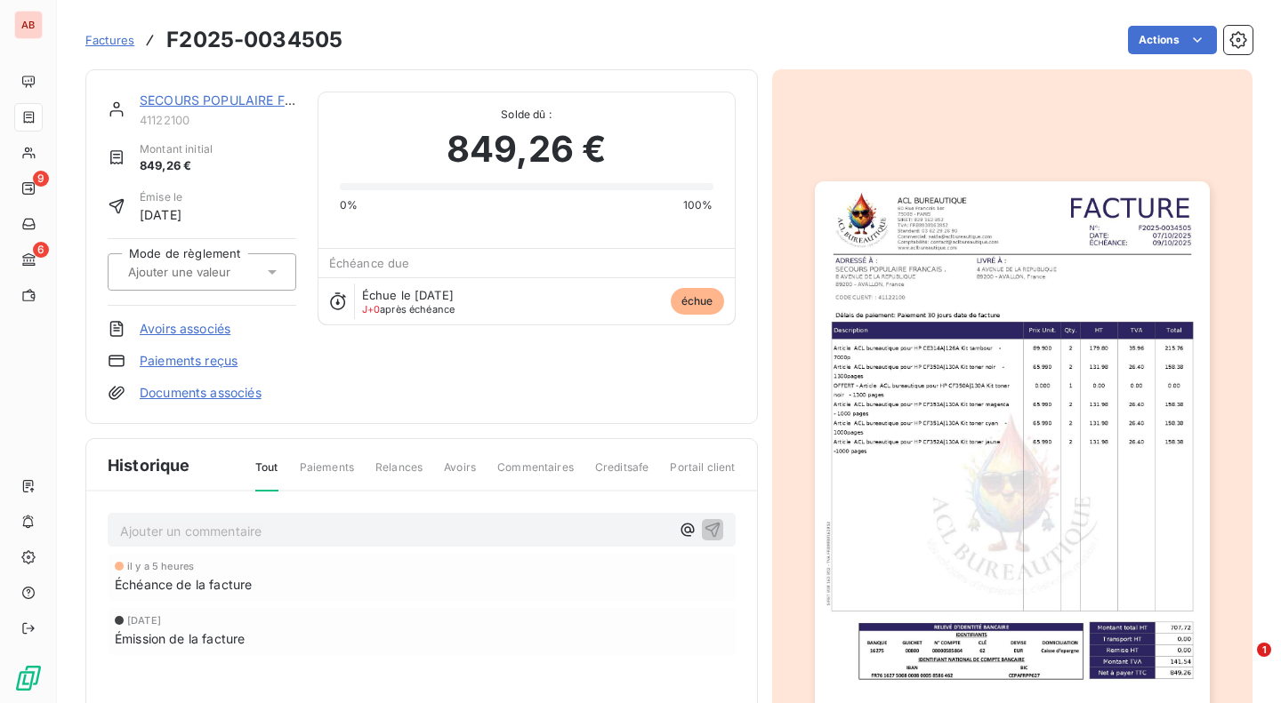
click at [260, 275] on input "text" at bounding box center [215, 272] width 179 height 16
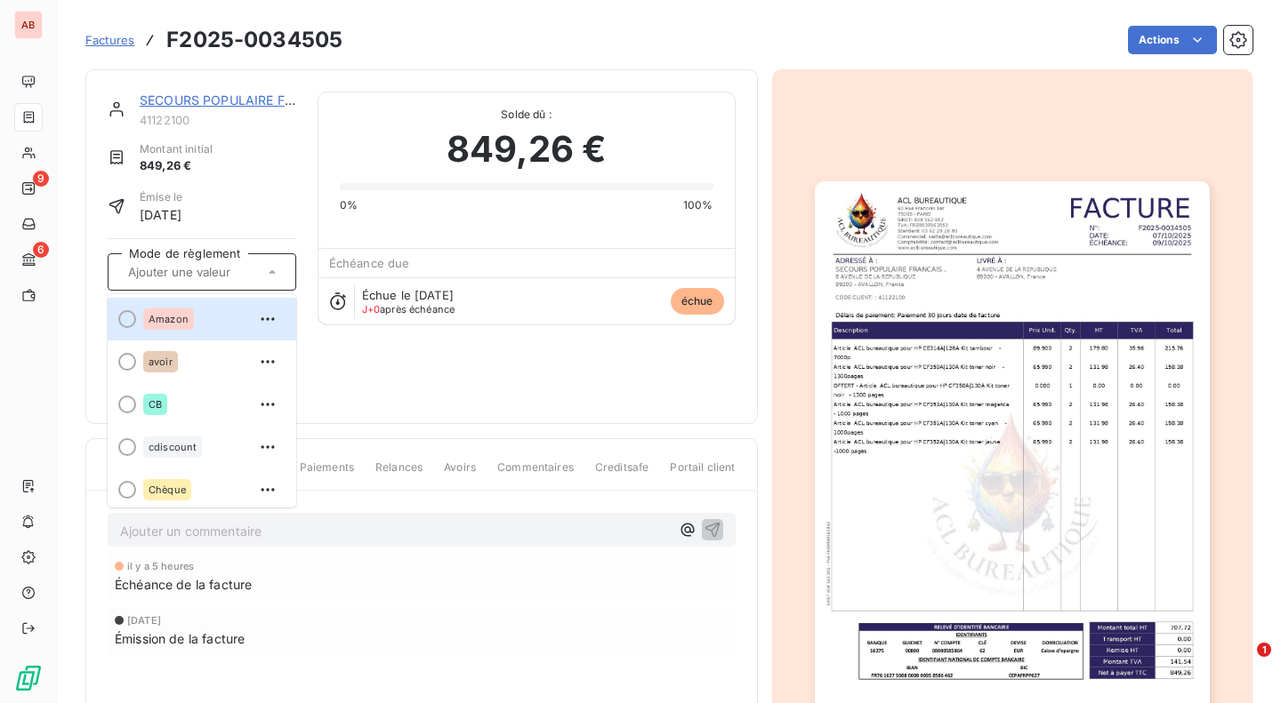
scroll to position [0, 4]
click at [336, 359] on div "SECOURS POPULAIRE FRANCAIS . 41122100 Montant initial 849,26 € Émise le [DATE] …" at bounding box center [422, 247] width 628 height 310
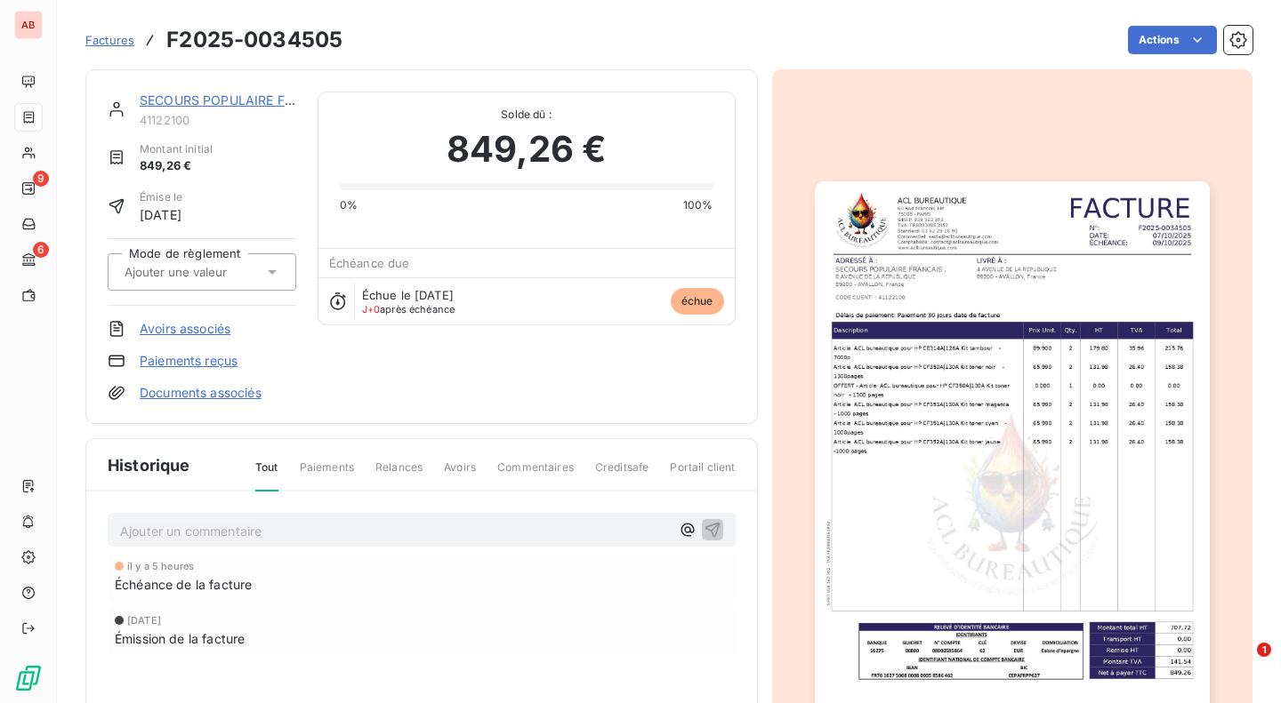
click at [1229, 45] on icon "button" at bounding box center [1238, 40] width 18 height 18
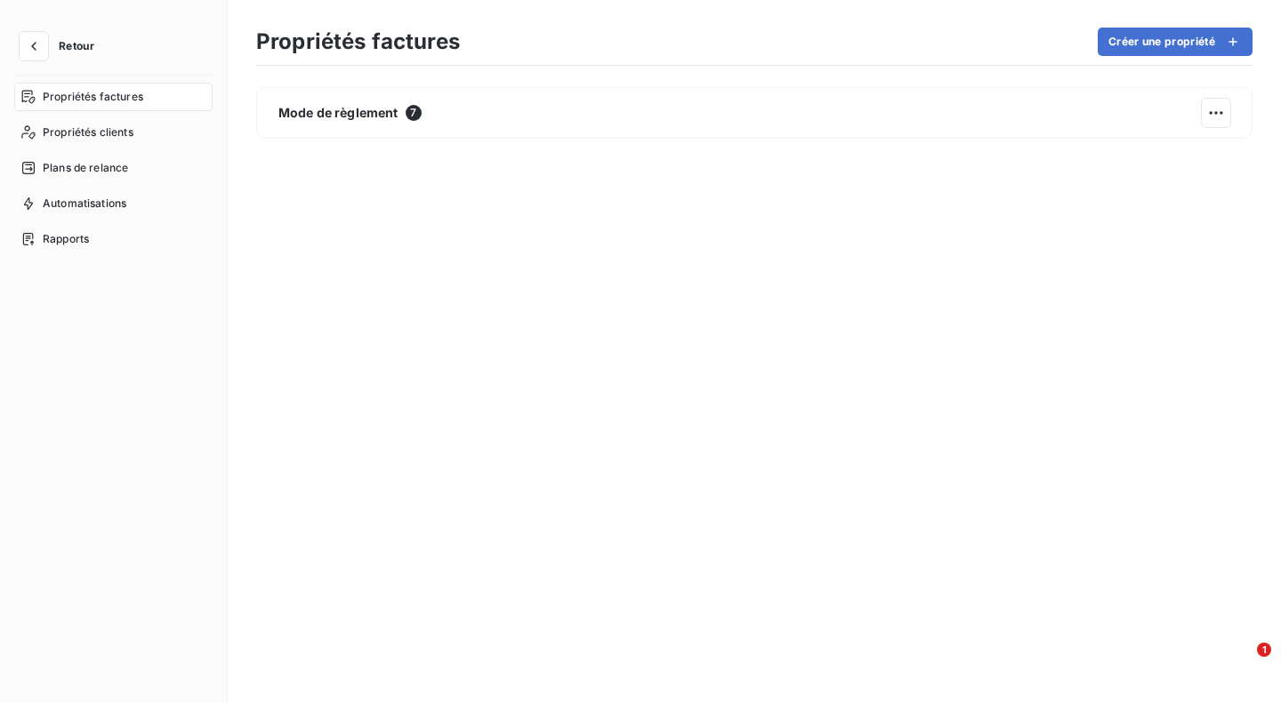
click at [91, 165] on span "Plans de relance" at bounding box center [85, 168] width 85 height 16
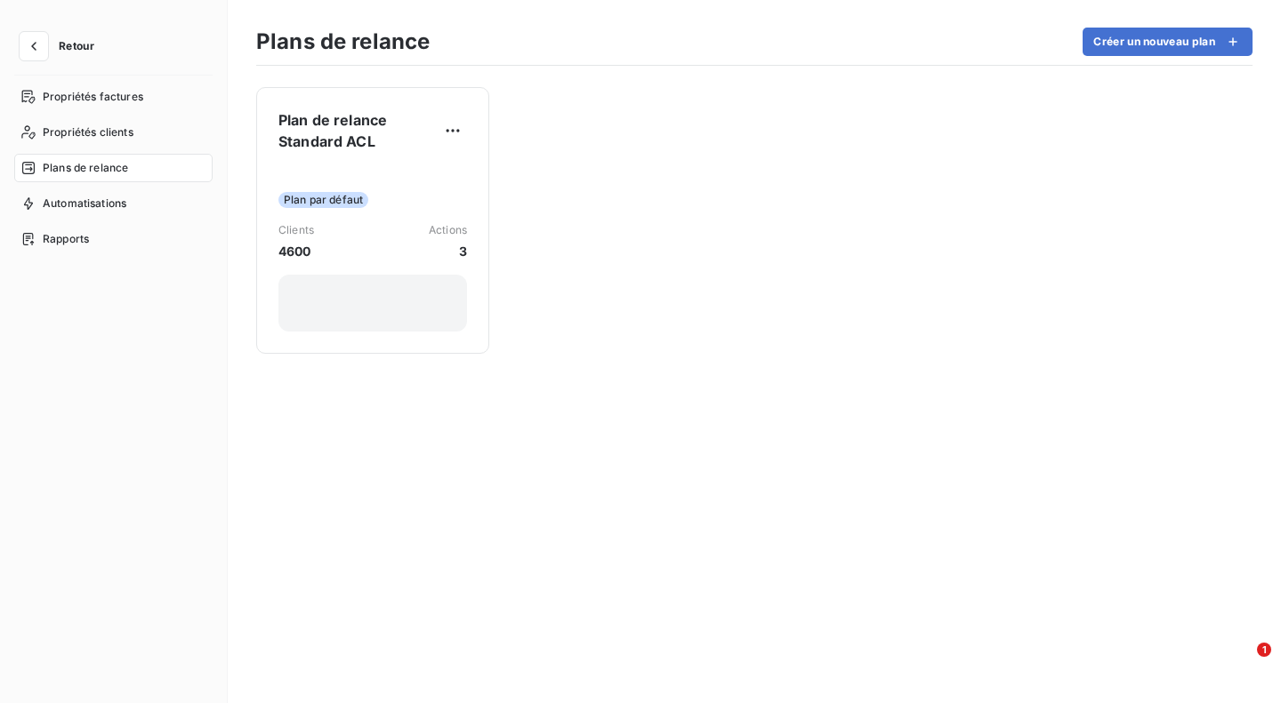
click at [85, 196] on span "Automatisations" at bounding box center [85, 204] width 84 height 16
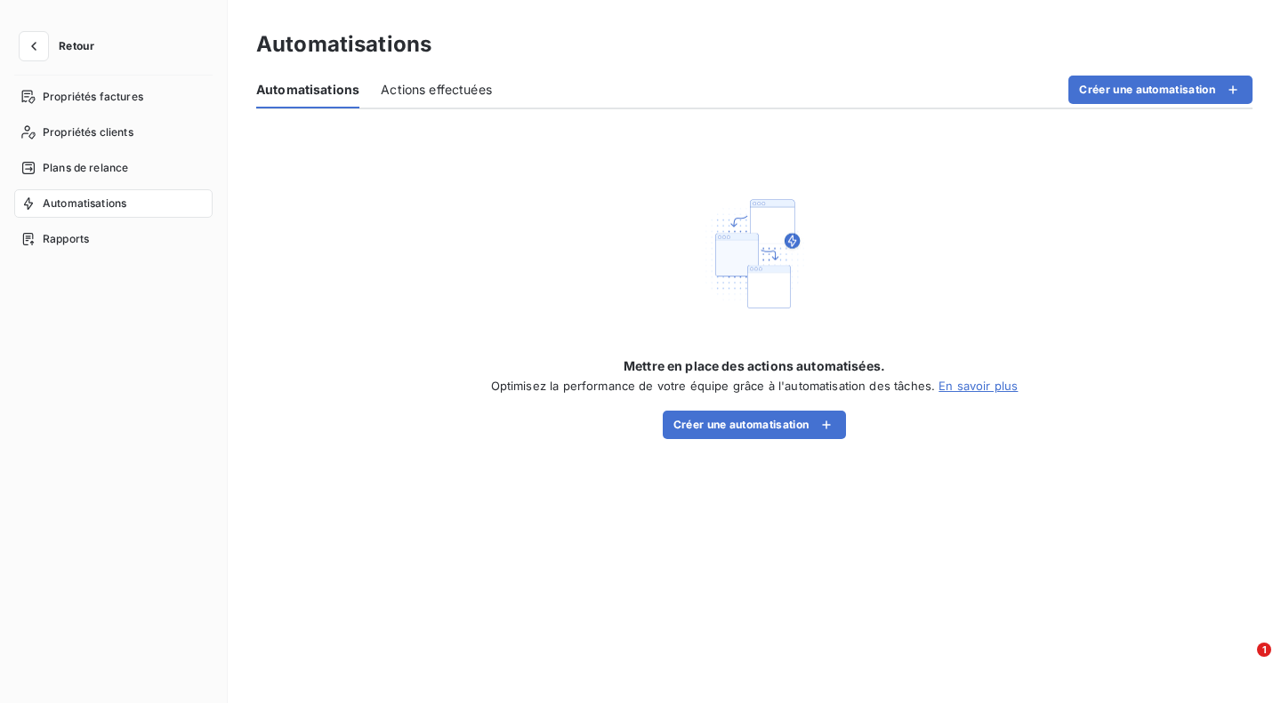
click at [74, 233] on span "Rapports" at bounding box center [66, 239] width 46 height 16
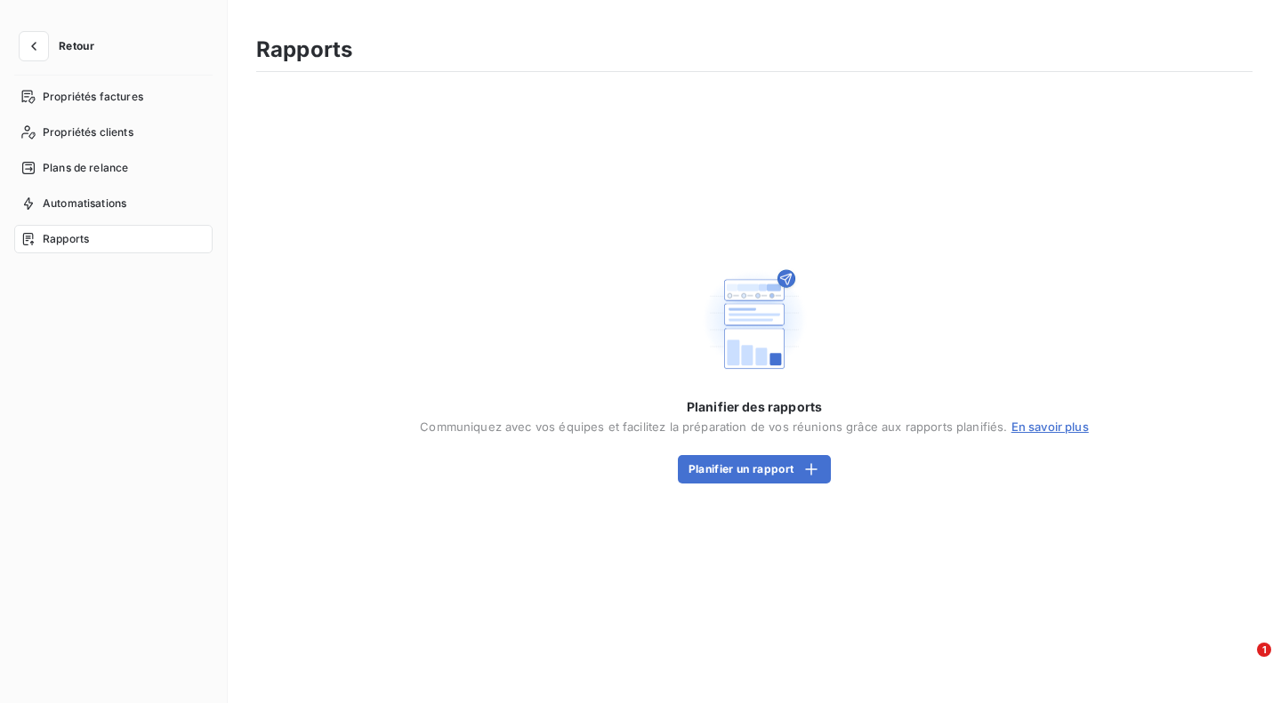
click at [124, 97] on span "Propriétés factures" at bounding box center [93, 97] width 100 height 16
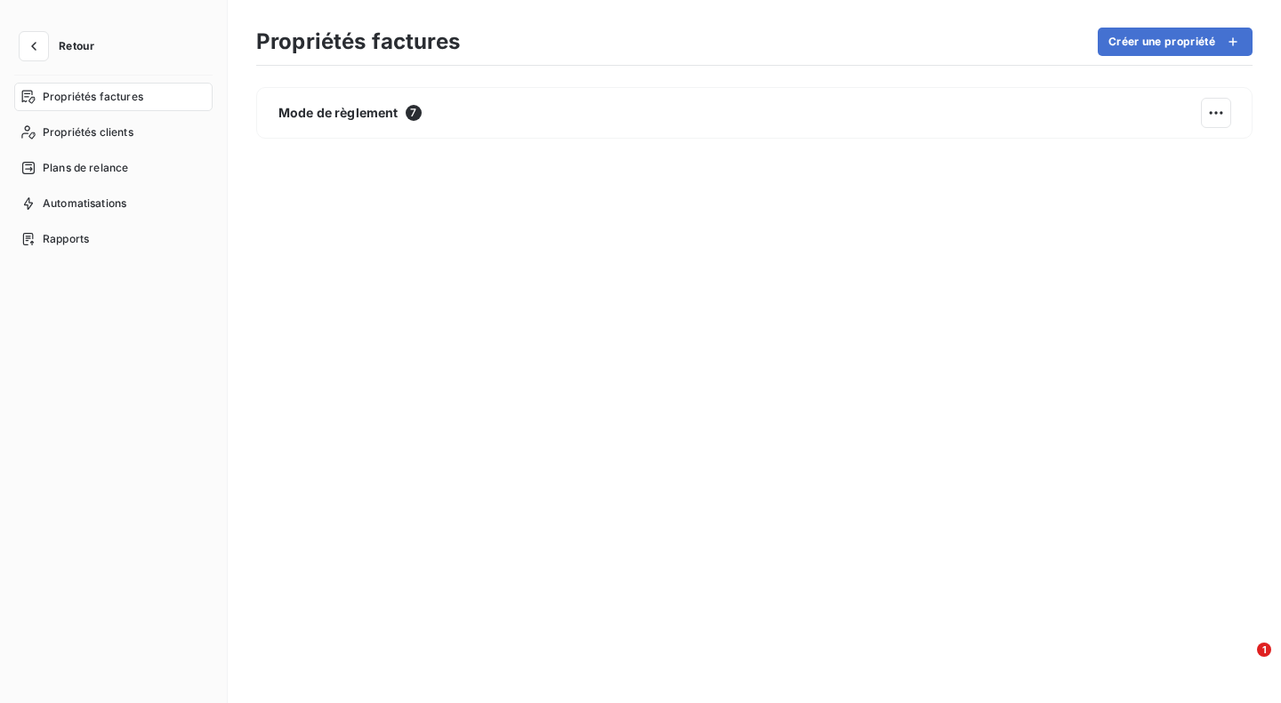
click at [79, 242] on span "Rapports" at bounding box center [66, 239] width 46 height 16
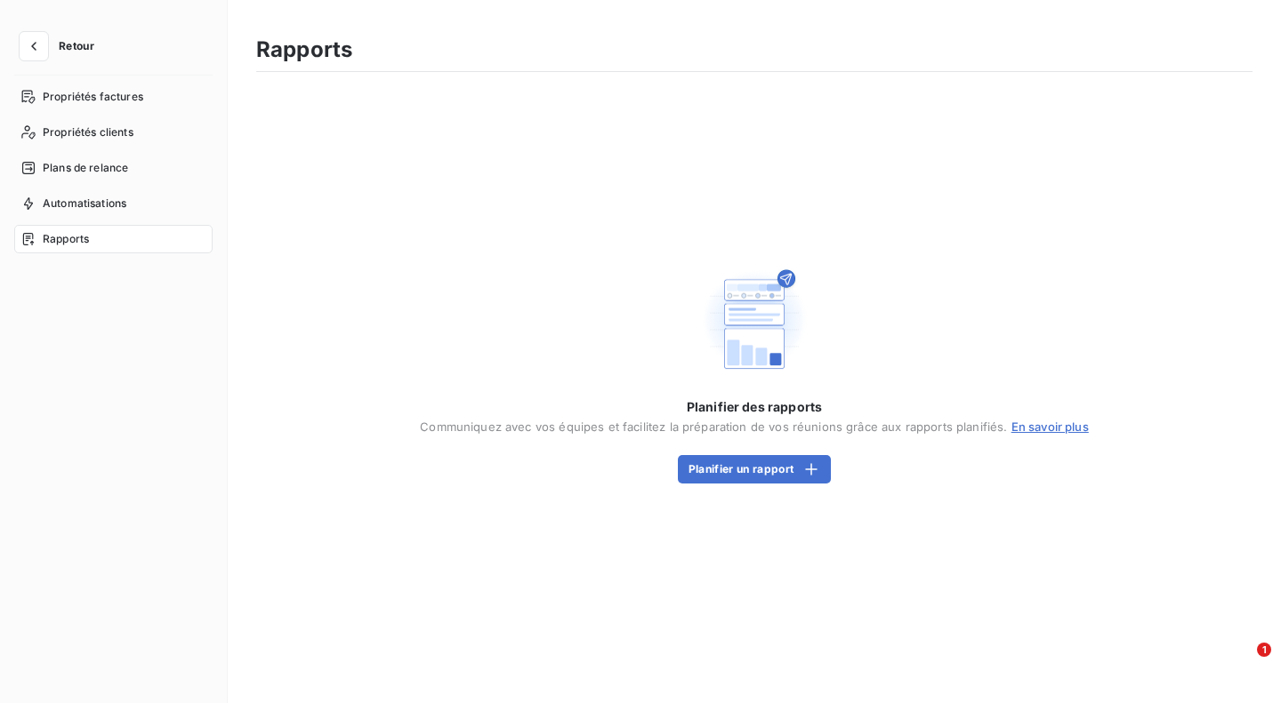
click at [735, 474] on button "Planifier un rapport" at bounding box center [754, 469] width 153 height 28
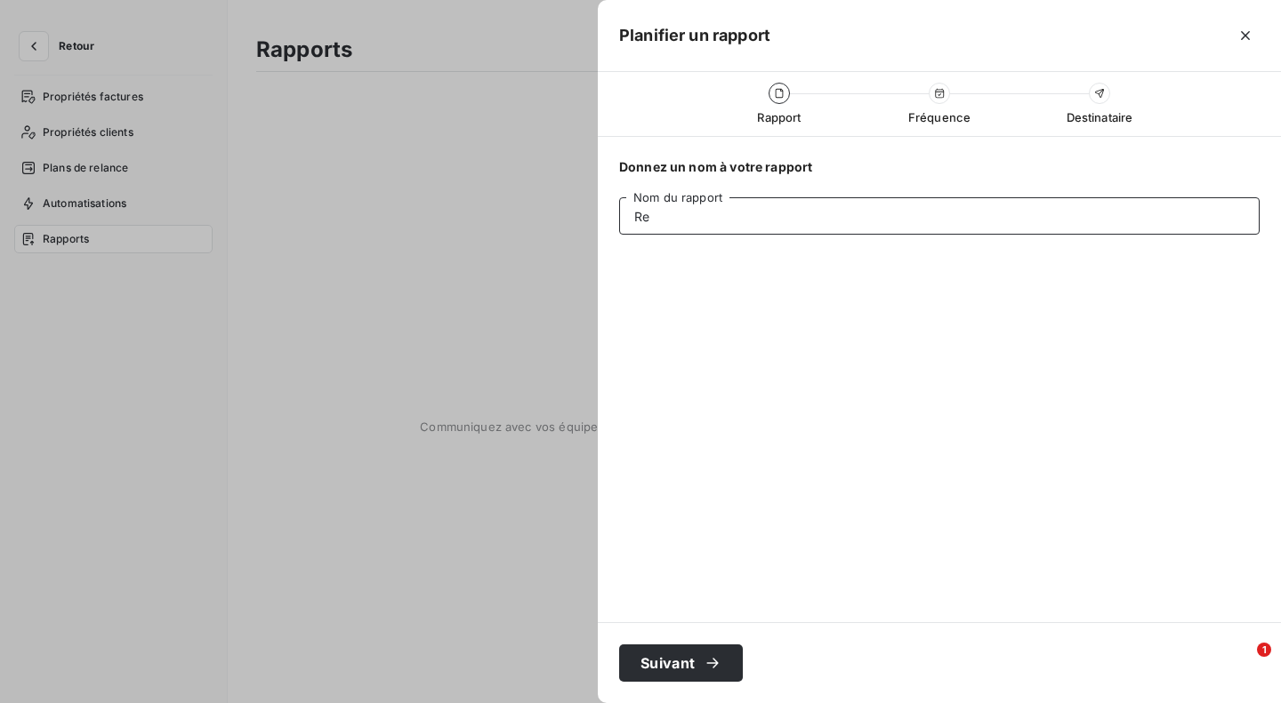
type input "R"
type input "Factures echues"
click at [673, 653] on button "Suivant" at bounding box center [681, 663] width 124 height 37
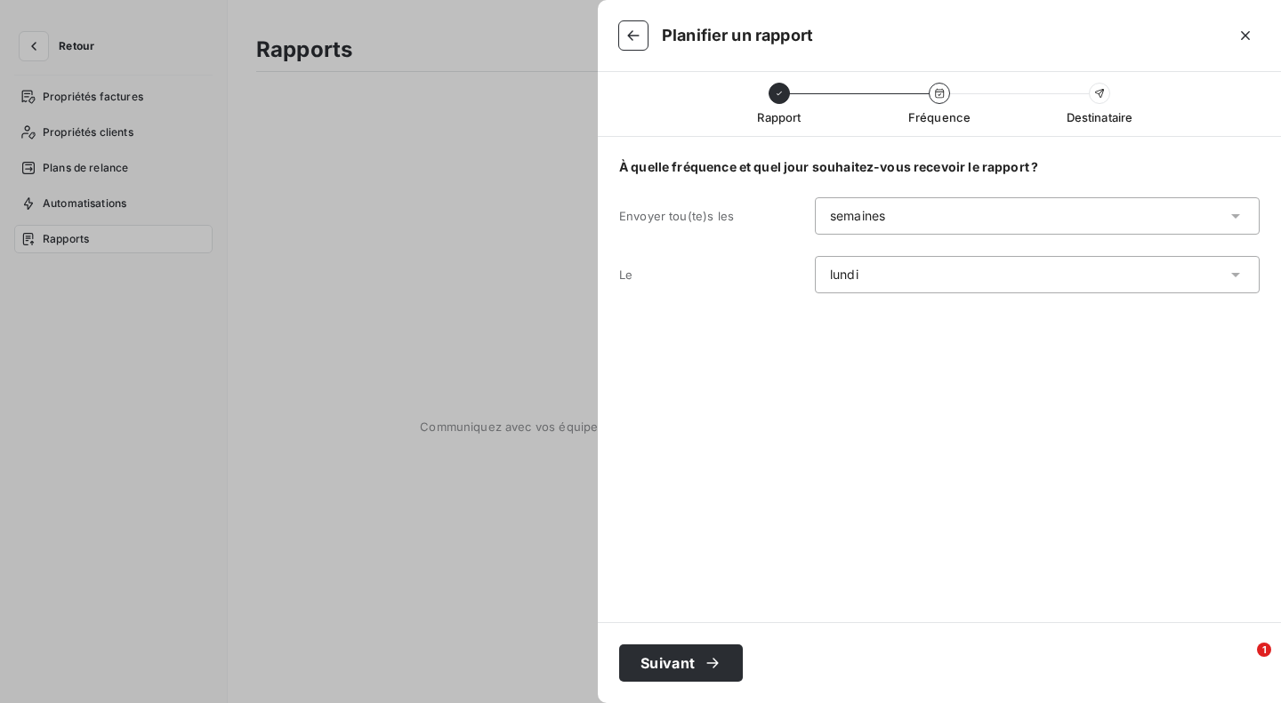
click at [703, 655] on icon "button" at bounding box center [712, 664] width 18 height 18
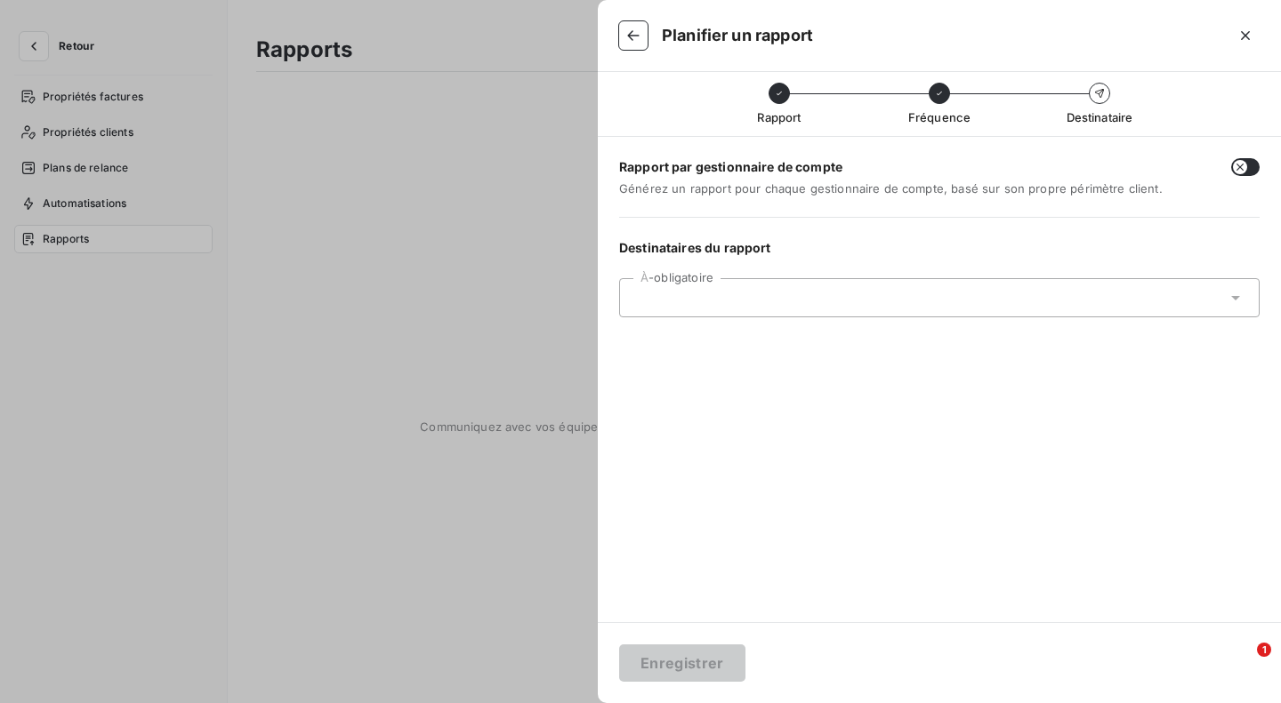
click at [822, 293] on div at bounding box center [930, 298] width 592 height 16
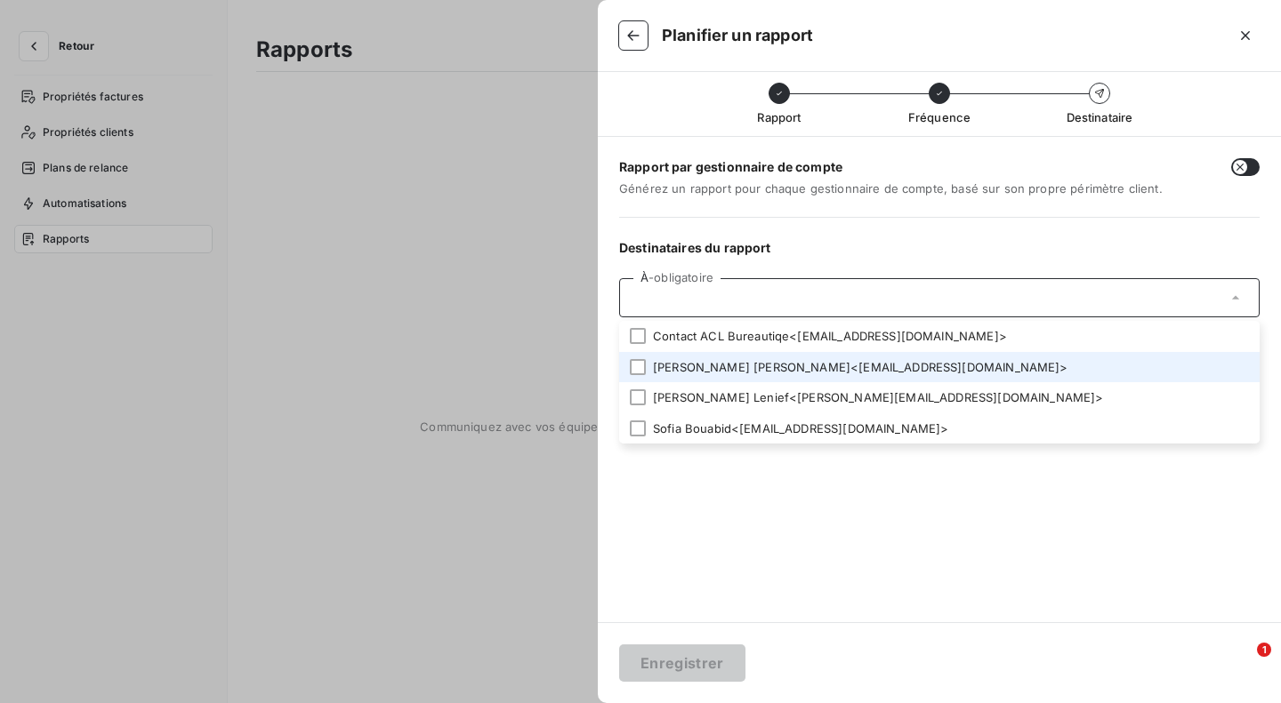
click at [786, 369] on li "[PERSON_NAME] < [EMAIL_ADDRESS][DOMAIN_NAME] >" at bounding box center [939, 367] width 640 height 31
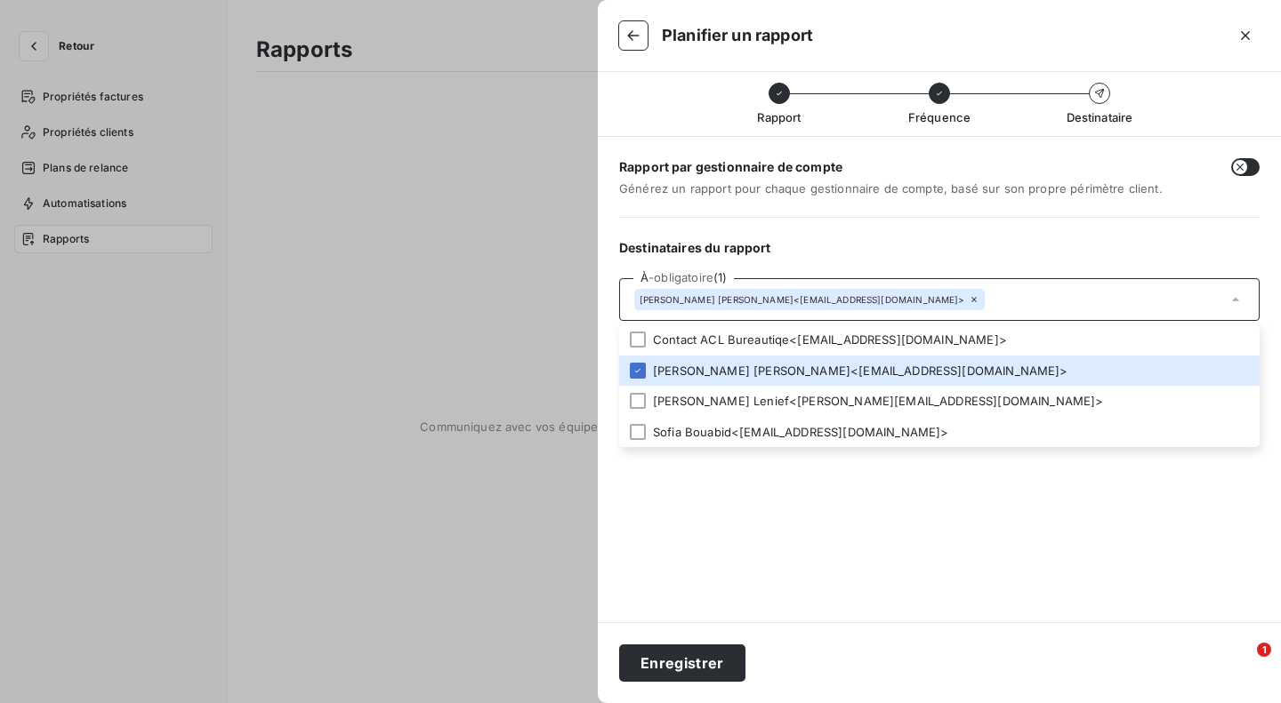
click at [677, 664] on button "Enregistrer" at bounding box center [682, 663] width 126 height 37
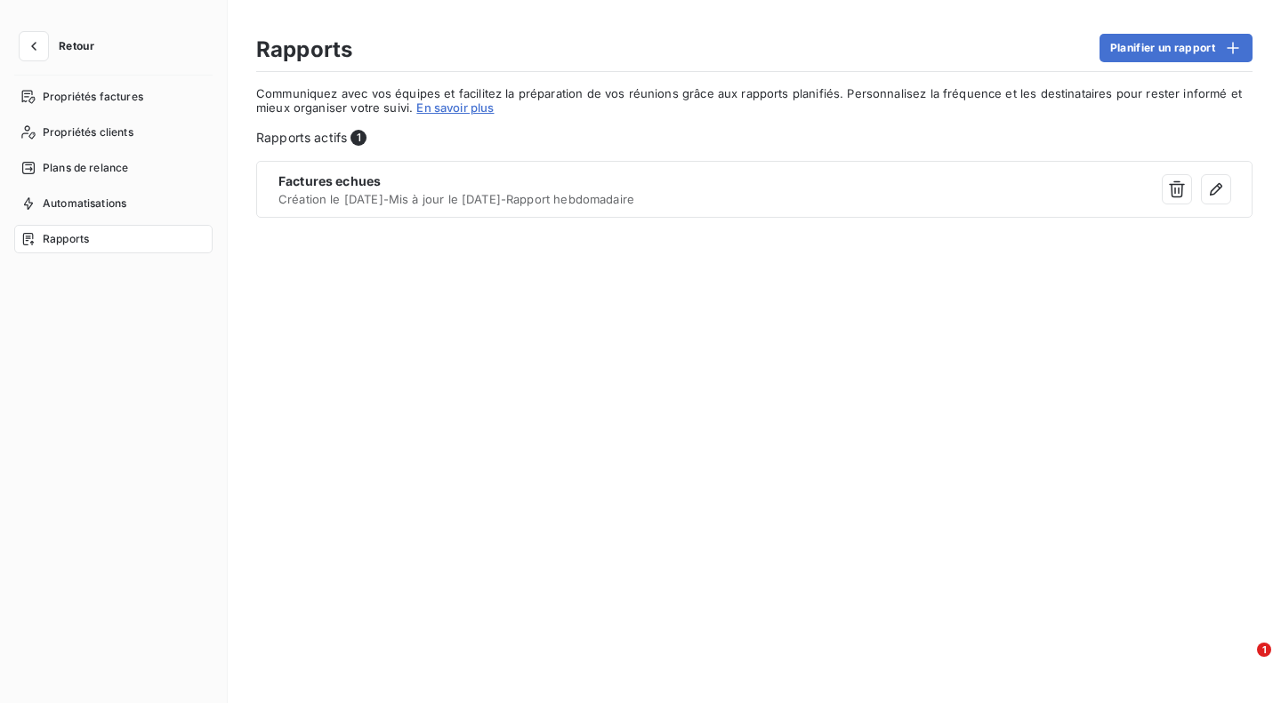
click at [148, 165] on div "Plans de relance" at bounding box center [113, 168] width 198 height 28
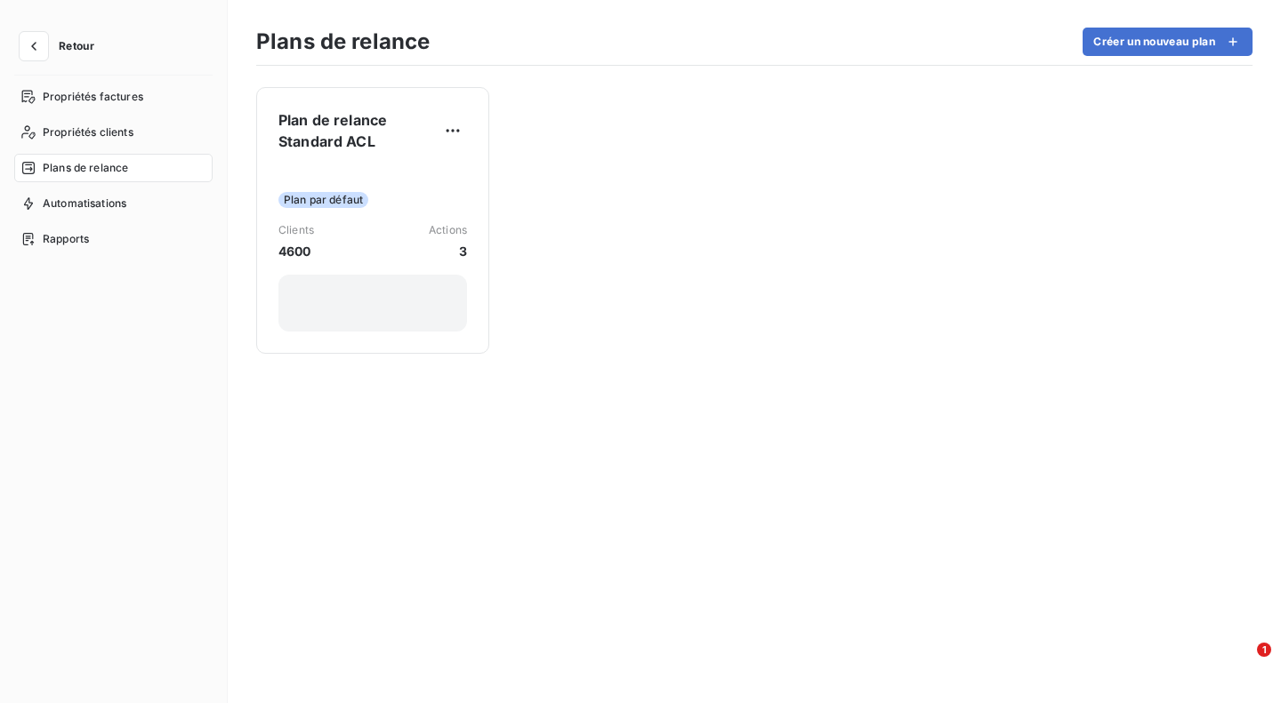
click at [138, 134] on div "Propriétés clients" at bounding box center [113, 132] width 198 height 28
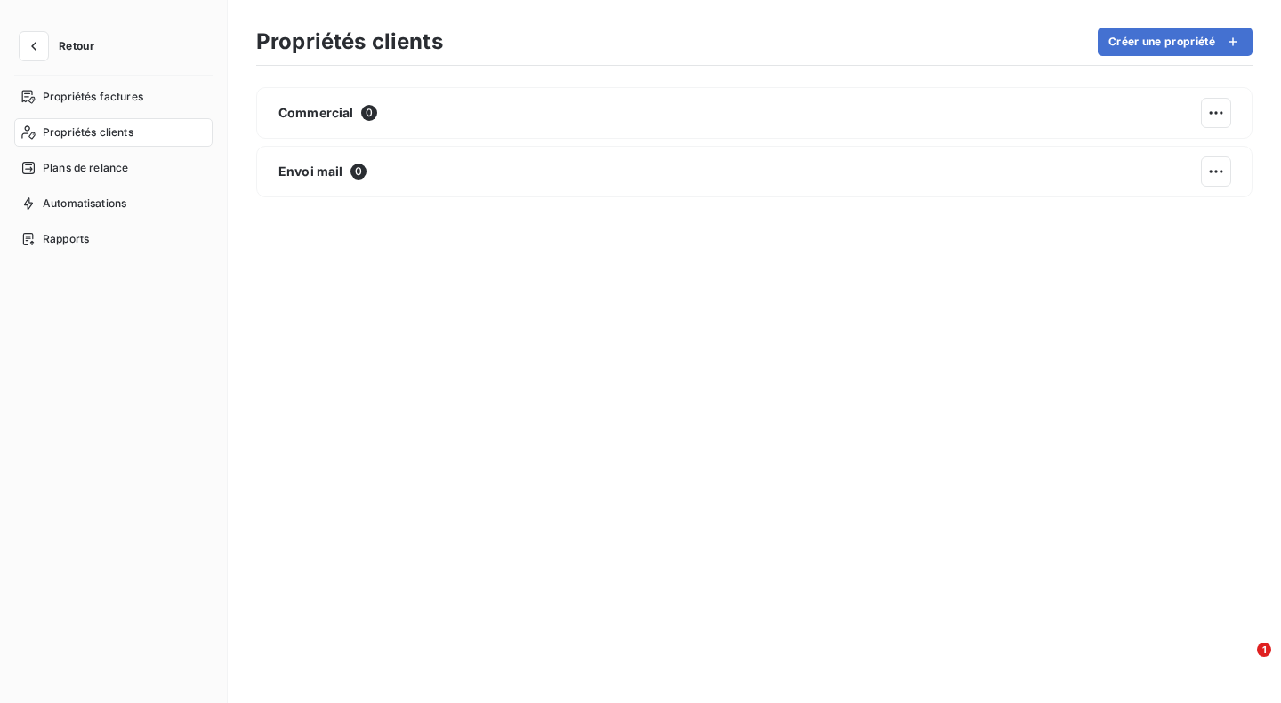
click at [329, 177] on span "Envoi mail" at bounding box center [310, 172] width 65 height 18
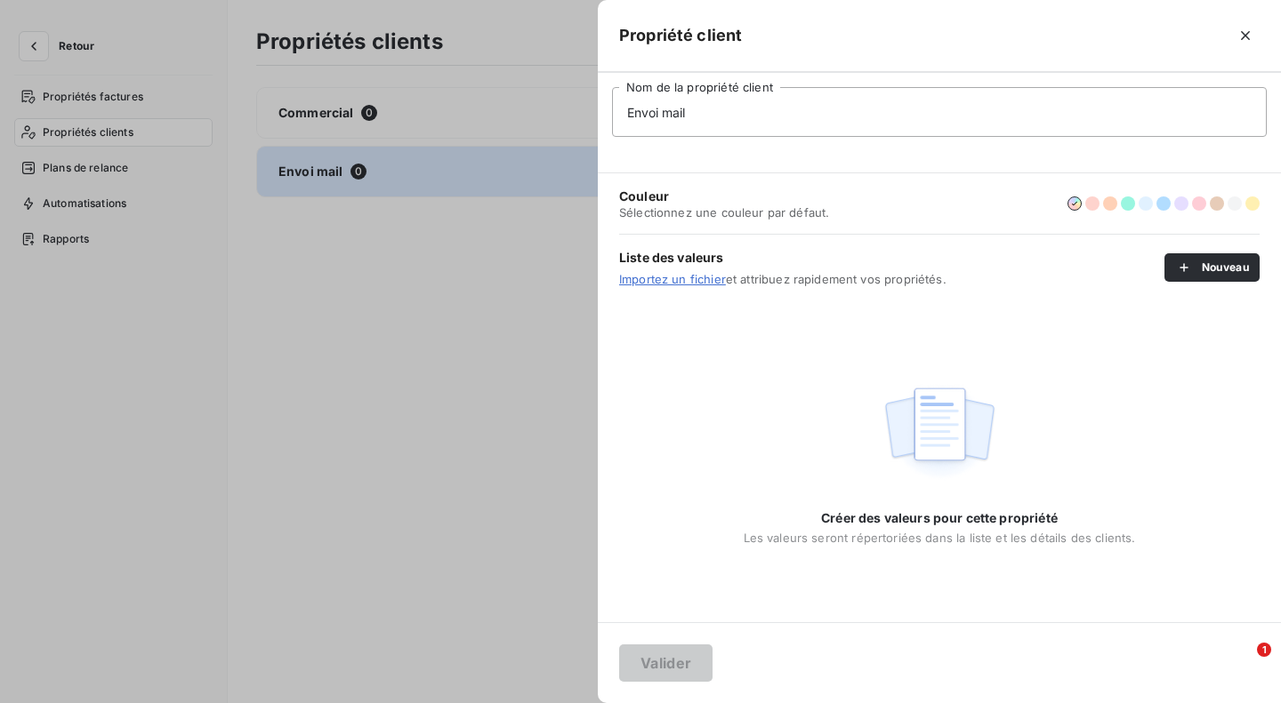
click at [321, 277] on div at bounding box center [640, 351] width 1281 height 703
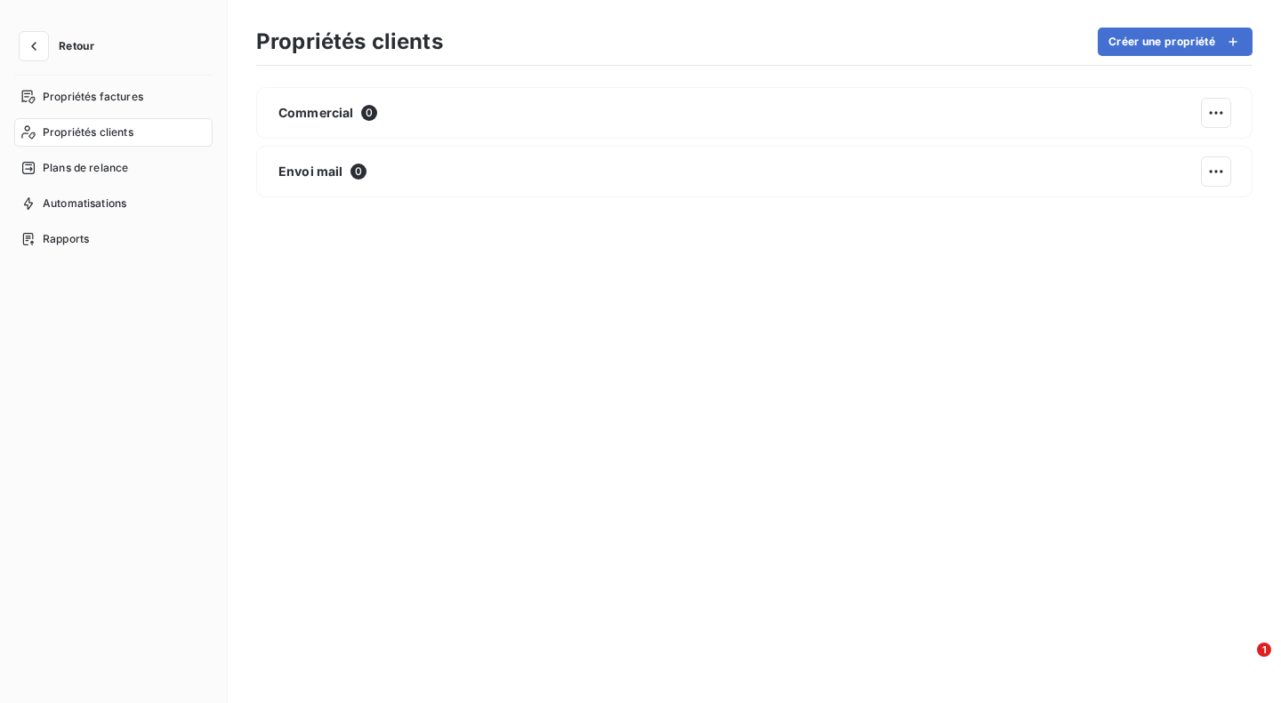
click at [70, 97] on span "Propriétés factures" at bounding box center [93, 97] width 100 height 16
click at [332, 123] on div "Mode de règlement 7" at bounding box center [754, 113] width 996 height 52
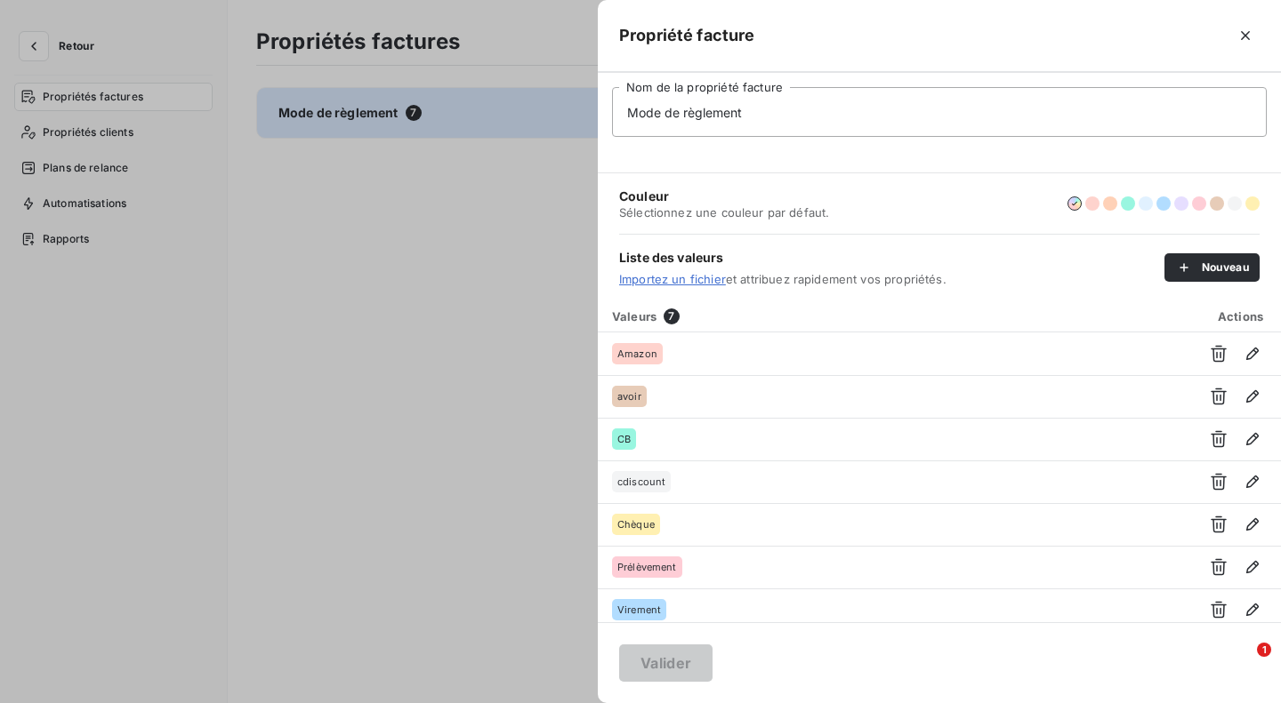
click at [443, 233] on div at bounding box center [640, 351] width 1281 height 703
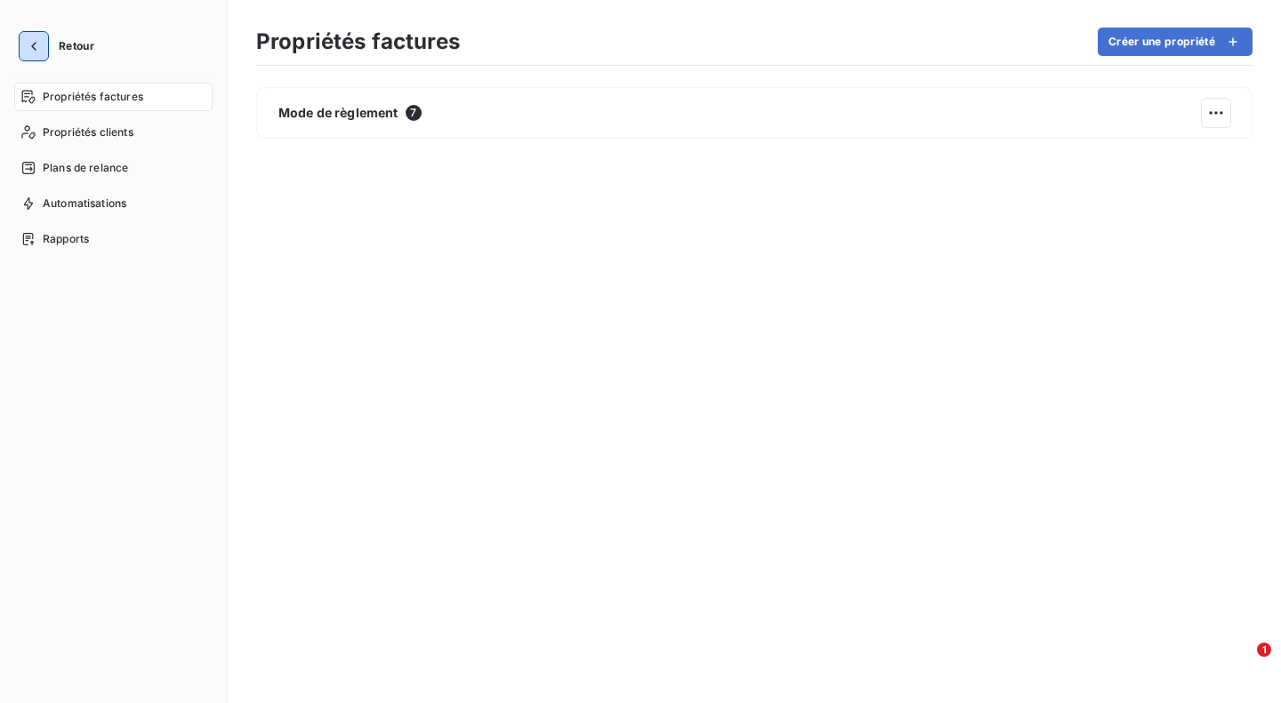
click at [33, 42] on icon "button" at bounding box center [34, 46] width 18 height 18
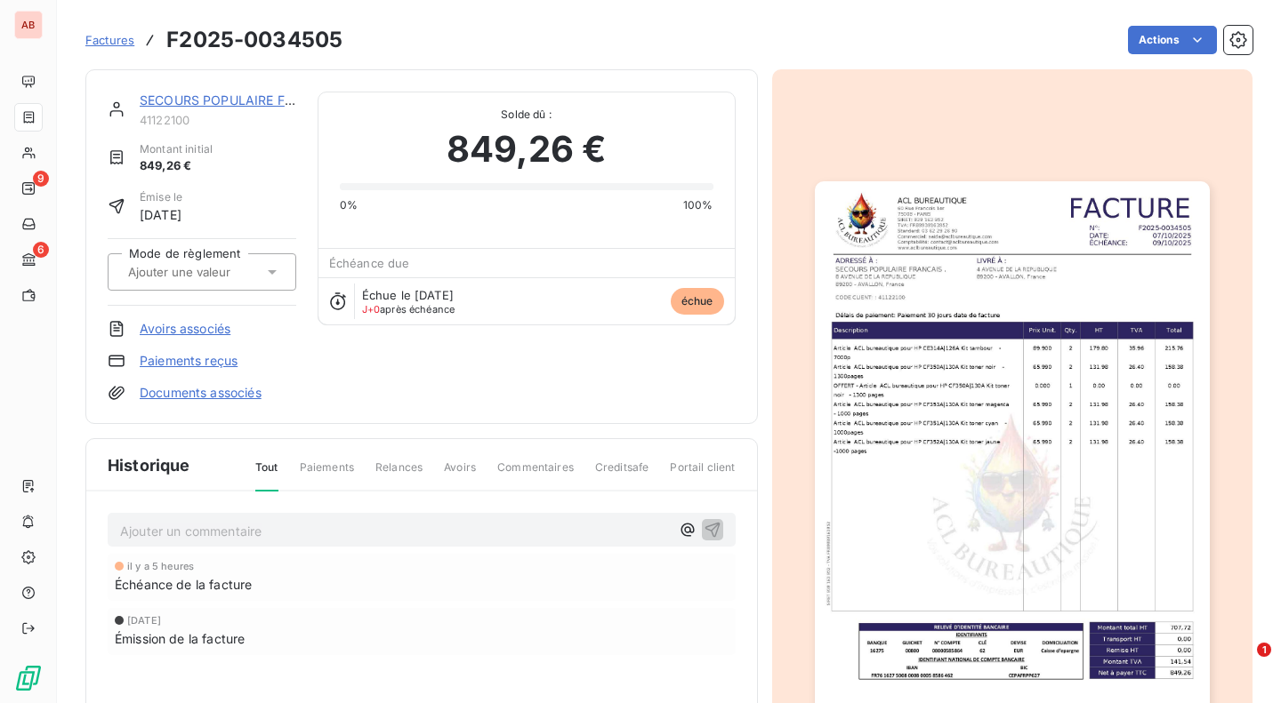
click at [1229, 44] on icon "button" at bounding box center [1238, 40] width 18 height 18
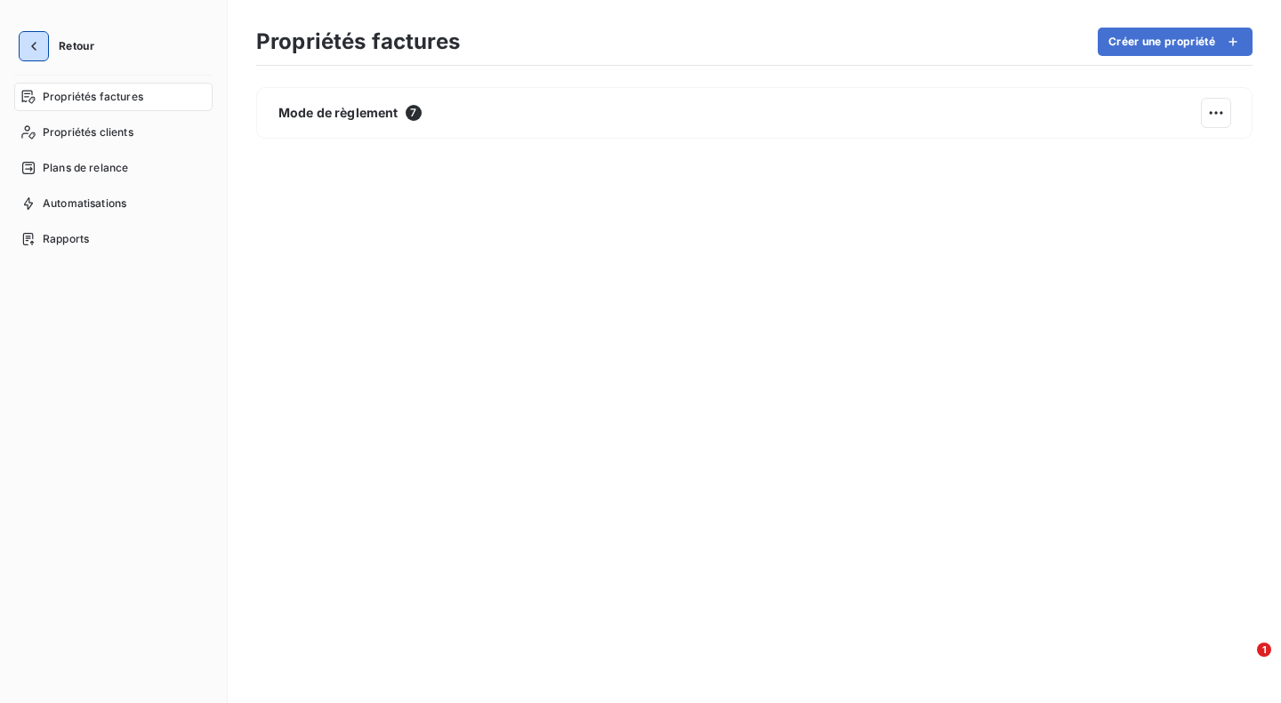
click at [31, 52] on icon "button" at bounding box center [34, 46] width 18 height 18
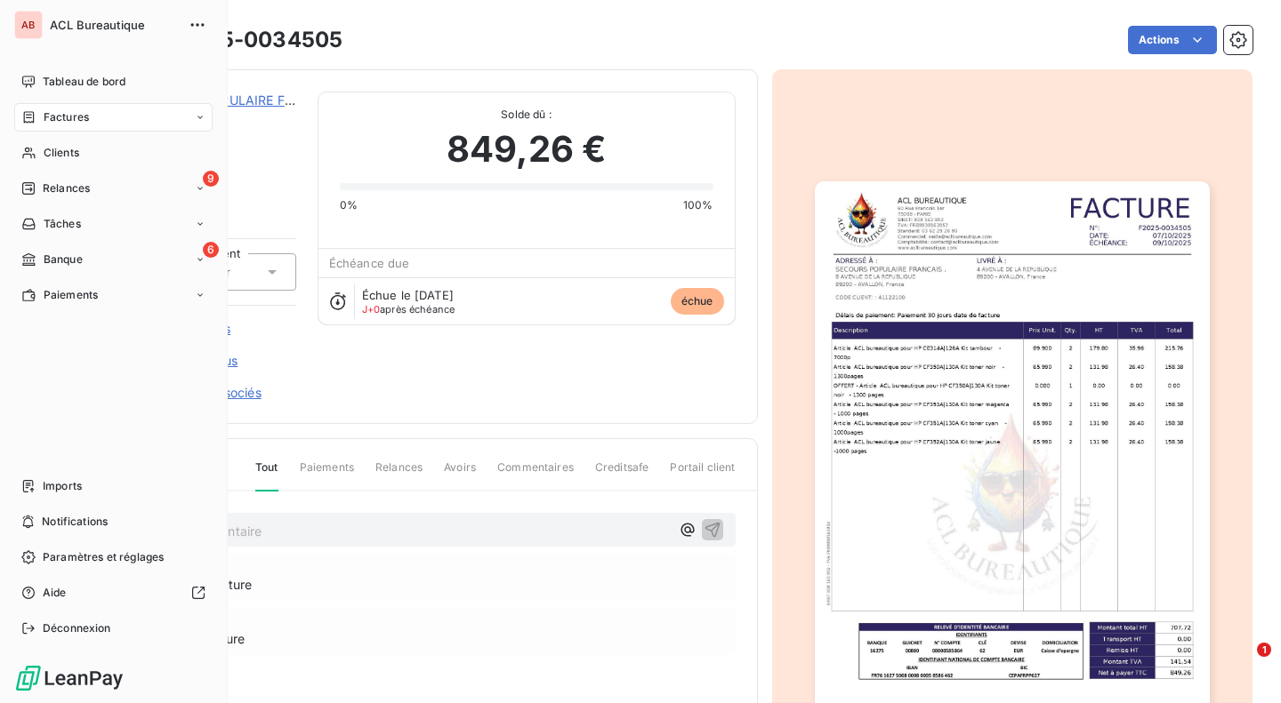
click at [52, 482] on span "Imports" at bounding box center [62, 486] width 39 height 16
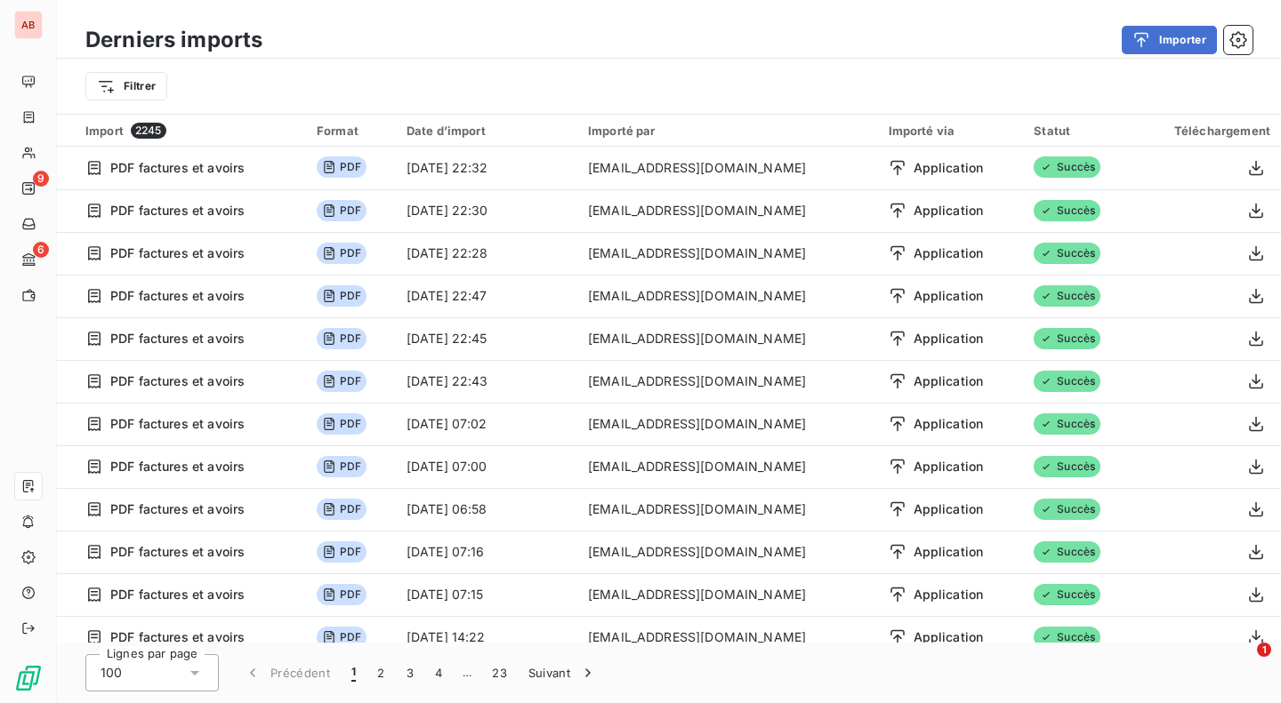
click at [1172, 36] on button "Importer" at bounding box center [1168, 40] width 95 height 28
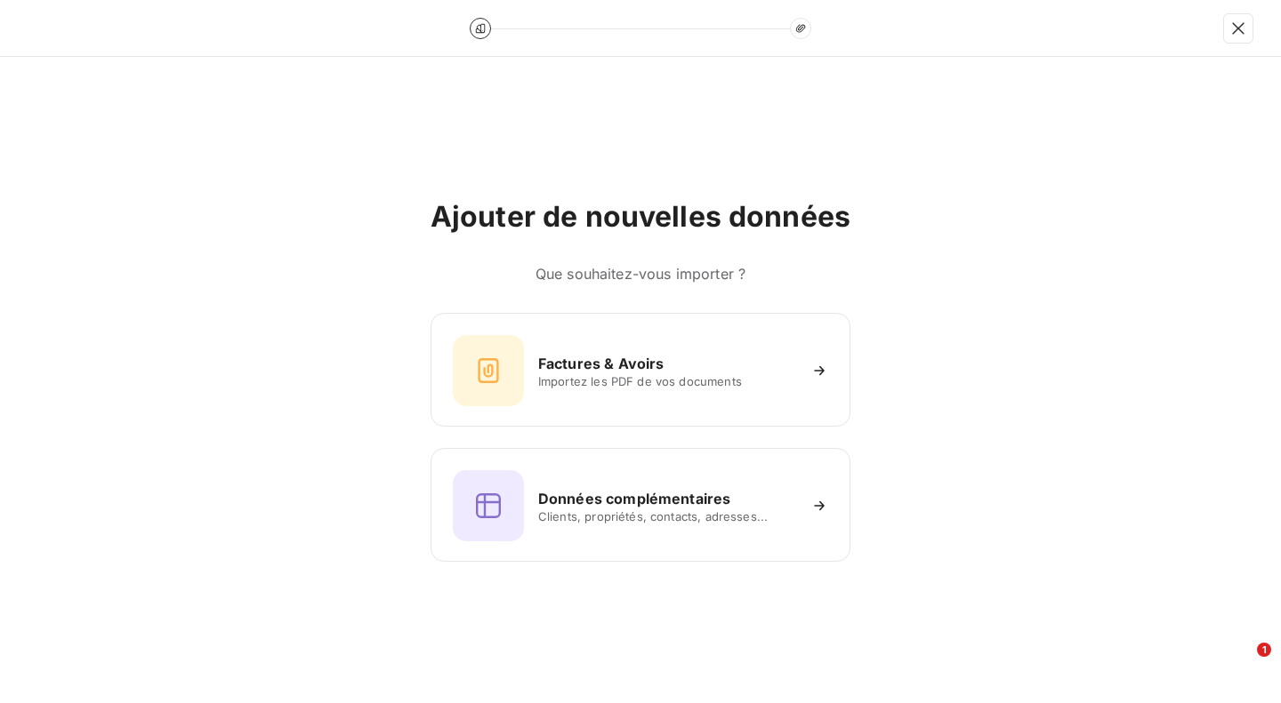
click at [594, 371] on h6 "Factures & Avoirs" at bounding box center [601, 363] width 126 height 21
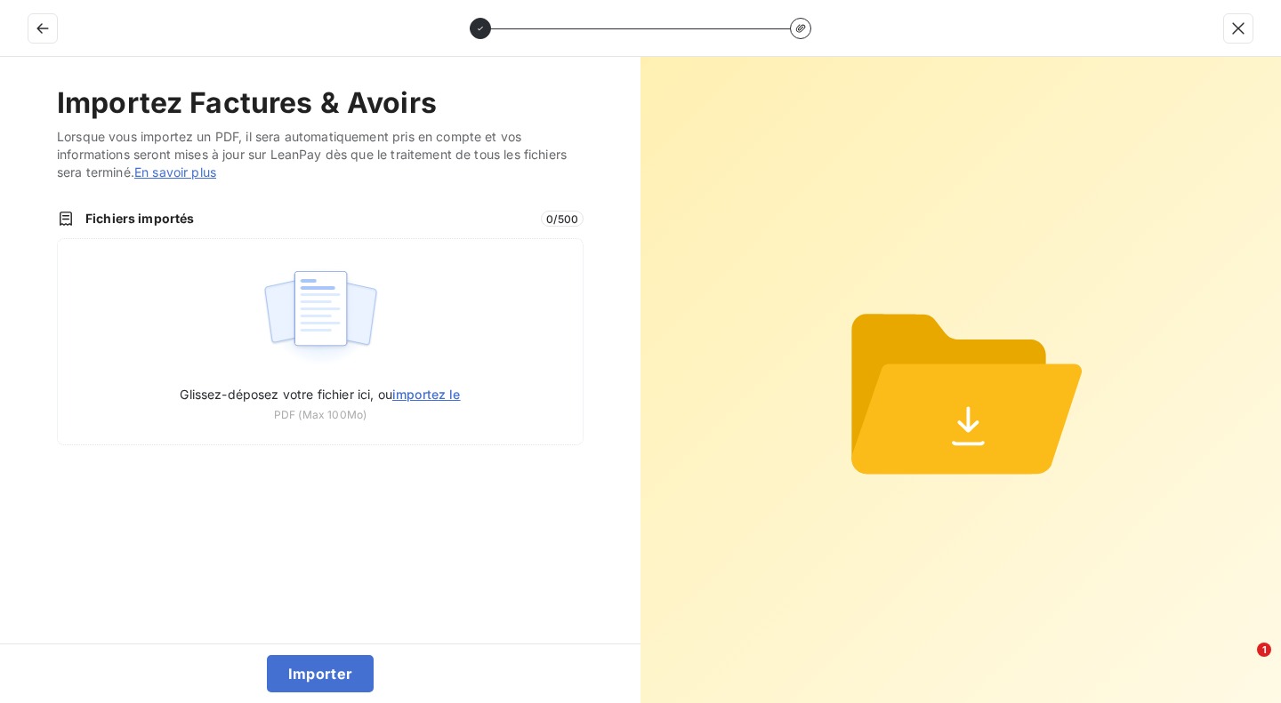
click at [245, 351] on div "Glissez-déposez votre fichier ici, ou importez le PDF (Max 100Mo)" at bounding box center [320, 341] width 526 height 207
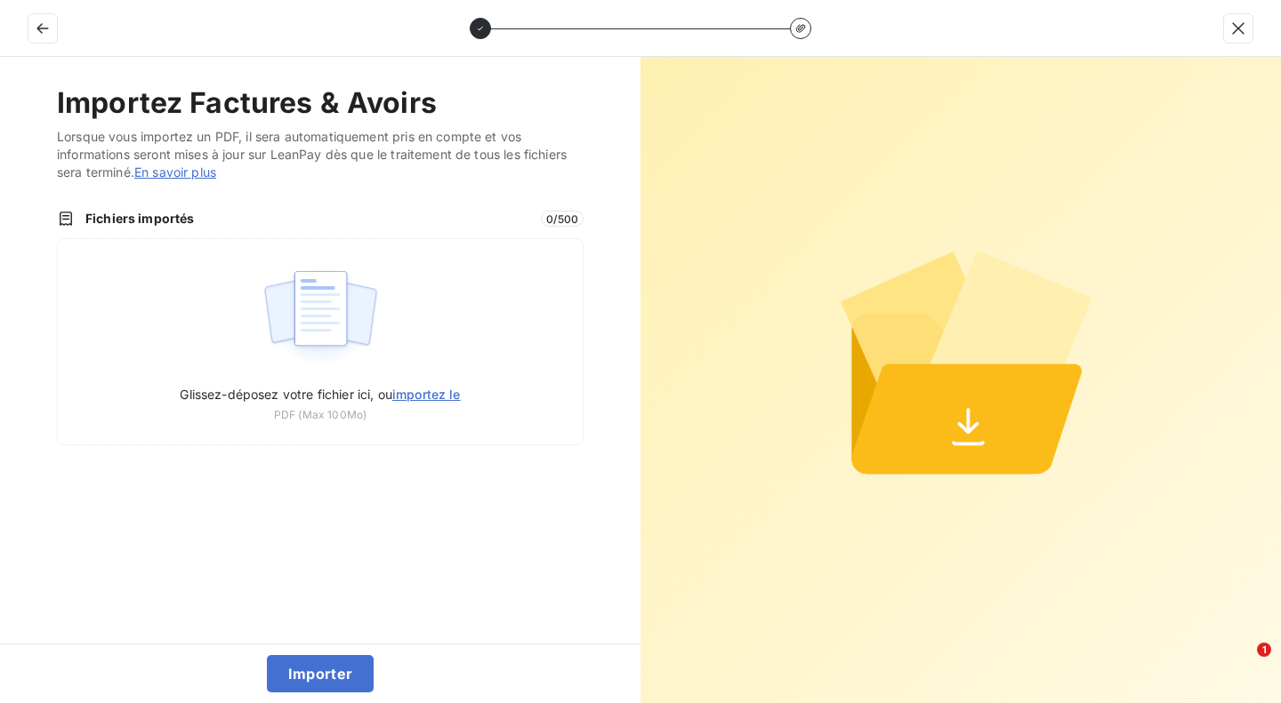
type input "C:\fakepath\F2025-0034523.pdf"
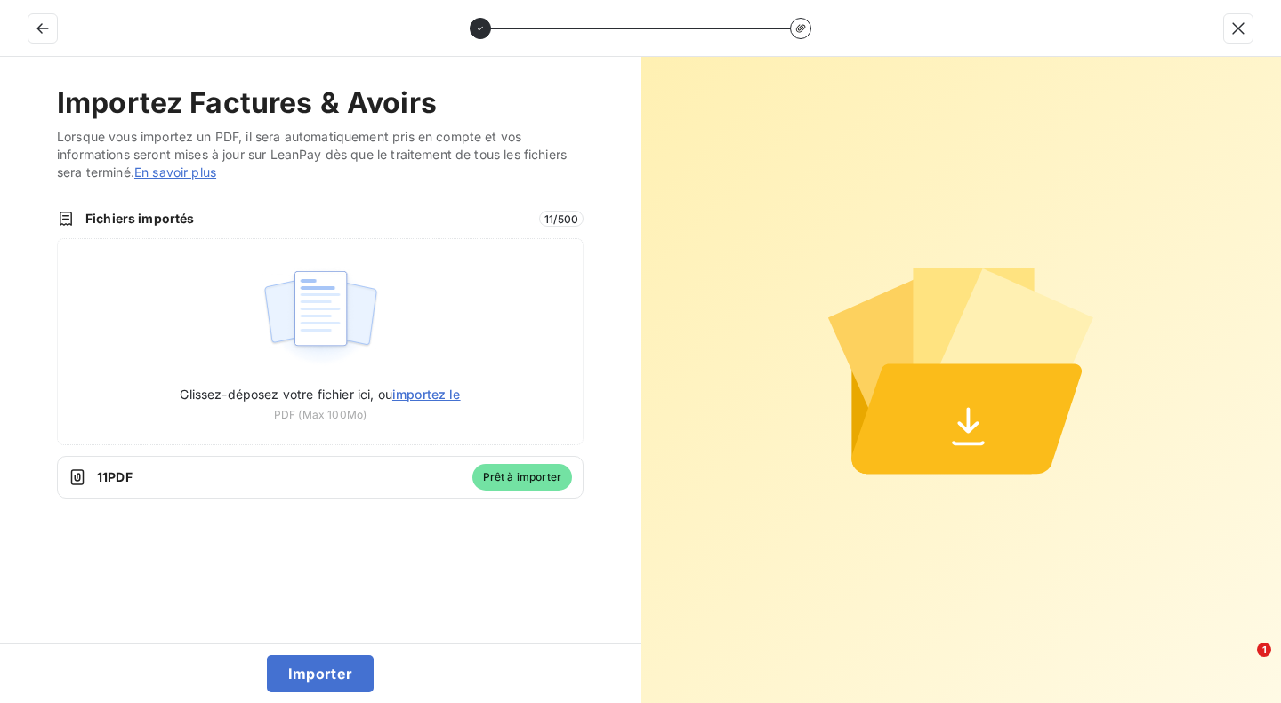
click at [324, 676] on button "Importer" at bounding box center [321, 673] width 108 height 37
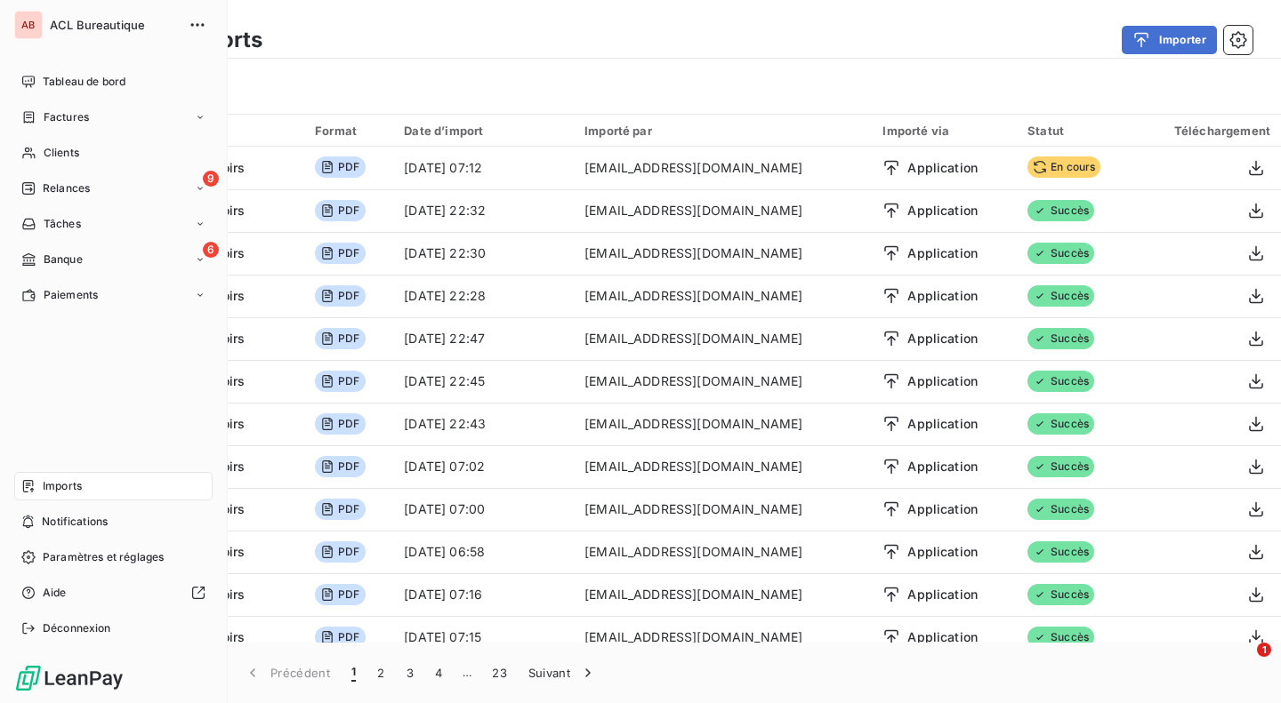
click at [92, 197] on div "9 Relances" at bounding box center [113, 188] width 198 height 28
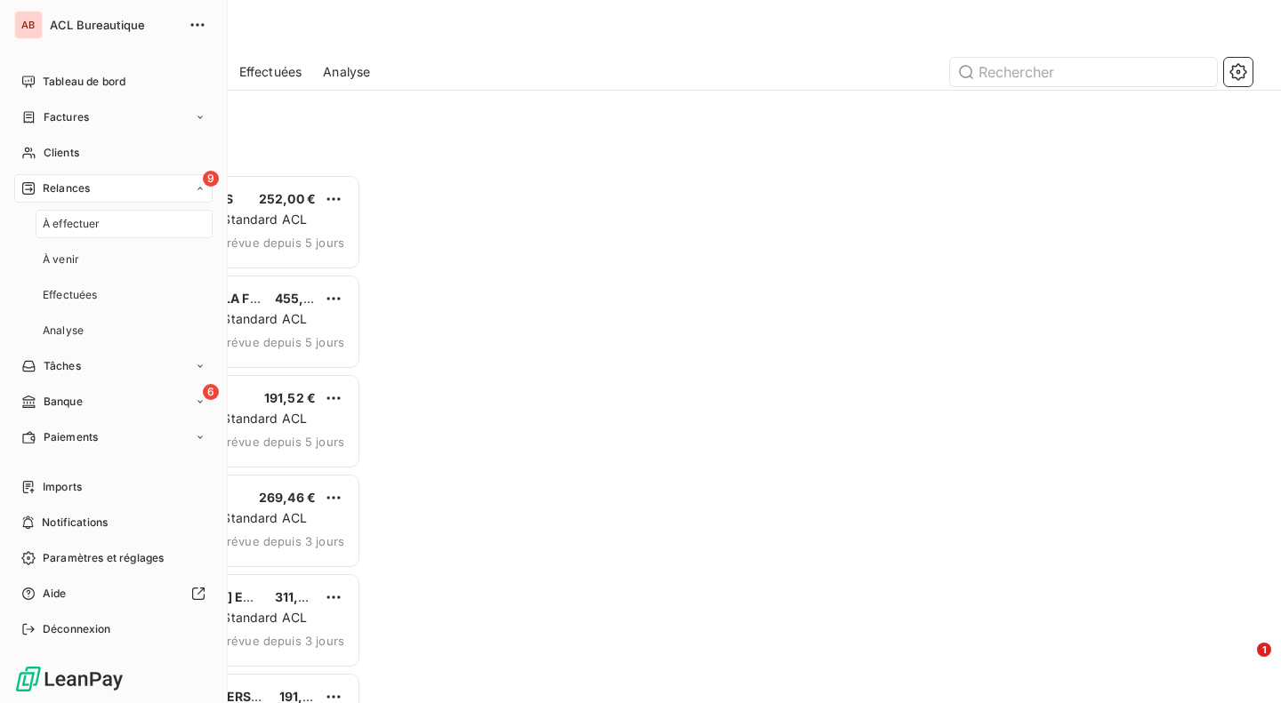
scroll to position [516, 262]
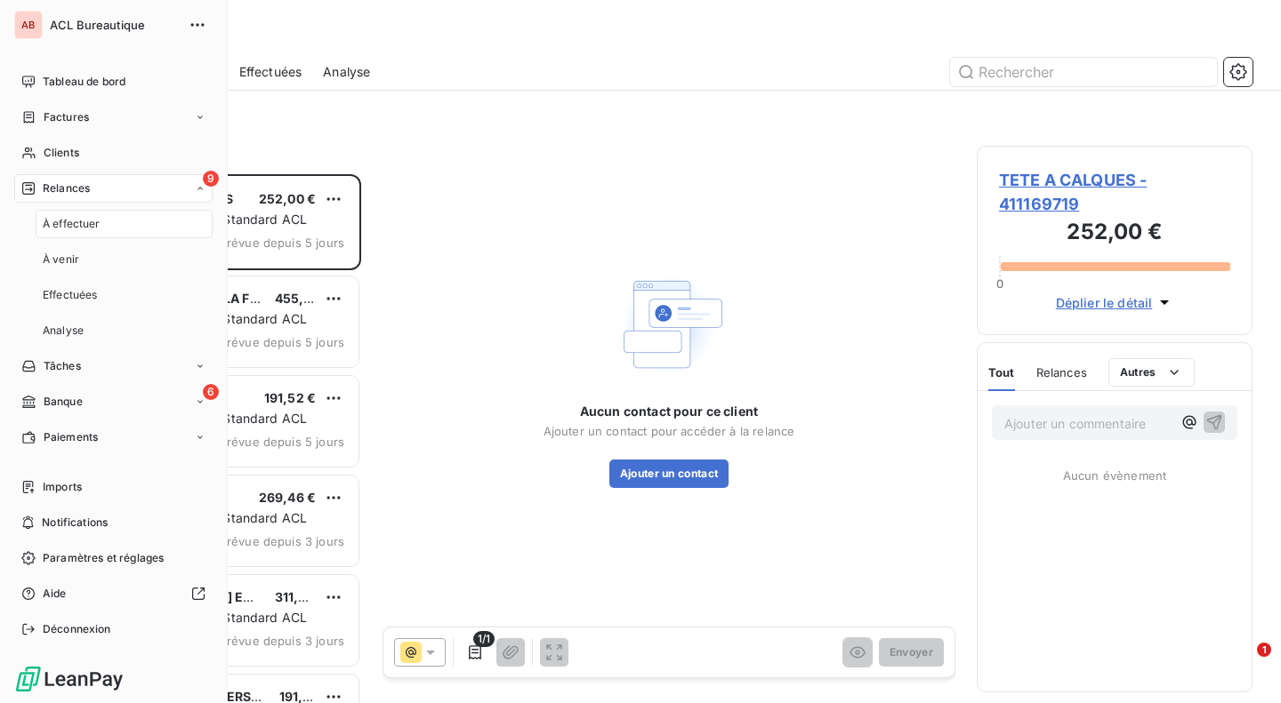
click at [84, 220] on span "À effectuer" at bounding box center [72, 224] width 58 height 16
click at [52, 588] on span "Aide" at bounding box center [55, 593] width 24 height 16
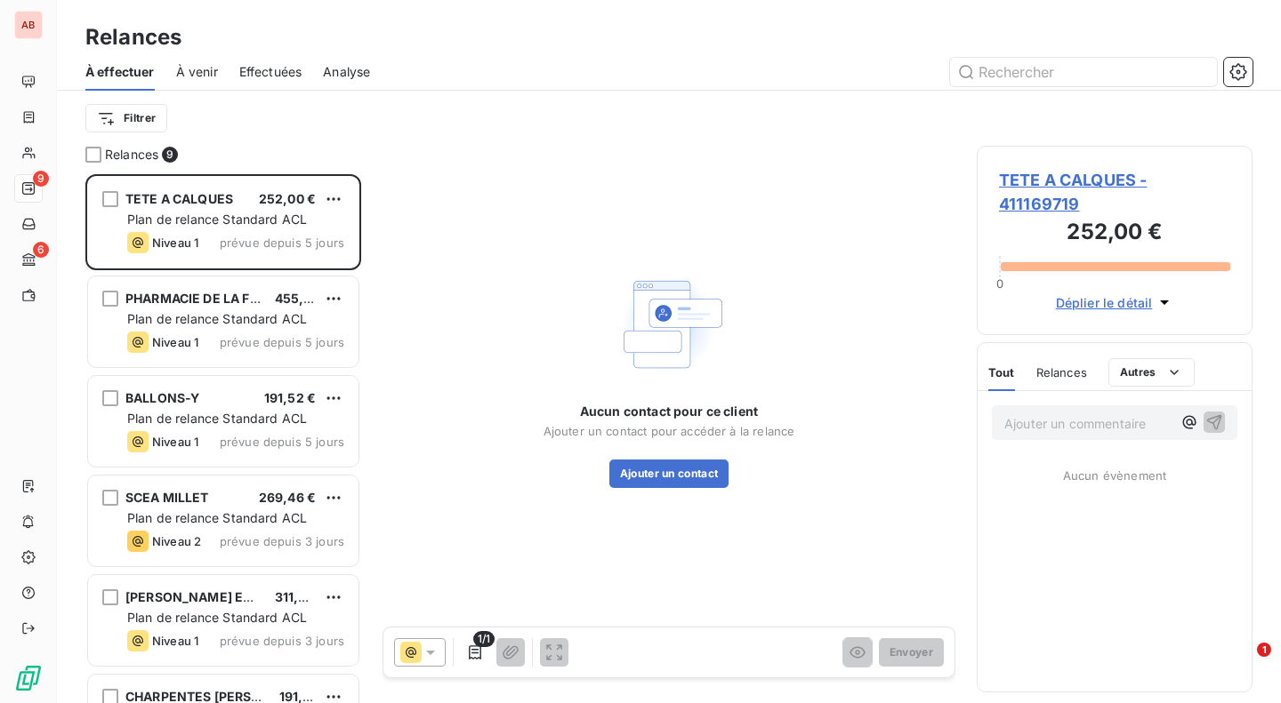
click at [293, 222] on span "Plan de relance Standard ACL" at bounding box center [217, 219] width 180 height 15
click at [1166, 299] on icon "button" at bounding box center [1164, 302] width 18 height 18
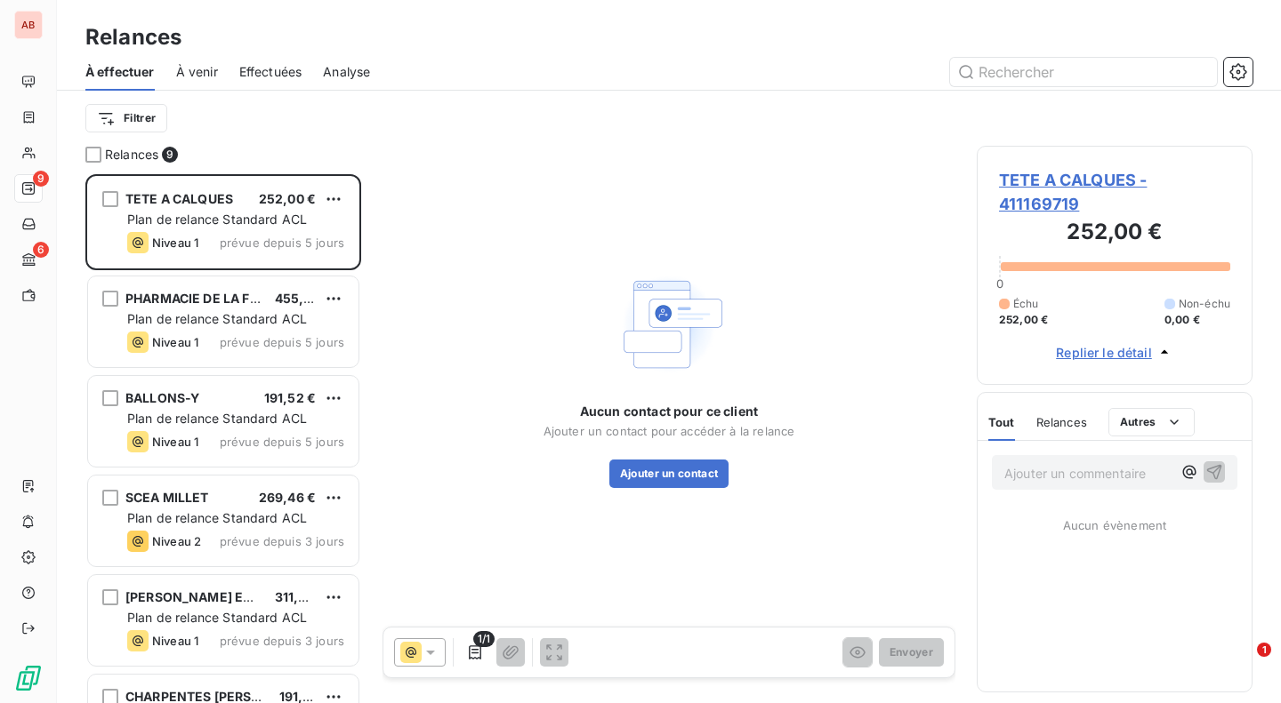
click at [1124, 354] on span "Replier le détail" at bounding box center [1104, 352] width 96 height 19
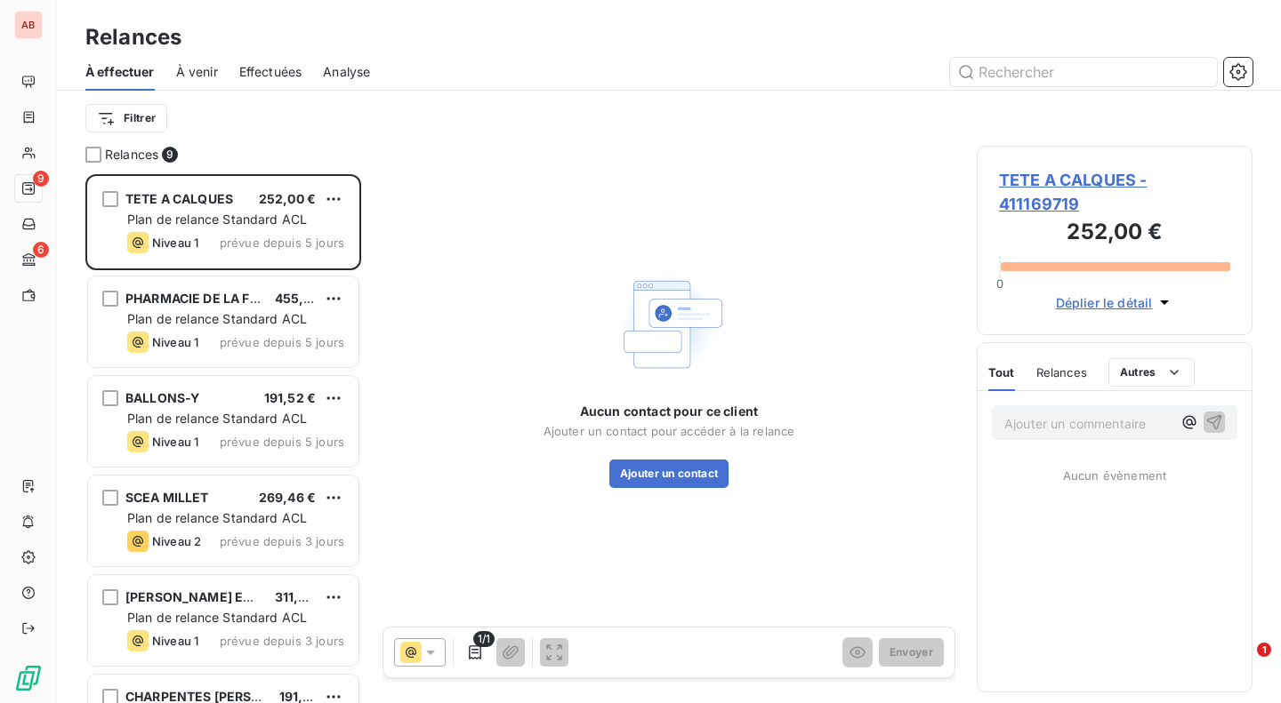
click at [1083, 374] on span "Relances" at bounding box center [1061, 372] width 51 height 14
click at [1126, 371] on html "AB 9 6 Relances À effectuer À venir Effectuées Analyse Filtrer Relances 9 TETE …" at bounding box center [640, 351] width 1281 height 703
click at [1006, 376] on html "AB 9 6 Relances À effectuer À venir Effectuées Analyse Filtrer Relances 9 TETE …" at bounding box center [640, 351] width 1281 height 703
click at [1006, 376] on span "Tout" at bounding box center [1000, 372] width 25 height 14
click at [424, 649] on icon at bounding box center [431, 653] width 18 height 18
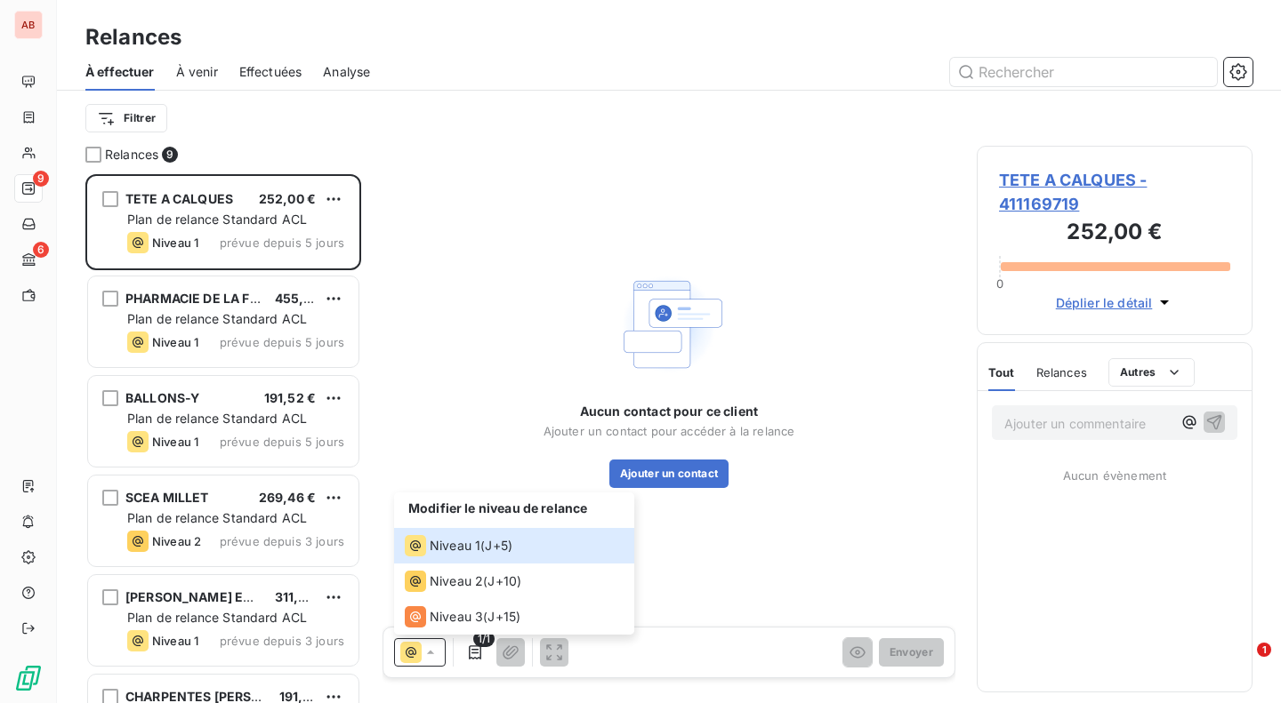
click at [492, 435] on div "Aucun contact pour ce client Ajouter un contact pour accéder à la relance Ajout…" at bounding box center [668, 377] width 573 height 463
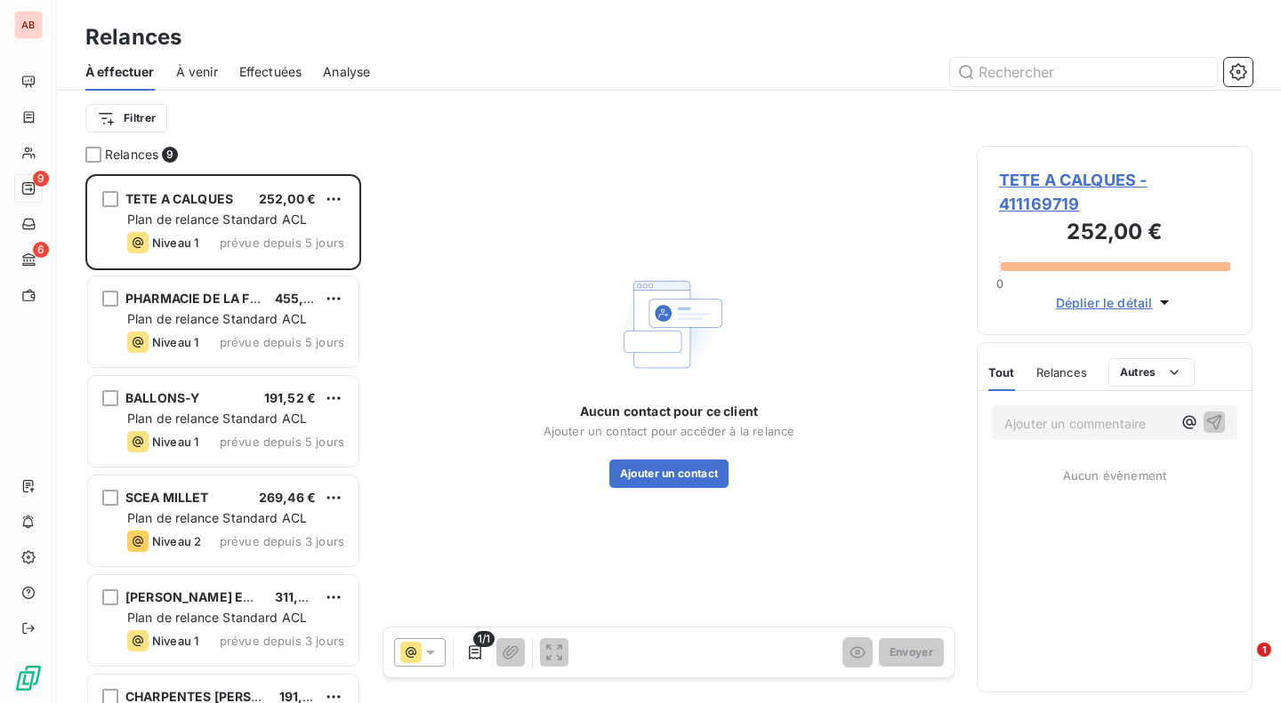
click at [102, 192] on div "grid" at bounding box center [110, 199] width 16 height 16
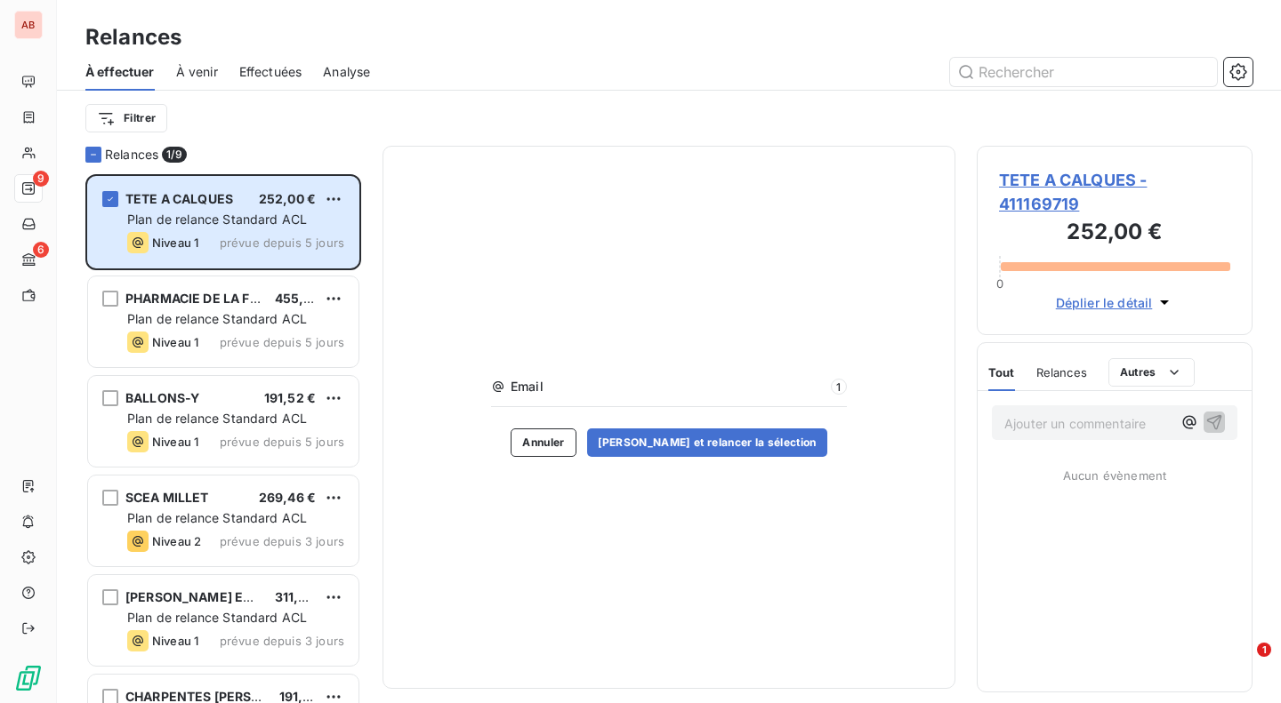
click at [109, 196] on icon "grid" at bounding box center [110, 199] width 11 height 11
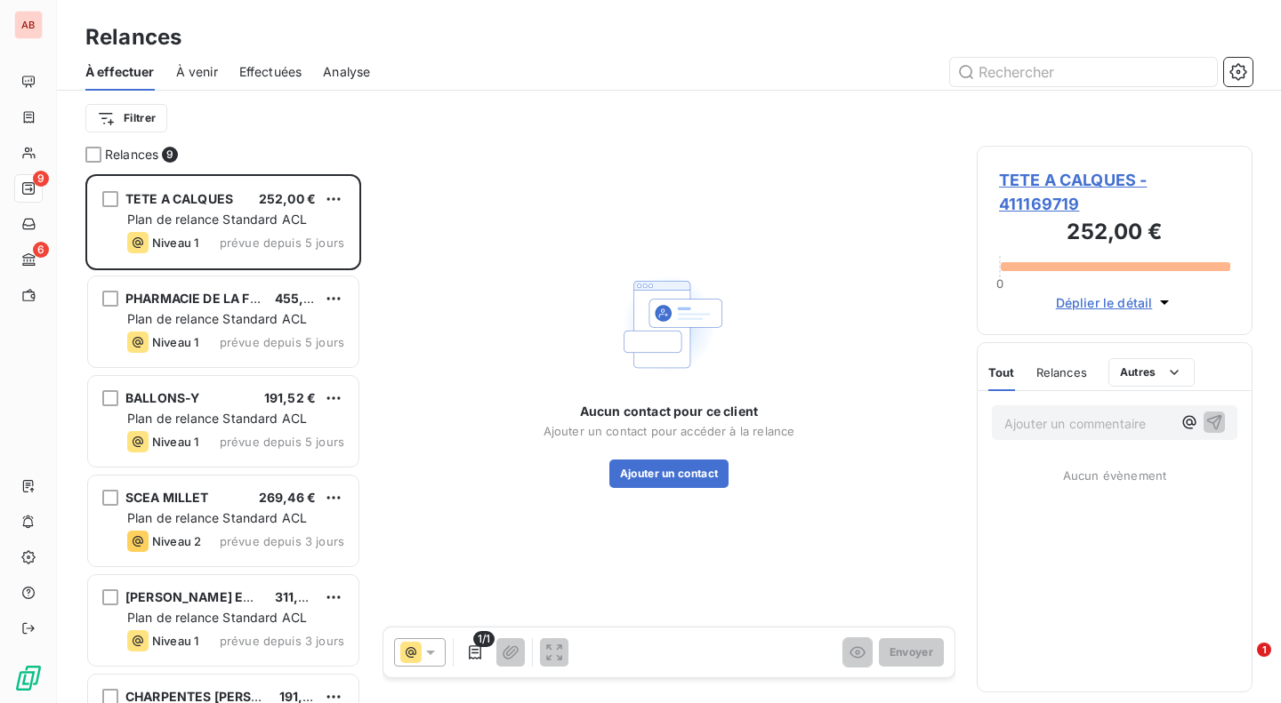
click at [209, 77] on span "À venir" at bounding box center [197, 72] width 42 height 18
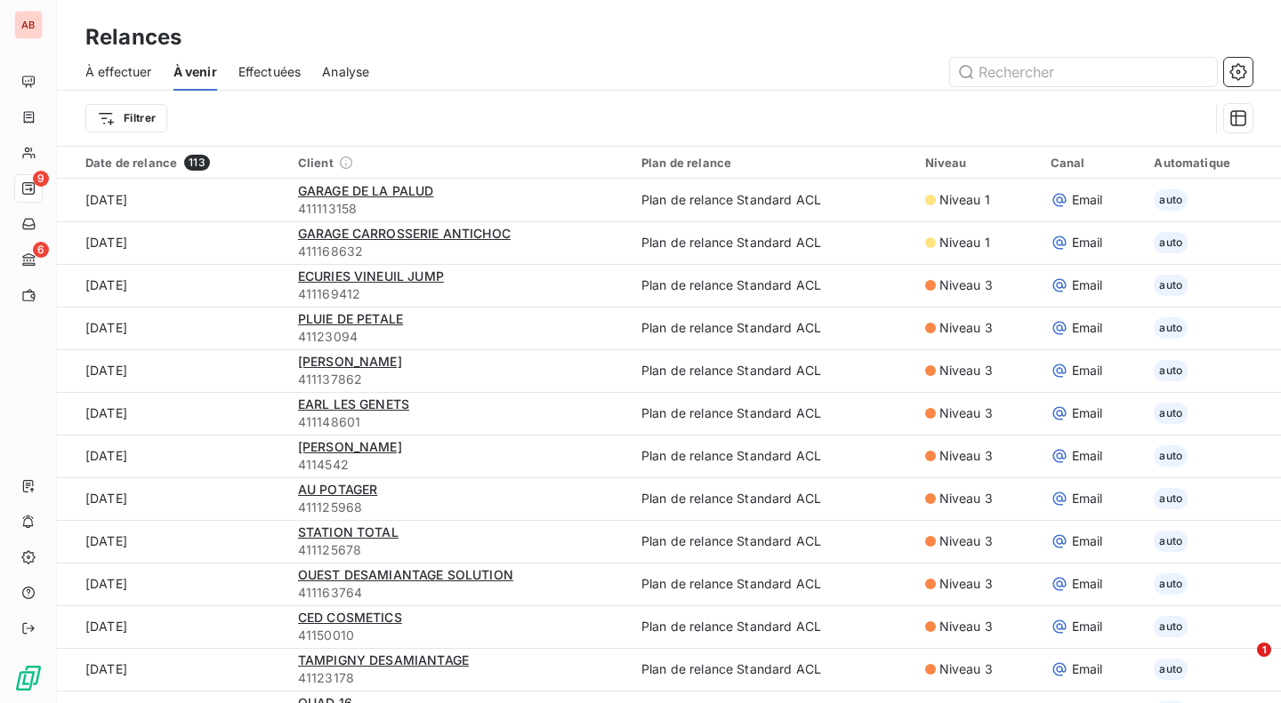
click at [370, 320] on span "PLUIE DE PETALE" at bounding box center [350, 318] width 105 height 15
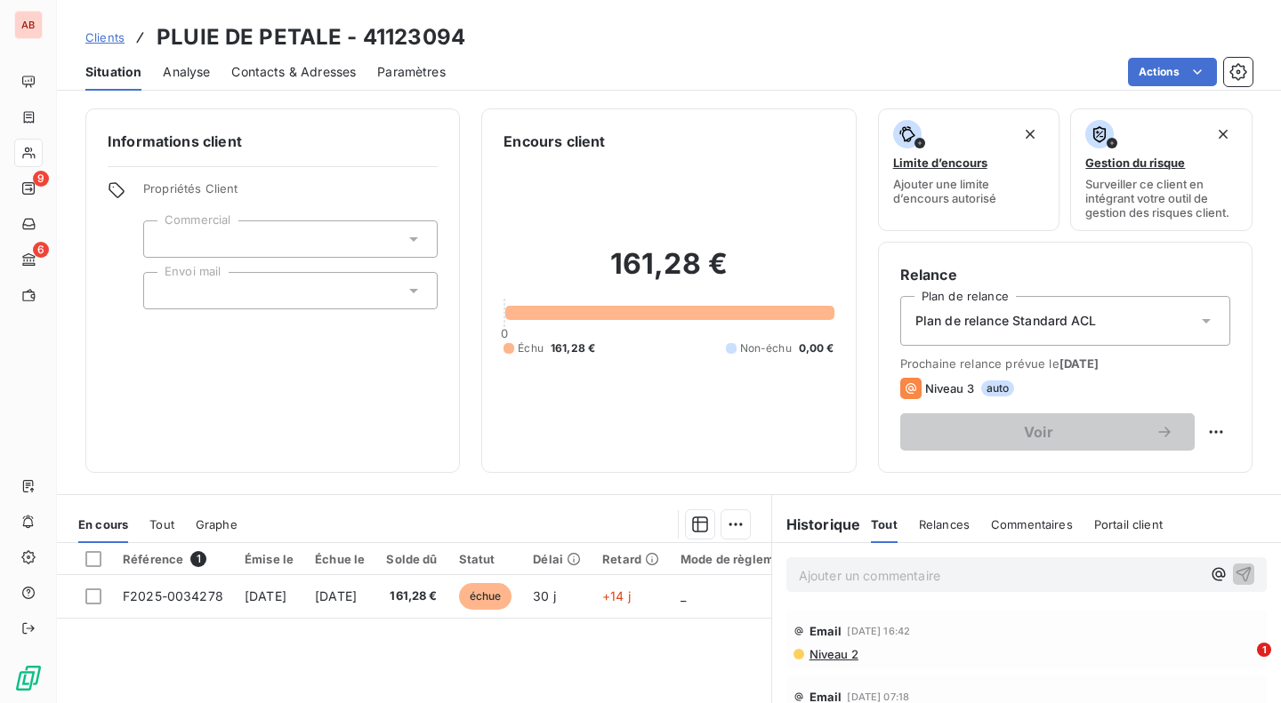
click at [195, 73] on span "Analyse" at bounding box center [186, 72] width 47 height 18
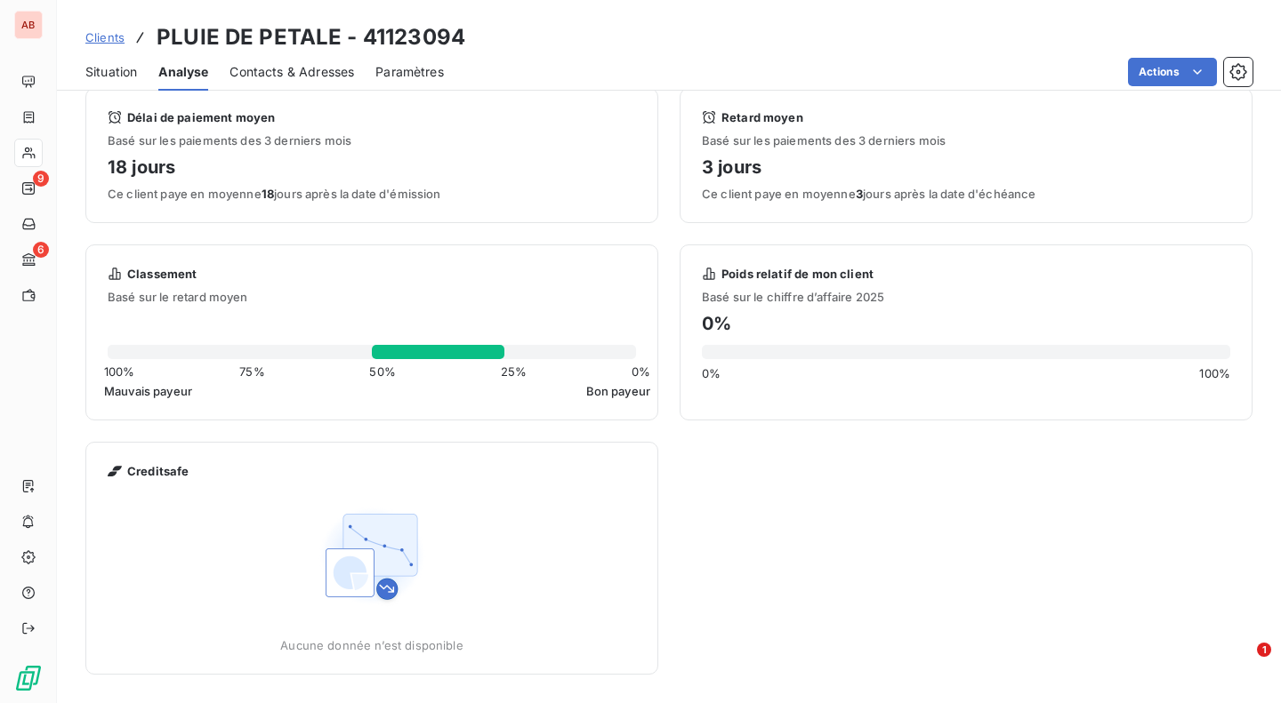
scroll to position [16, 0]
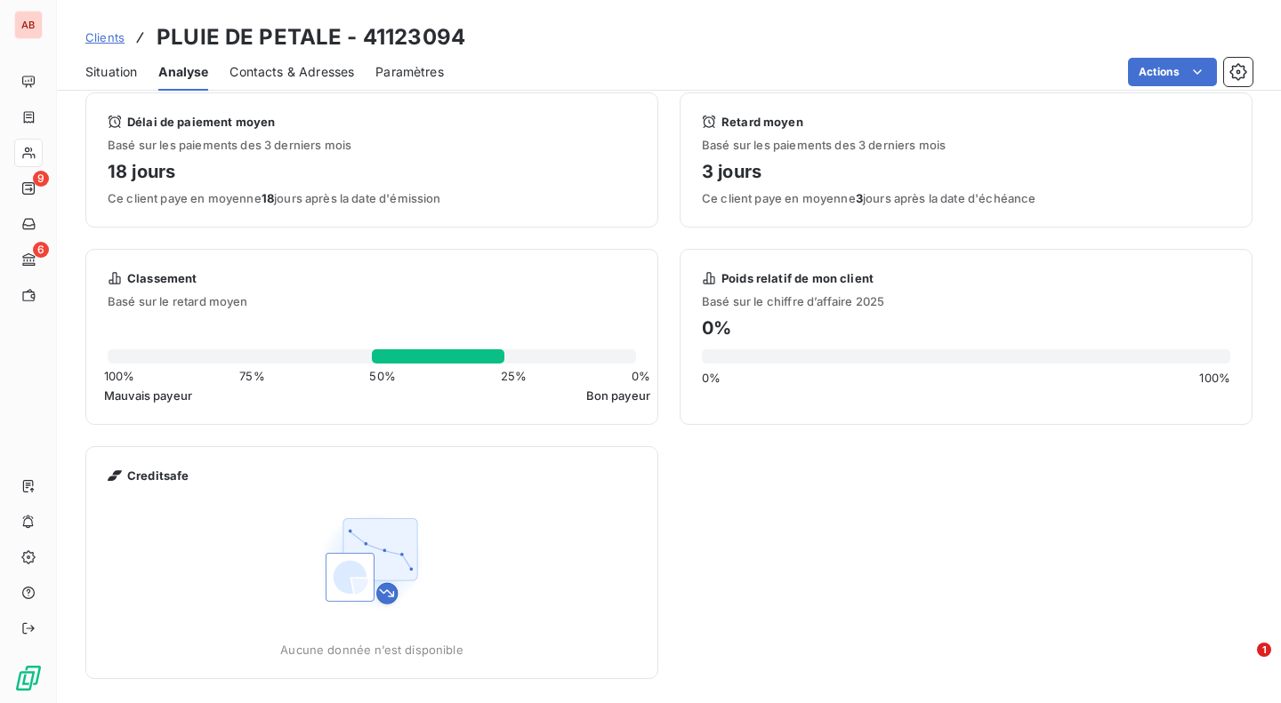
click at [324, 70] on span "Contacts & Adresses" at bounding box center [291, 72] width 124 height 18
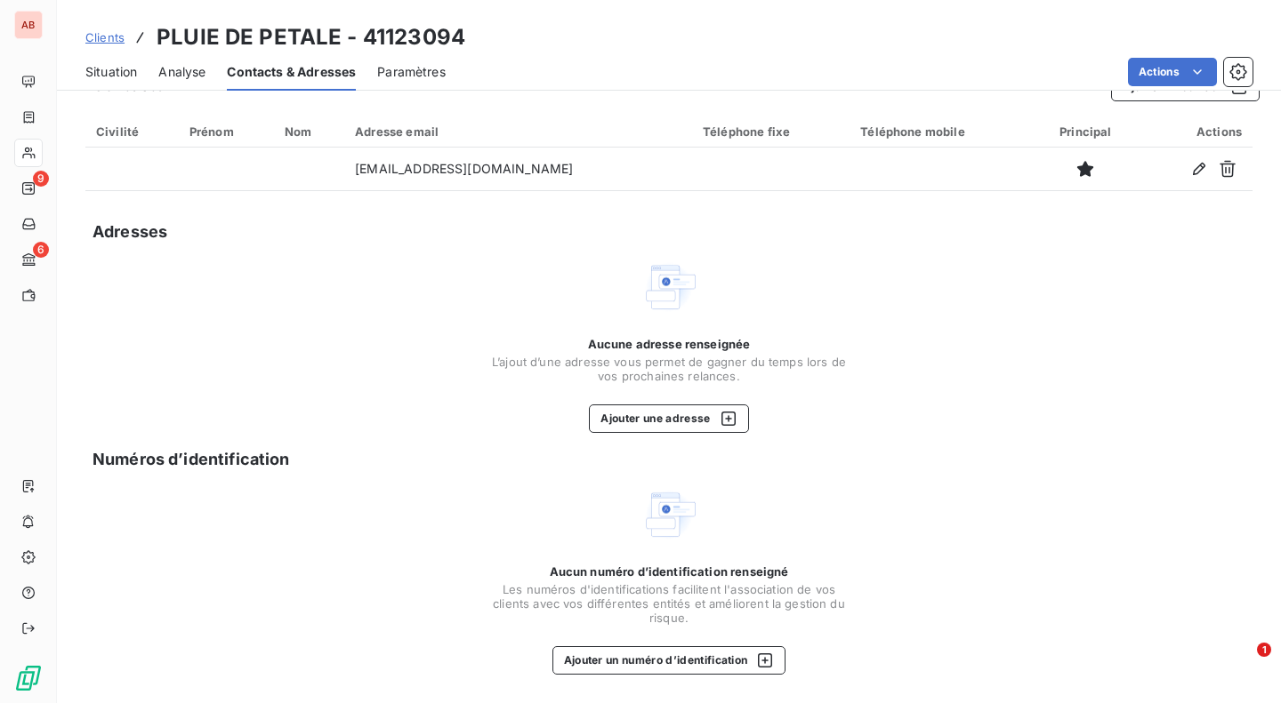
scroll to position [0, 0]
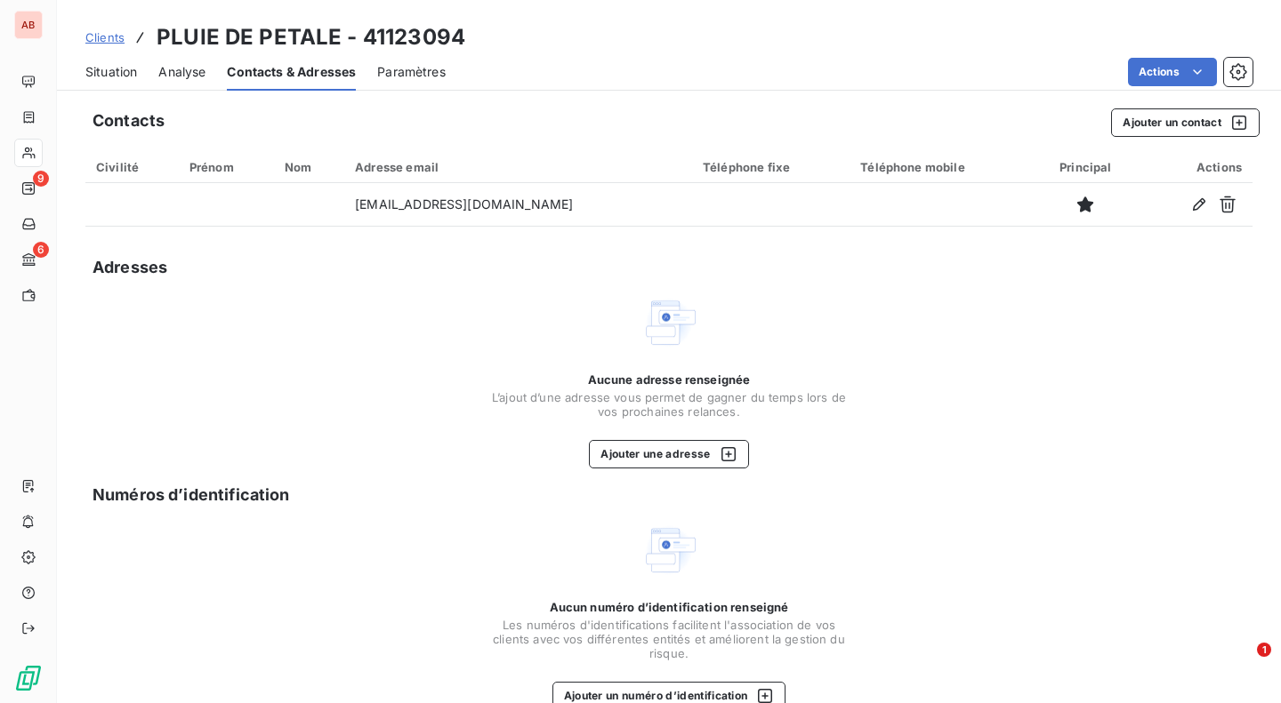
click at [406, 57] on div "Paramètres" at bounding box center [411, 71] width 68 height 37
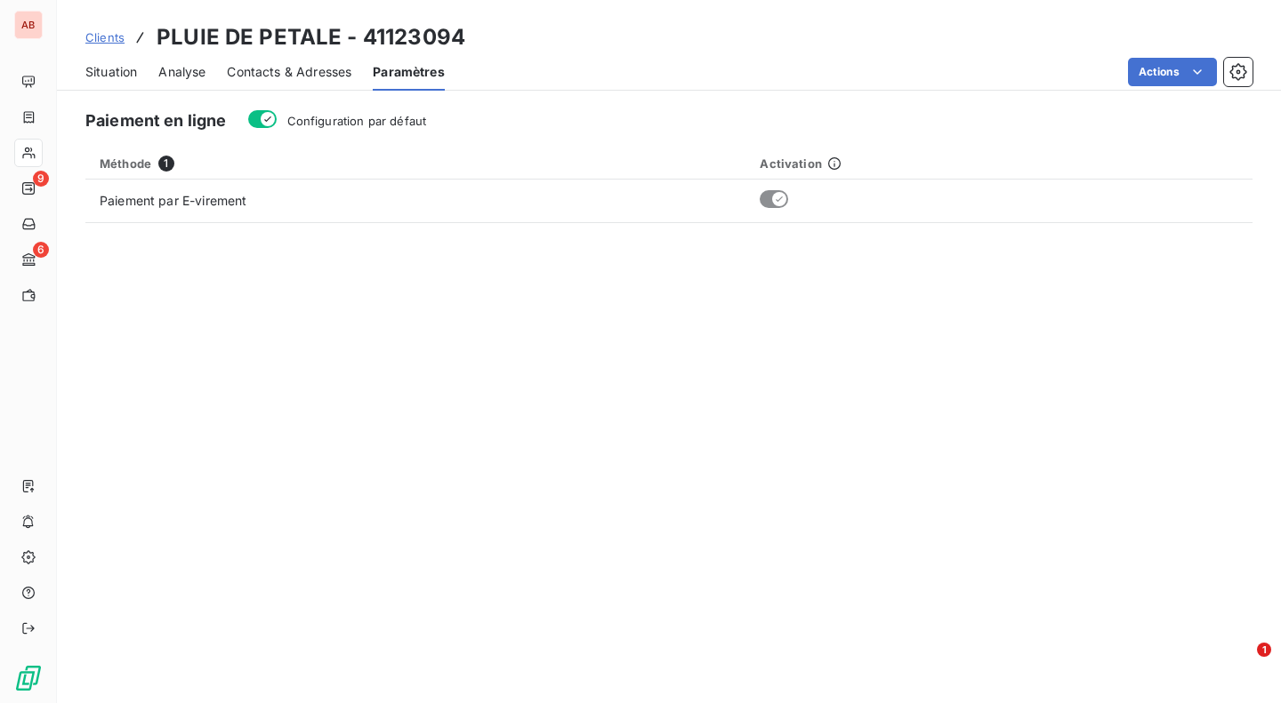
click at [104, 70] on span "Situation" at bounding box center [111, 72] width 52 height 18
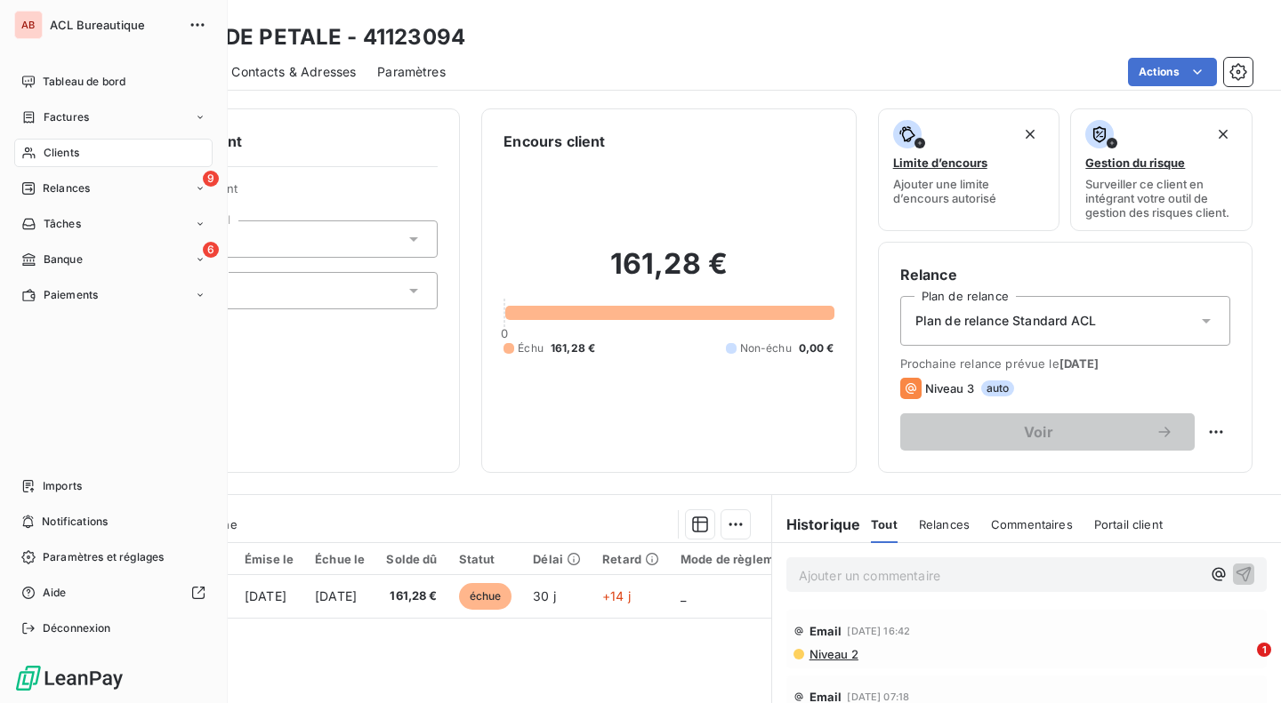
click at [97, 83] on span "Tableau de bord" at bounding box center [84, 82] width 83 height 16
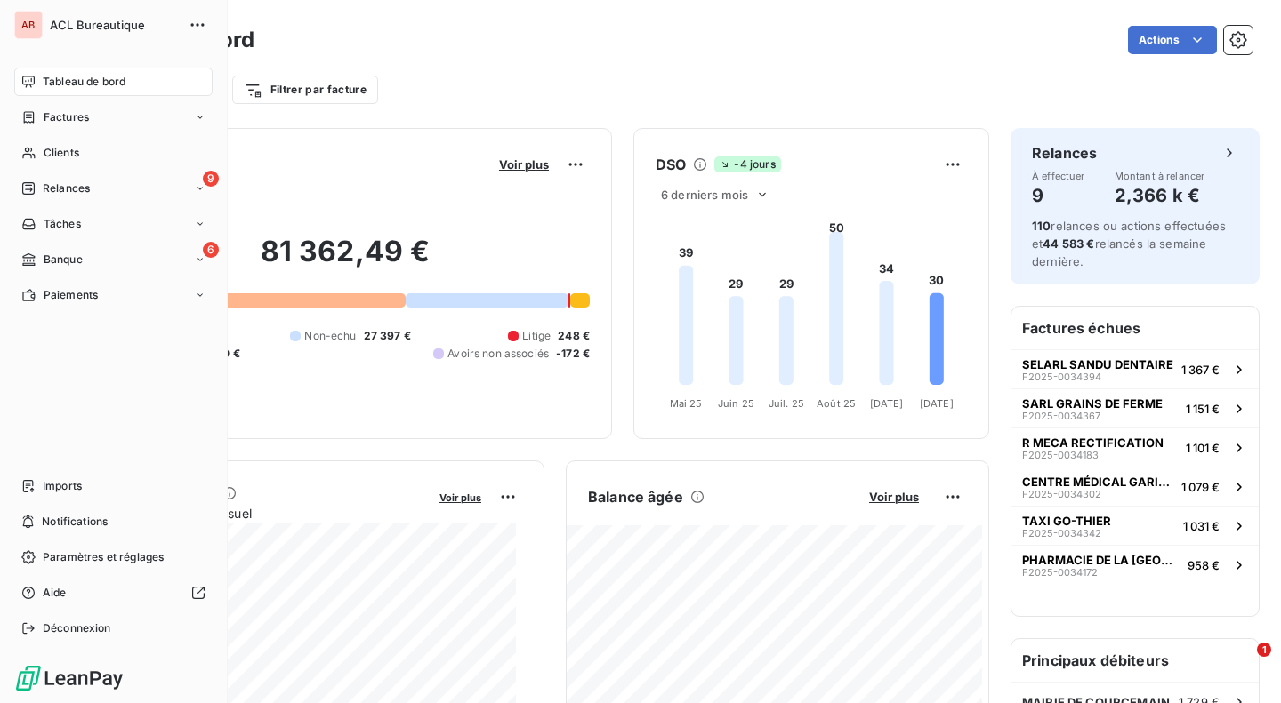
click at [96, 485] on div "Imports" at bounding box center [113, 486] width 198 height 28
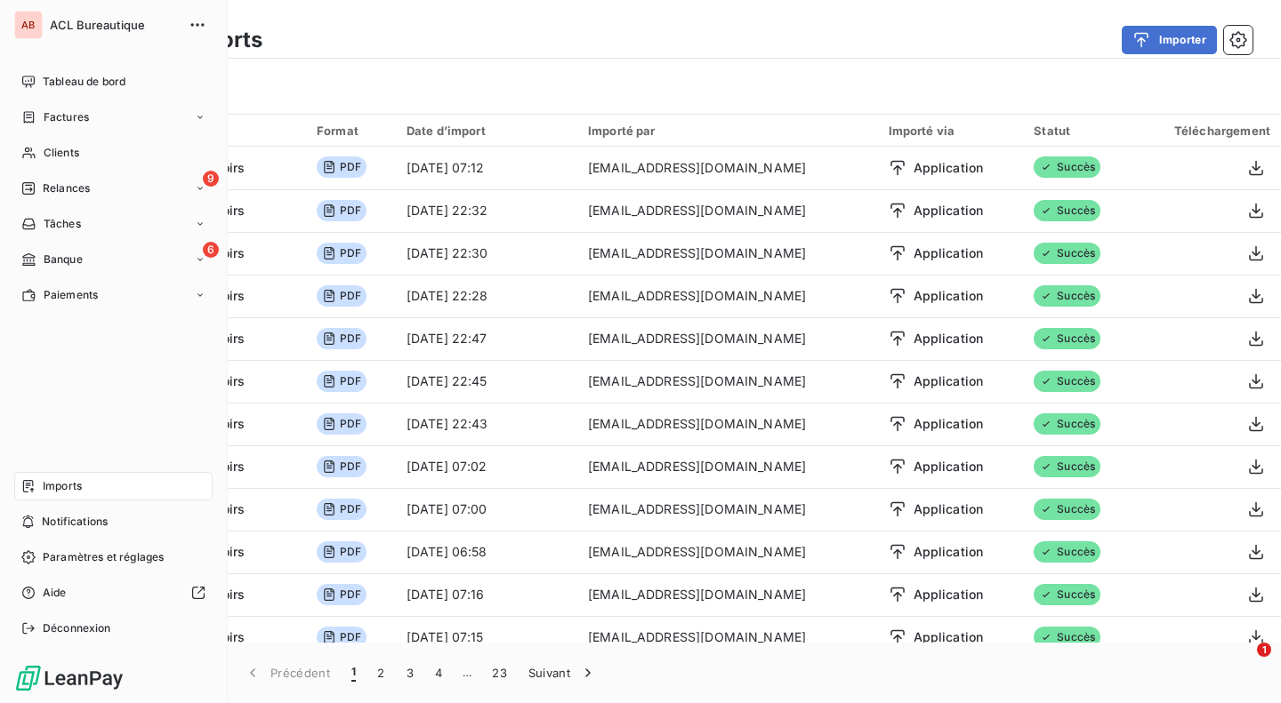
click at [113, 70] on div "Tableau de bord" at bounding box center [113, 82] width 198 height 28
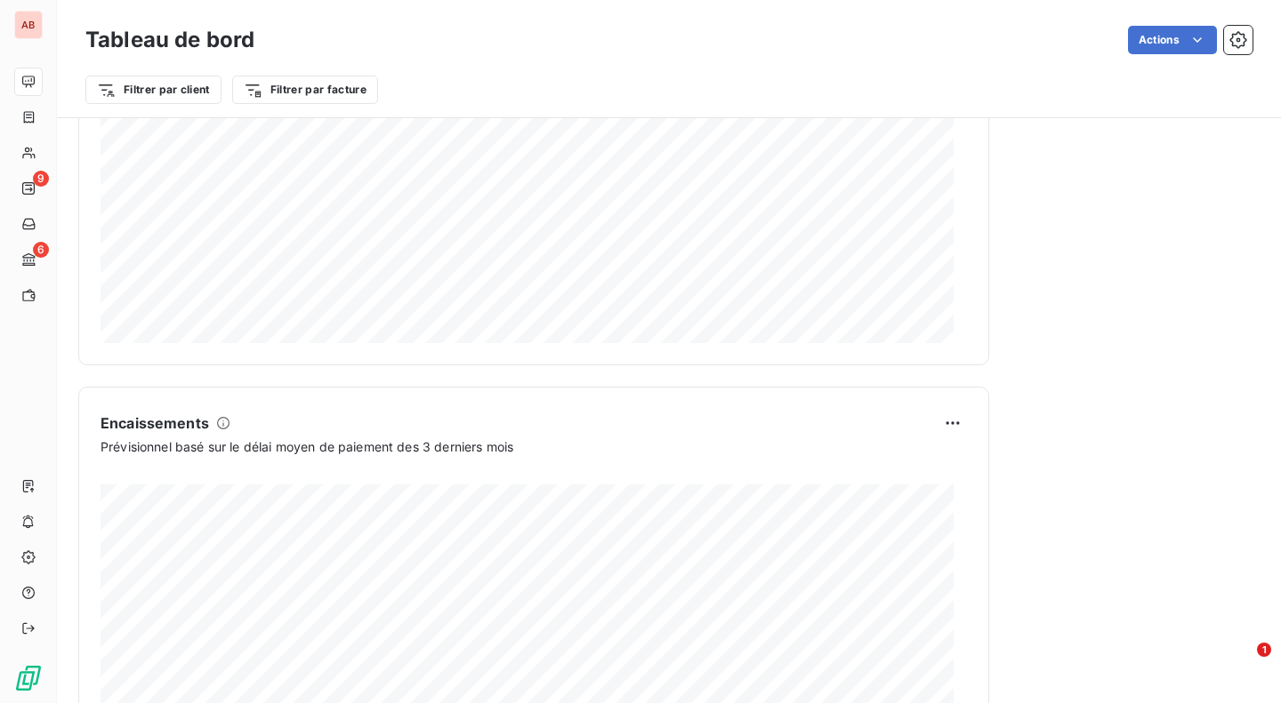
scroll to position [1030, 0]
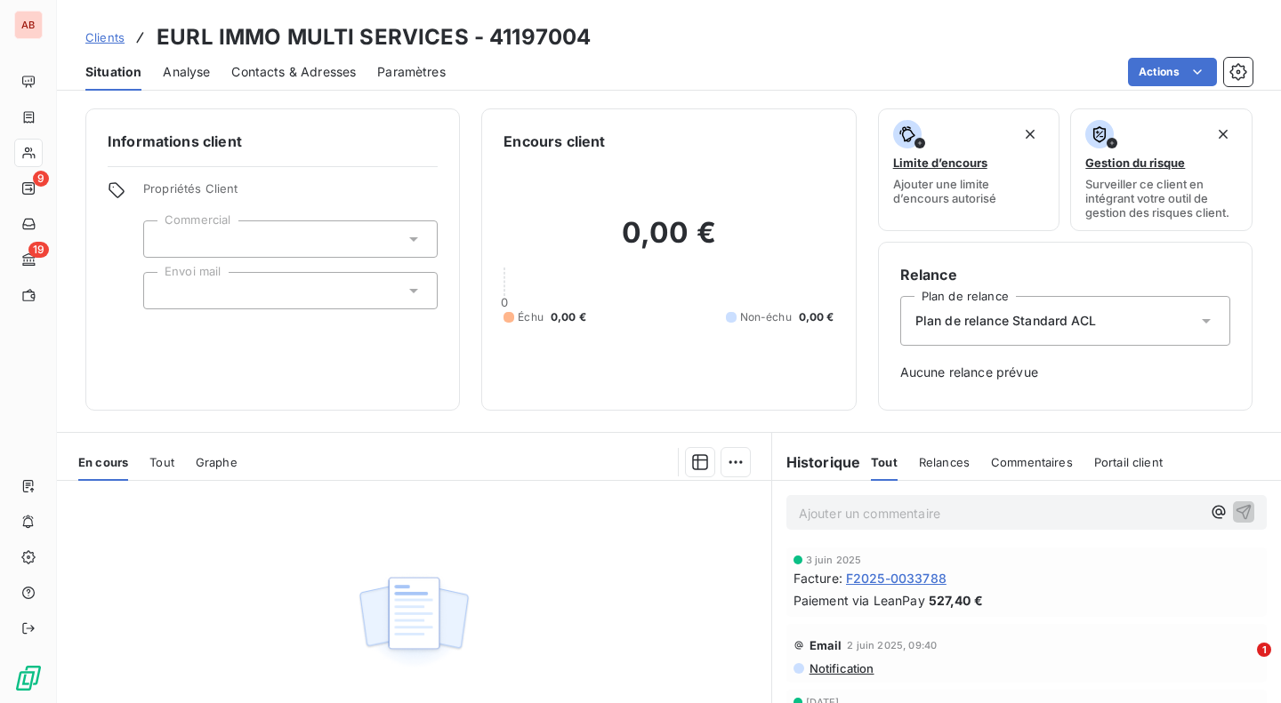
click at [884, 574] on span "F2025-0033788" at bounding box center [896, 578] width 100 height 19
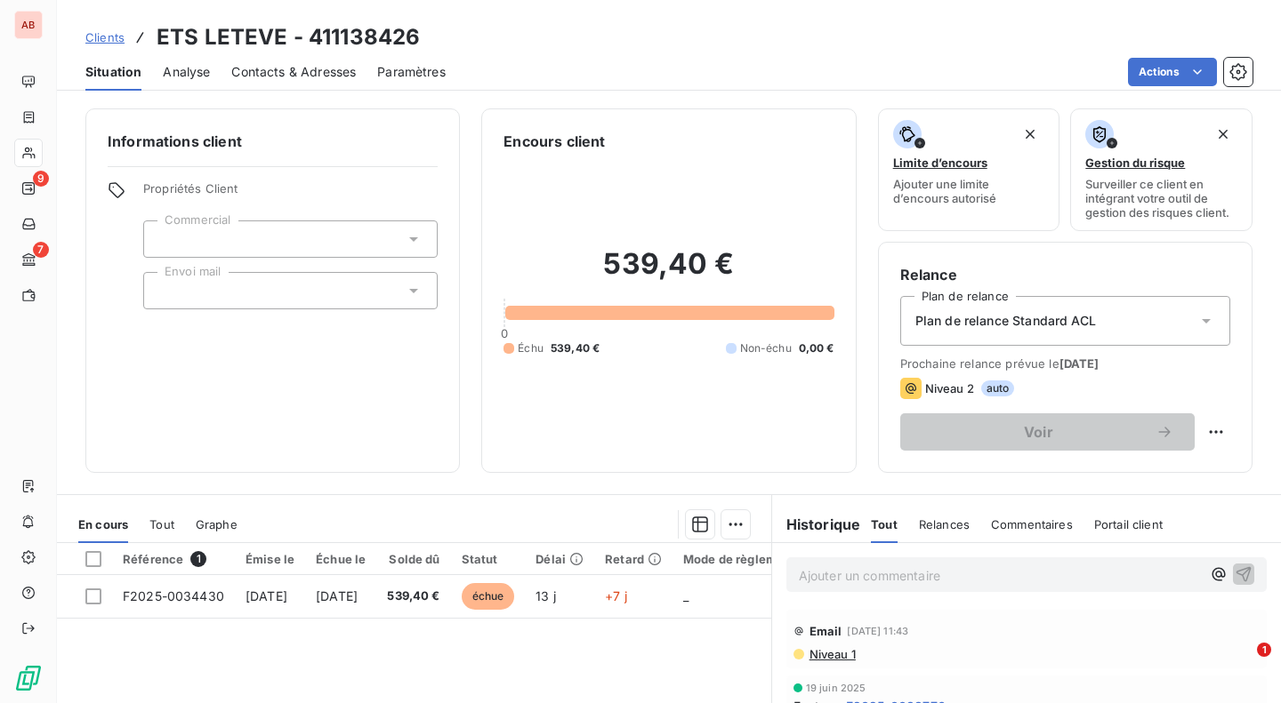
click at [245, 600] on span "26 sept. 2025" at bounding box center [266, 596] width 42 height 15
click at [200, 587] on td "F2025-0034195" at bounding box center [171, 596] width 119 height 43
